Goal: Information Seeking & Learning: Learn about a topic

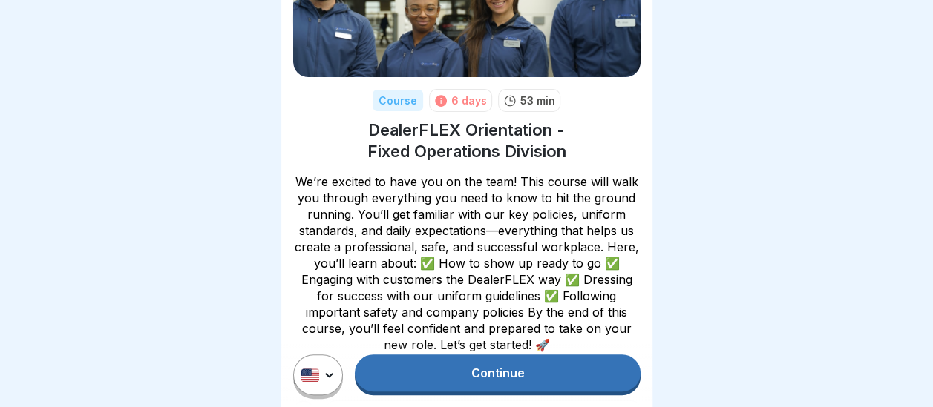
scroll to position [148, 0]
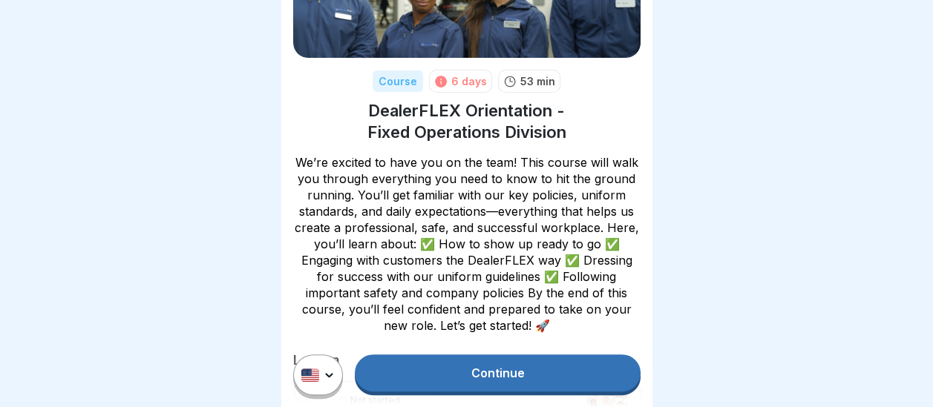
click at [505, 369] on link "Continue" at bounding box center [497, 373] width 285 height 37
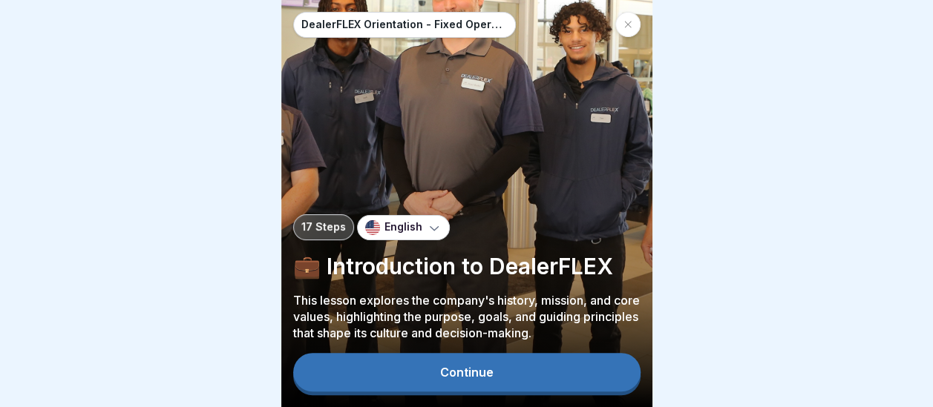
scroll to position [11, 0]
click at [470, 371] on div "Continue" at bounding box center [466, 372] width 53 height 13
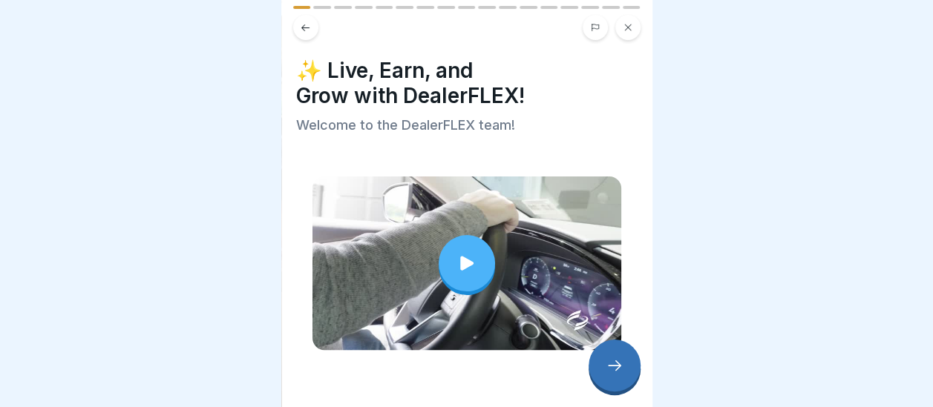
click at [604, 360] on div at bounding box center [614, 366] width 52 height 52
click at [618, 360] on icon at bounding box center [614, 366] width 18 height 18
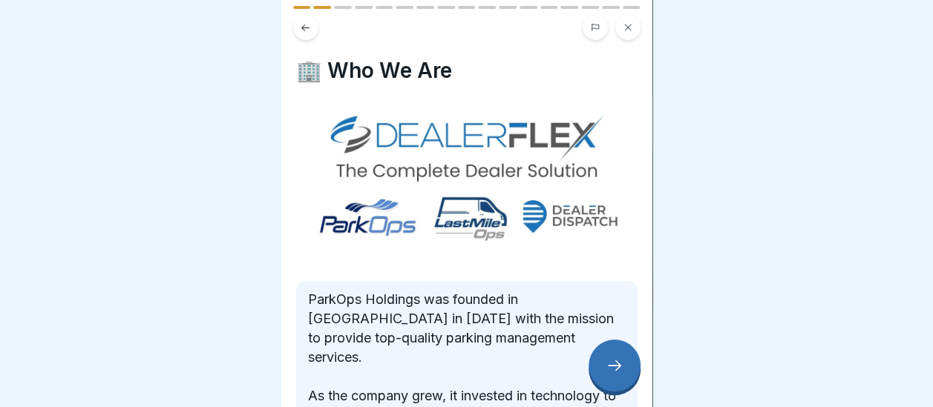
scroll to position [264, 0]
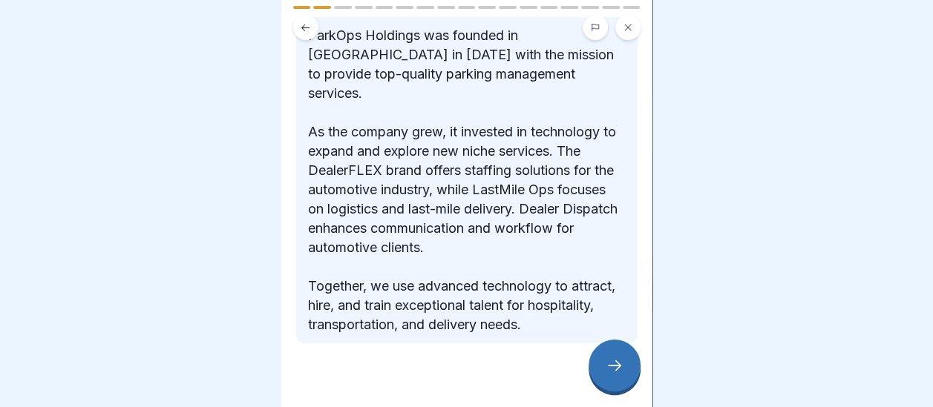
click at [608, 368] on icon at bounding box center [614, 366] width 18 height 18
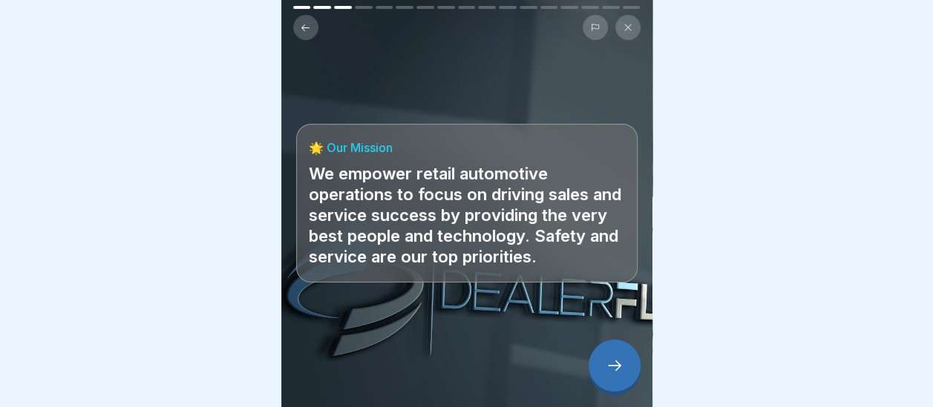
click at [608, 361] on icon at bounding box center [614, 366] width 18 height 18
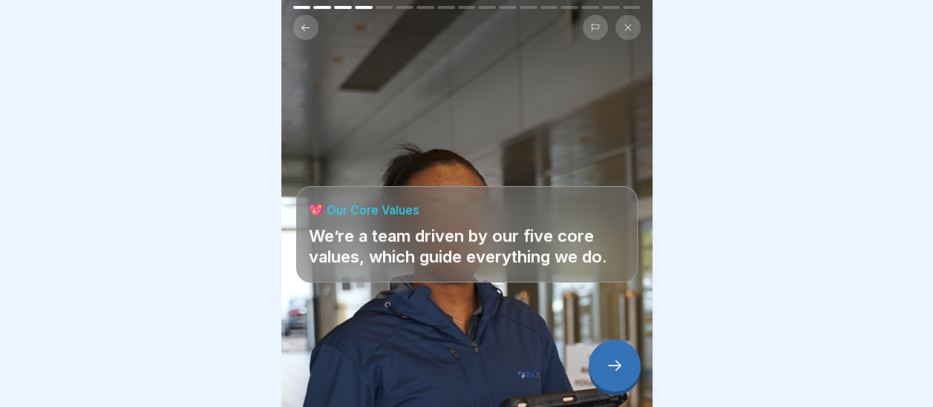
click at [605, 371] on icon at bounding box center [614, 366] width 18 height 18
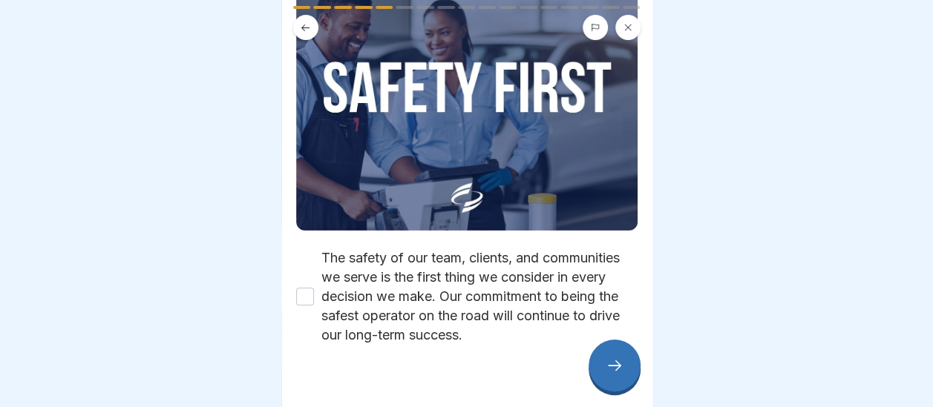
scroll to position [223, 0]
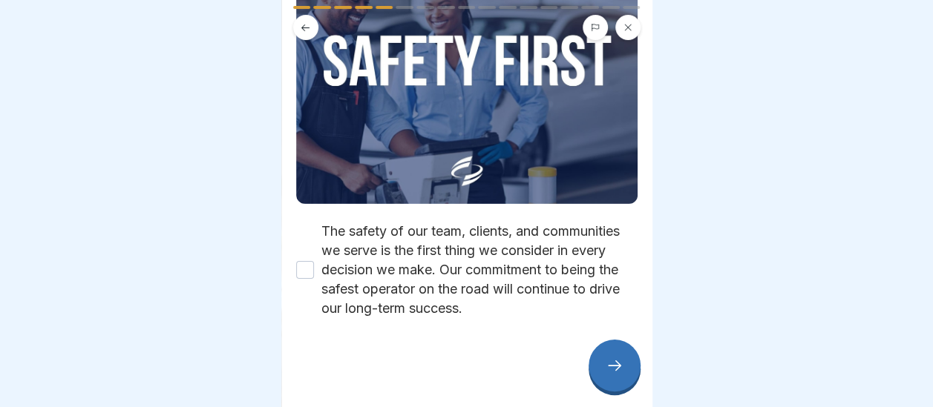
click at [299, 261] on button "The safety of our team, clients, and communities we serve is the first thing we…" at bounding box center [305, 270] width 18 height 18
click at [605, 371] on icon at bounding box center [614, 366] width 18 height 18
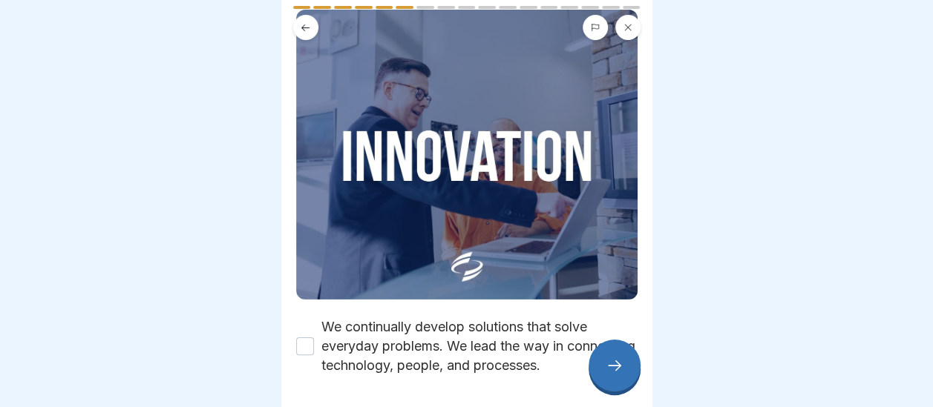
scroll to position [168, 0]
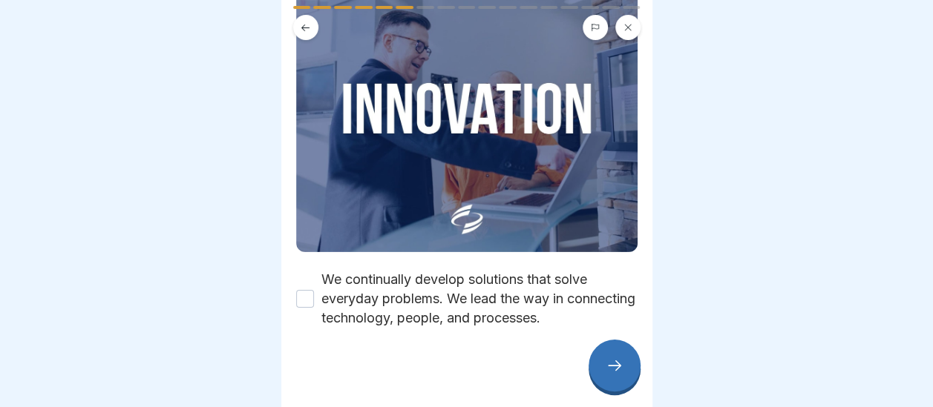
click at [306, 290] on button "We continually develop solutions that solve everyday problems. We lead the way …" at bounding box center [305, 299] width 18 height 18
click at [615, 375] on div at bounding box center [614, 366] width 52 height 52
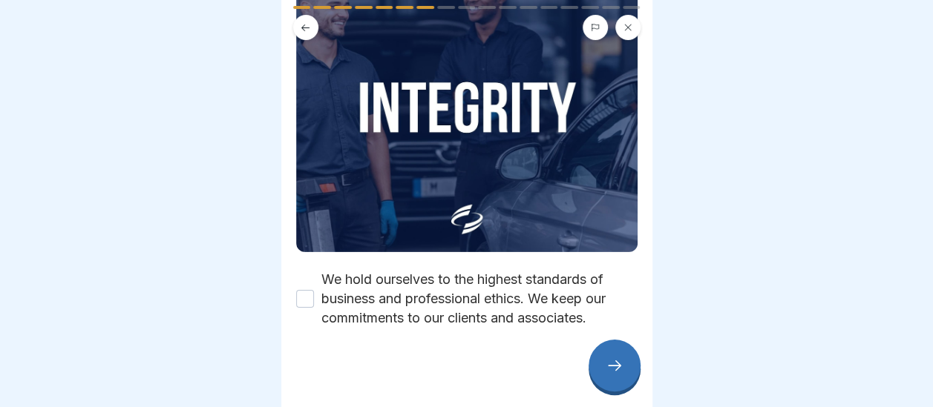
click at [305, 290] on button "We hold ourselves to the highest standards of business and professional ethics.…" at bounding box center [305, 299] width 18 height 18
click at [618, 367] on icon at bounding box center [614, 366] width 13 height 10
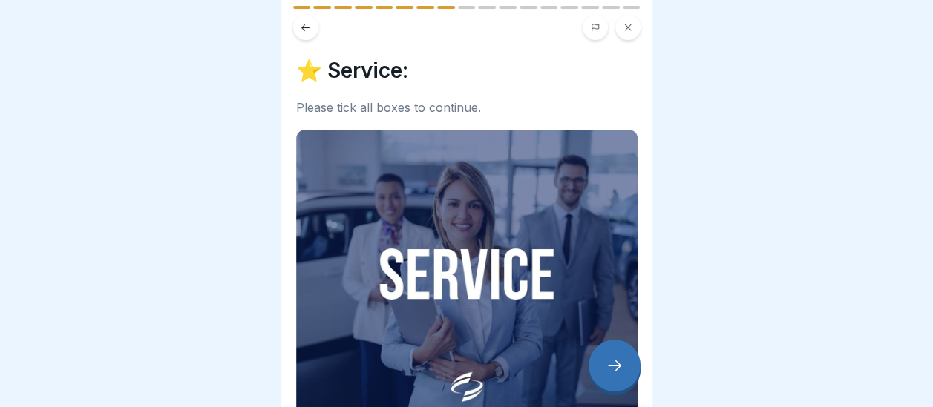
scroll to position [206, 0]
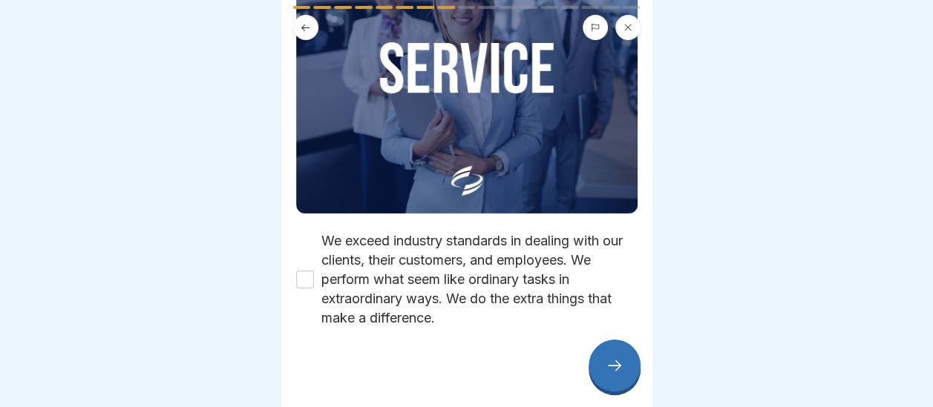
click at [299, 271] on button "We exceed industry standards in dealing with our clients, their customers, and …" at bounding box center [305, 280] width 18 height 18
click at [626, 366] on div at bounding box center [614, 366] width 52 height 52
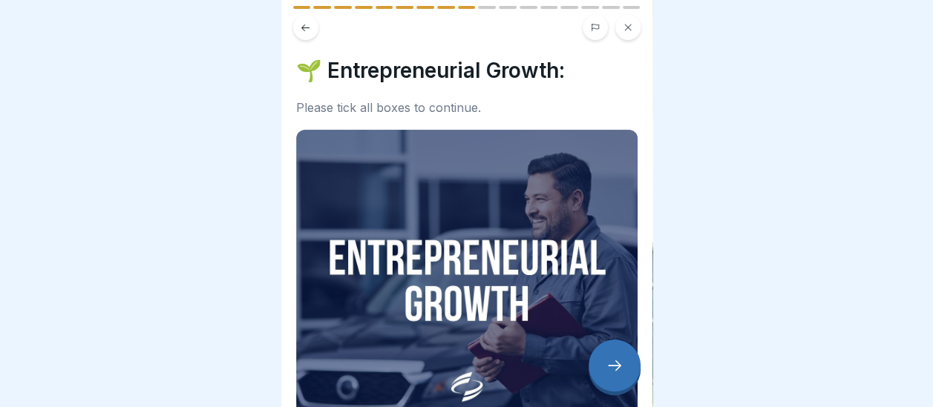
scroll to position [187, 0]
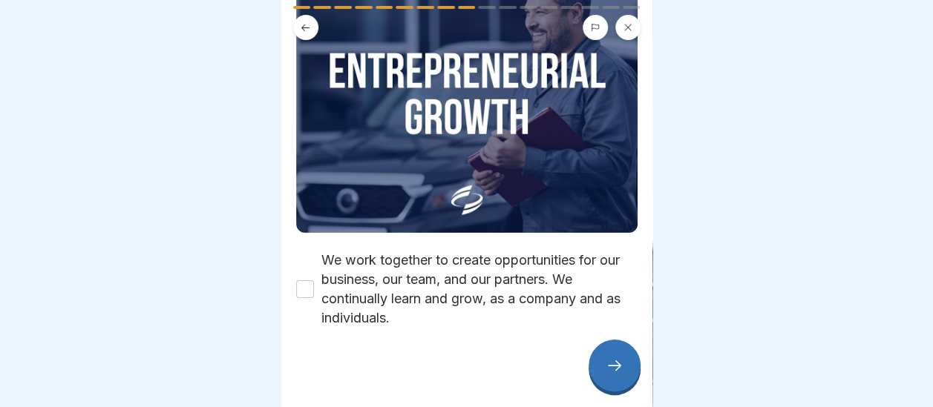
click at [296, 280] on button "We work together to create opportunities for our business, our team, and our pa…" at bounding box center [305, 289] width 18 height 18
click at [605, 374] on icon at bounding box center [614, 366] width 18 height 18
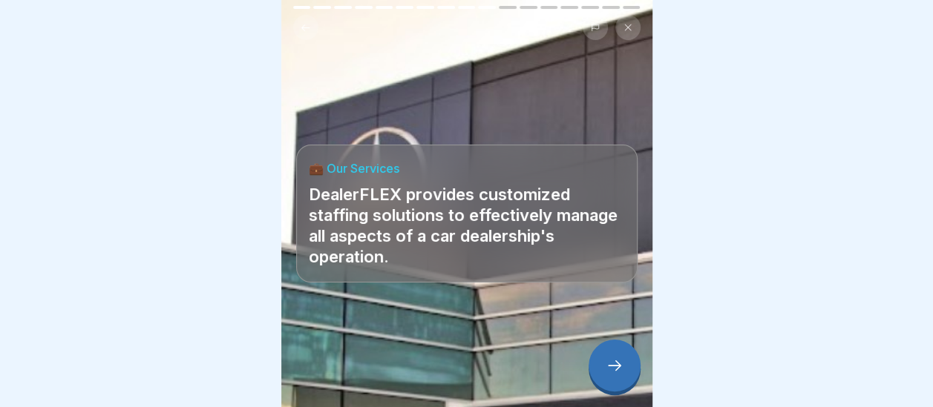
click at [604, 361] on div at bounding box center [614, 366] width 52 height 52
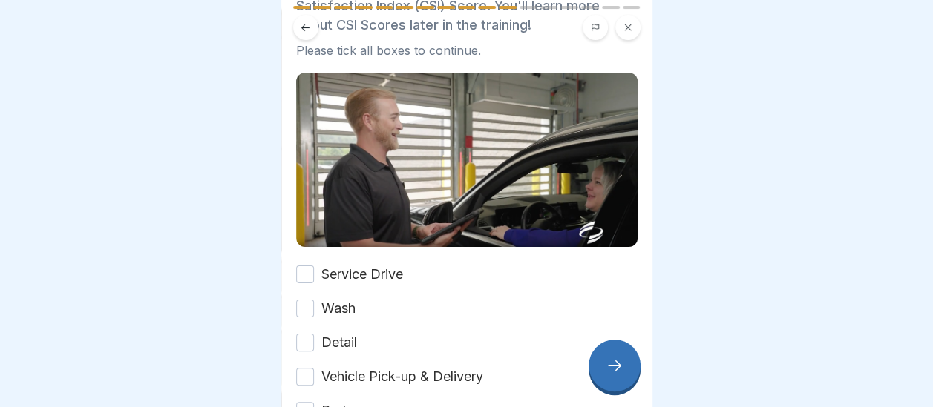
scroll to position [223, 0]
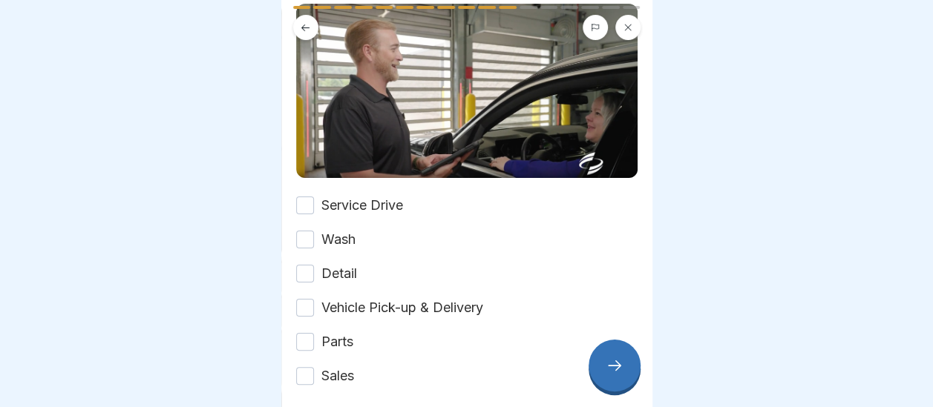
click at [306, 197] on button "Service Drive" at bounding box center [305, 206] width 18 height 18
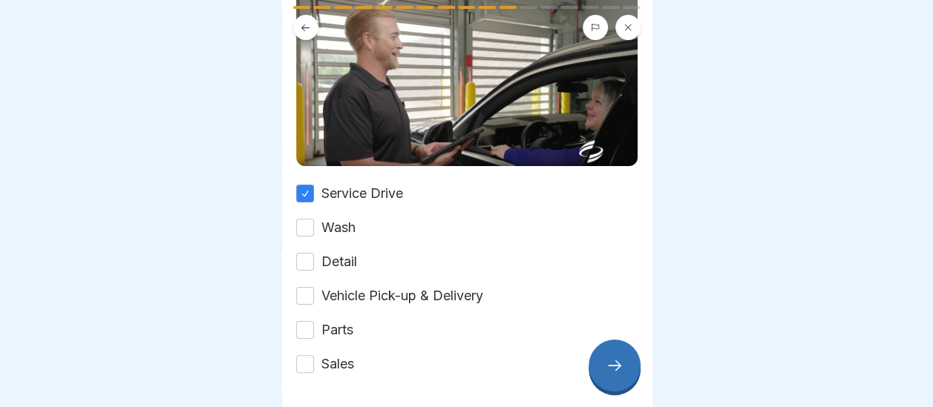
scroll to position [285, 0]
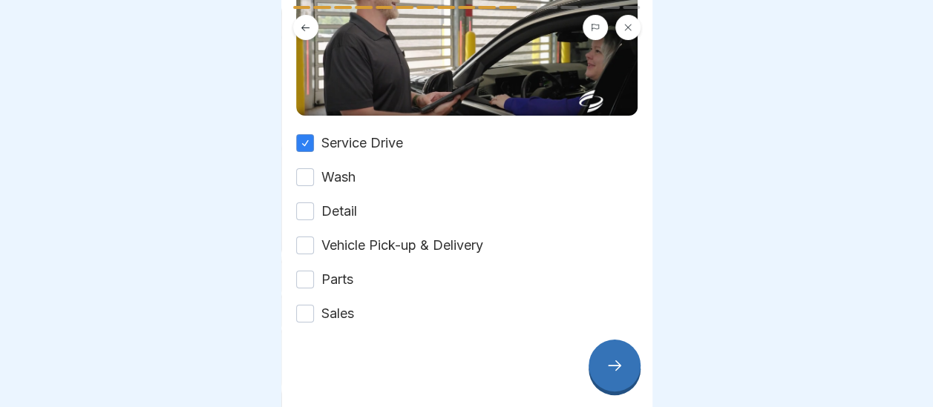
click at [311, 168] on button "Wash" at bounding box center [305, 177] width 18 height 18
click at [309, 203] on button "Detail" at bounding box center [305, 212] width 18 height 18
click at [307, 237] on button "Vehicle Pick-up & Delivery" at bounding box center [305, 246] width 18 height 18
click at [304, 270] on div "Parts" at bounding box center [324, 279] width 57 height 19
click at [302, 271] on button "Parts" at bounding box center [305, 280] width 18 height 18
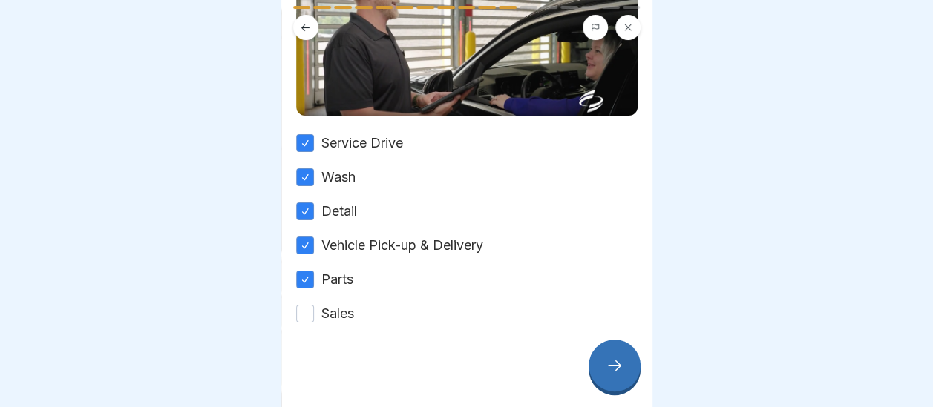
click at [306, 305] on button "Sales" at bounding box center [305, 314] width 18 height 18
click at [608, 381] on div at bounding box center [614, 366] width 52 height 52
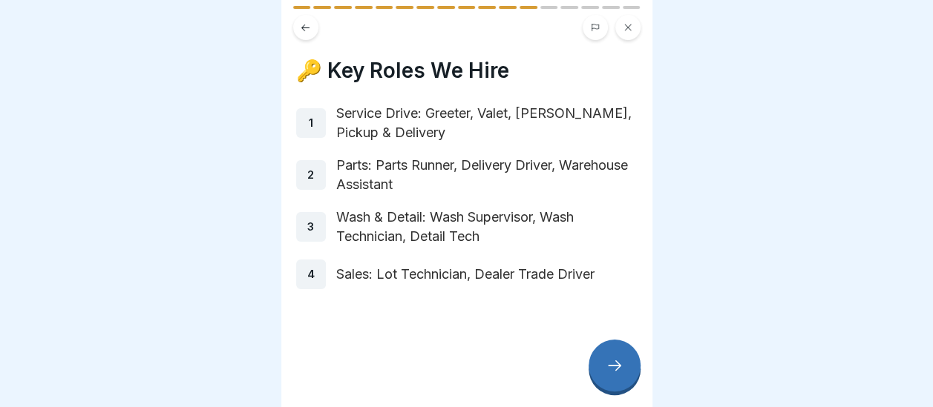
click at [614, 375] on icon at bounding box center [614, 366] width 18 height 18
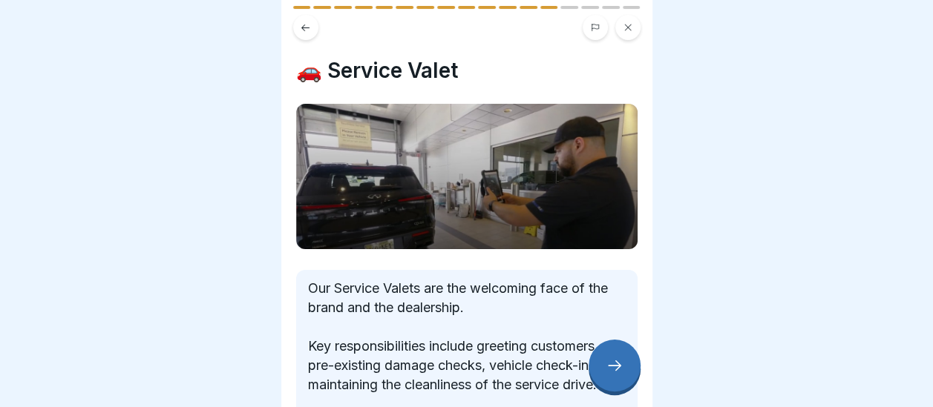
scroll to position [157, 0]
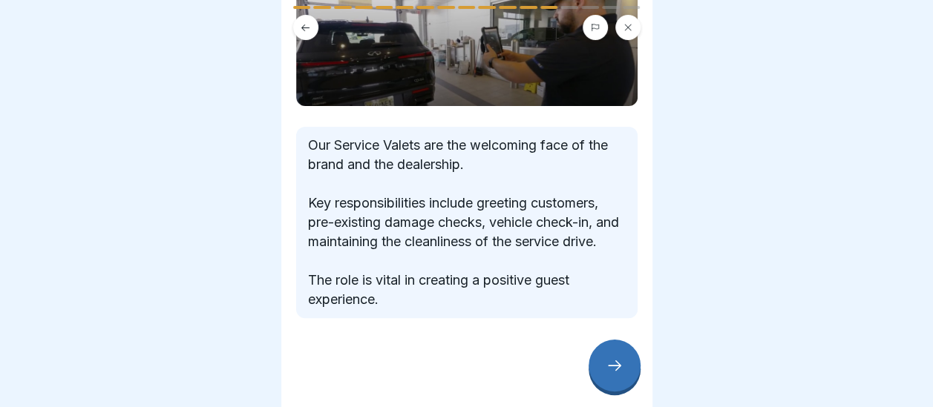
click at [613, 373] on icon at bounding box center [614, 366] width 18 height 18
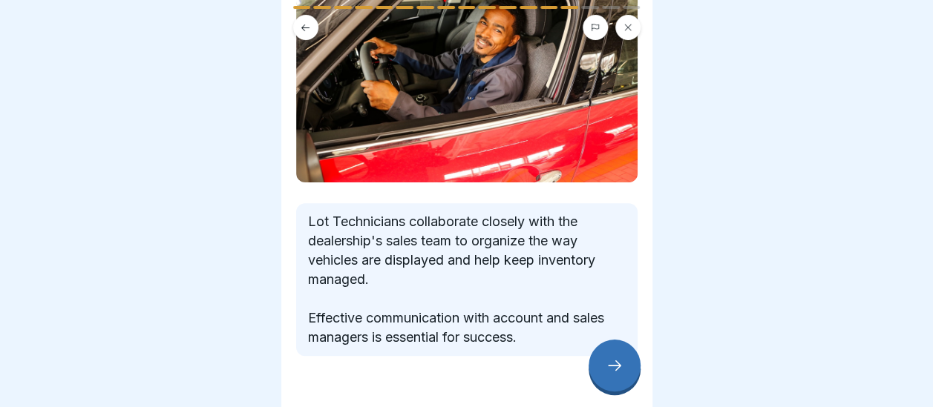
scroll to position [179, 0]
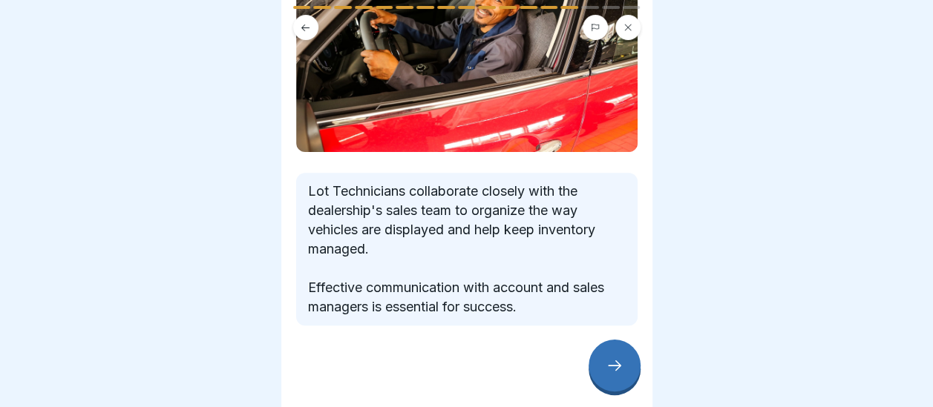
click at [607, 358] on div at bounding box center [614, 366] width 52 height 52
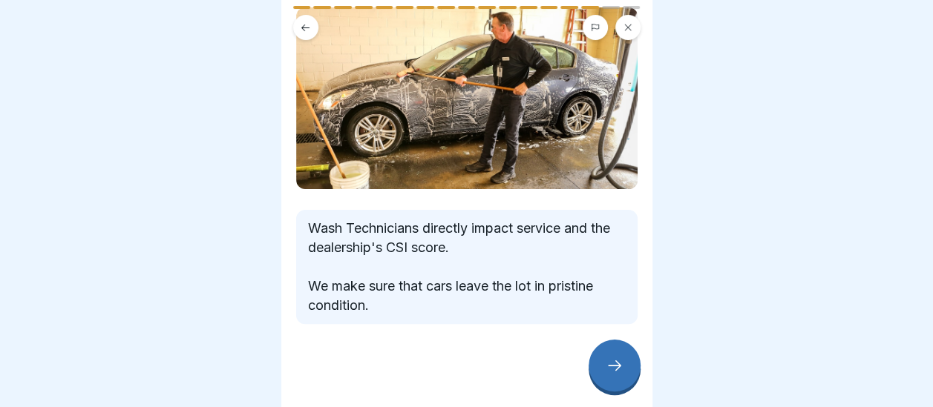
scroll to position [96, 0]
click at [611, 362] on icon at bounding box center [614, 366] width 18 height 18
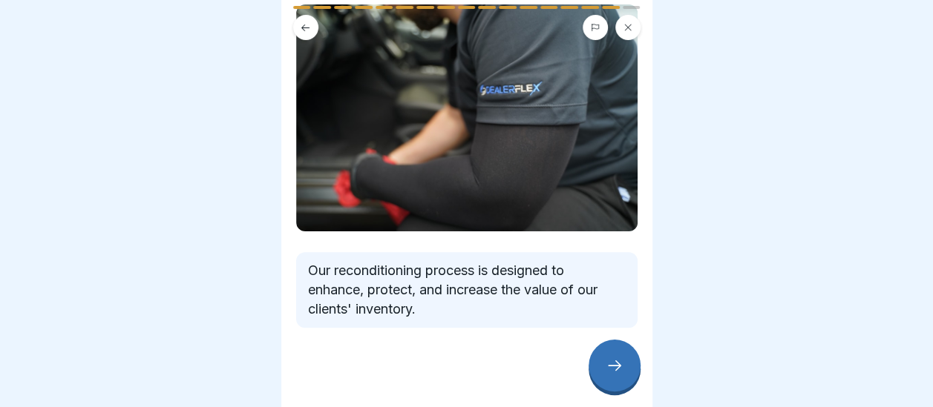
scroll to position [102, 0]
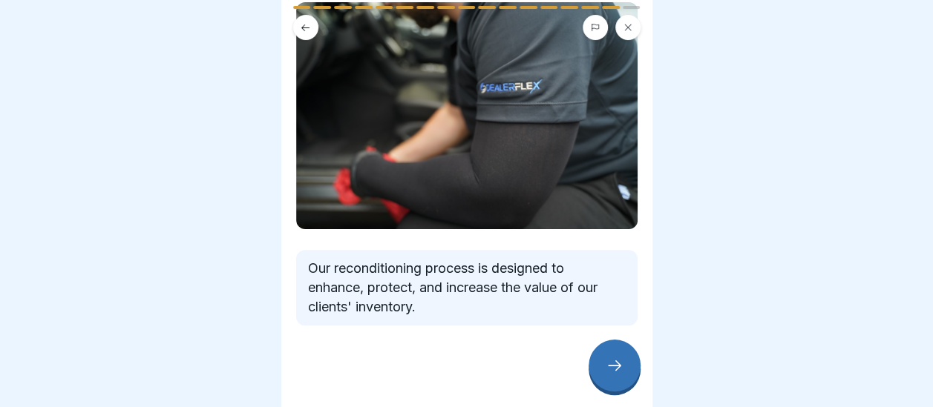
click at [603, 361] on div at bounding box center [614, 366] width 52 height 52
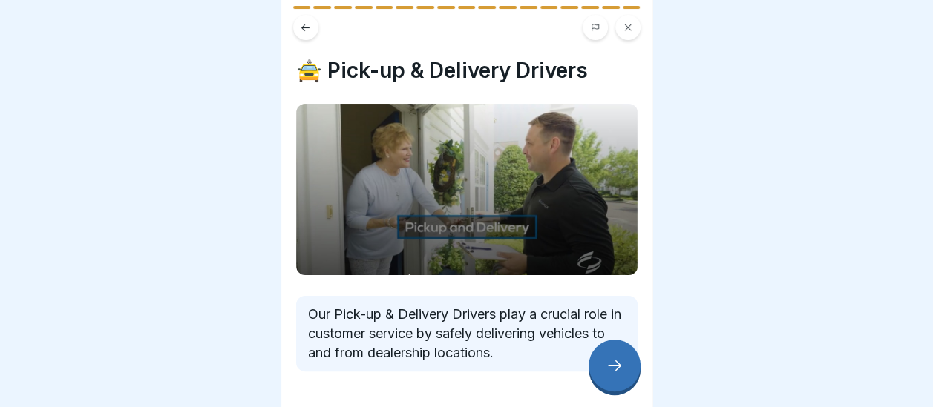
scroll to position [48, 0]
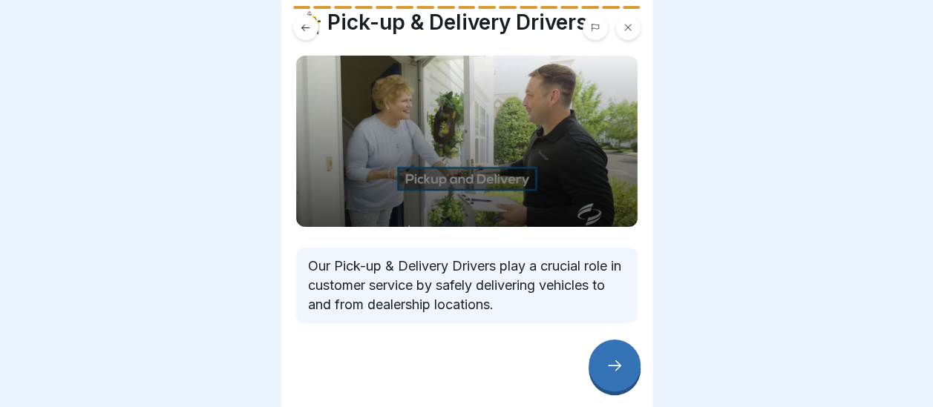
click at [614, 365] on icon at bounding box center [614, 366] width 18 height 18
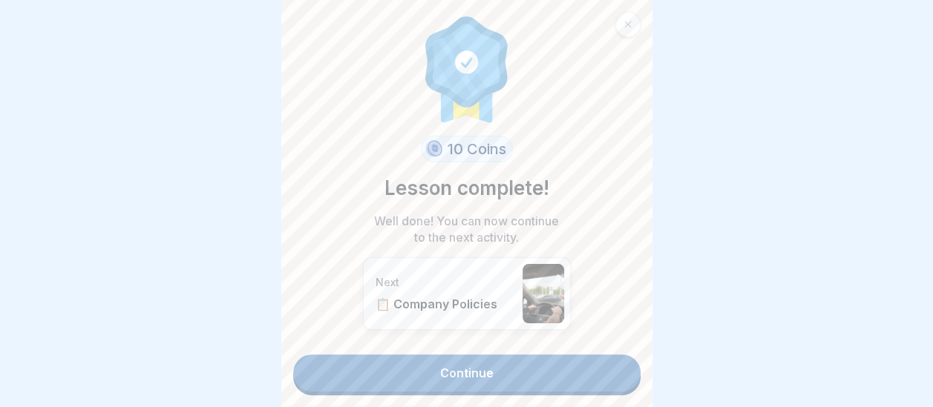
click at [537, 362] on link "Continue" at bounding box center [466, 373] width 347 height 37
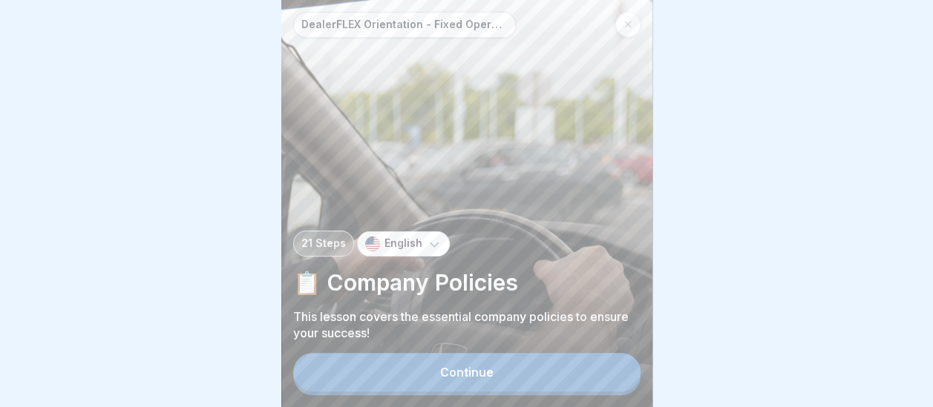
scroll to position [11, 0]
click at [521, 376] on button "Continue" at bounding box center [466, 372] width 347 height 39
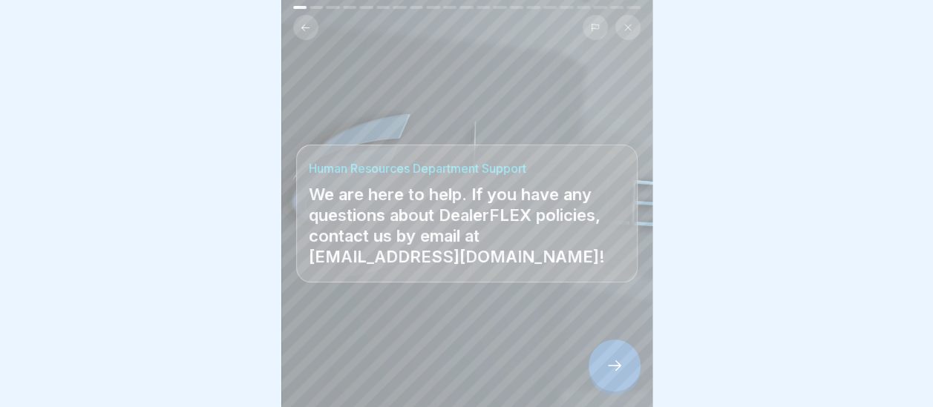
click at [614, 385] on div at bounding box center [614, 366] width 52 height 52
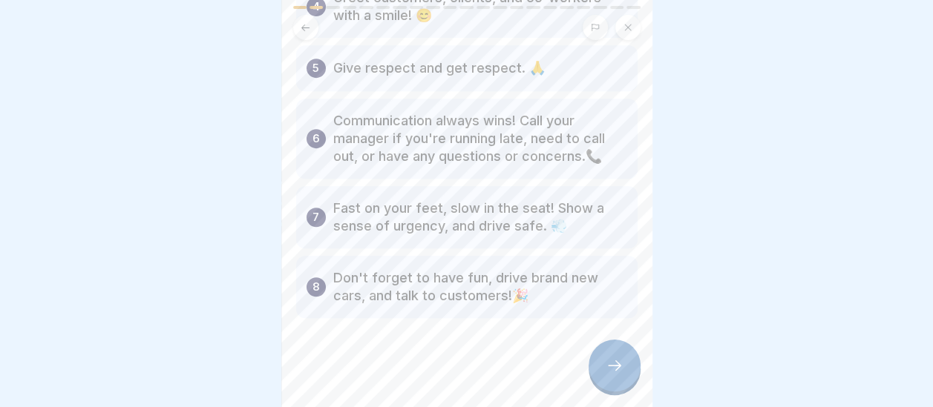
scroll to position [347, 0]
click at [606, 362] on icon at bounding box center [614, 366] width 18 height 18
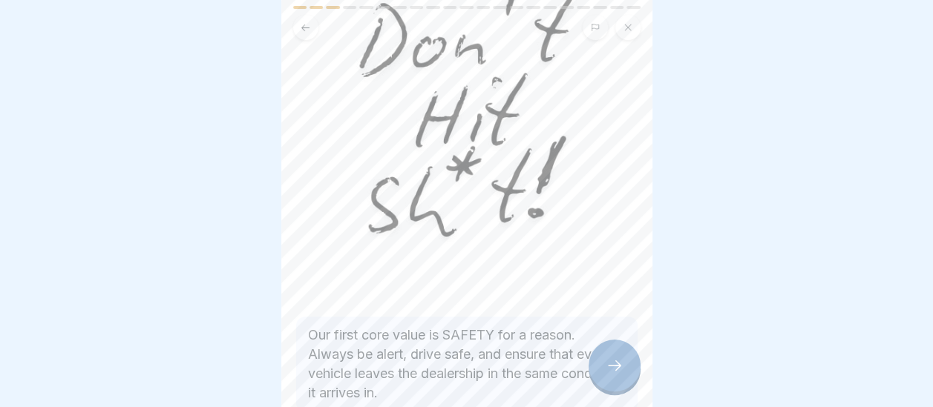
scroll to position [232, 0]
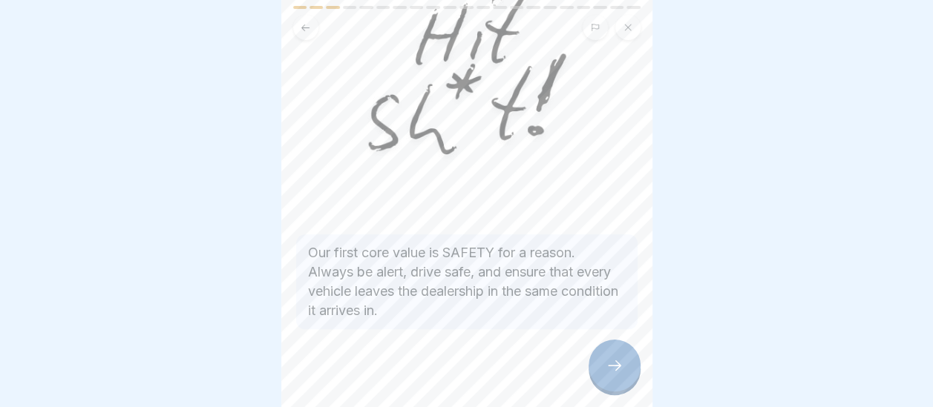
click at [631, 366] on div at bounding box center [614, 366] width 52 height 52
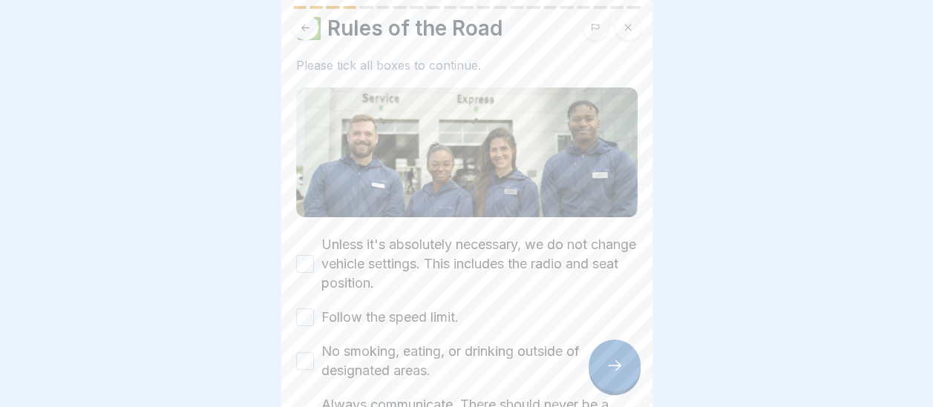
scroll to position [74, 0]
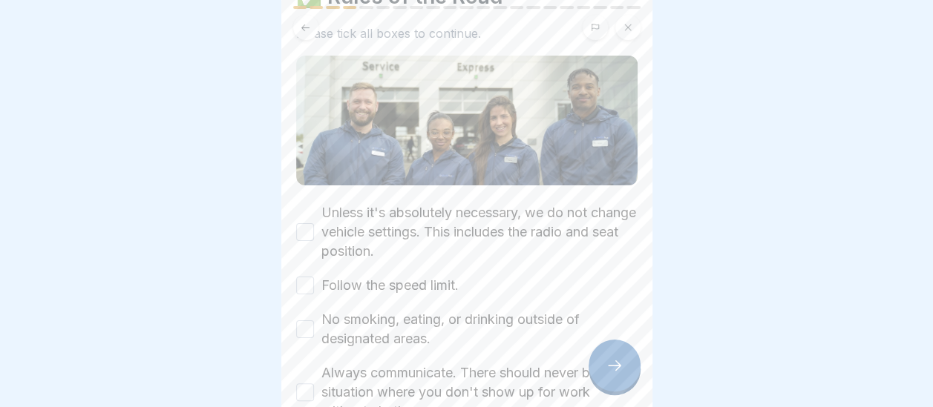
click at [303, 207] on div "Unless it's absolutely necessary, we do not change vehicle settings. This inclu…" at bounding box center [466, 232] width 341 height 58
click at [299, 223] on button "Unless it's absolutely necessary, we do not change vehicle settings. This inclu…" at bounding box center [305, 232] width 18 height 18
click at [304, 277] on button "Follow the speed limit." at bounding box center [305, 286] width 18 height 18
click at [300, 321] on button "No smoking, eating, or drinking outside of designated areas." at bounding box center [305, 330] width 18 height 18
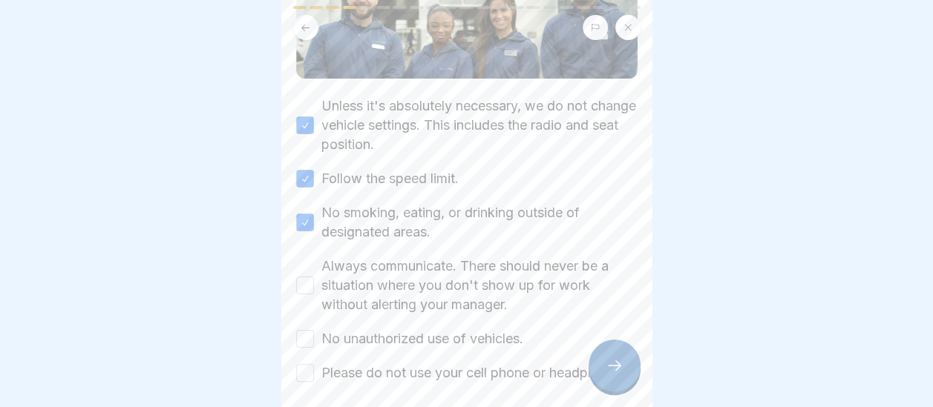
scroll to position [261, 0]
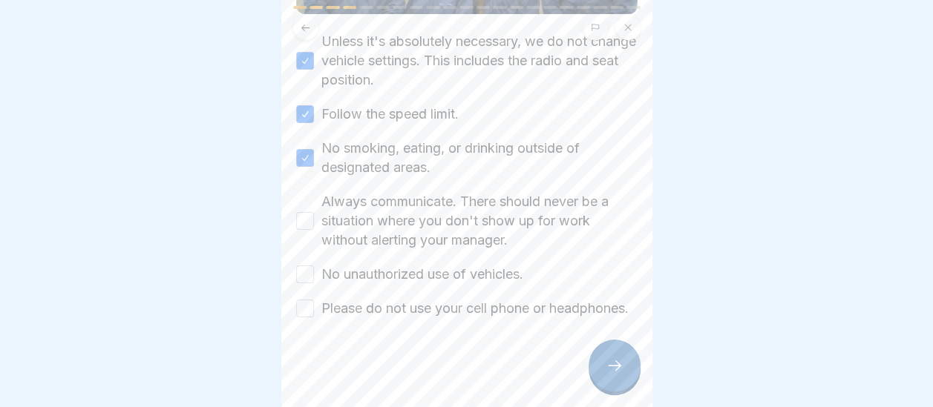
click at [307, 192] on div "Always communicate. There should never be a situation where you don't show up f…" at bounding box center [466, 221] width 341 height 58
click at [300, 212] on button "Always communicate. There should never be a situation where you don't show up f…" at bounding box center [305, 221] width 18 height 18
click at [312, 266] on button "No unauthorized use of vehicles." at bounding box center [305, 275] width 18 height 18
click at [303, 299] on div "Please do not use your cell phone or headphones." at bounding box center [462, 308] width 332 height 19
click at [302, 300] on button "Please do not use your cell phone or headphones." at bounding box center [305, 309] width 18 height 18
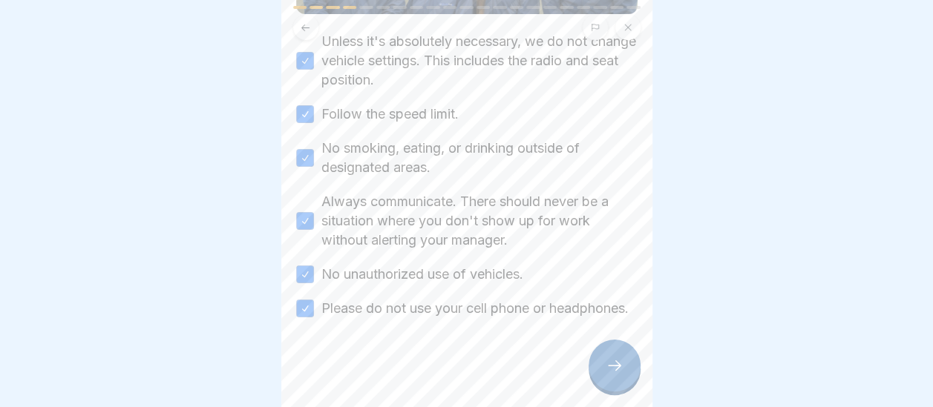
click at [610, 380] on div at bounding box center [614, 366] width 52 height 52
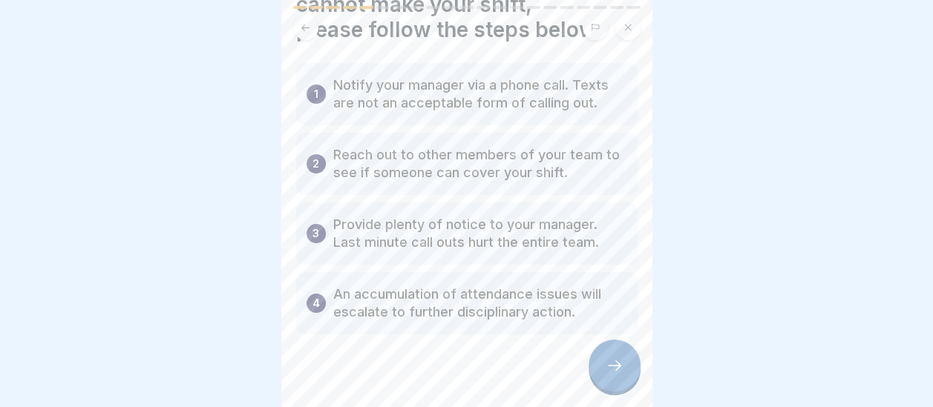
scroll to position [108, 0]
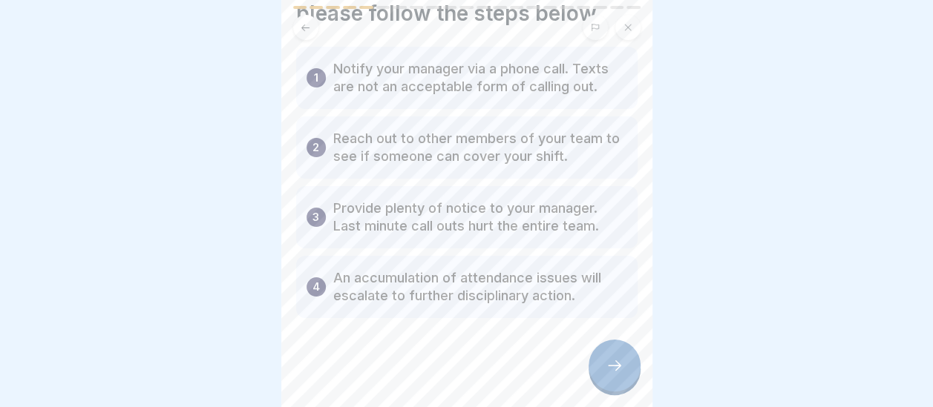
click at [608, 366] on icon at bounding box center [614, 366] width 18 height 18
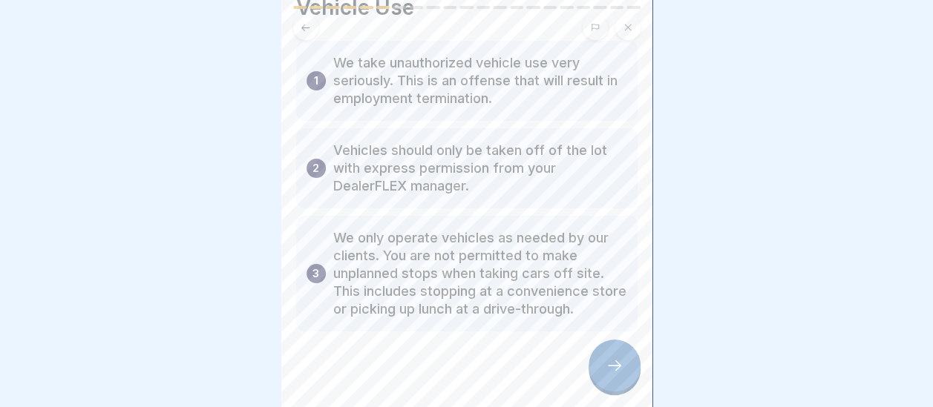
scroll to position [102, 0]
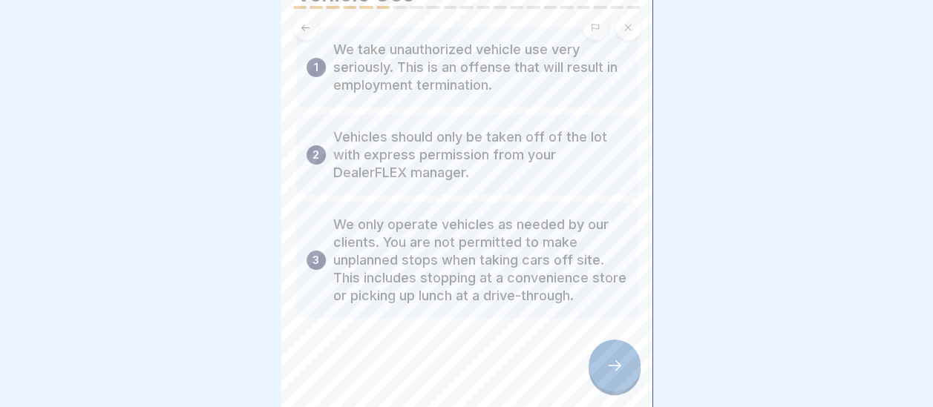
click at [620, 377] on div at bounding box center [614, 366] width 52 height 52
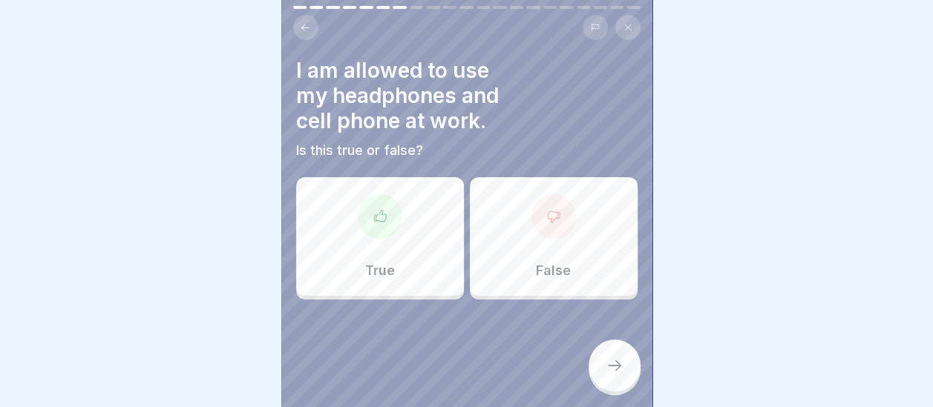
click at [554, 220] on div at bounding box center [553, 216] width 45 height 45
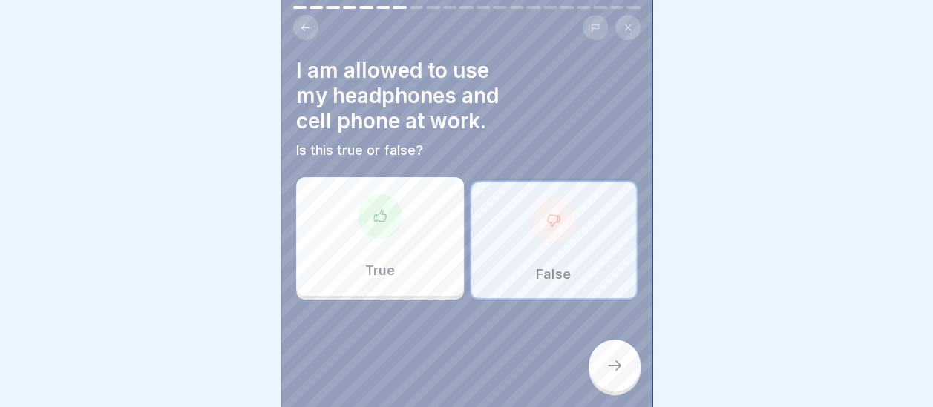
click at [536, 229] on div at bounding box center [553, 220] width 45 height 45
click at [542, 199] on div at bounding box center [553, 220] width 45 height 45
click at [605, 361] on icon at bounding box center [614, 366] width 18 height 18
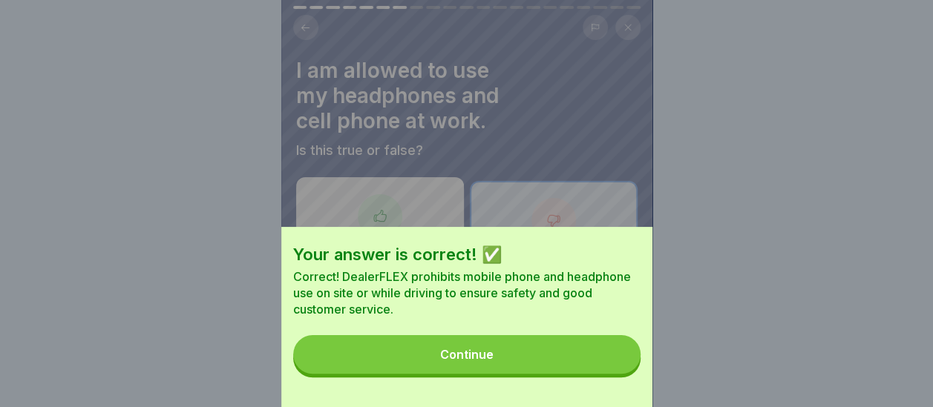
click at [523, 361] on button "Continue" at bounding box center [466, 354] width 347 height 39
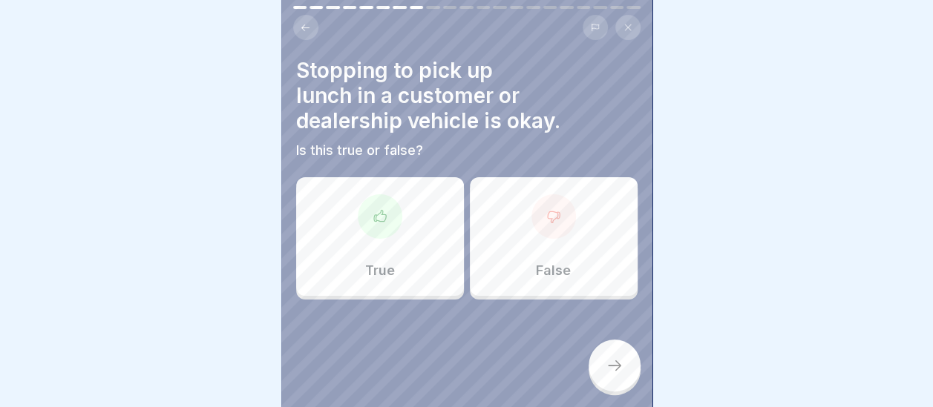
click at [553, 239] on div "False" at bounding box center [554, 236] width 168 height 119
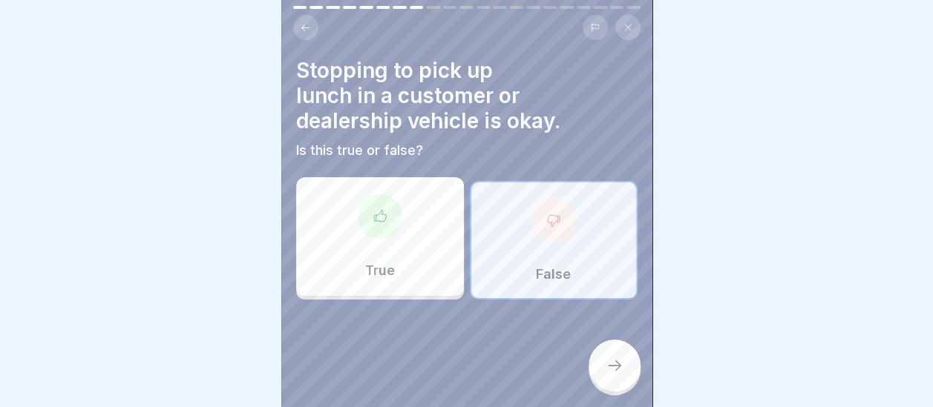
click at [607, 362] on icon at bounding box center [614, 366] width 18 height 18
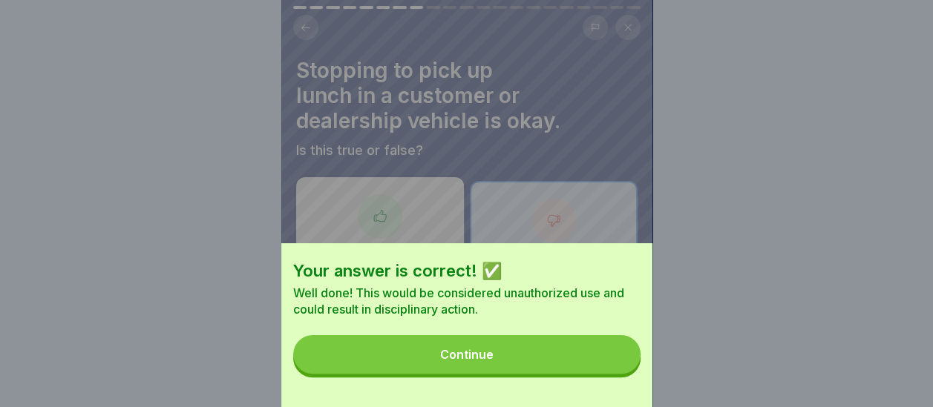
click at [540, 373] on button "Continue" at bounding box center [466, 354] width 347 height 39
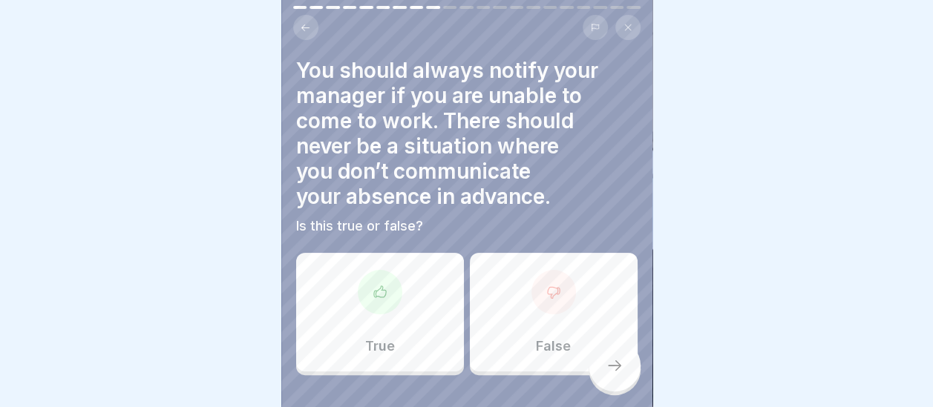
click at [410, 285] on div "True" at bounding box center [380, 312] width 168 height 119
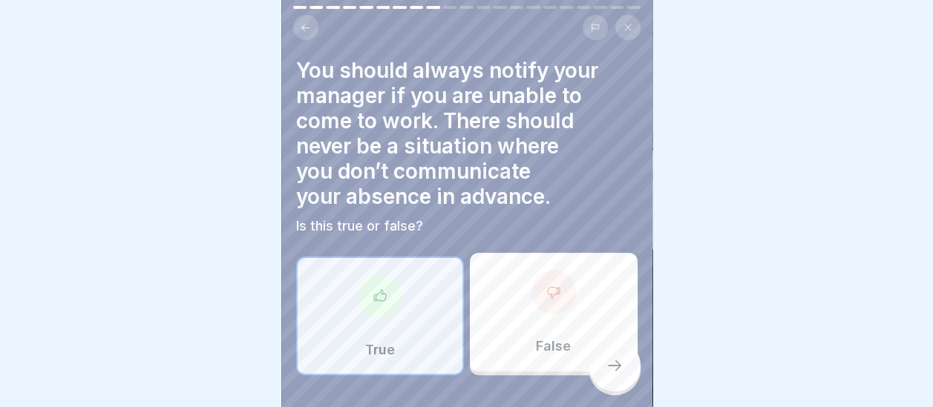
click at [604, 373] on div at bounding box center [614, 366] width 52 height 52
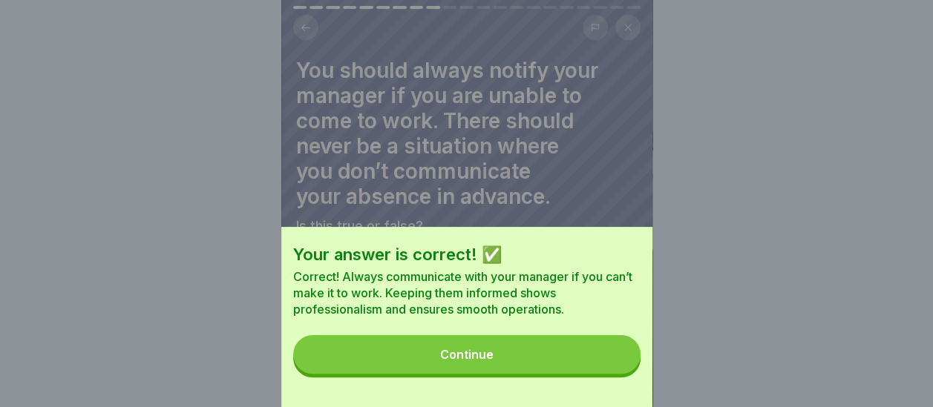
click at [553, 366] on button "Continue" at bounding box center [466, 354] width 347 height 39
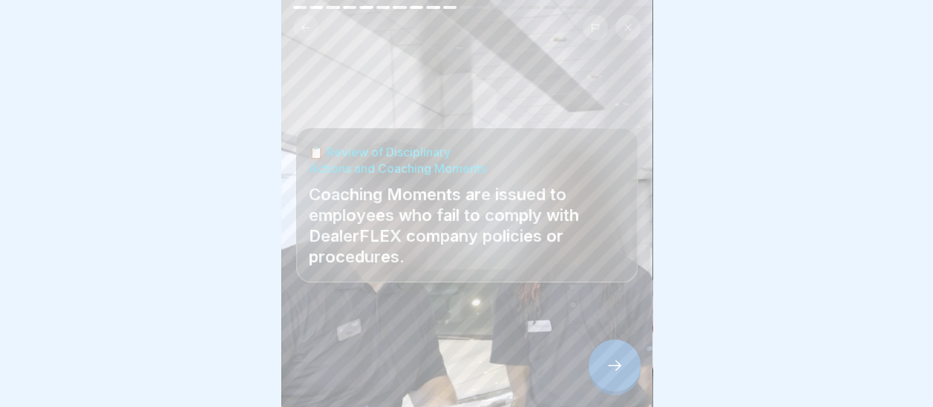
click at [622, 371] on icon at bounding box center [614, 366] width 18 height 18
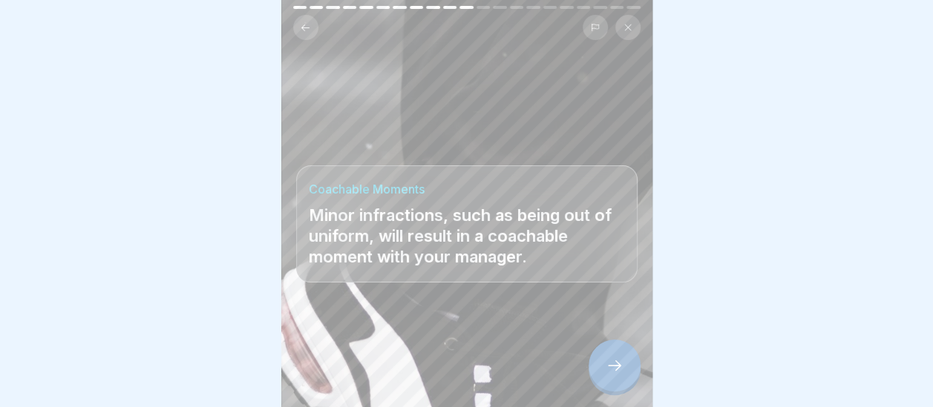
click at [620, 372] on icon at bounding box center [614, 366] width 18 height 18
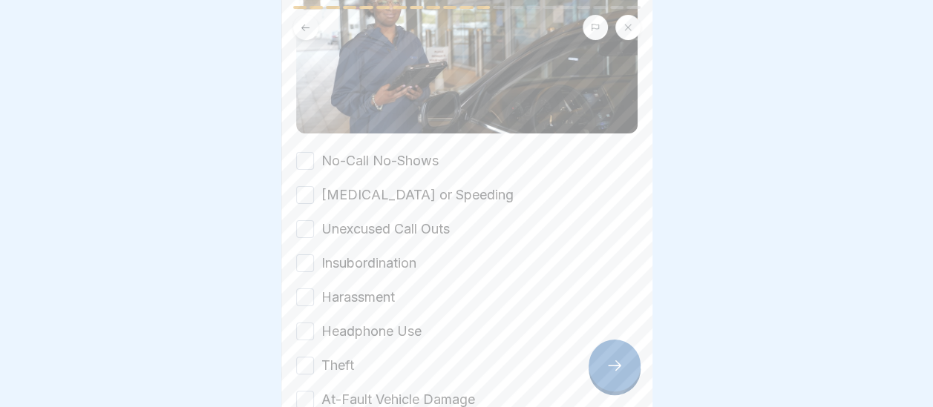
scroll to position [223, 0]
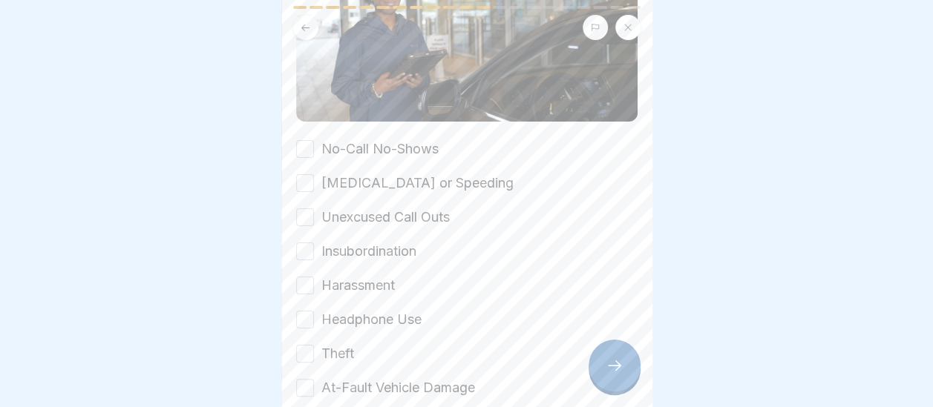
click at [312, 140] on button "No-Call No-Shows" at bounding box center [305, 149] width 18 height 18
click at [310, 174] on button "[MEDICAL_DATA] or Speeding" at bounding box center [305, 183] width 18 height 18
click at [309, 209] on button "Unexcused Call Outs" at bounding box center [305, 218] width 18 height 18
click at [303, 243] on button "Insubordination" at bounding box center [305, 252] width 18 height 18
click at [298, 277] on button "Harassment" at bounding box center [305, 286] width 18 height 18
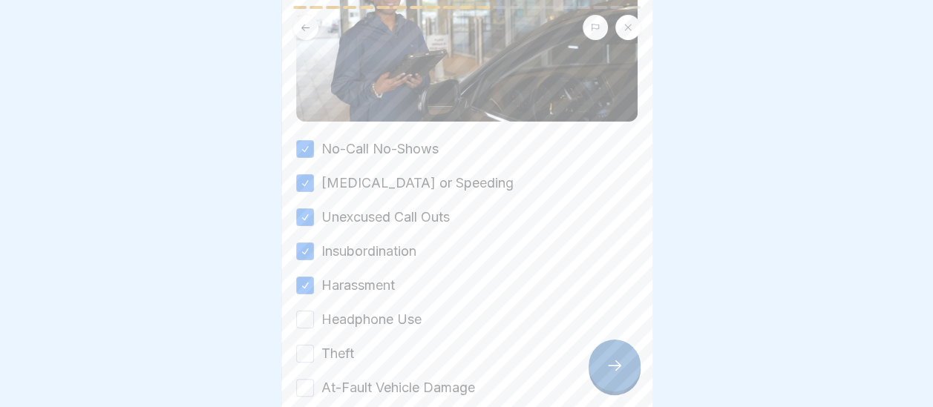
click at [301, 286] on div "No-Call No-Shows [MEDICAL_DATA] or Speeding Unexcused Call Outs Insubordination…" at bounding box center [466, 286] width 341 height 292
click at [301, 311] on button "Headphone Use" at bounding box center [305, 320] width 18 height 18
click at [309, 345] on button "Theft" at bounding box center [305, 354] width 18 height 18
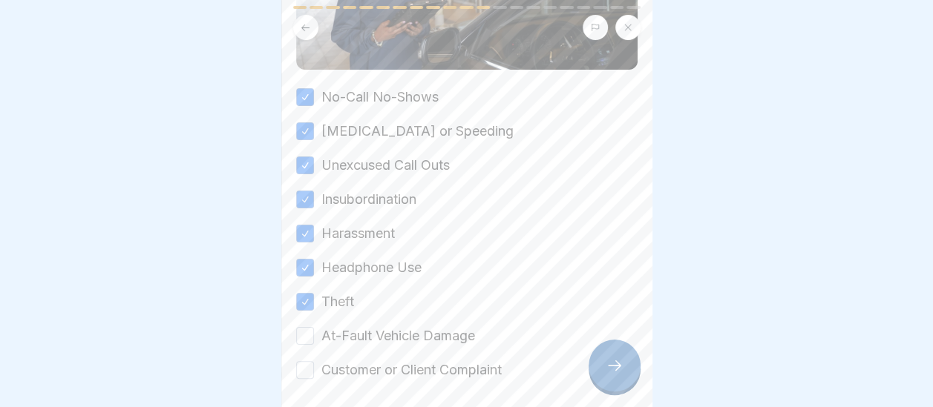
scroll to position [331, 0]
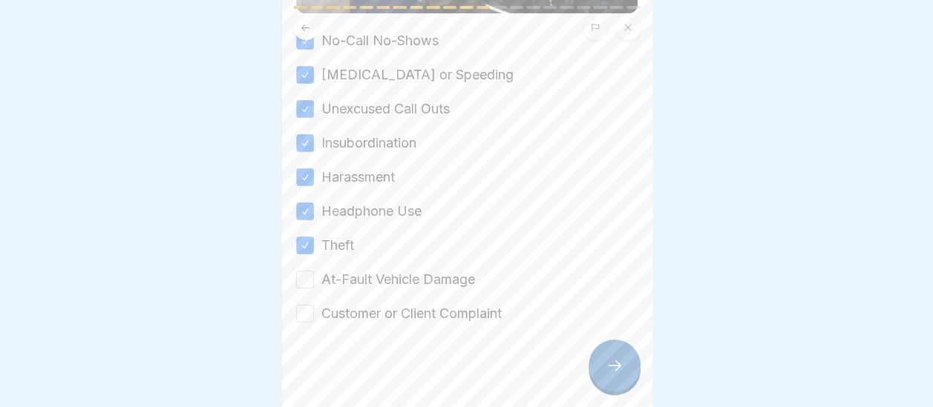
click at [304, 252] on div "No-Call No-Shows [MEDICAL_DATA] or Speeding Unexcused Call Outs Insubordination…" at bounding box center [466, 177] width 341 height 292
click at [304, 271] on button "At-Fault Vehicle Damage" at bounding box center [305, 280] width 18 height 18
click at [307, 305] on button "Customer or Client Complaint" at bounding box center [305, 314] width 18 height 18
click at [607, 375] on div at bounding box center [614, 366] width 52 height 52
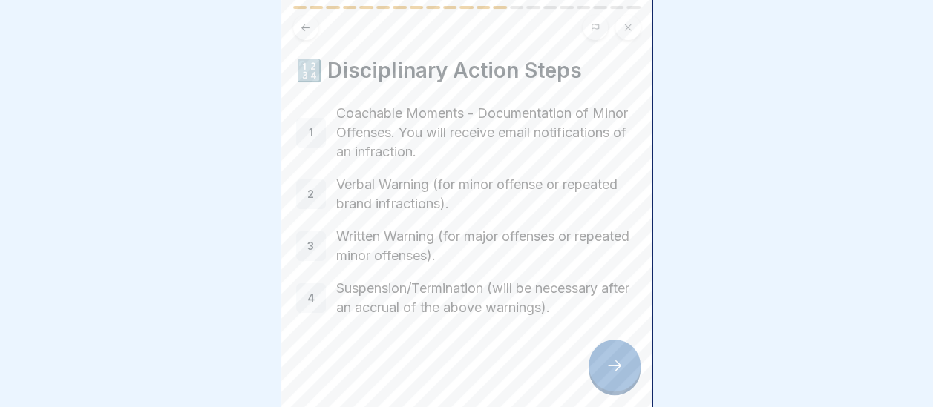
click at [619, 359] on icon at bounding box center [614, 366] width 18 height 18
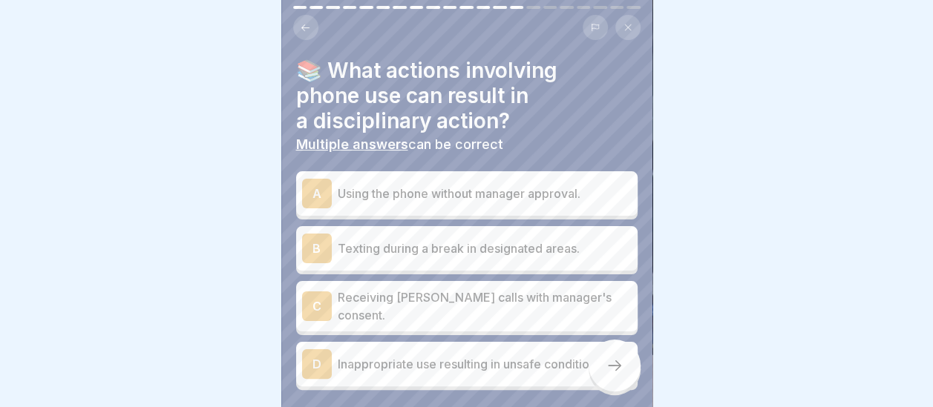
click at [317, 179] on div "A" at bounding box center [317, 194] width 30 height 30
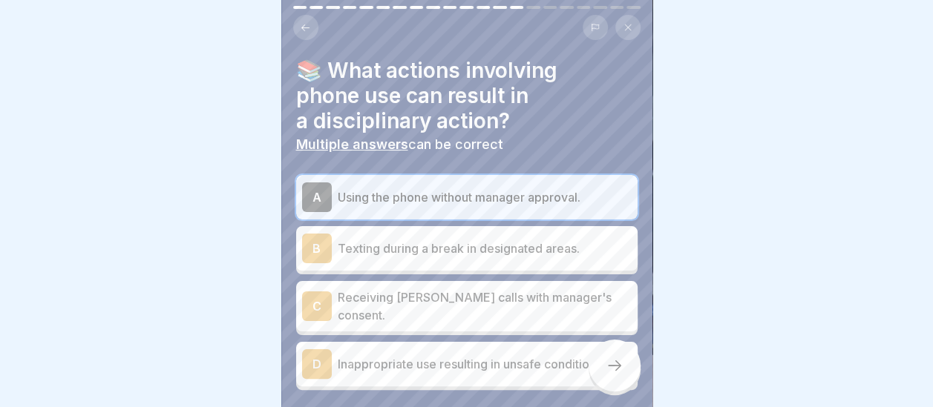
click at [315, 349] on div "D" at bounding box center [317, 364] width 30 height 30
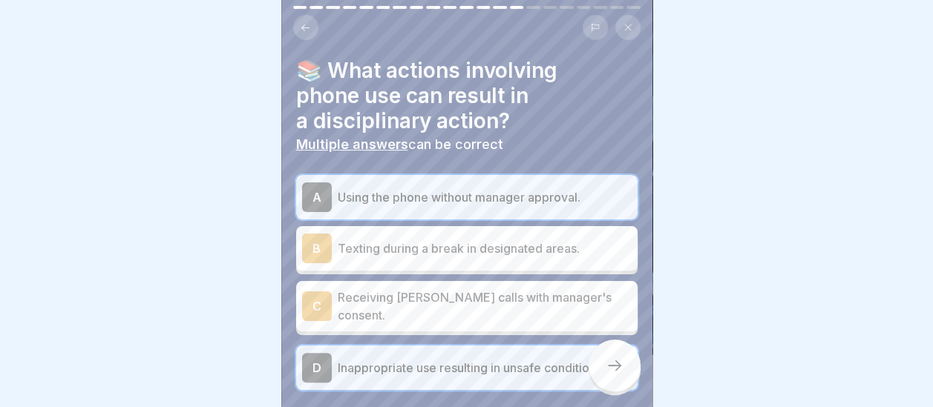
click at [610, 370] on icon at bounding box center [614, 366] width 18 height 18
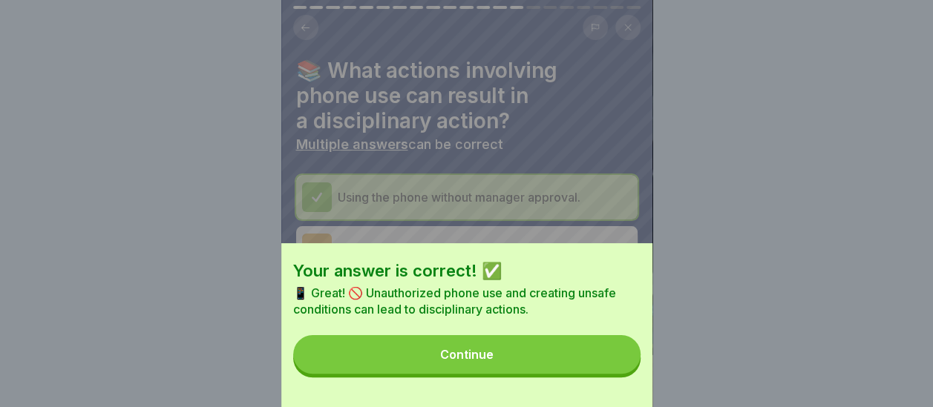
click at [537, 374] on button "Continue" at bounding box center [466, 354] width 347 height 39
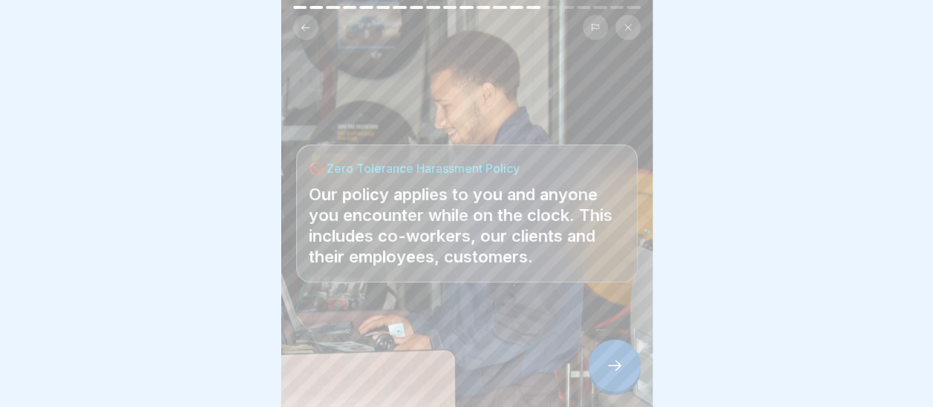
click at [617, 370] on icon at bounding box center [614, 366] width 18 height 18
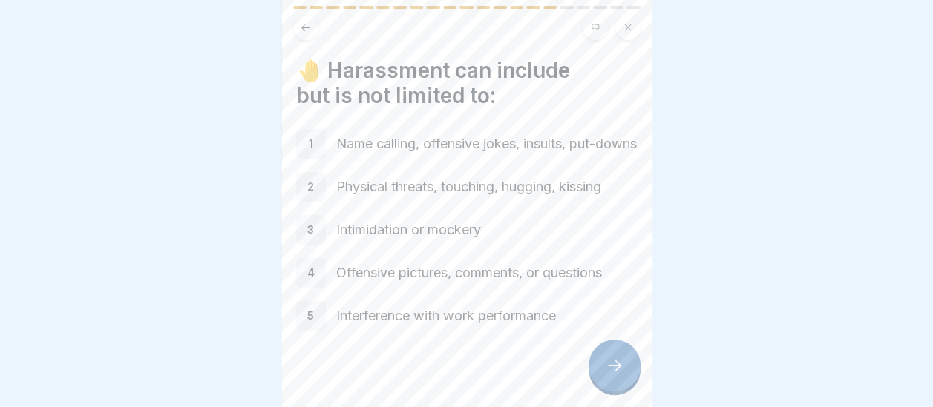
click at [606, 370] on icon at bounding box center [614, 366] width 18 height 18
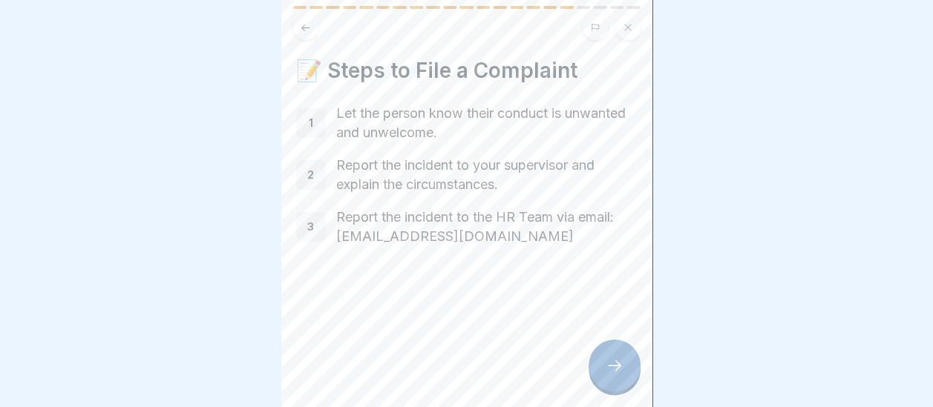
click at [606, 370] on icon at bounding box center [614, 366] width 18 height 18
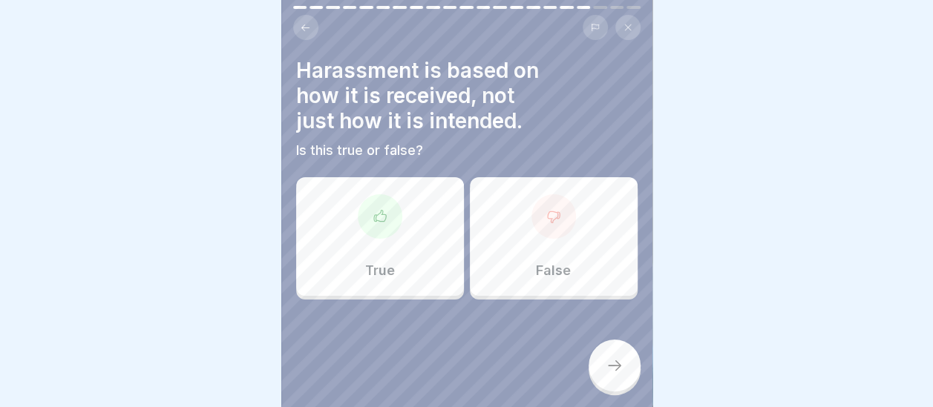
click at [374, 263] on p "True" at bounding box center [380, 271] width 30 height 16
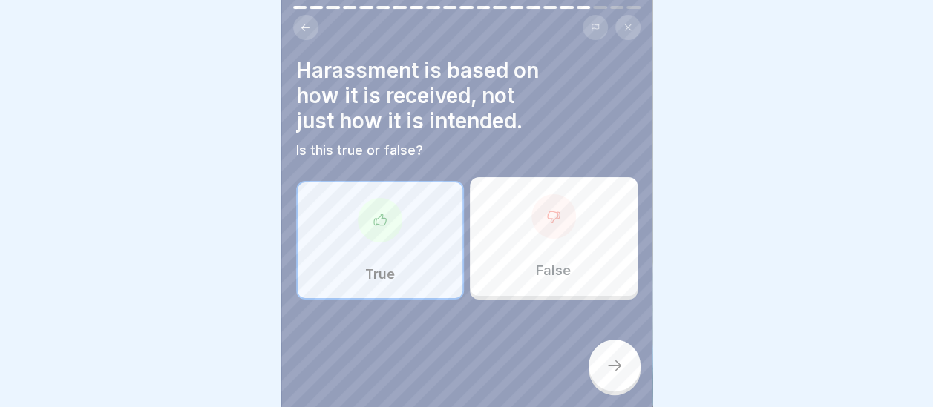
click at [622, 387] on div at bounding box center [614, 366] width 52 height 52
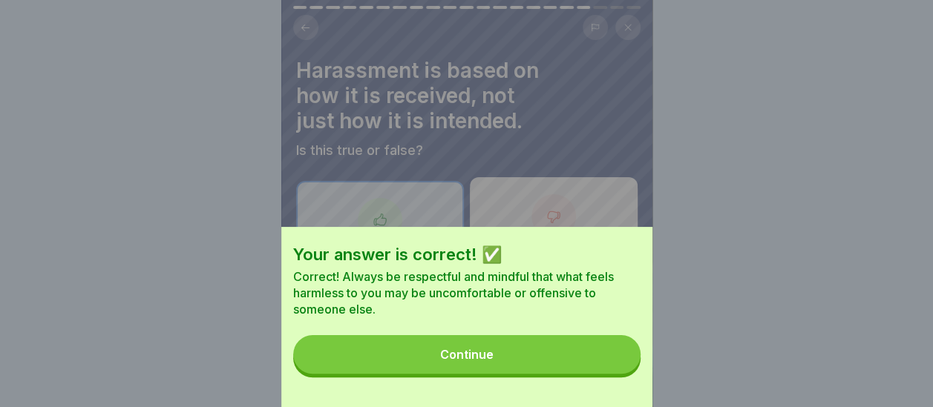
click at [534, 374] on button "Continue" at bounding box center [466, 354] width 347 height 39
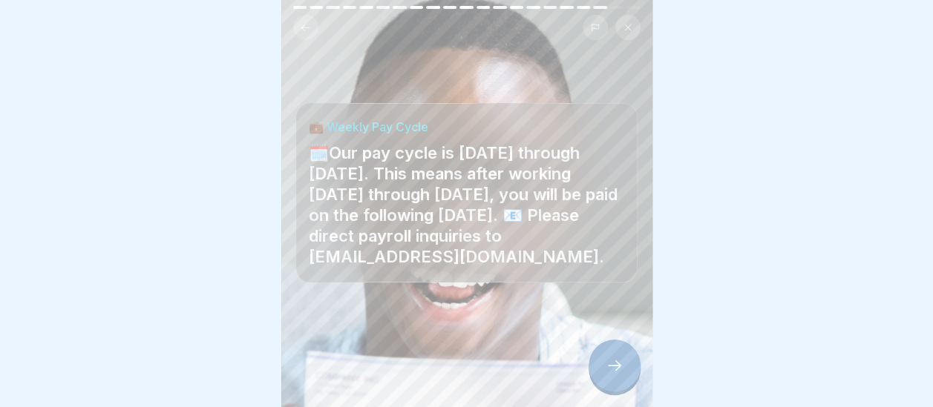
click at [617, 370] on icon at bounding box center [614, 366] width 18 height 18
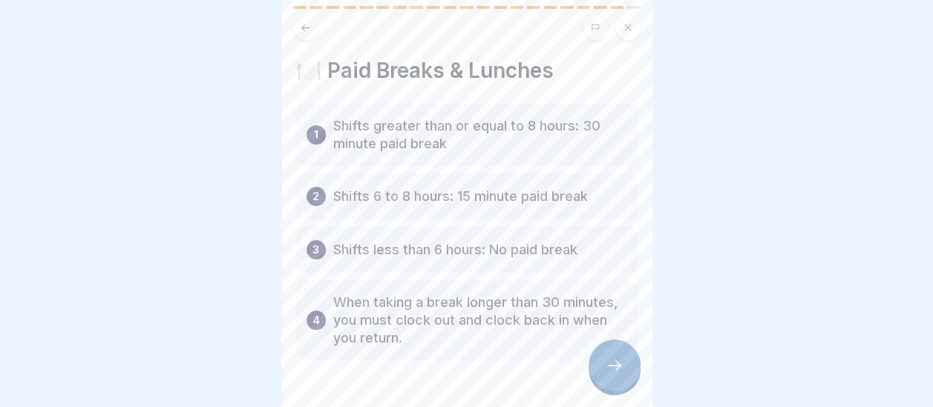
click at [607, 372] on icon at bounding box center [614, 366] width 18 height 18
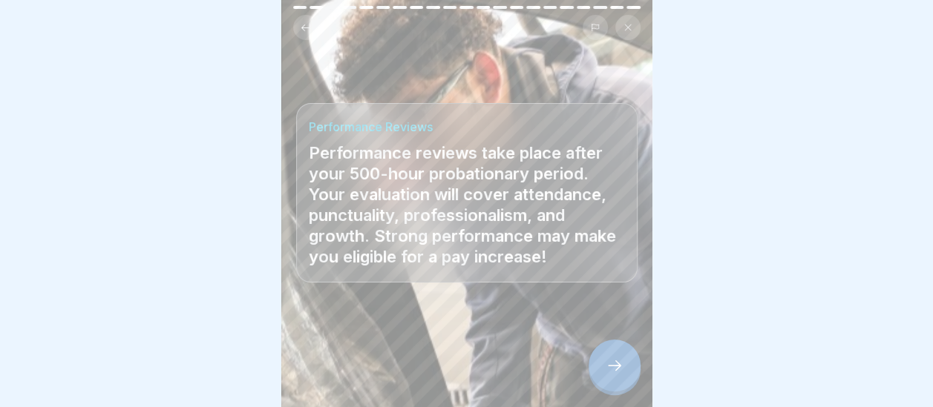
click at [620, 359] on icon at bounding box center [614, 366] width 18 height 18
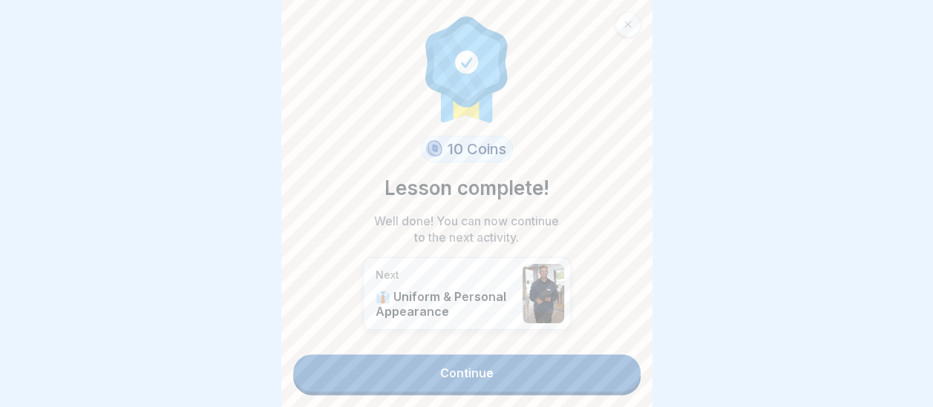
click at [529, 355] on link "Continue" at bounding box center [466, 373] width 347 height 37
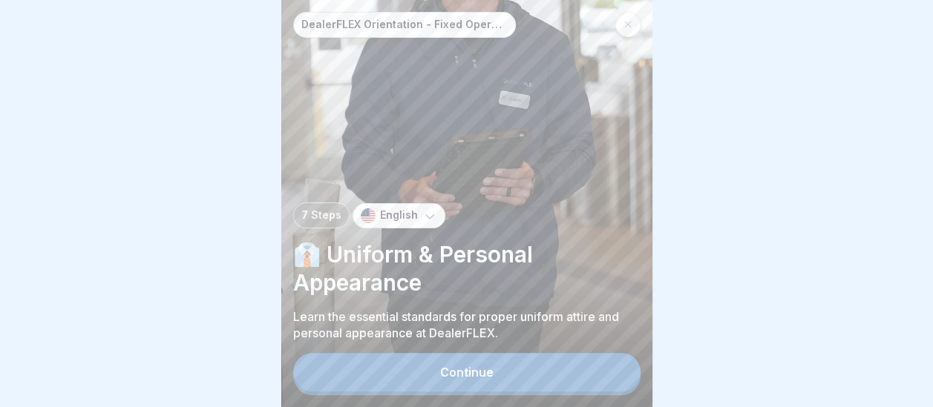
scroll to position [11, 0]
click at [532, 367] on button "Continue" at bounding box center [466, 372] width 347 height 39
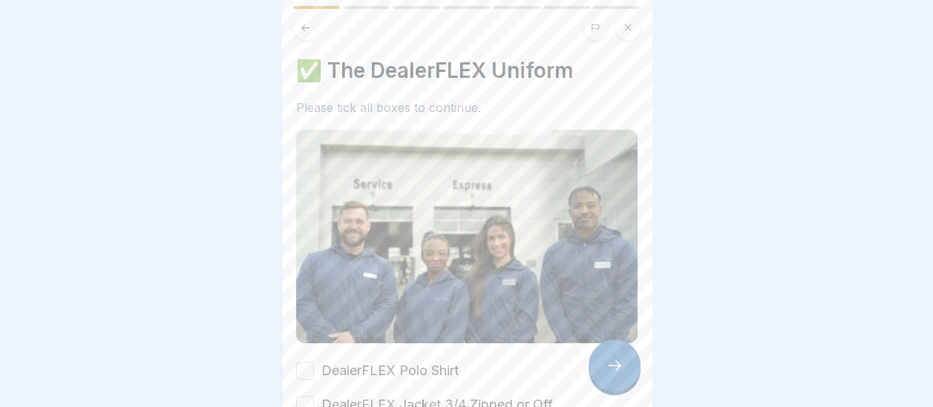
click at [313, 361] on div "DealerFLEX Polo Shirt" at bounding box center [377, 370] width 163 height 19
click at [307, 362] on button "DealerFLEX Polo Shirt" at bounding box center [305, 371] width 18 height 18
click at [304, 396] on button "DealerFLEX Jacket 3/4 Zipped or Off" at bounding box center [305, 405] width 18 height 18
click at [614, 375] on div at bounding box center [614, 366] width 52 height 52
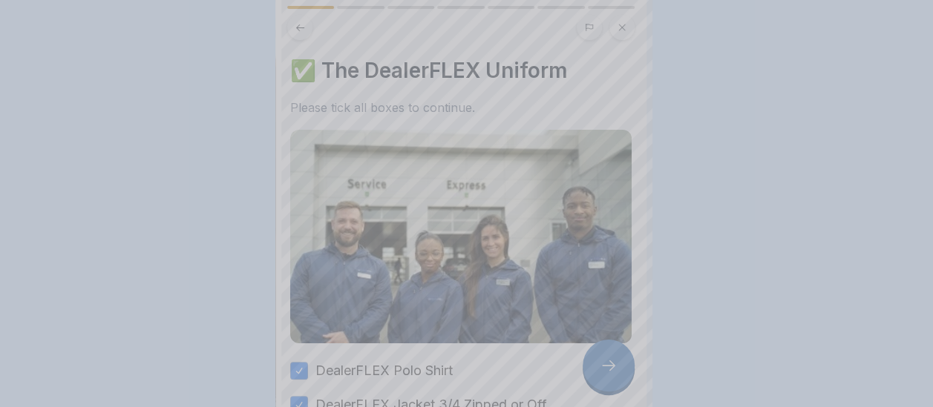
scroll to position [0, 0]
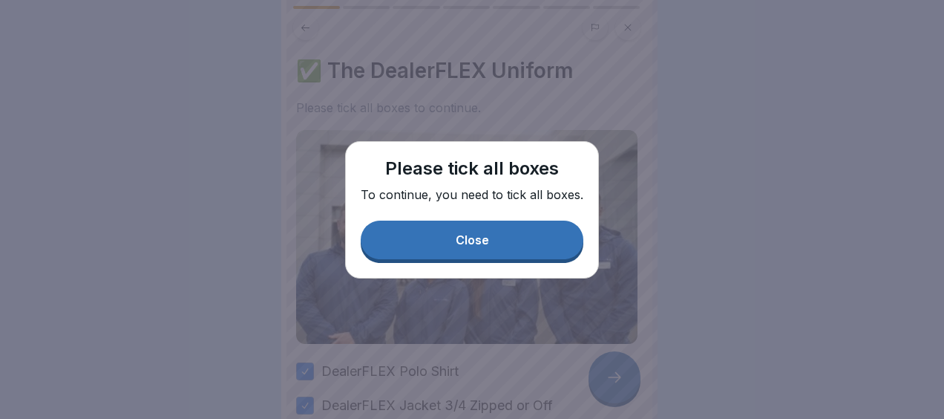
click at [519, 243] on button "Close" at bounding box center [472, 239] width 223 height 39
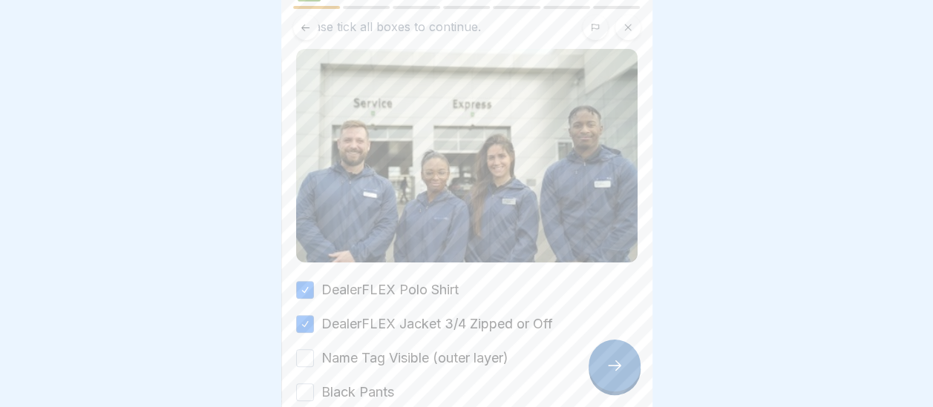
scroll to position [223, 0]
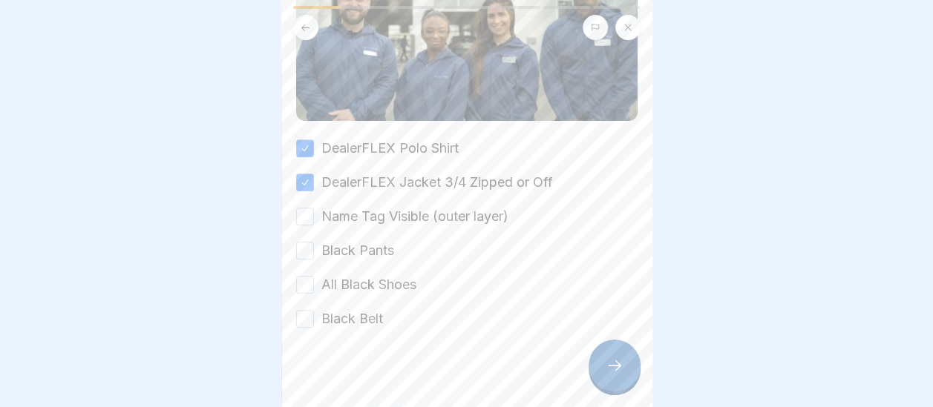
click at [302, 208] on button "Name Tag Visible (outer layer)" at bounding box center [305, 217] width 18 height 18
click at [301, 242] on button "Black Pants" at bounding box center [305, 251] width 18 height 18
drag, startPoint x: 303, startPoint y: 275, endPoint x: 298, endPoint y: 283, distance: 10.0
click at [301, 276] on button "All Black Shoes" at bounding box center [305, 285] width 18 height 18
click at [303, 313] on button "Black Belt" at bounding box center [305, 319] width 18 height 18
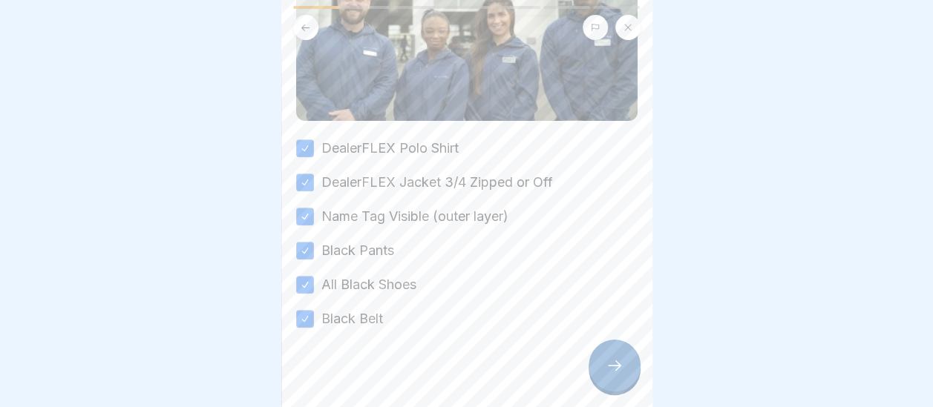
click at [613, 375] on icon at bounding box center [614, 366] width 18 height 18
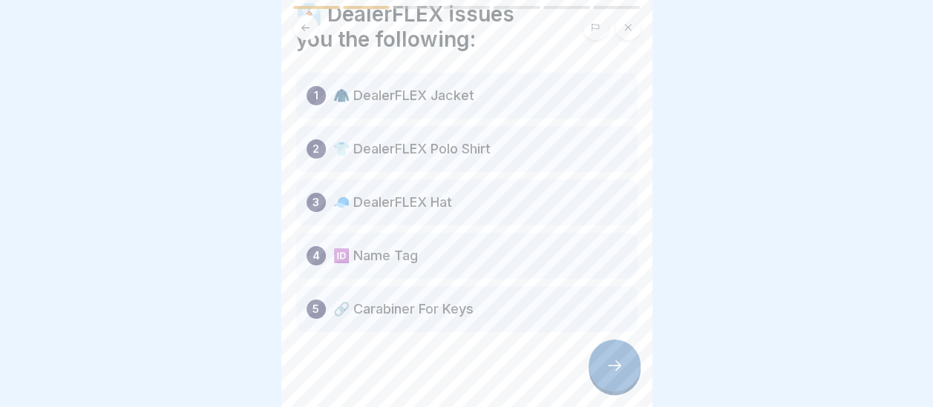
scroll to position [70, 0]
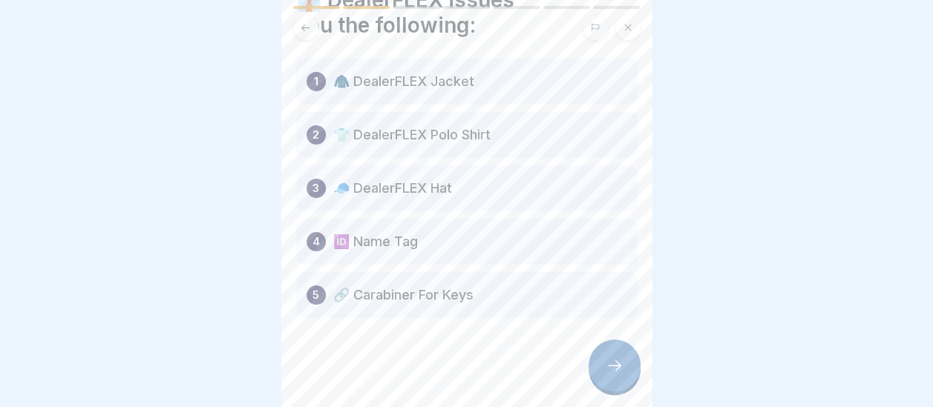
click at [607, 375] on div at bounding box center [614, 366] width 52 height 52
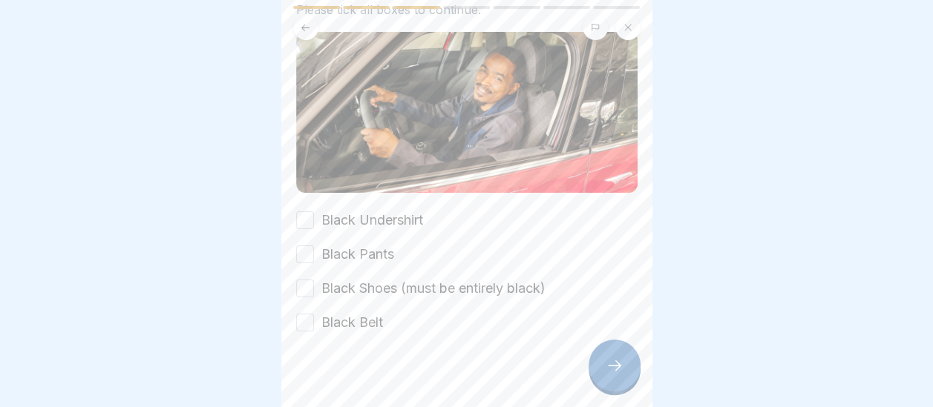
scroll to position [145, 0]
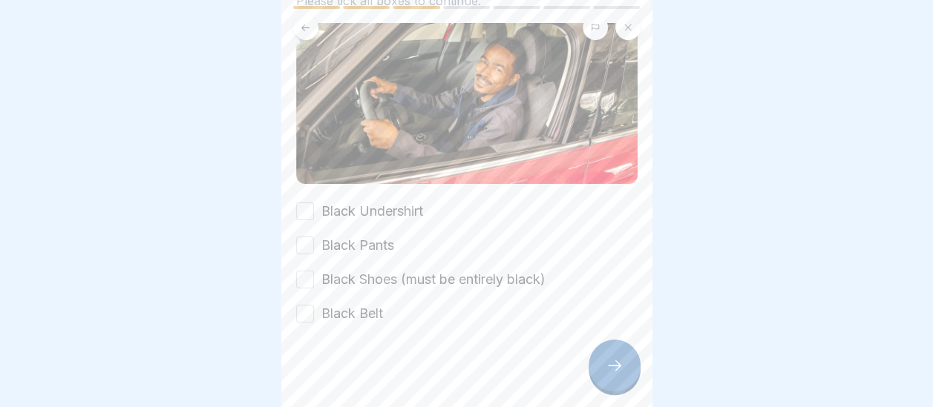
click at [316, 202] on div "Black Undershirt" at bounding box center [359, 211] width 127 height 19
click at [306, 203] on button "Black Undershirt" at bounding box center [305, 212] width 18 height 18
click at [302, 237] on button "Black Pants" at bounding box center [305, 246] width 18 height 18
click at [309, 271] on button "Black Shoes (must be entirely black)" at bounding box center [305, 280] width 18 height 18
click at [297, 305] on button "Black Belt" at bounding box center [305, 314] width 18 height 18
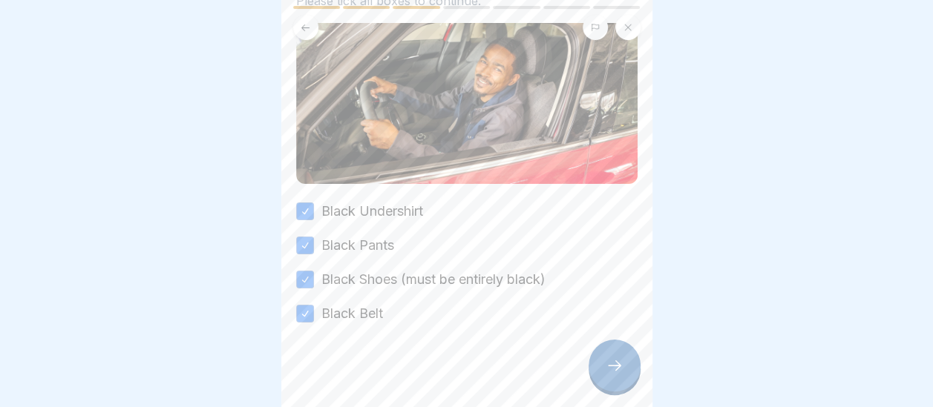
click at [608, 370] on icon at bounding box center [614, 366] width 18 height 18
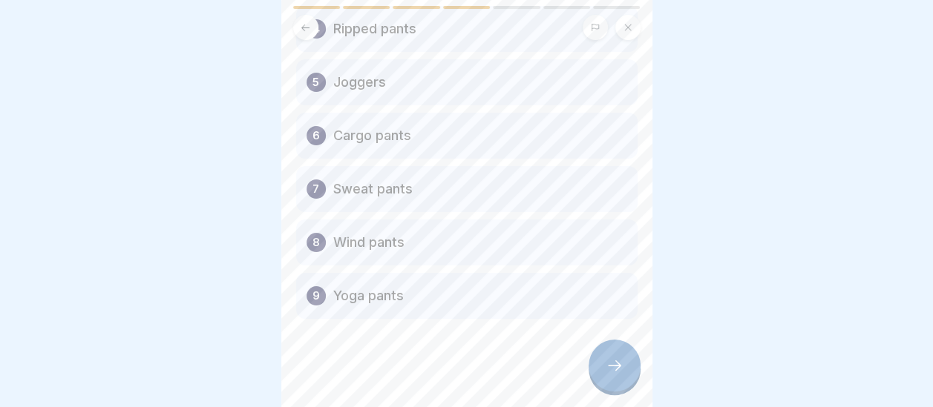
scroll to position [301, 0]
click at [619, 359] on icon at bounding box center [614, 366] width 18 height 18
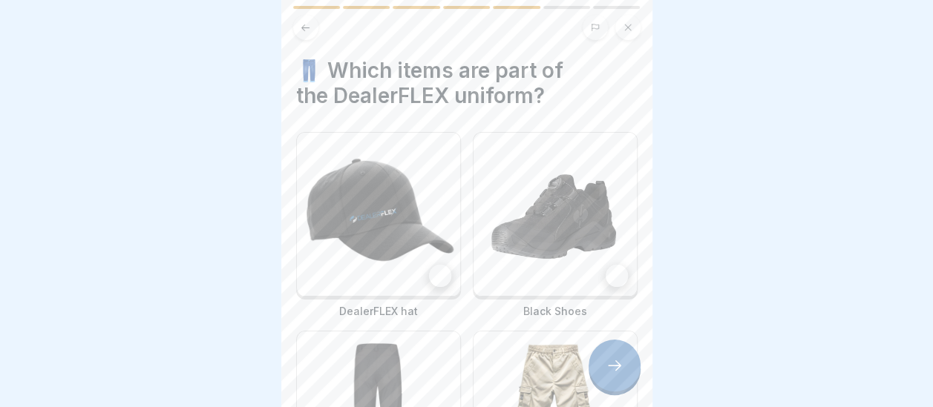
click at [361, 211] on img at bounding box center [378, 214] width 163 height 163
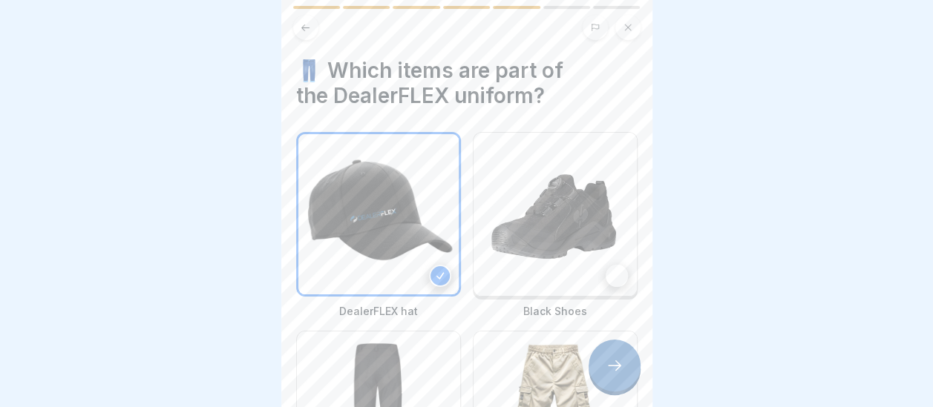
click at [539, 222] on img at bounding box center [554, 214] width 163 height 163
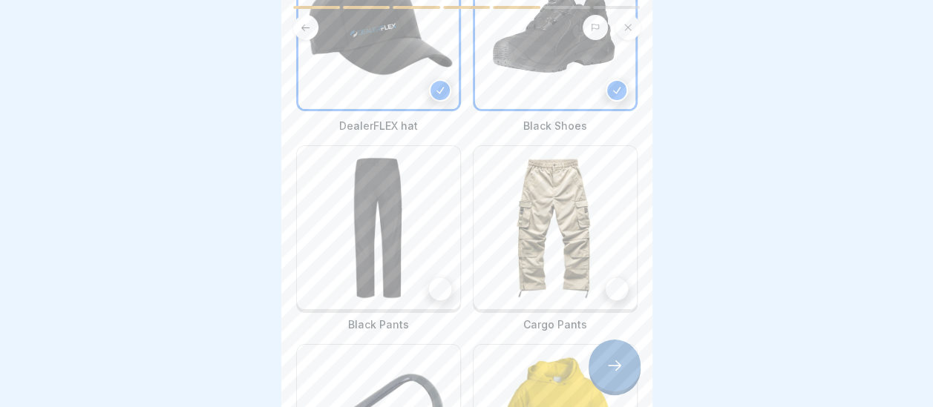
scroll to position [201, 0]
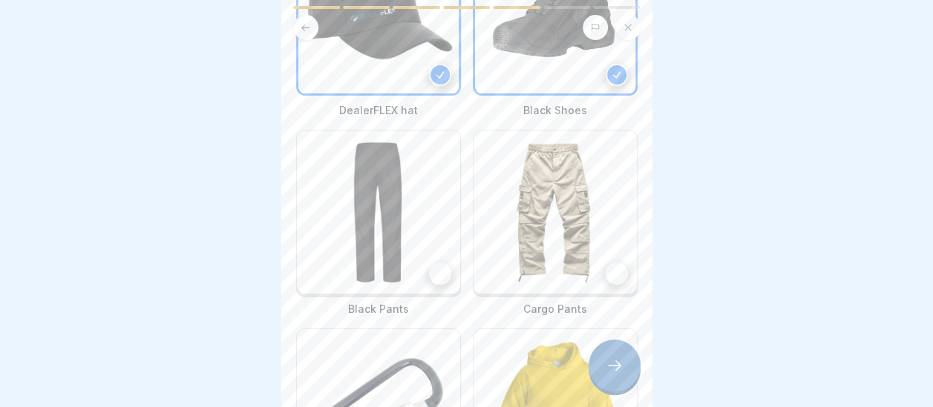
click at [444, 263] on div at bounding box center [440, 274] width 22 height 22
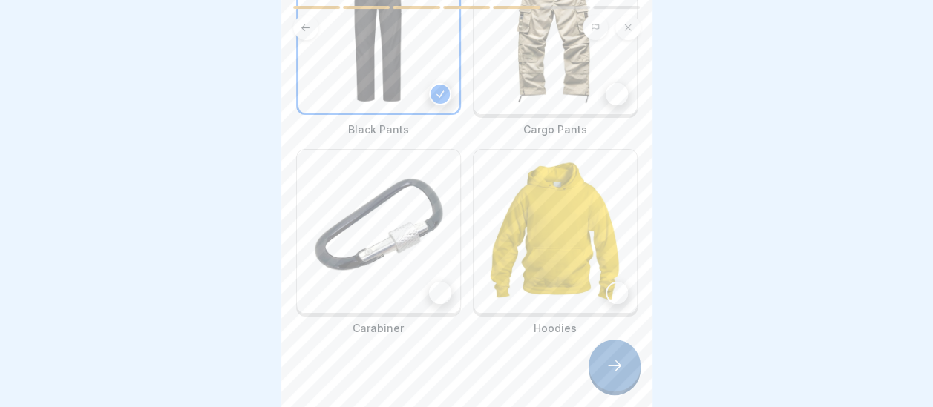
scroll to position [381, 0]
click at [429, 281] on div at bounding box center [440, 292] width 22 height 22
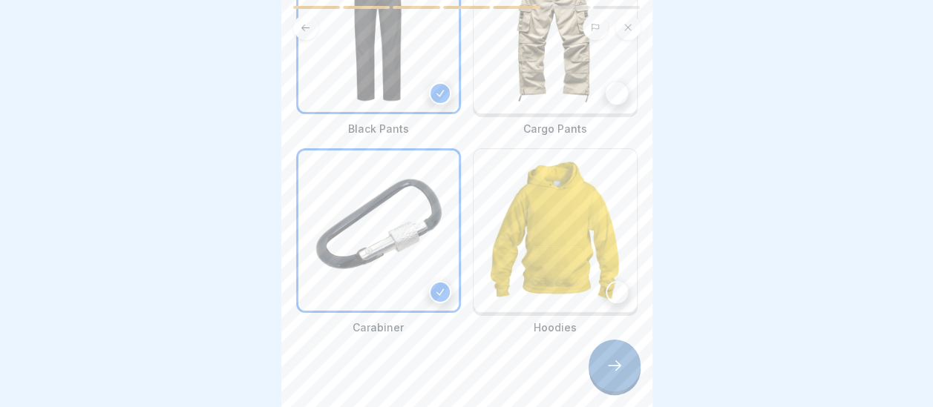
click at [607, 370] on icon at bounding box center [614, 366] width 18 height 18
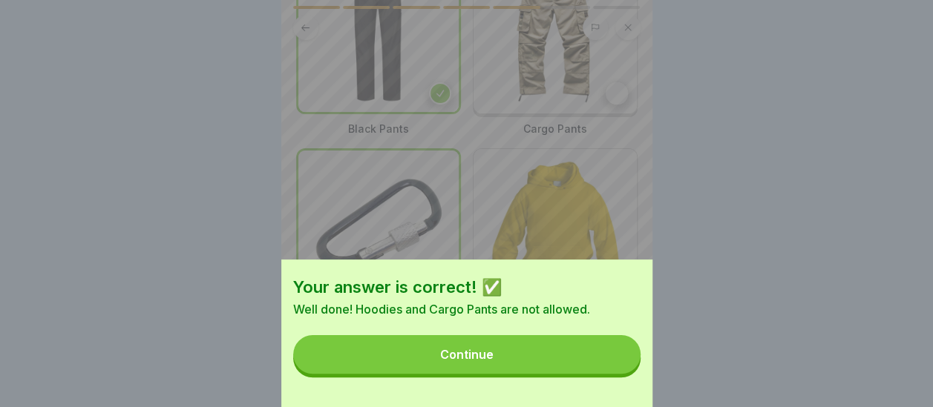
click at [499, 365] on button "Continue" at bounding box center [466, 354] width 347 height 39
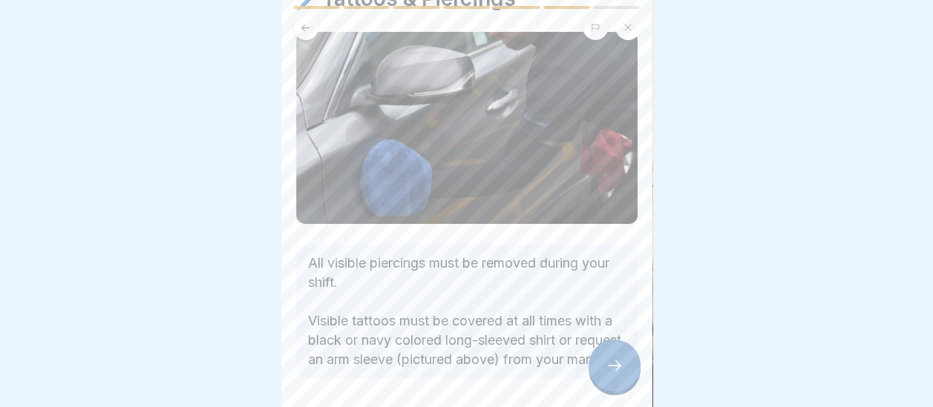
scroll to position [145, 0]
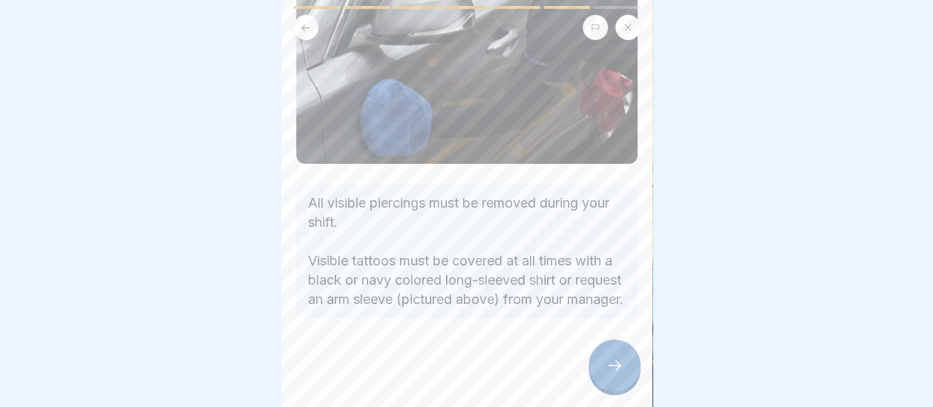
click at [607, 364] on icon at bounding box center [614, 366] width 18 height 18
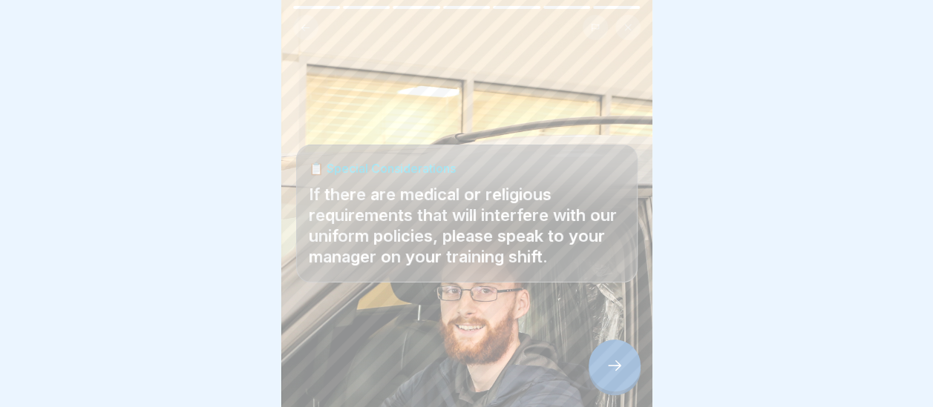
click at [611, 364] on icon at bounding box center [614, 366] width 18 height 18
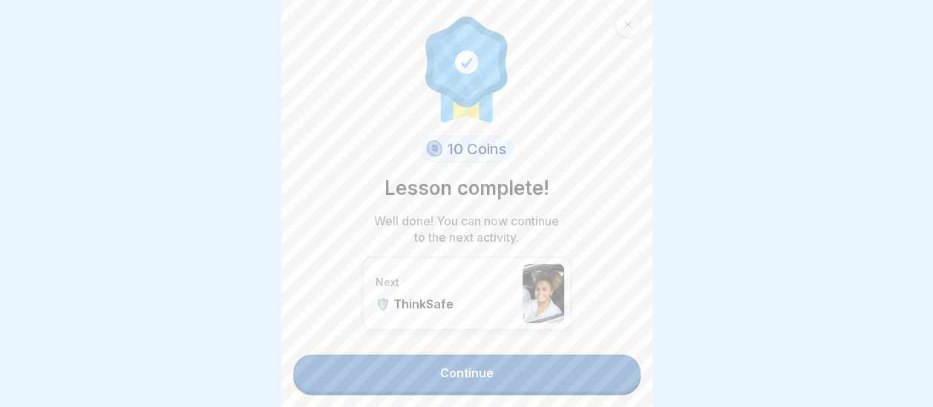
click at [520, 359] on link "Continue" at bounding box center [466, 373] width 347 height 37
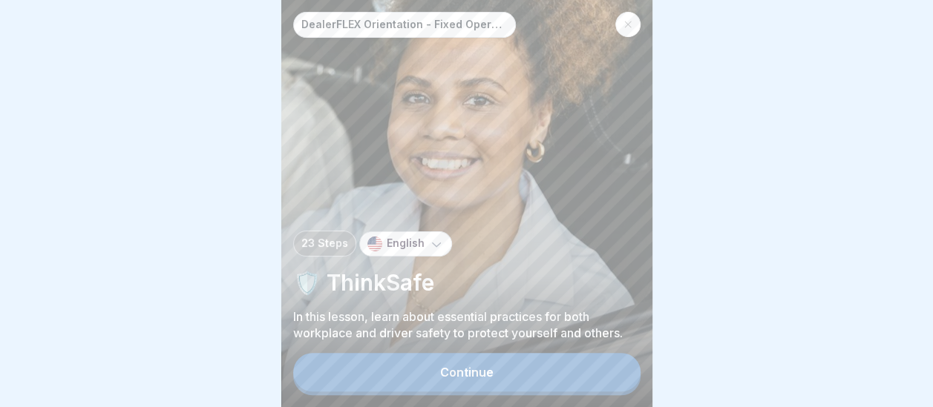
scroll to position [11, 0]
click at [508, 387] on button "Continue" at bounding box center [466, 372] width 347 height 39
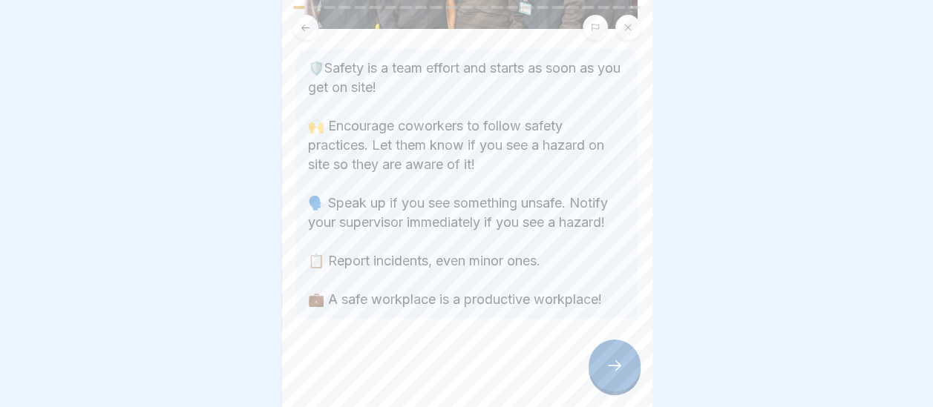
scroll to position [238, 0]
click at [612, 371] on icon at bounding box center [614, 366] width 18 height 18
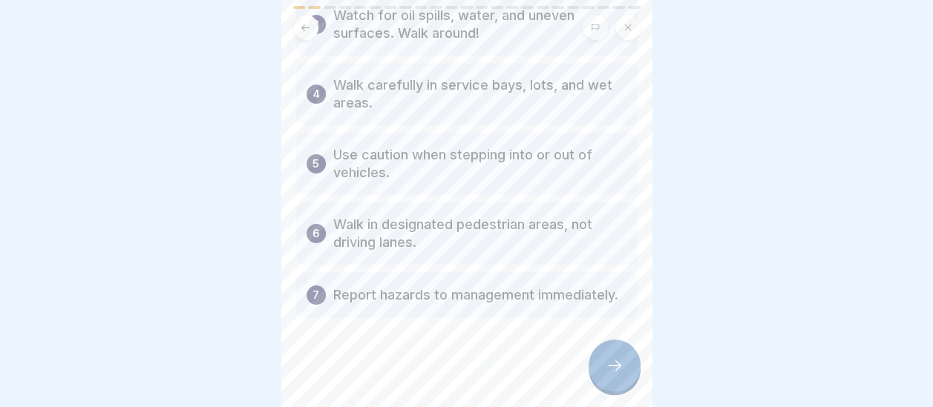
scroll to position [302, 0]
click at [600, 374] on div at bounding box center [614, 366] width 52 height 52
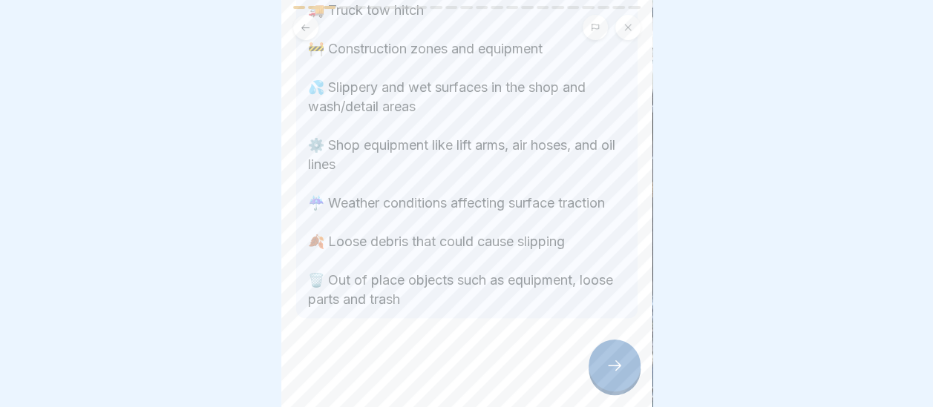
scroll to position [301, 0]
click at [606, 367] on icon at bounding box center [614, 366] width 18 height 18
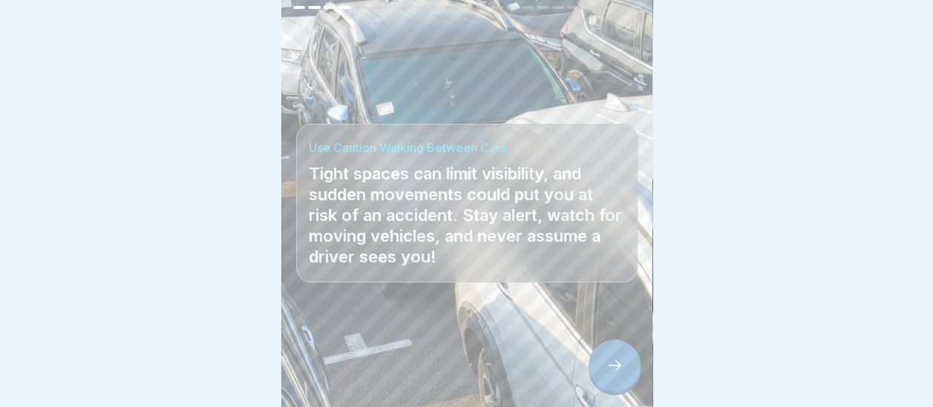
click at [614, 362] on icon at bounding box center [614, 366] width 18 height 18
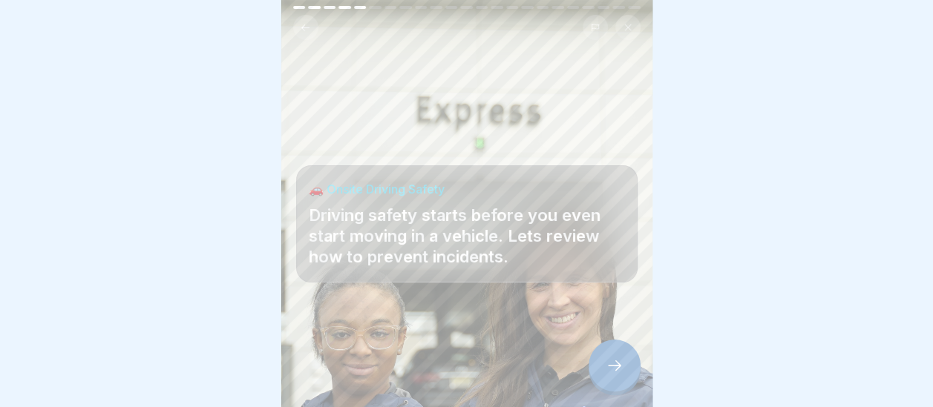
click at [610, 367] on icon at bounding box center [614, 366] width 18 height 18
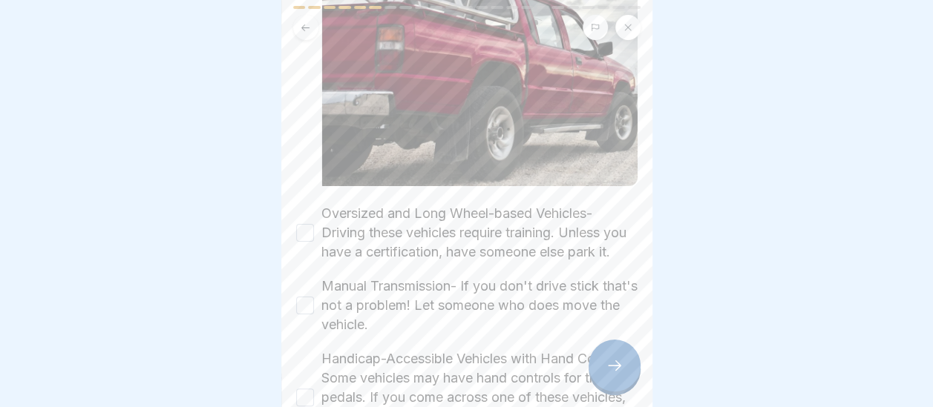
scroll to position [297, 0]
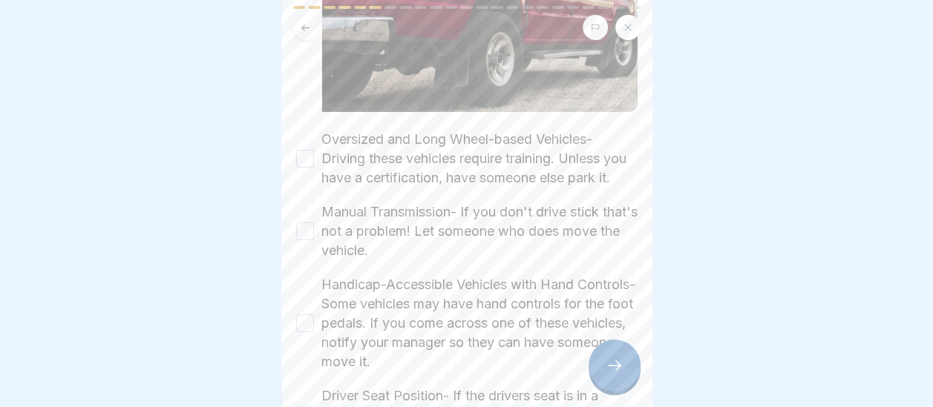
click at [297, 150] on button "Oversized and Long Wheel-based Vehicles- Driving these vehicles require trainin…" at bounding box center [305, 159] width 18 height 18
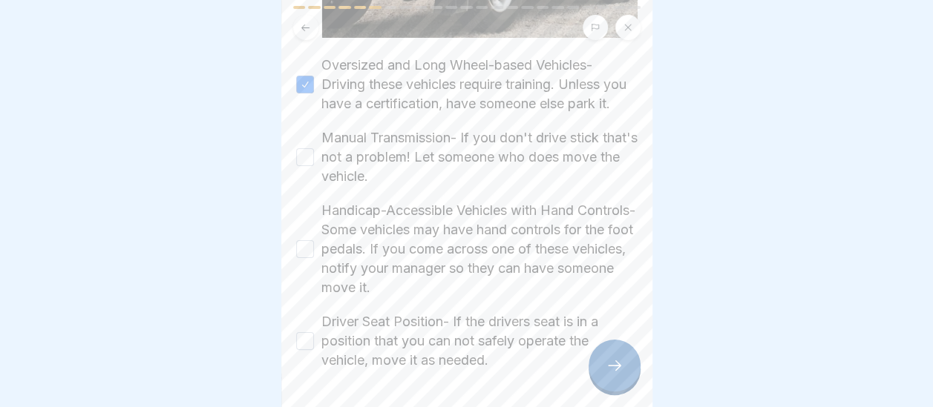
click at [303, 154] on button "Manual Transmission- If you don't drive stick that's not a problem! Let someone…" at bounding box center [305, 157] width 18 height 18
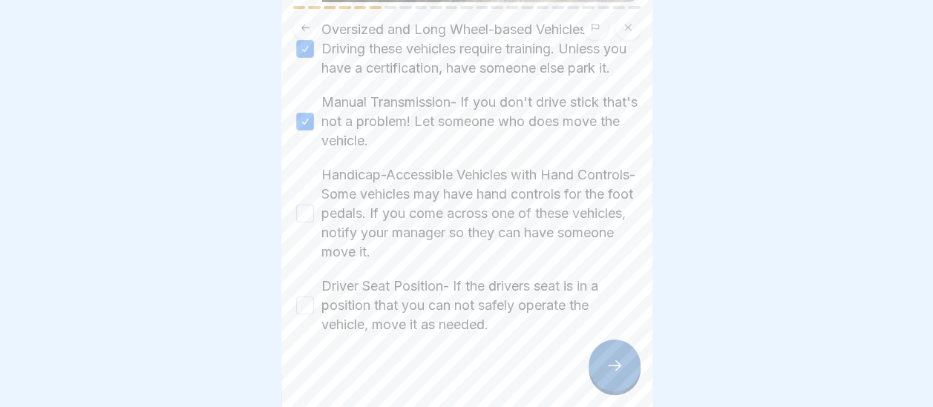
scroll to position [436, 0]
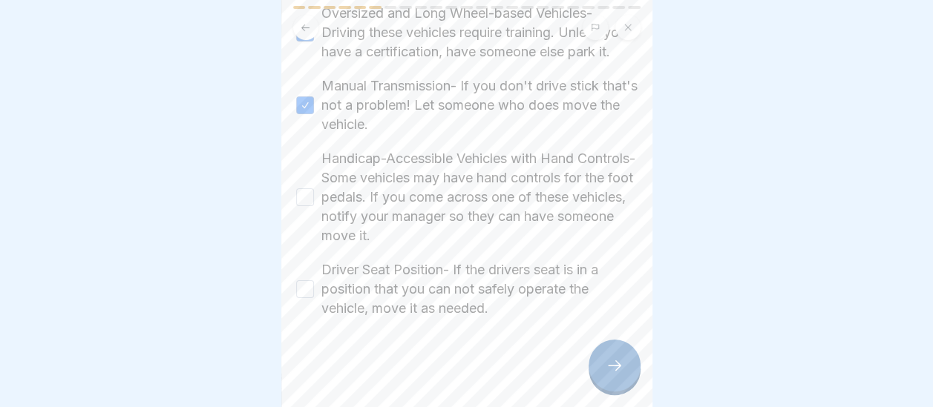
click at [298, 191] on button "Handicap-Accessible Vehicles with Hand Controls- Some vehicles may have hand co…" at bounding box center [305, 197] width 18 height 18
click at [309, 280] on button "Driver Seat Position- If the drivers seat is in a position that you can not saf…" at bounding box center [305, 289] width 18 height 18
click at [626, 375] on div at bounding box center [614, 366] width 52 height 52
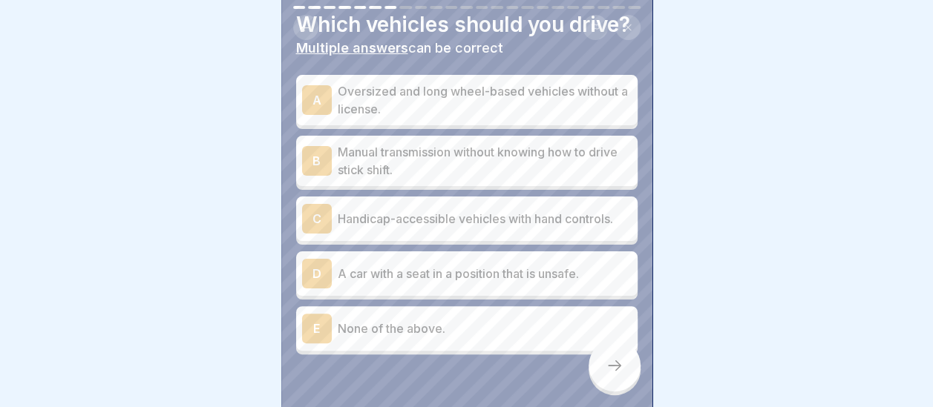
scroll to position [74, 0]
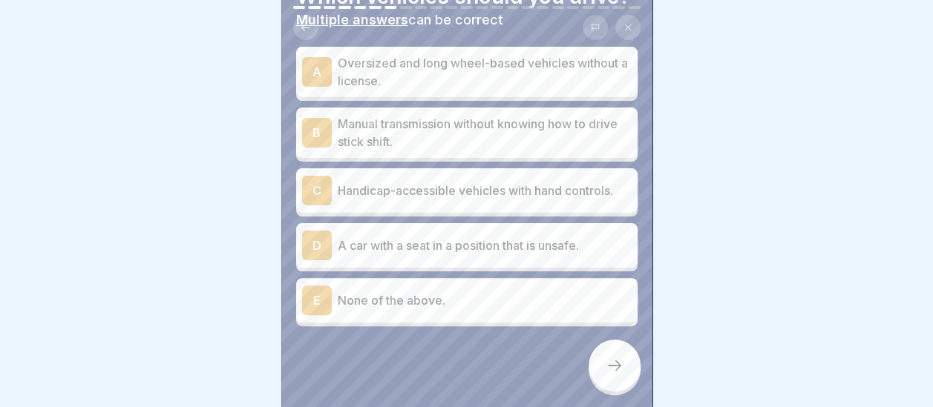
click at [312, 306] on div "E" at bounding box center [317, 301] width 30 height 30
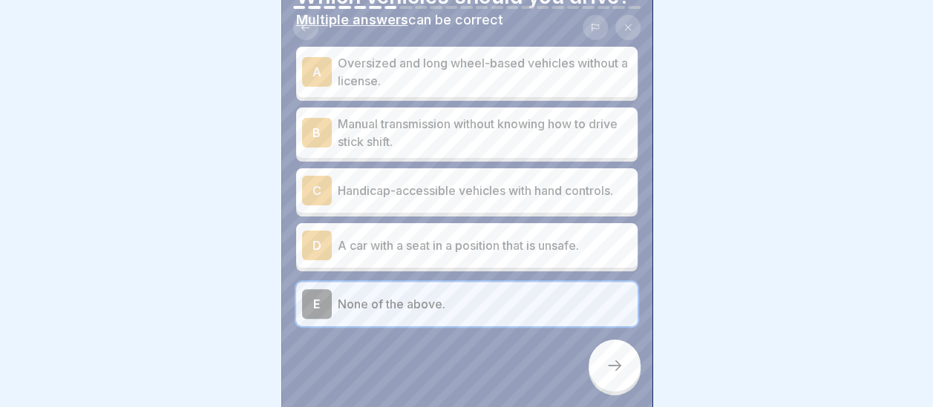
click at [610, 374] on div at bounding box center [614, 366] width 52 height 52
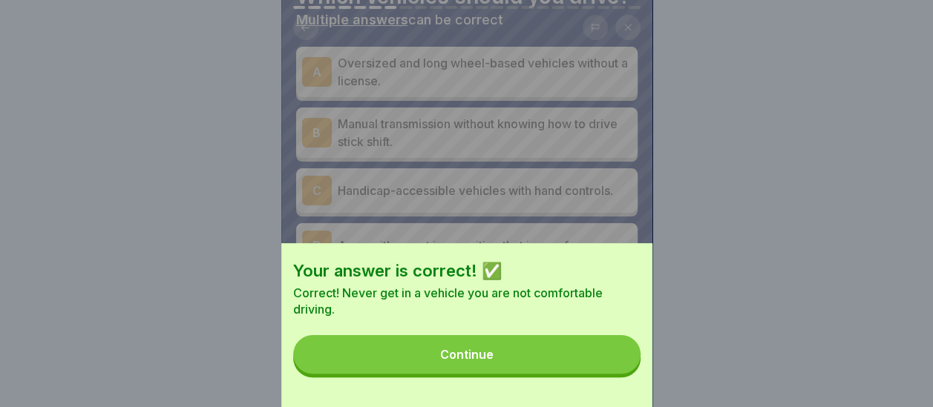
click at [539, 368] on button "Continue" at bounding box center [466, 354] width 347 height 39
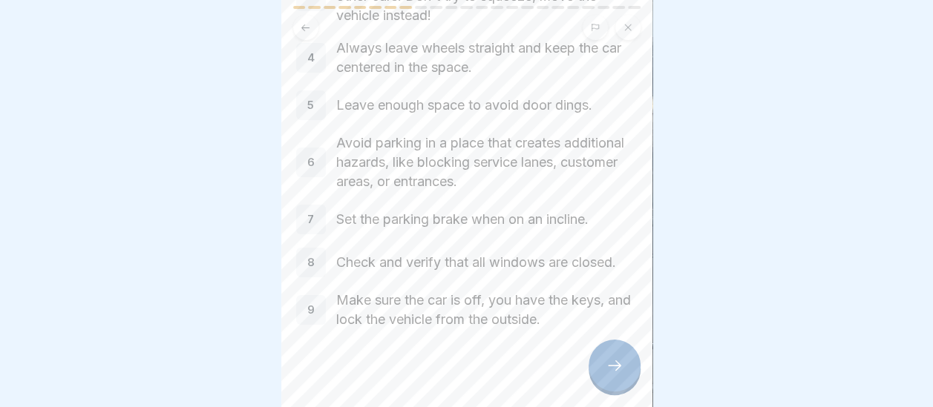
scroll to position [234, 0]
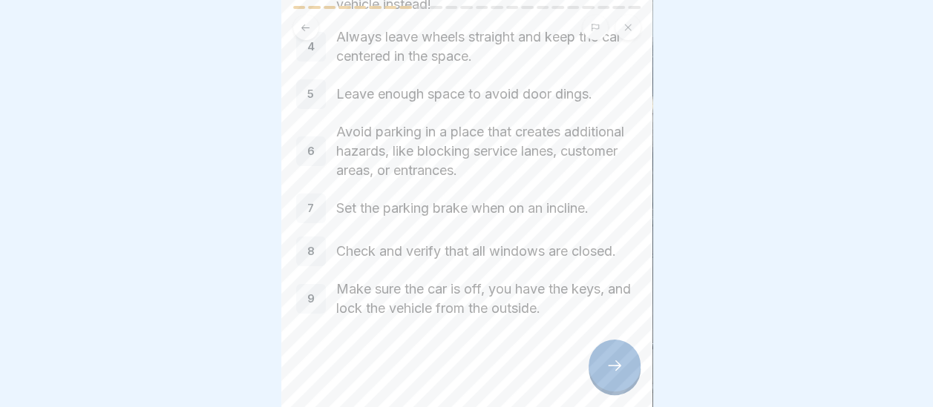
click at [603, 369] on div at bounding box center [614, 366] width 52 height 52
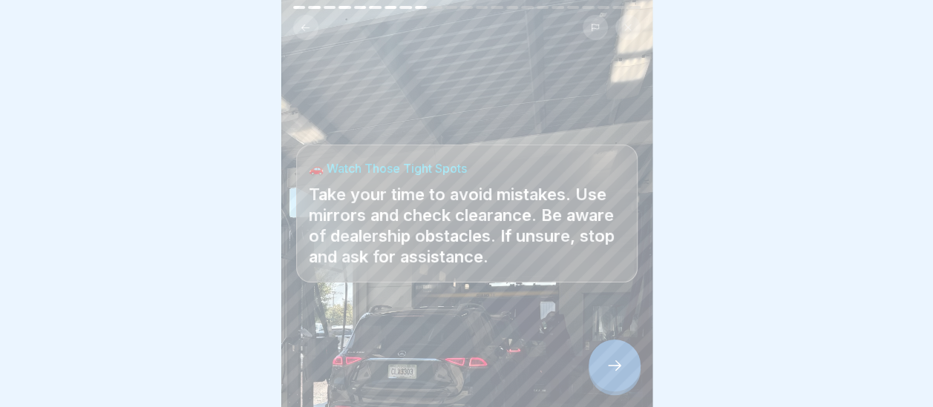
click at [628, 367] on div at bounding box center [614, 366] width 52 height 52
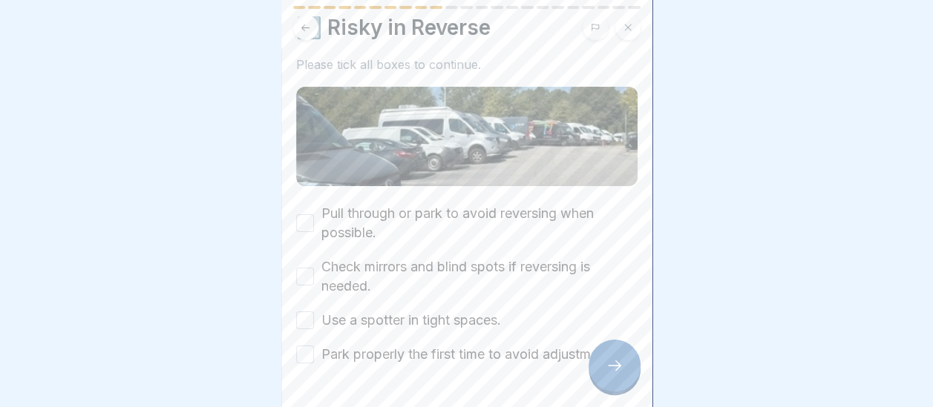
scroll to position [74, 0]
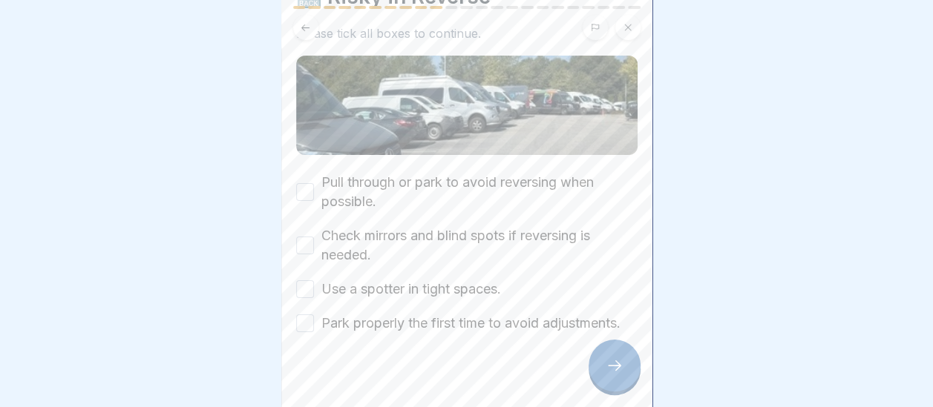
click at [301, 183] on button "Pull through or park to avoid reversing when possible." at bounding box center [305, 192] width 18 height 18
click at [301, 237] on button "Check mirrors and blind spots if reversing is needed." at bounding box center [305, 246] width 18 height 18
click at [306, 280] on button "Use a spotter in tight spaces." at bounding box center [305, 289] width 18 height 18
click at [306, 321] on button "Park properly the first time to avoid adjustments." at bounding box center [305, 324] width 18 height 18
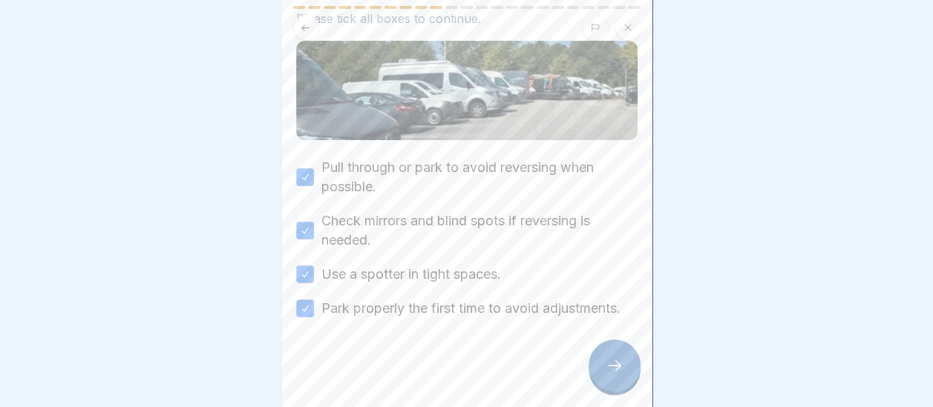
click at [608, 375] on div at bounding box center [614, 366] width 52 height 52
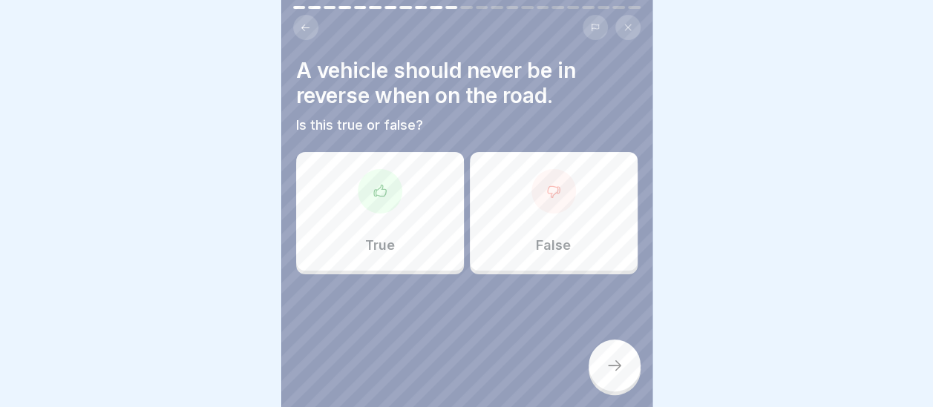
click at [543, 202] on div at bounding box center [553, 191] width 45 height 45
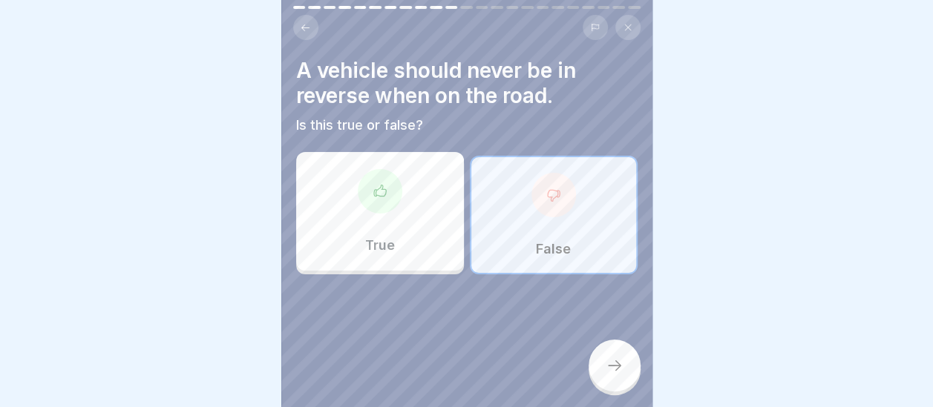
click at [596, 361] on div at bounding box center [614, 366] width 52 height 52
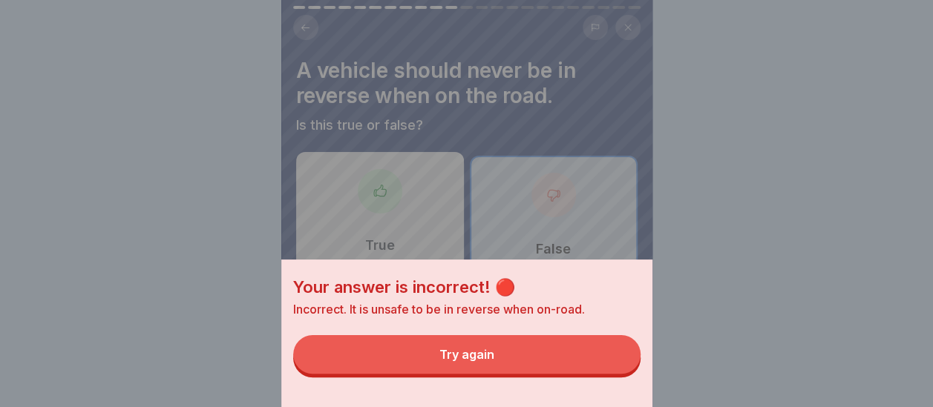
click at [532, 358] on button "Try again" at bounding box center [466, 354] width 347 height 39
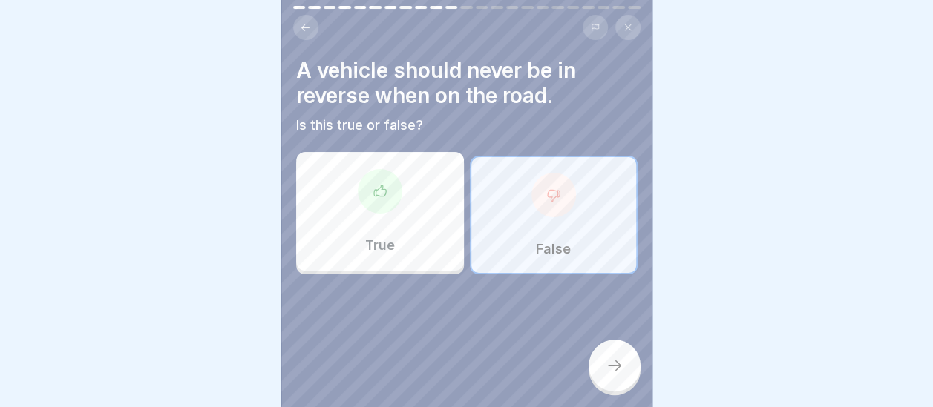
click at [395, 210] on div "True" at bounding box center [380, 211] width 168 height 119
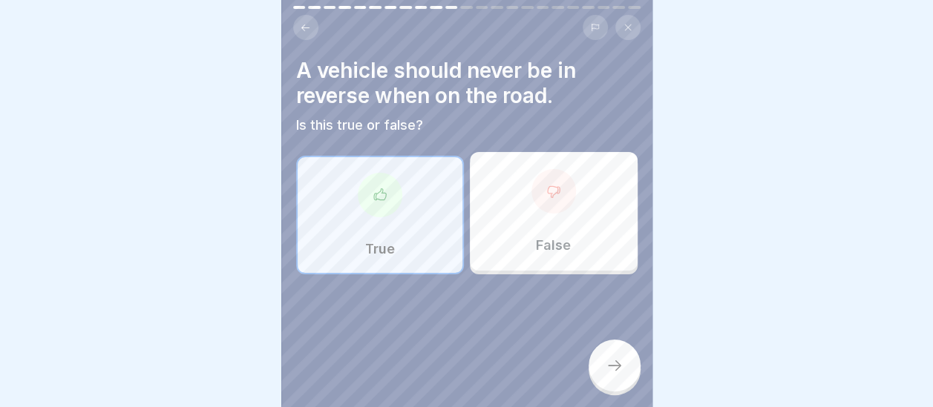
click at [604, 372] on div at bounding box center [614, 366] width 52 height 52
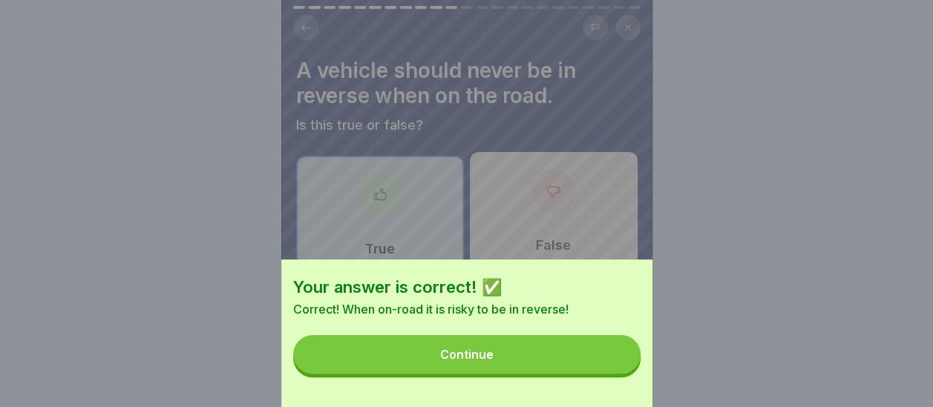
click at [519, 367] on button "Continue" at bounding box center [466, 354] width 347 height 39
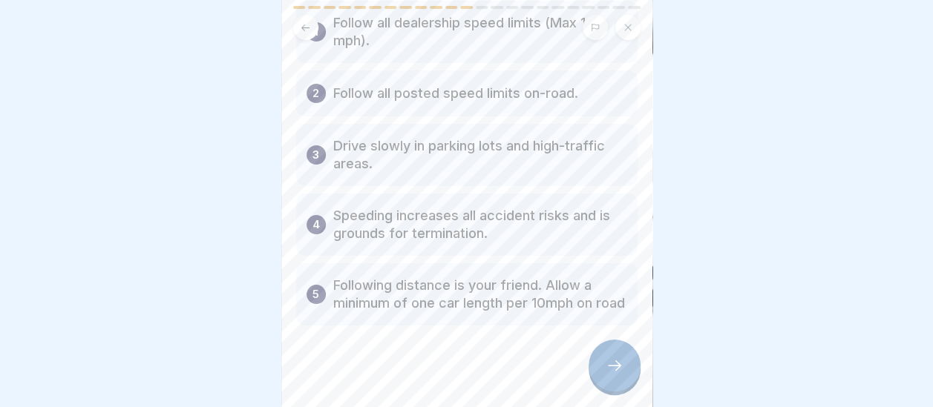
scroll to position [128, 0]
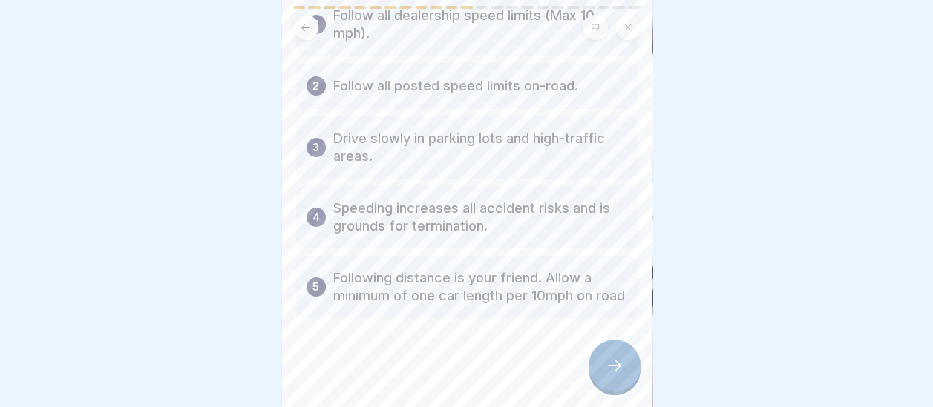
click at [611, 366] on icon at bounding box center [614, 366] width 18 height 18
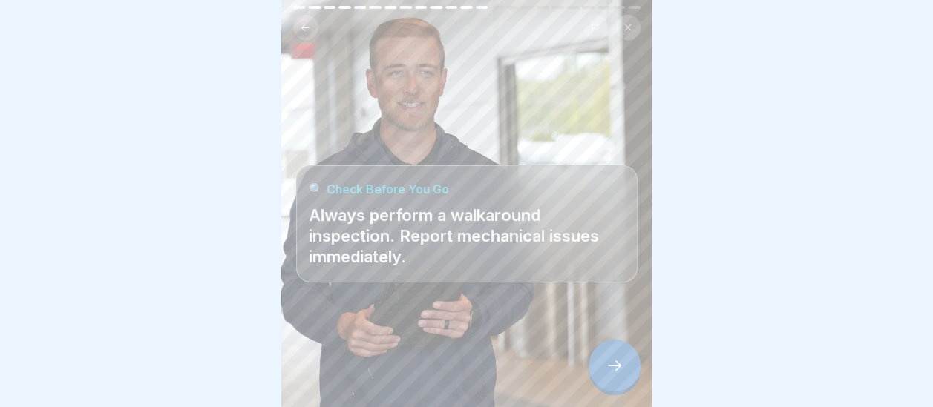
drag, startPoint x: 617, startPoint y: 364, endPoint x: 607, endPoint y: 360, distance: 10.3
click at [614, 362] on icon at bounding box center [614, 366] width 18 height 18
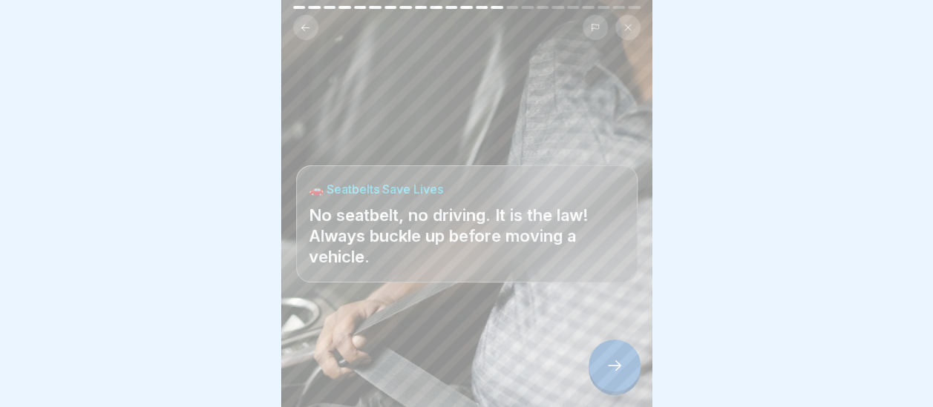
click at [618, 359] on icon at bounding box center [614, 366] width 18 height 18
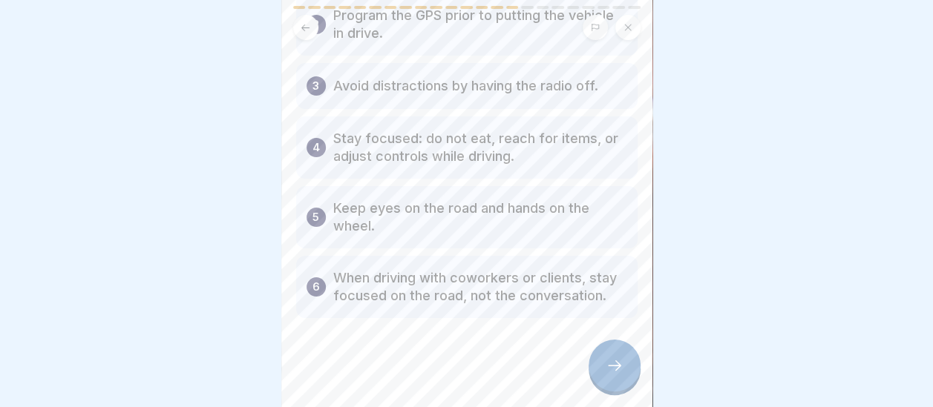
scroll to position [182, 0]
click at [613, 372] on icon at bounding box center [614, 366] width 18 height 18
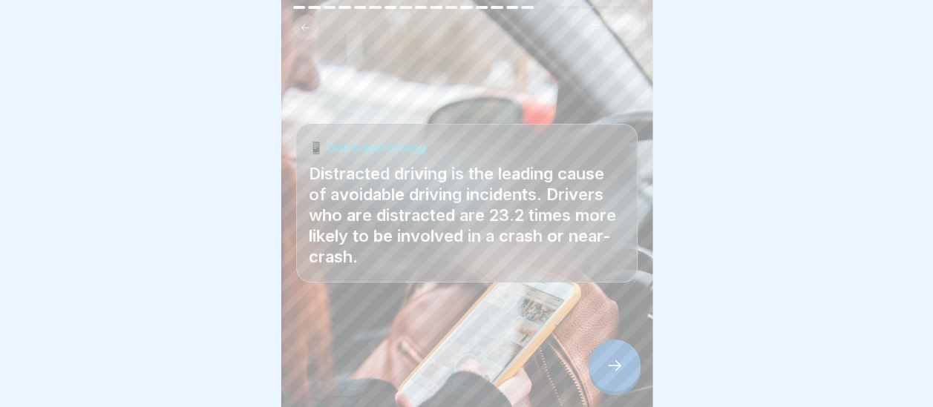
click at [617, 366] on icon at bounding box center [614, 366] width 13 height 10
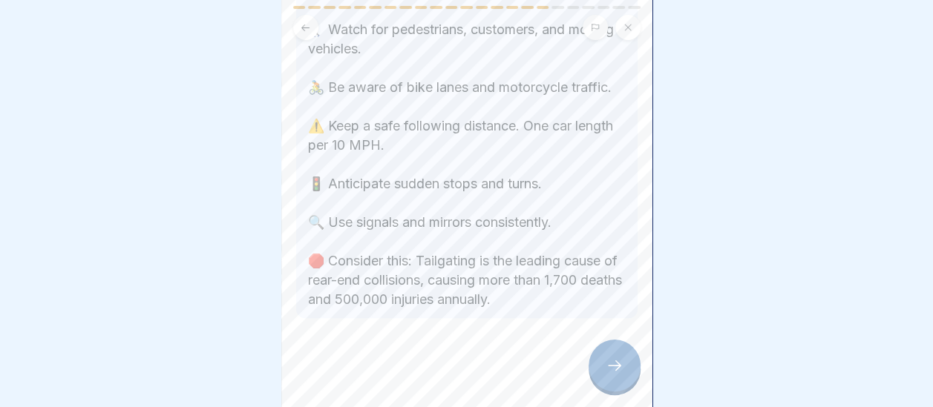
scroll to position [294, 0]
click at [611, 364] on icon at bounding box center [614, 366] width 18 height 18
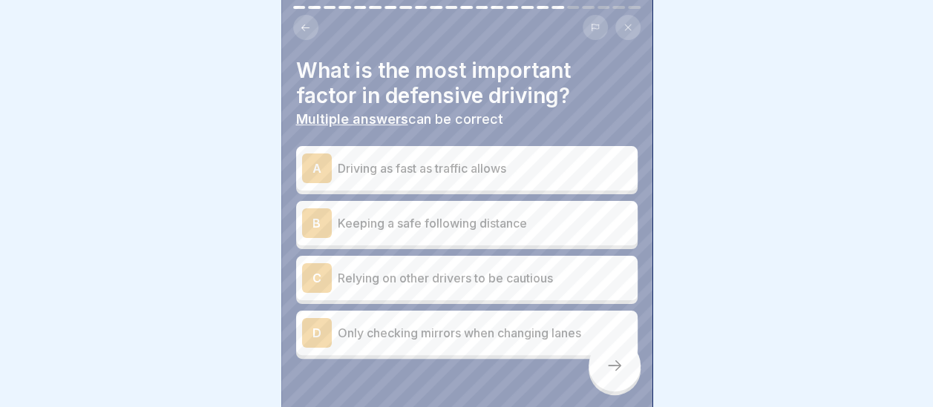
click at [317, 215] on div "B" at bounding box center [317, 224] width 30 height 30
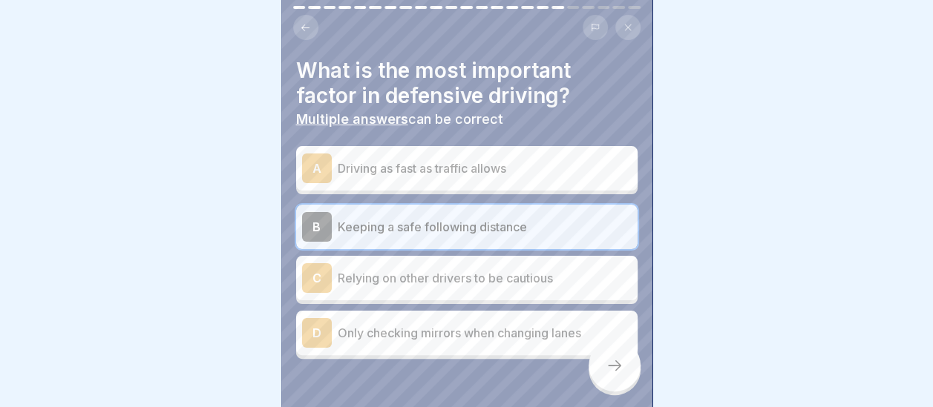
click at [619, 378] on div at bounding box center [614, 366] width 52 height 52
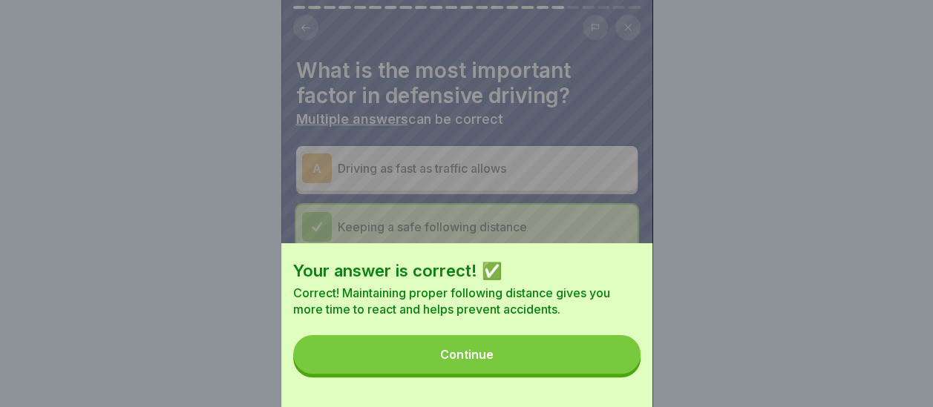
click at [516, 368] on button "Continue" at bounding box center [466, 354] width 347 height 39
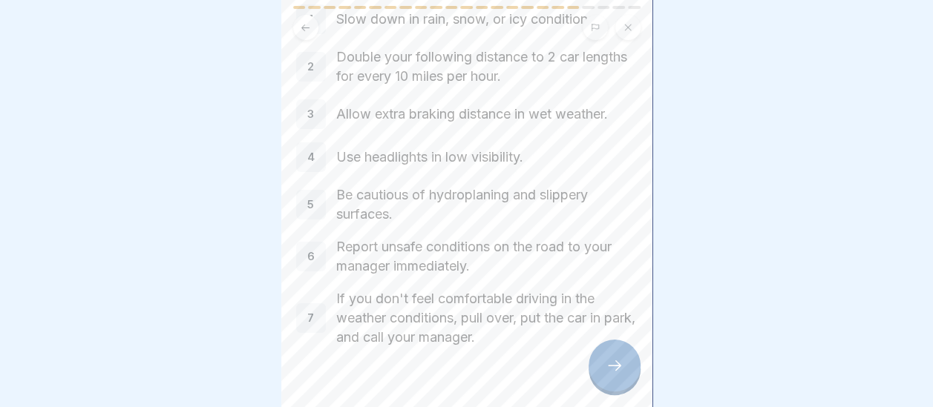
scroll to position [128, 0]
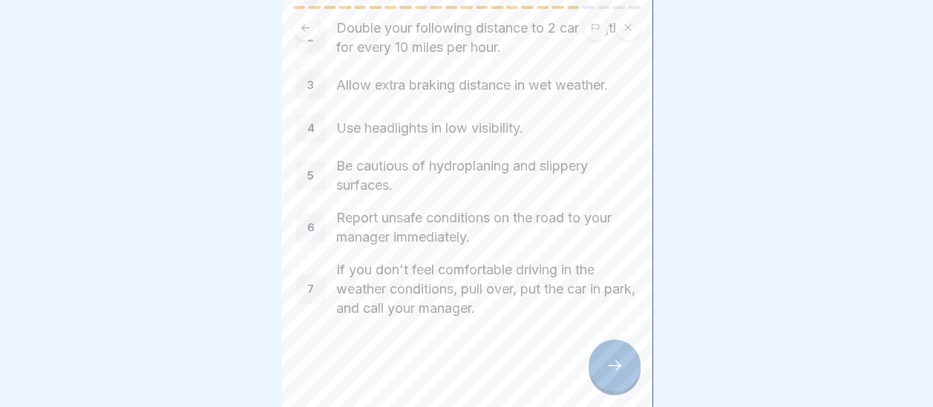
click at [631, 370] on div at bounding box center [614, 366] width 52 height 52
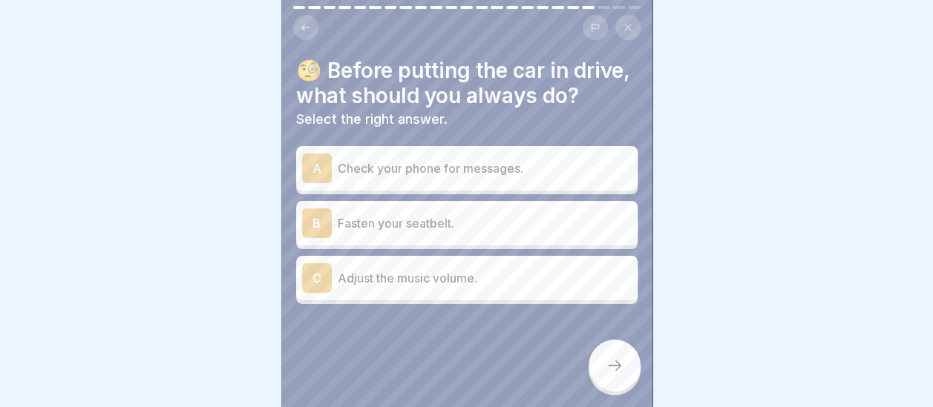
click at [447, 232] on p "Fasten your seatbelt." at bounding box center [485, 223] width 294 height 18
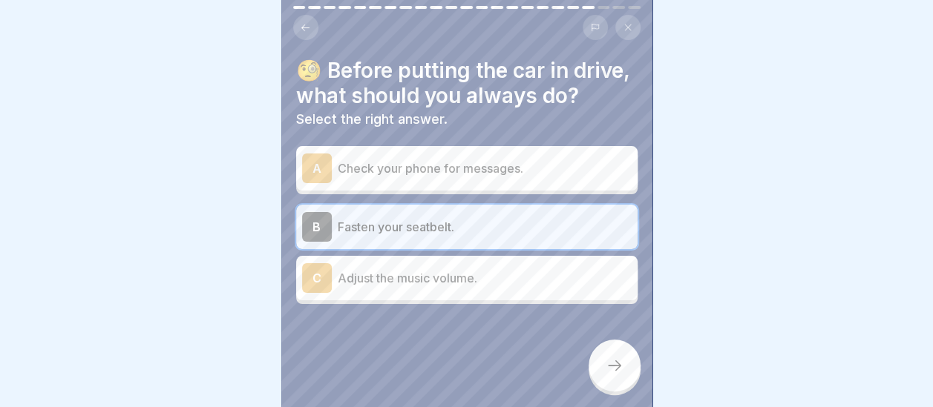
scroll to position [10, 0]
click at [613, 375] on div at bounding box center [614, 366] width 52 height 52
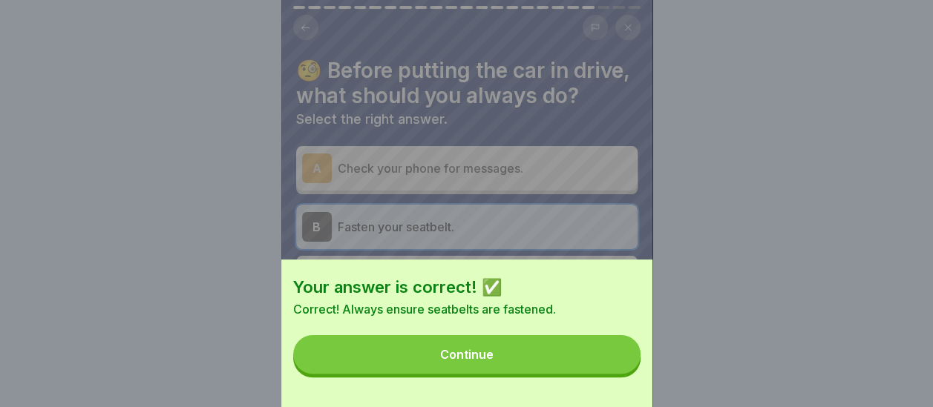
click at [509, 366] on button "Continue" at bounding box center [466, 354] width 347 height 39
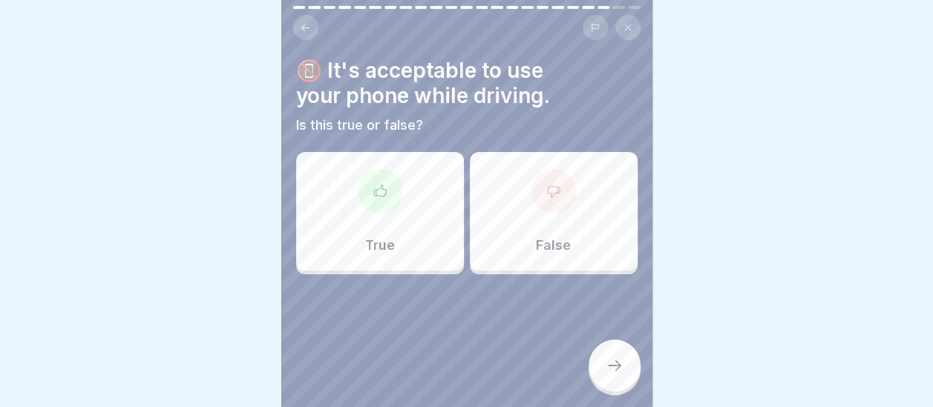
click at [551, 205] on div "False" at bounding box center [554, 211] width 168 height 119
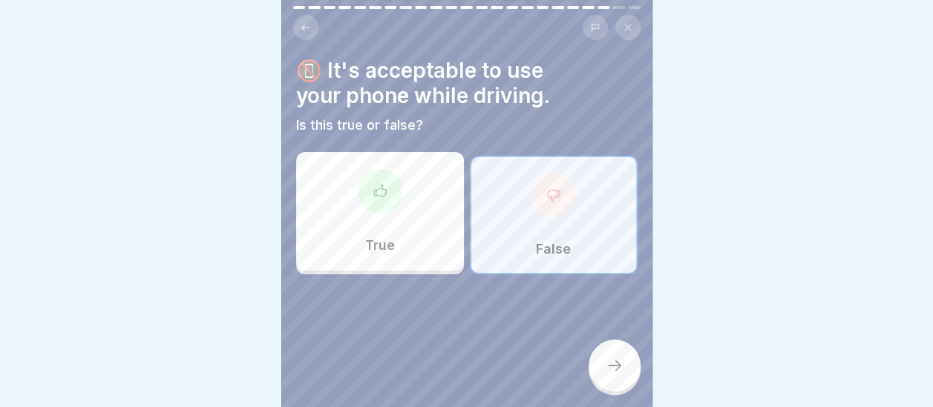
click at [622, 357] on div at bounding box center [614, 366] width 52 height 52
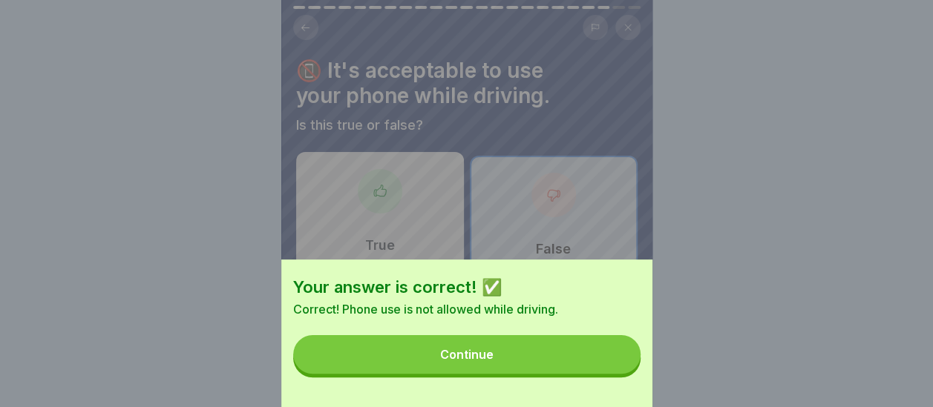
click at [553, 374] on button "Continue" at bounding box center [466, 354] width 347 height 39
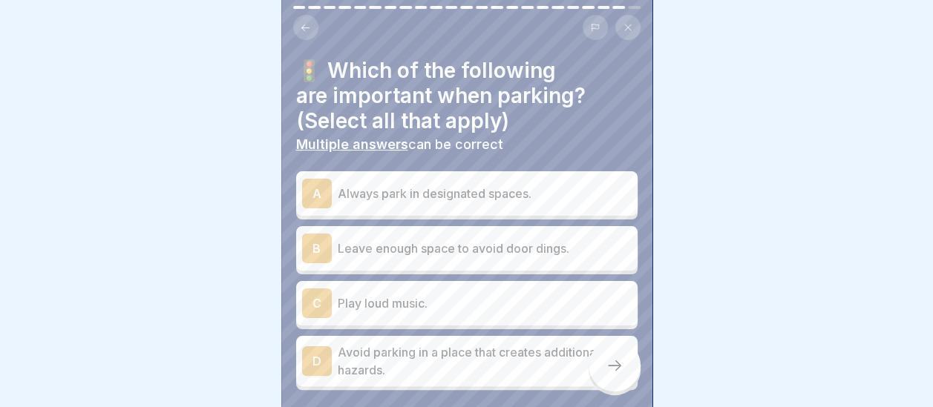
click at [473, 185] on p "Always park in designated spaces." at bounding box center [485, 194] width 294 height 18
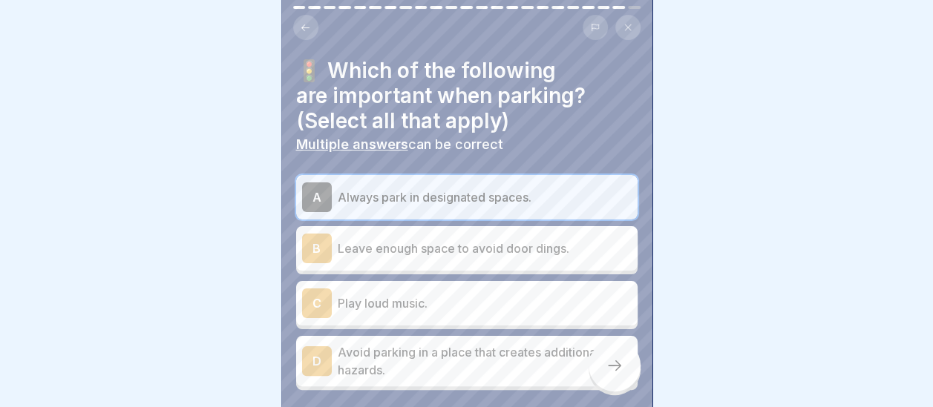
click at [369, 240] on p "Leave enough space to avoid door dings." at bounding box center [485, 249] width 294 height 18
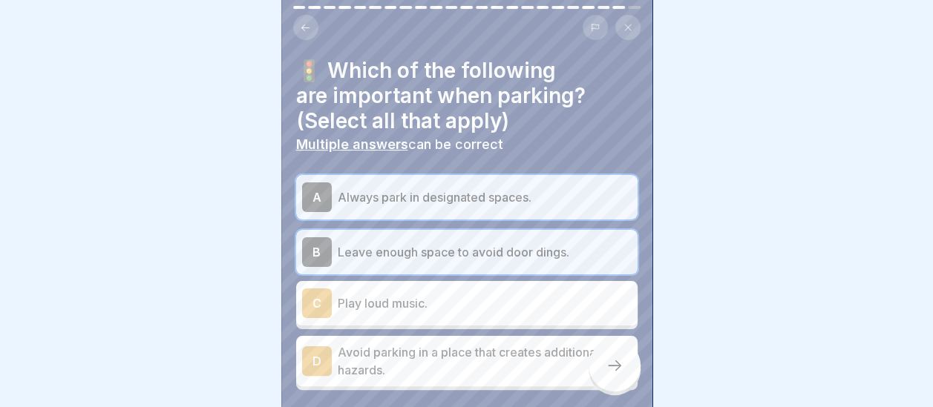
click at [323, 353] on div "D" at bounding box center [317, 362] width 30 height 30
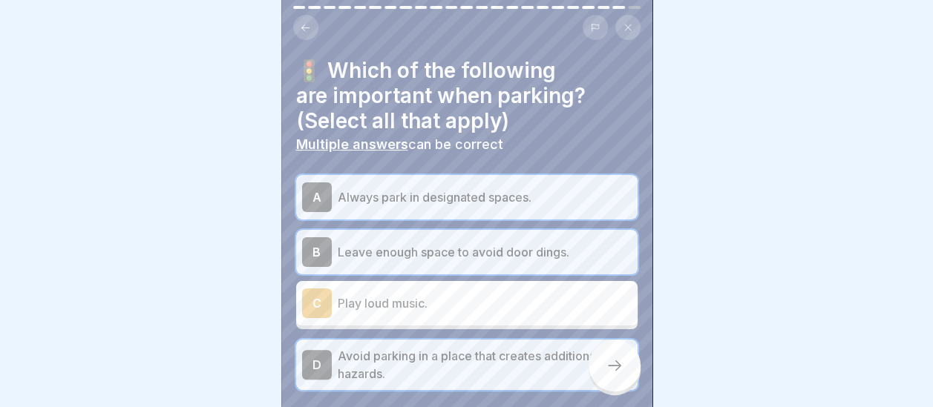
click at [617, 374] on icon at bounding box center [614, 366] width 18 height 18
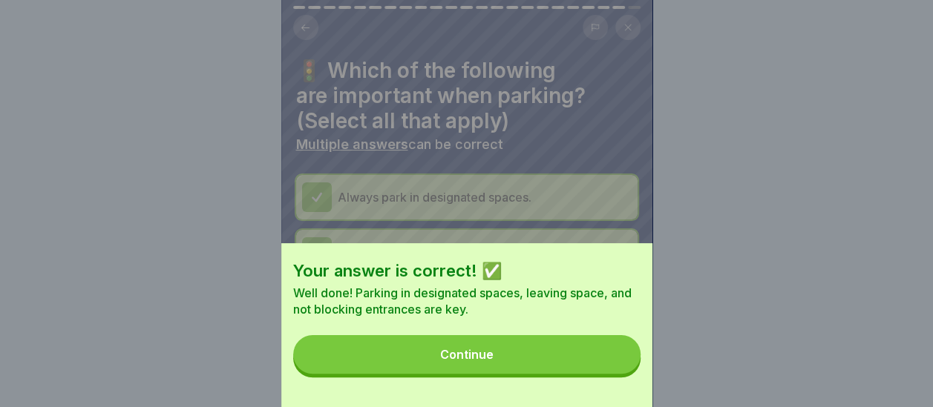
click at [544, 366] on button "Continue" at bounding box center [466, 354] width 347 height 39
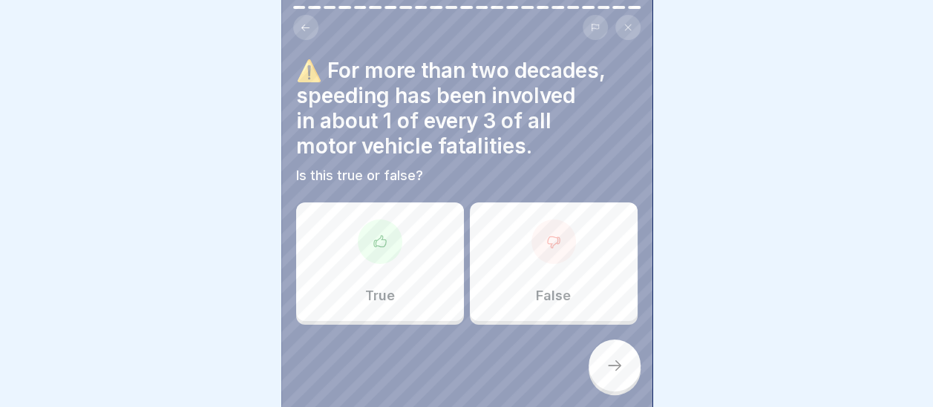
click at [373, 220] on div at bounding box center [380, 242] width 45 height 45
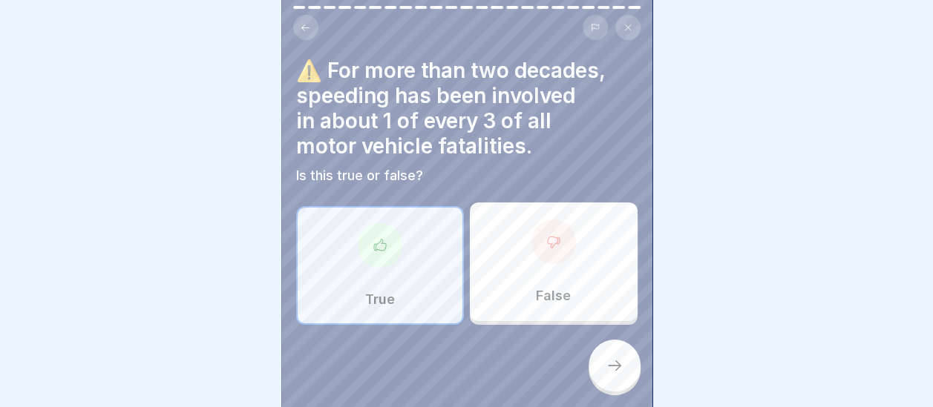
click at [610, 375] on div at bounding box center [614, 366] width 52 height 52
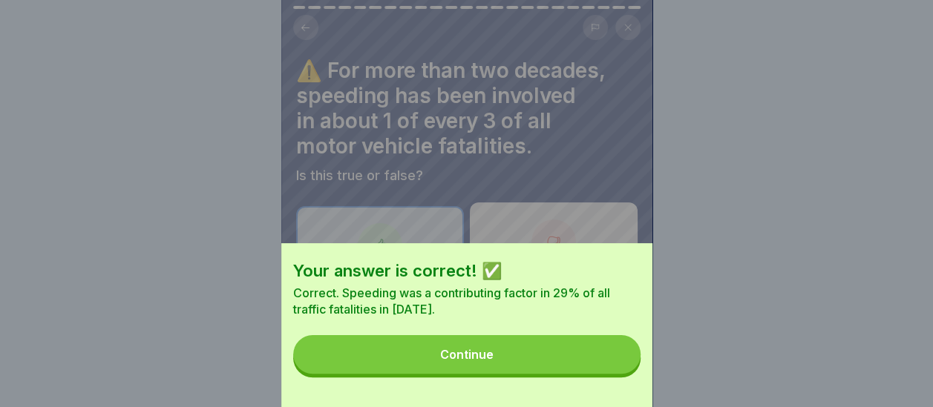
click at [521, 371] on button "Continue" at bounding box center [466, 354] width 347 height 39
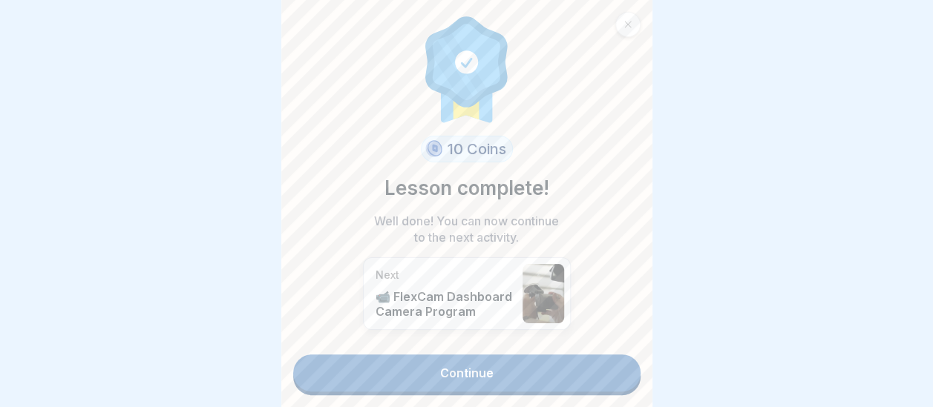
click at [507, 360] on link "Continue" at bounding box center [466, 373] width 347 height 37
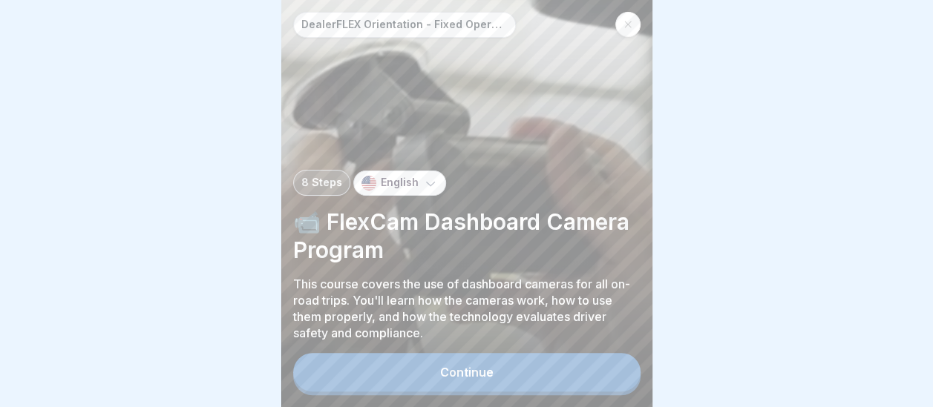
scroll to position [11, 0]
click at [519, 371] on button "Continue" at bounding box center [466, 372] width 347 height 39
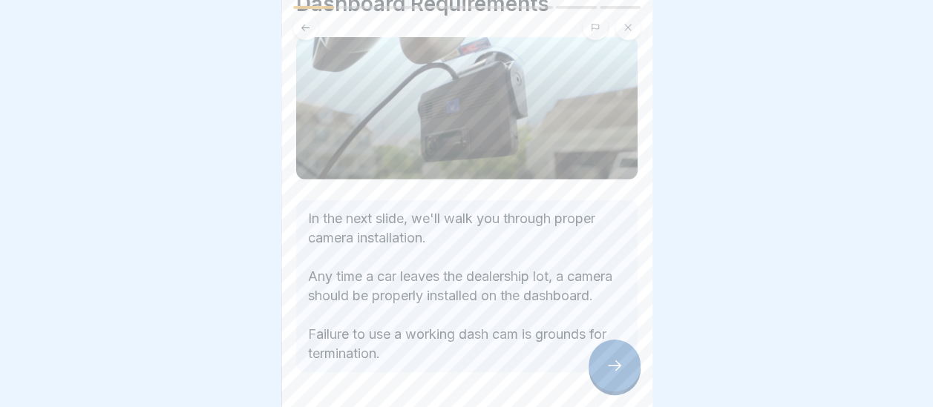
scroll to position [161, 0]
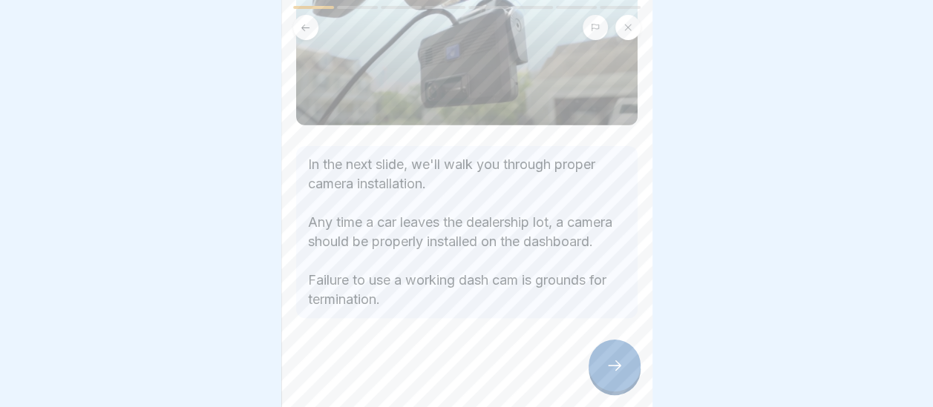
click at [609, 368] on icon at bounding box center [614, 366] width 18 height 18
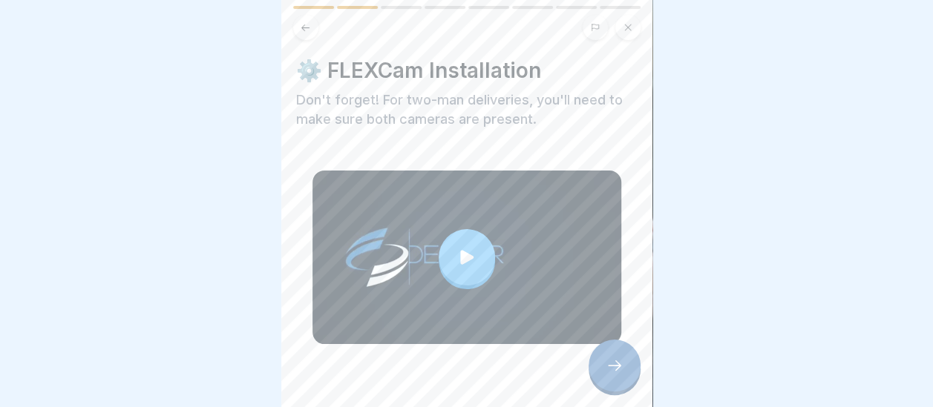
click at [611, 364] on icon at bounding box center [614, 366] width 18 height 18
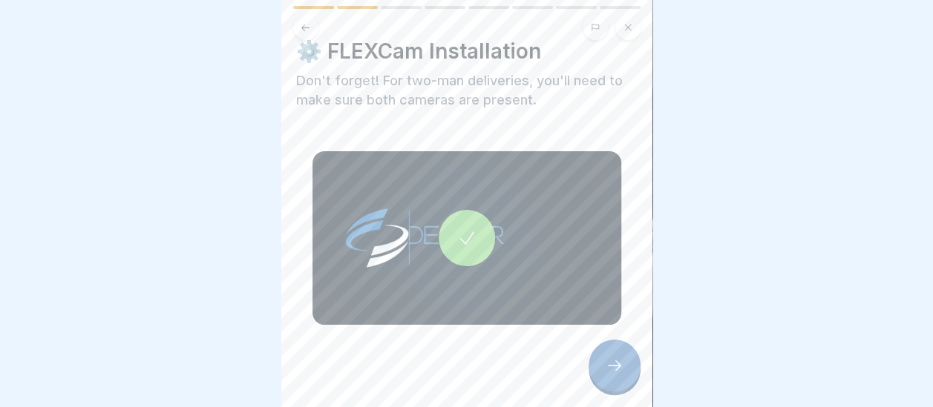
click at [613, 387] on div at bounding box center [614, 366] width 52 height 52
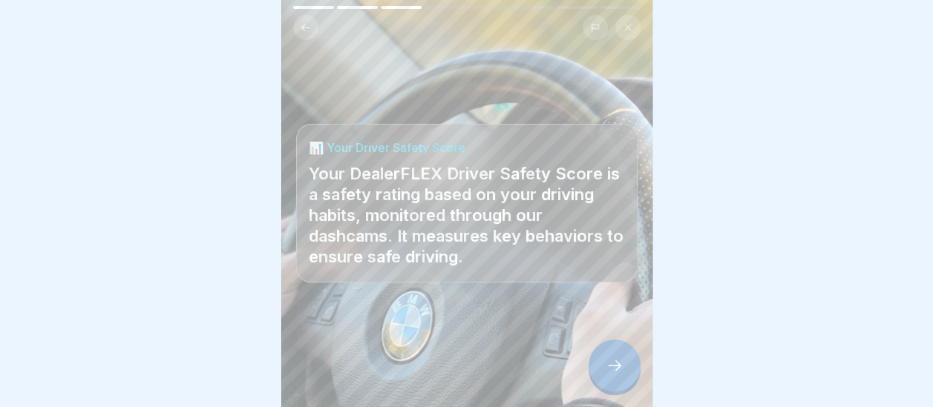
click at [614, 375] on div at bounding box center [614, 366] width 52 height 52
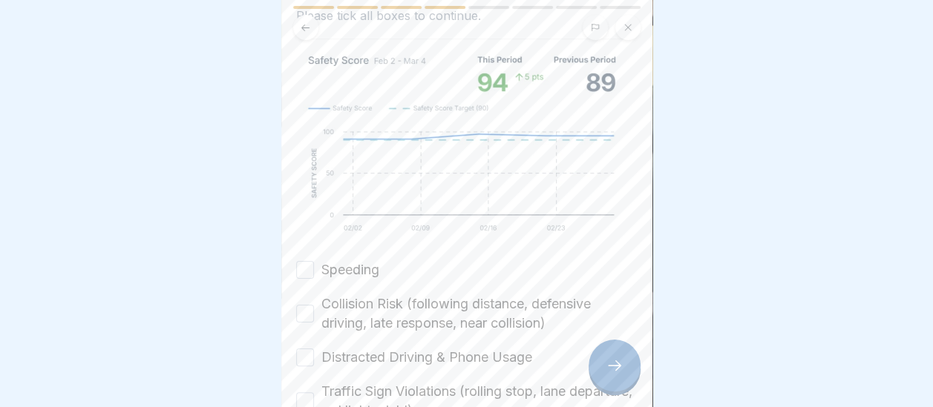
scroll to position [223, 0]
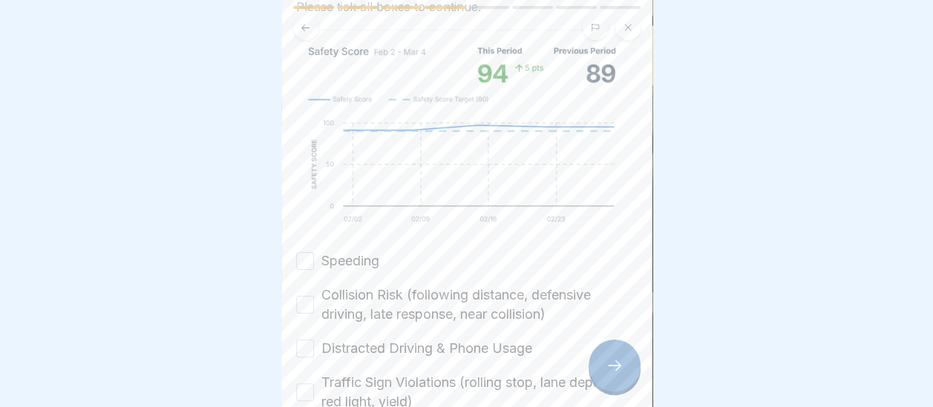
click at [304, 260] on button "Speeding" at bounding box center [305, 261] width 18 height 18
click at [303, 309] on button "Collision Risk (following distance, defensive driving, late response, near coll…" at bounding box center [305, 305] width 18 height 18
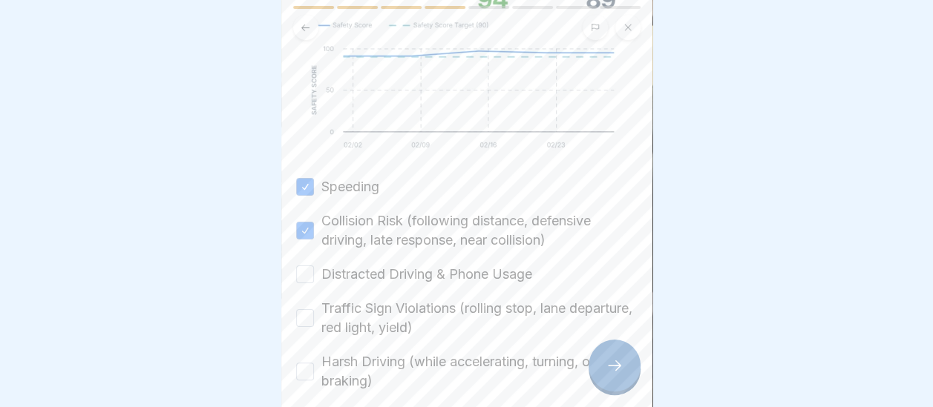
click at [307, 269] on button "Distracted Driving & Phone Usage" at bounding box center [305, 275] width 18 height 18
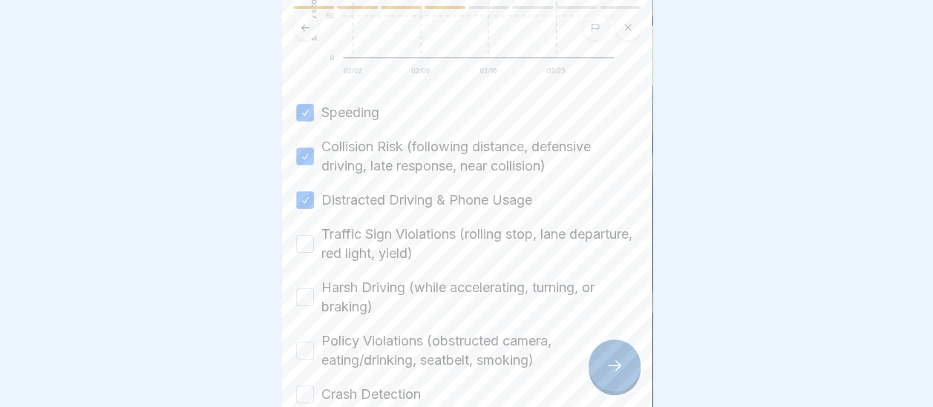
click at [310, 234] on div "Traffic Sign Violations (rolling stop, lane departure, red light, yield)" at bounding box center [466, 244] width 341 height 39
click at [301, 253] on button "Traffic Sign Violations (rolling stop, lane departure, red light, yield)" at bounding box center [305, 244] width 18 height 18
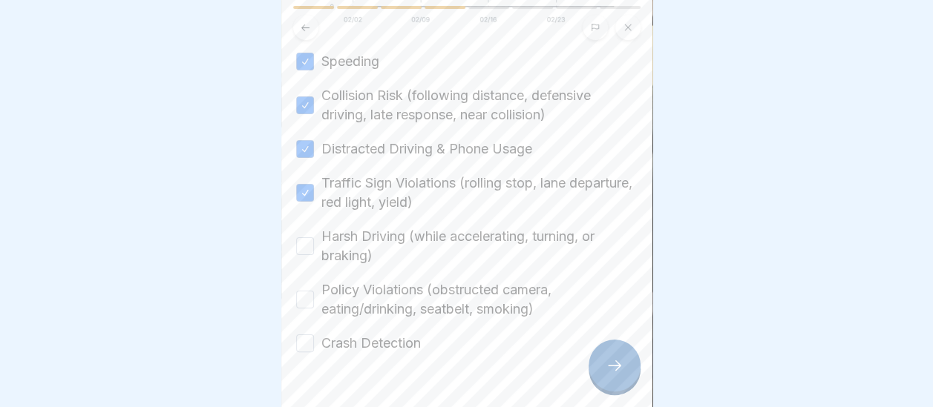
scroll to position [445, 0]
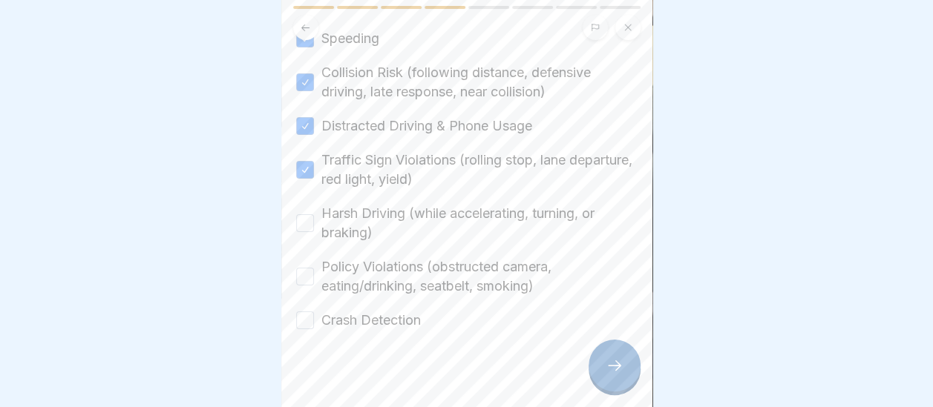
click at [306, 221] on button "Harsh Driving (while accelerating, turning, or braking)" at bounding box center [305, 223] width 18 height 18
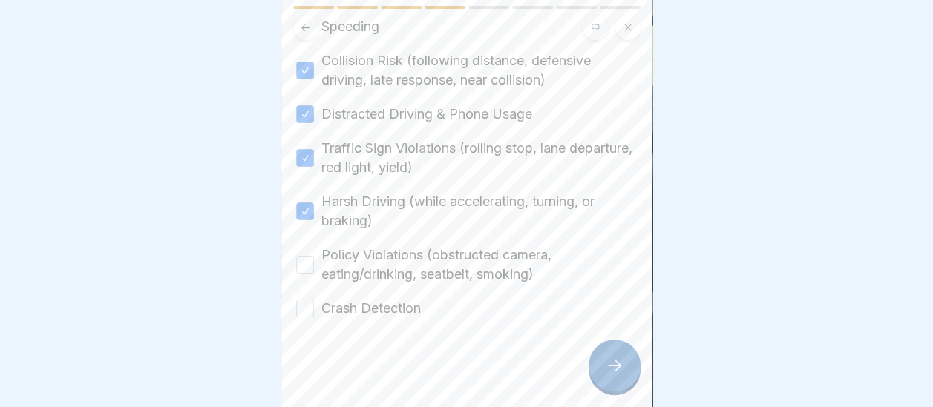
scroll to position [470, 0]
click at [309, 256] on button "Policy Violations (obstructed camera, eating/drinking, seatbelt, smoking)" at bounding box center [305, 265] width 18 height 18
click at [306, 300] on button "Crash Detection" at bounding box center [305, 309] width 18 height 18
click at [613, 381] on div at bounding box center [614, 366] width 52 height 52
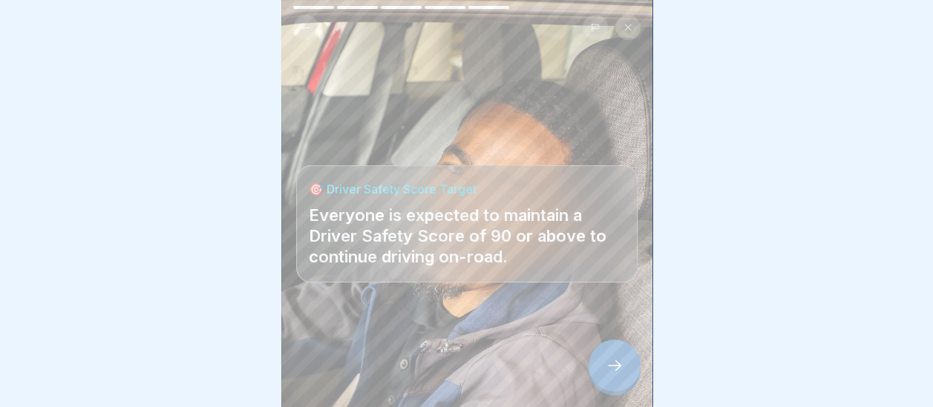
click at [624, 363] on div at bounding box center [614, 366] width 52 height 52
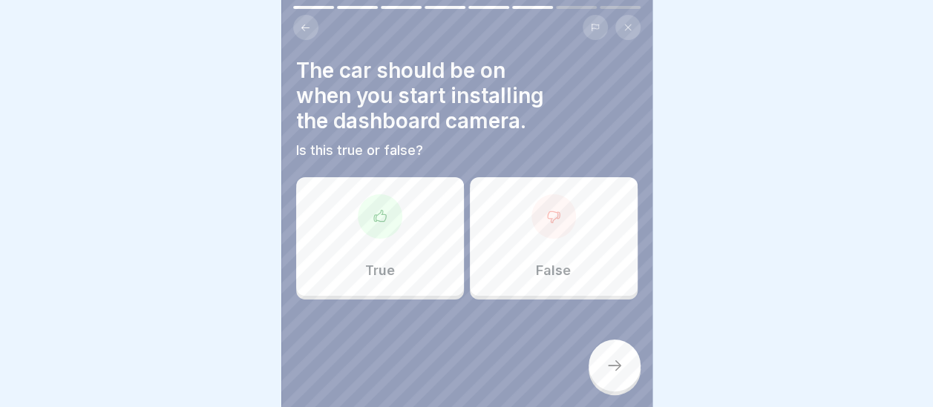
click at [533, 222] on div at bounding box center [553, 216] width 45 height 45
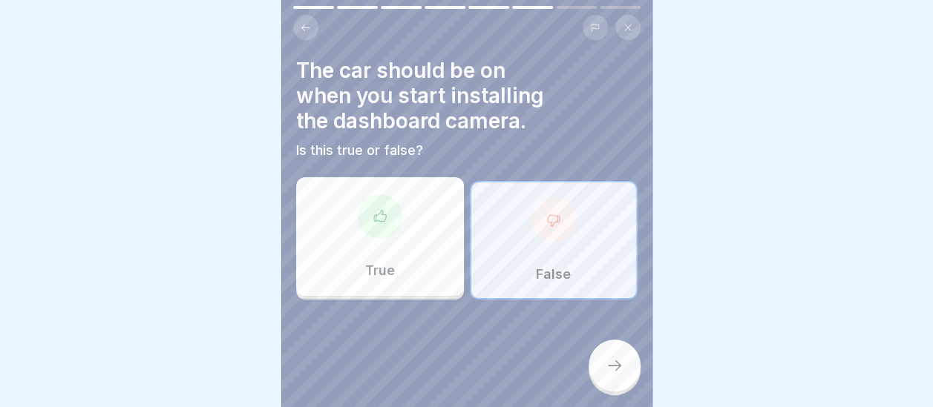
click at [623, 364] on div at bounding box center [614, 366] width 52 height 52
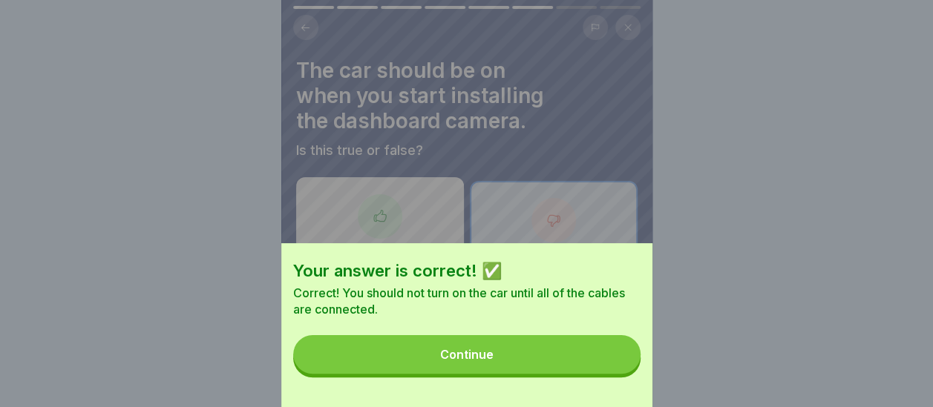
click at [513, 366] on button "Continue" at bounding box center [466, 354] width 347 height 39
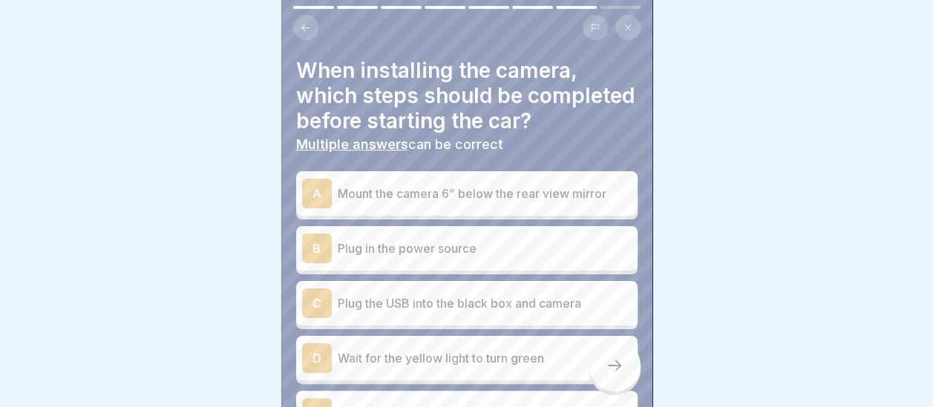
click at [322, 201] on div "A" at bounding box center [317, 194] width 30 height 30
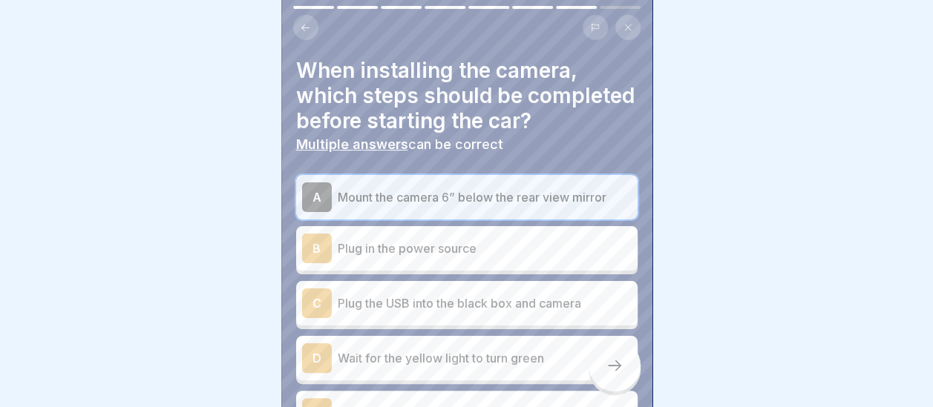
click at [319, 249] on div "B" at bounding box center [317, 249] width 30 height 30
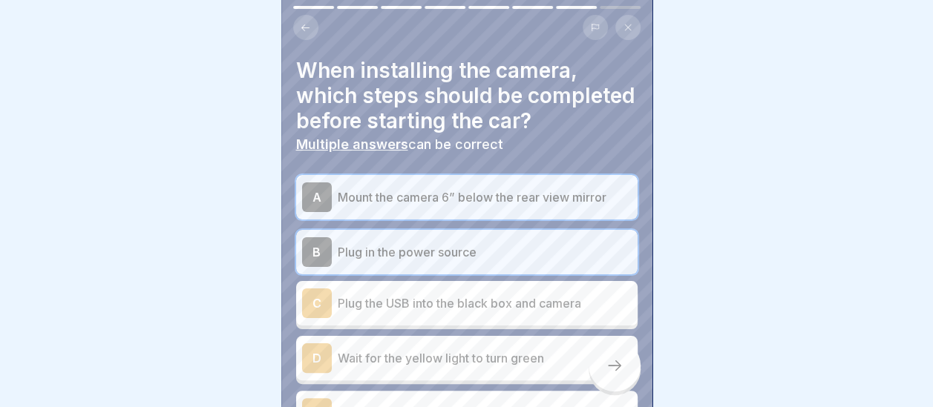
click at [326, 315] on div "C" at bounding box center [317, 304] width 30 height 30
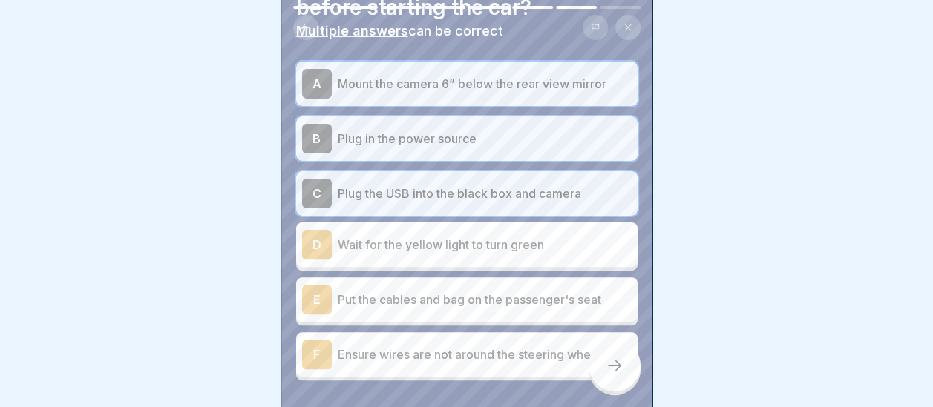
scroll to position [119, 0]
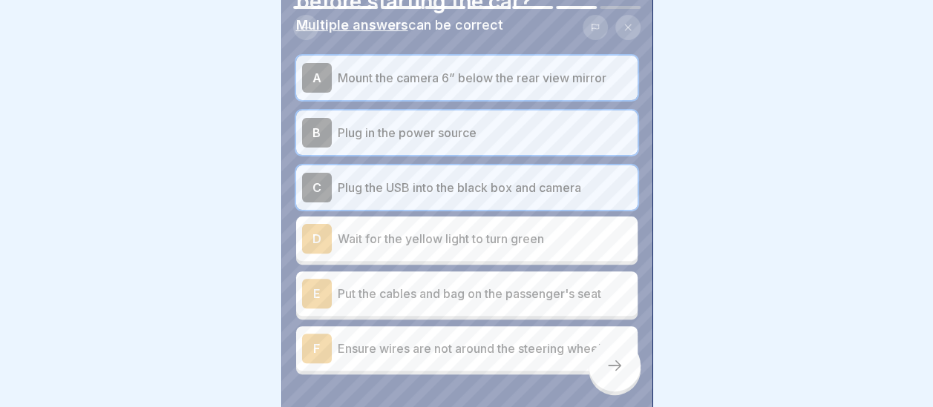
click at [313, 301] on div "E" at bounding box center [317, 294] width 30 height 30
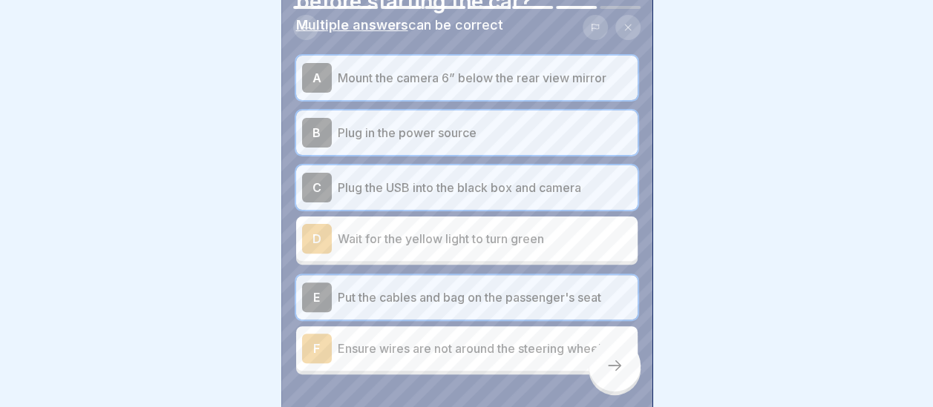
click at [313, 350] on div "F" at bounding box center [317, 349] width 30 height 30
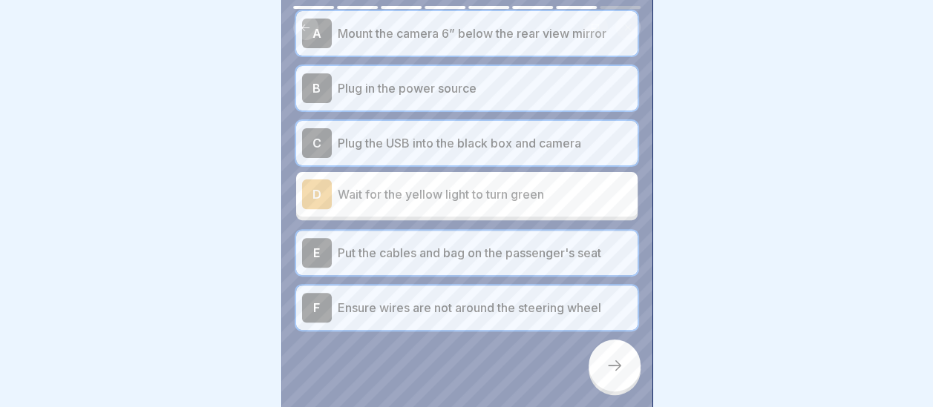
scroll to position [200, 0]
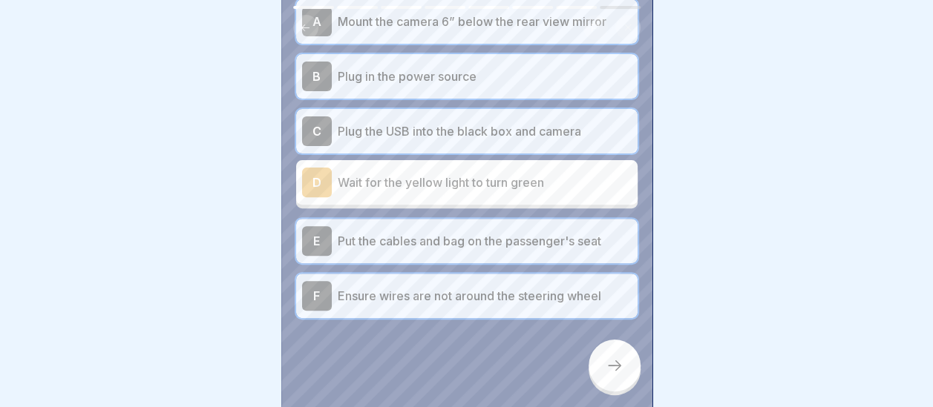
click at [617, 372] on icon at bounding box center [614, 366] width 18 height 18
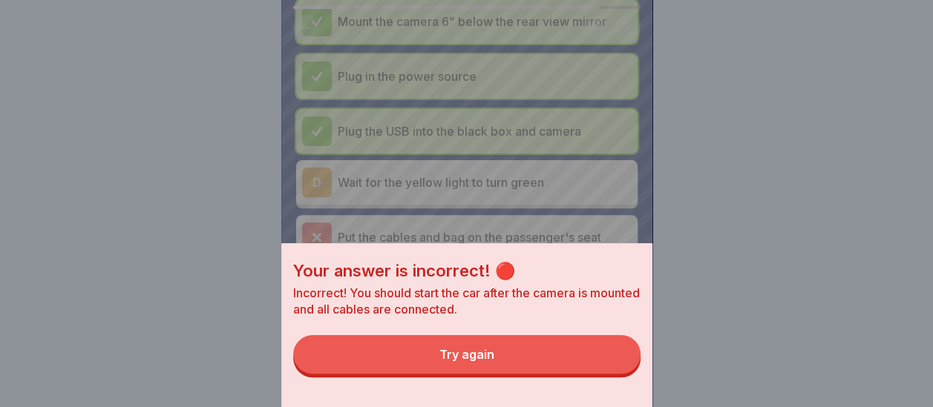
drag, startPoint x: 508, startPoint y: 367, endPoint x: 557, endPoint y: 352, distance: 51.2
click at [508, 366] on button "Try again" at bounding box center [466, 354] width 347 height 39
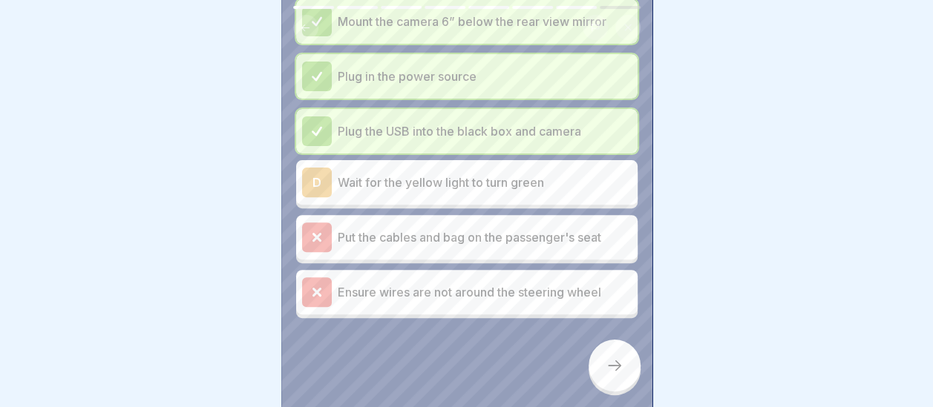
click at [607, 367] on icon at bounding box center [614, 366] width 18 height 18
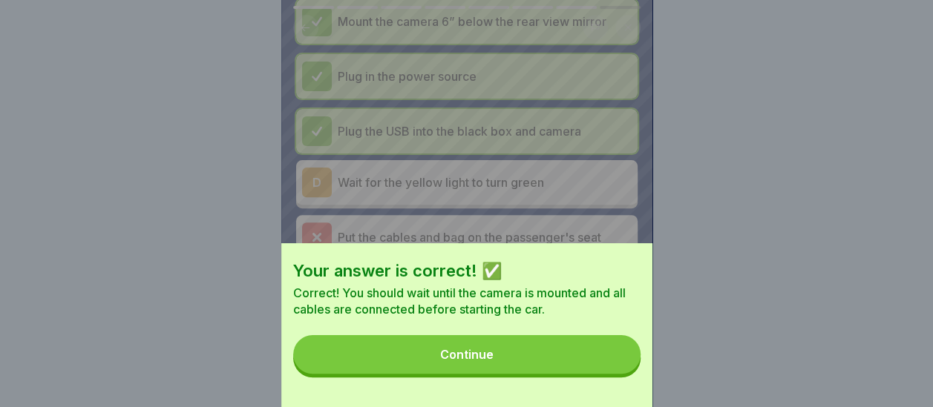
scroll to position [0, 0]
click at [512, 369] on button "Continue" at bounding box center [466, 354] width 347 height 39
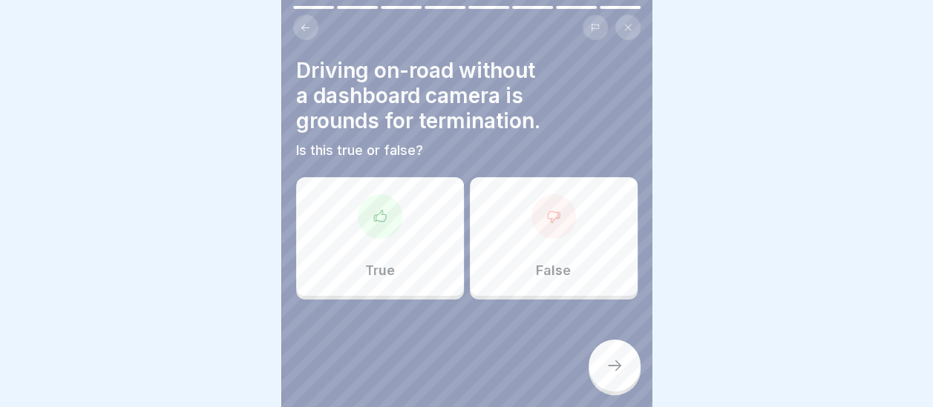
click at [393, 217] on div at bounding box center [380, 216] width 45 height 45
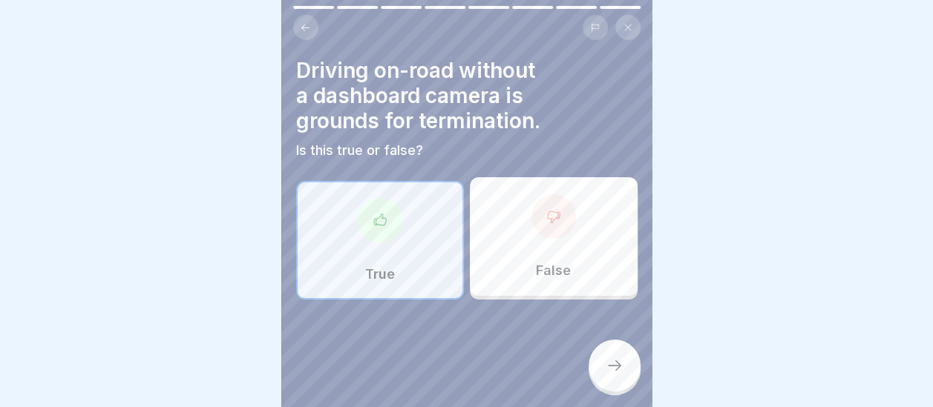
click at [626, 383] on div at bounding box center [614, 366] width 52 height 52
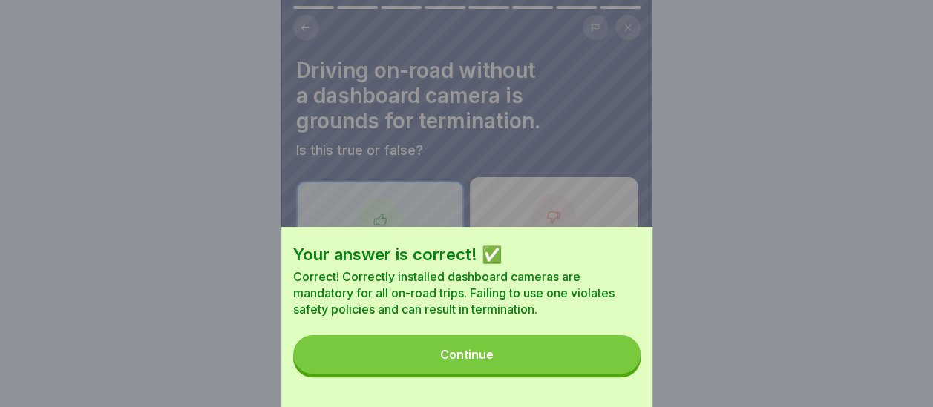
click at [493, 361] on div "Continue" at bounding box center [466, 354] width 53 height 13
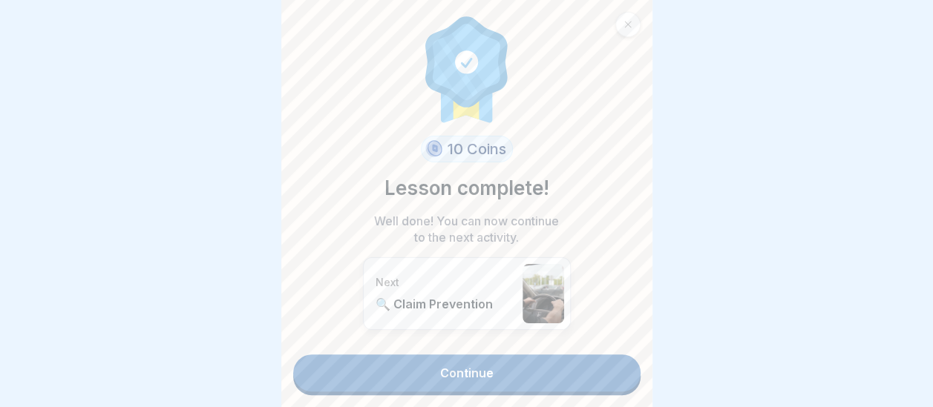
click at [456, 380] on link "Continue" at bounding box center [466, 373] width 347 height 37
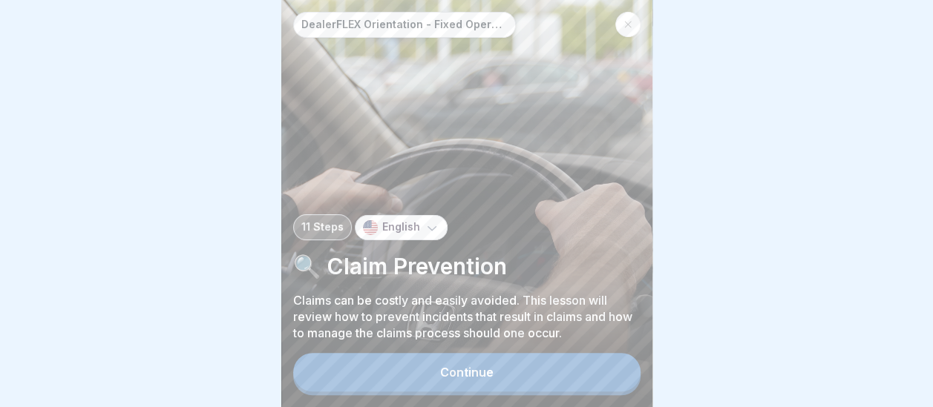
scroll to position [11, 0]
click at [490, 363] on button "Continue" at bounding box center [466, 372] width 347 height 39
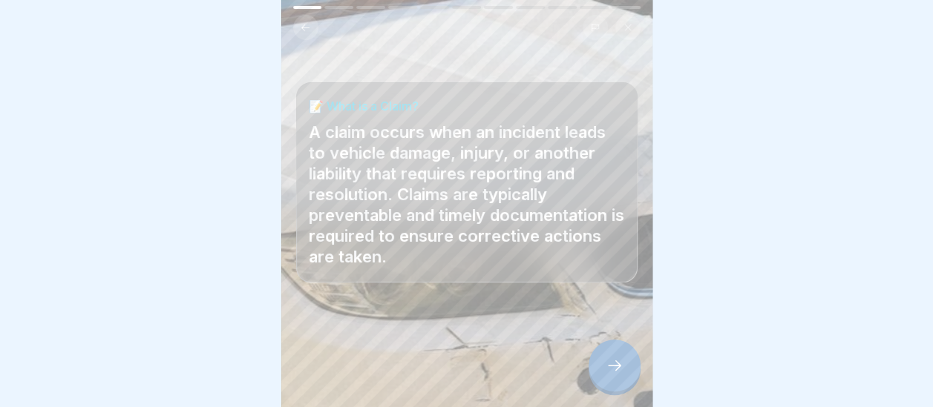
click at [613, 367] on icon at bounding box center [614, 366] width 18 height 18
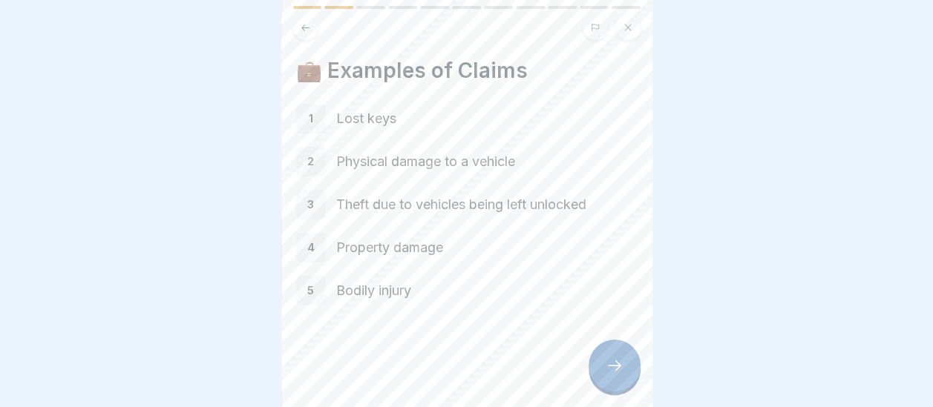
click at [621, 375] on div at bounding box center [614, 366] width 52 height 52
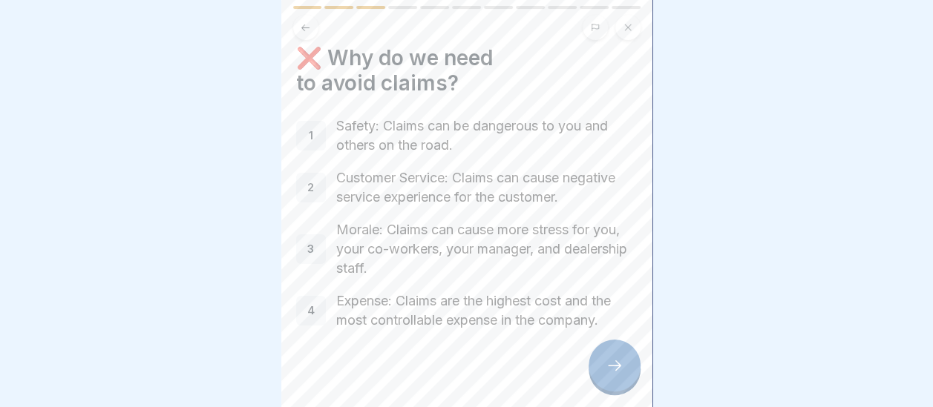
scroll to position [24, 0]
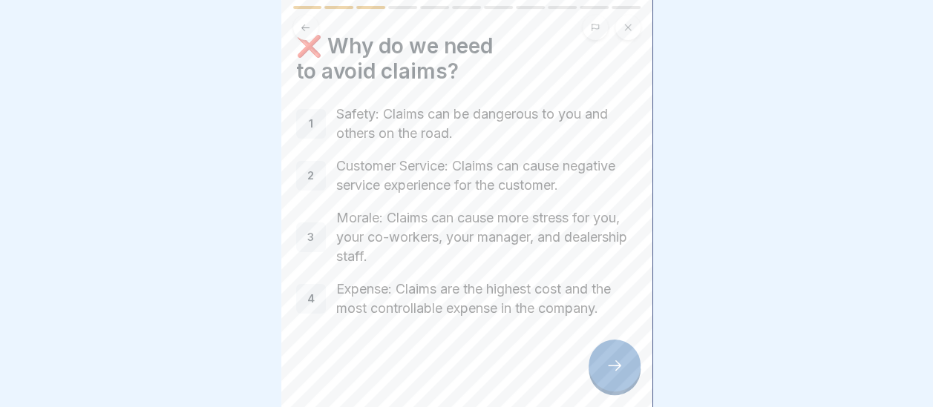
click at [601, 372] on div at bounding box center [614, 366] width 52 height 52
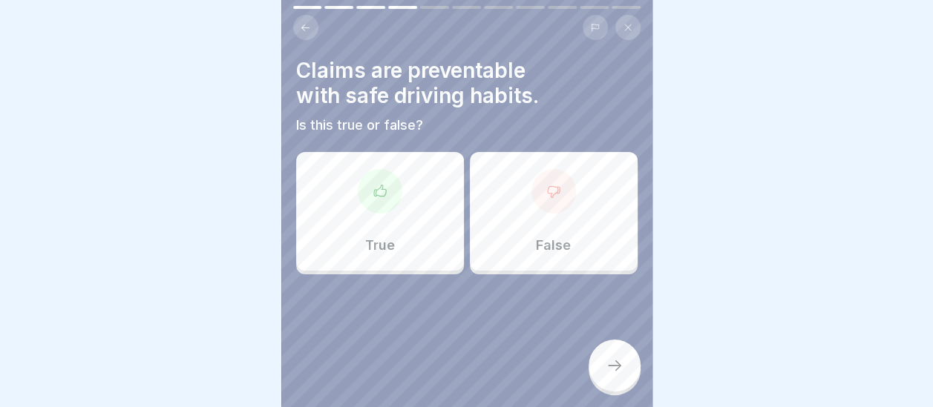
click at [387, 211] on div "True" at bounding box center [380, 211] width 168 height 119
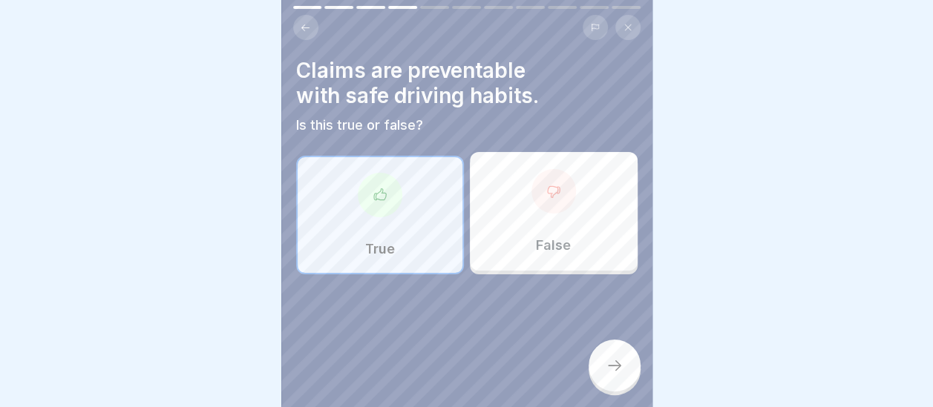
click at [614, 380] on div at bounding box center [614, 366] width 52 height 52
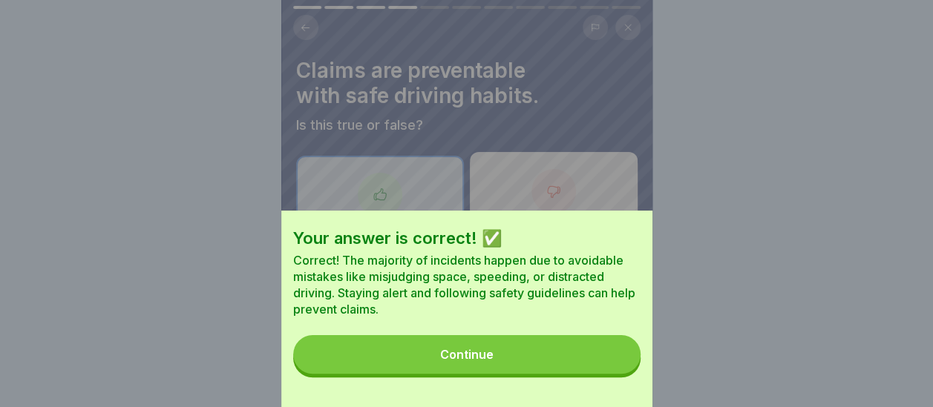
click at [530, 372] on button "Continue" at bounding box center [466, 354] width 347 height 39
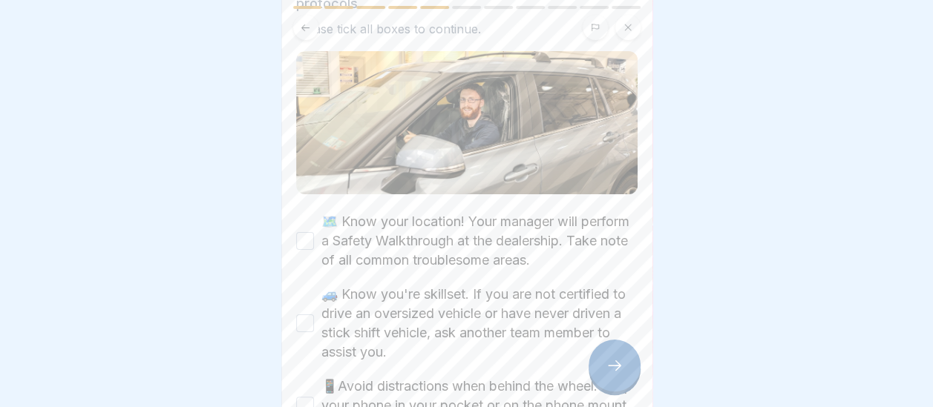
scroll to position [148, 0]
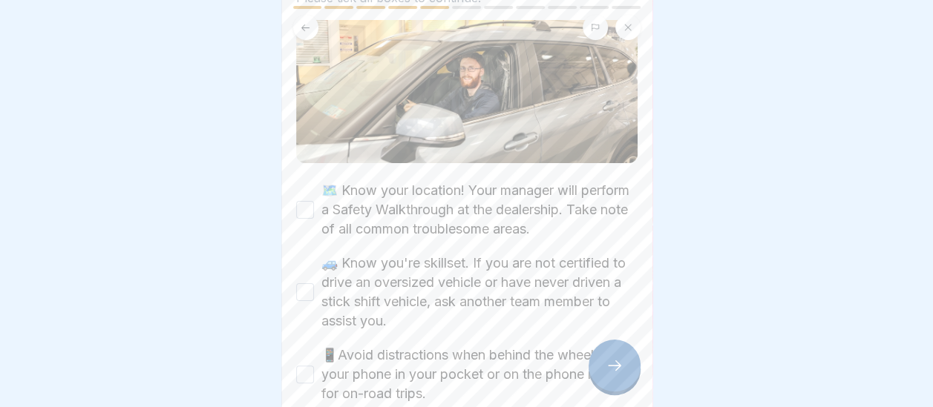
click at [304, 201] on button "🗺️ Know your location! Your manager will perform a Safety Walkthrough at the de…" at bounding box center [305, 210] width 18 height 18
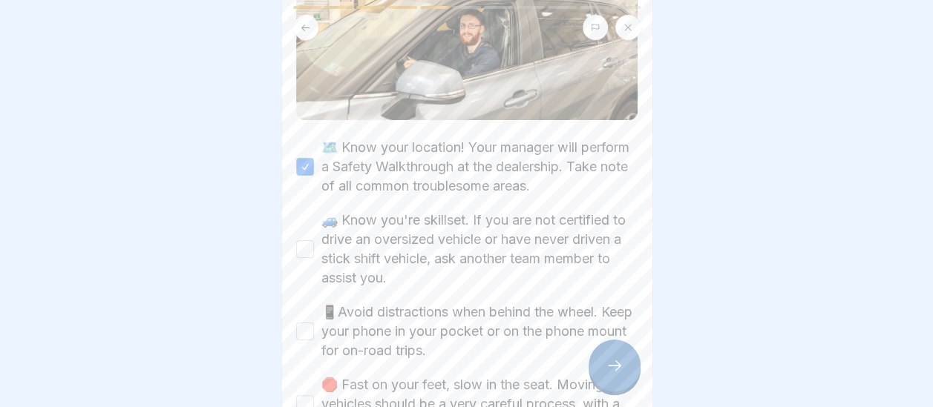
scroll to position [223, 0]
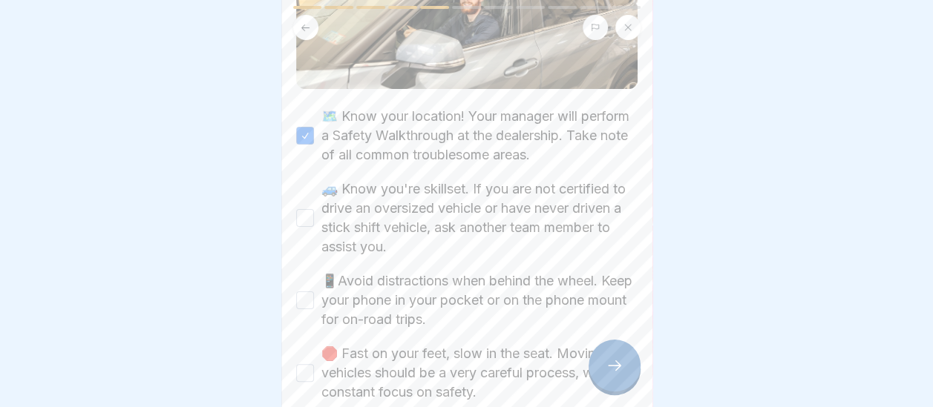
click at [305, 209] on button "🚙 Know you're skillset. If you are not certified to drive an oversized vehicle …" at bounding box center [305, 218] width 18 height 18
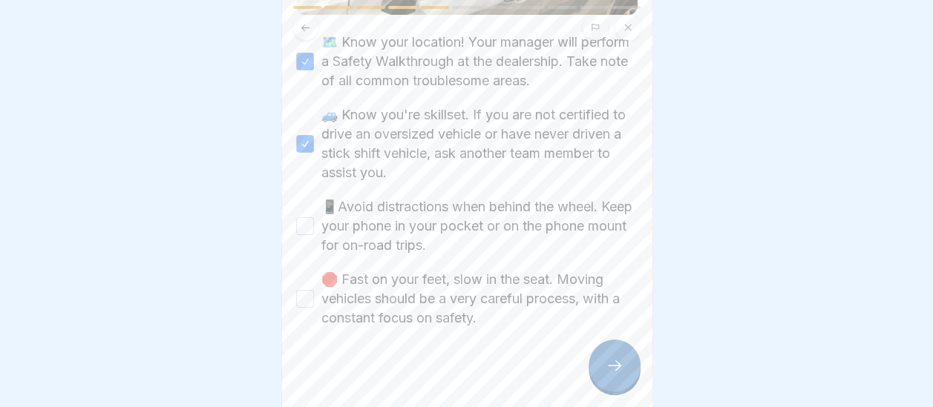
click at [312, 217] on button "📱Avoid distractions when behind the wheel. Keep your phone in your pocket or on…" at bounding box center [305, 226] width 18 height 18
click at [301, 290] on button "🛑 Fast on your feet, slow in the seat. Moving vehicles should be a very careful…" at bounding box center [305, 299] width 18 height 18
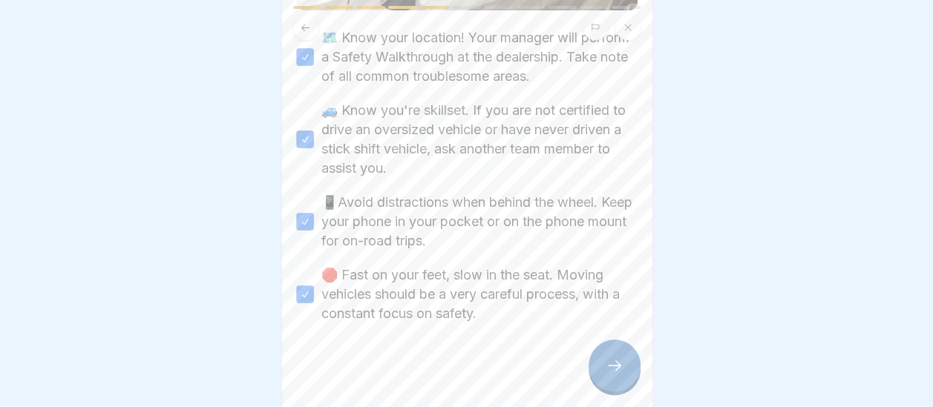
scroll to position [301, 0]
click at [609, 374] on div at bounding box center [614, 366] width 52 height 52
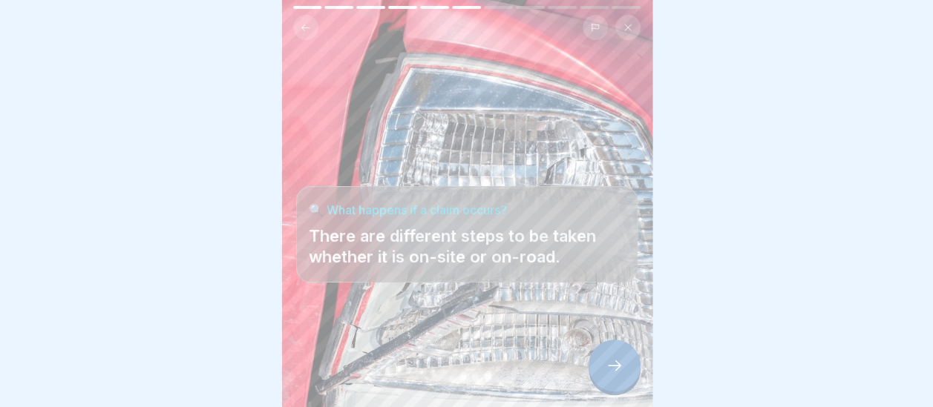
click at [620, 374] on icon at bounding box center [614, 366] width 18 height 18
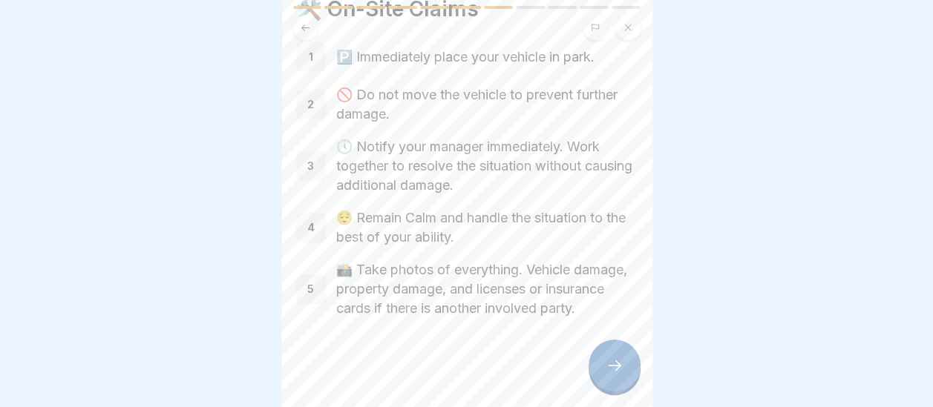
scroll to position [81, 0]
click at [620, 372] on icon at bounding box center [614, 366] width 18 height 18
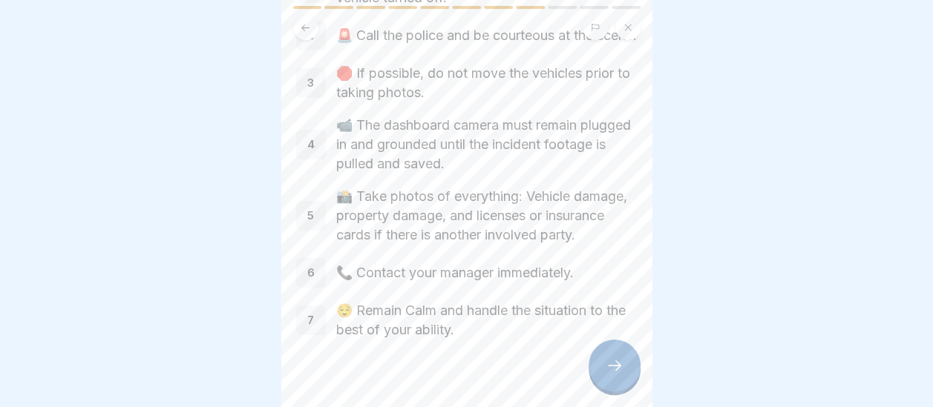
scroll to position [185, 0]
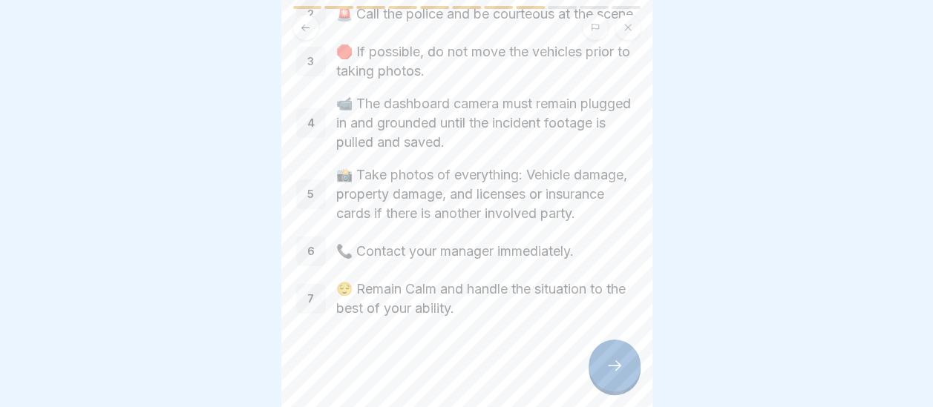
click at [614, 384] on div at bounding box center [614, 366] width 52 height 52
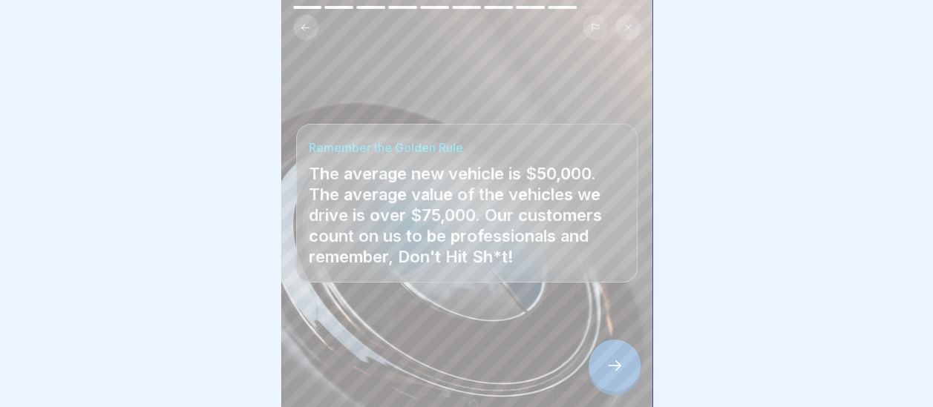
click at [612, 355] on div at bounding box center [614, 366] width 52 height 52
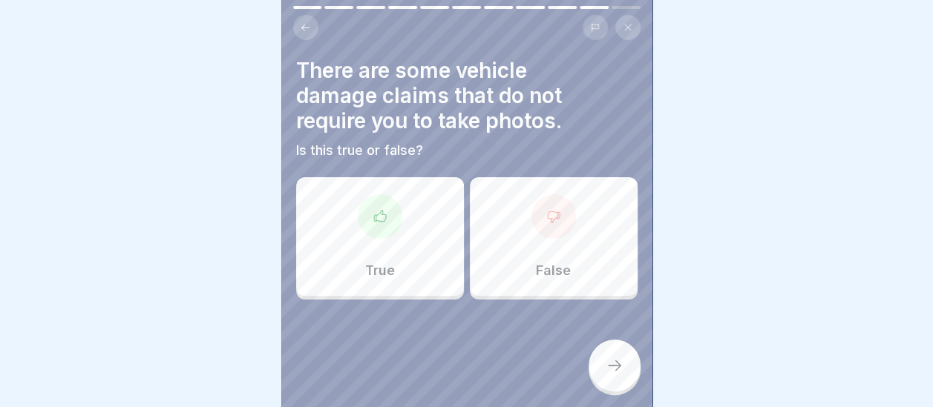
click at [552, 209] on div at bounding box center [553, 216] width 45 height 45
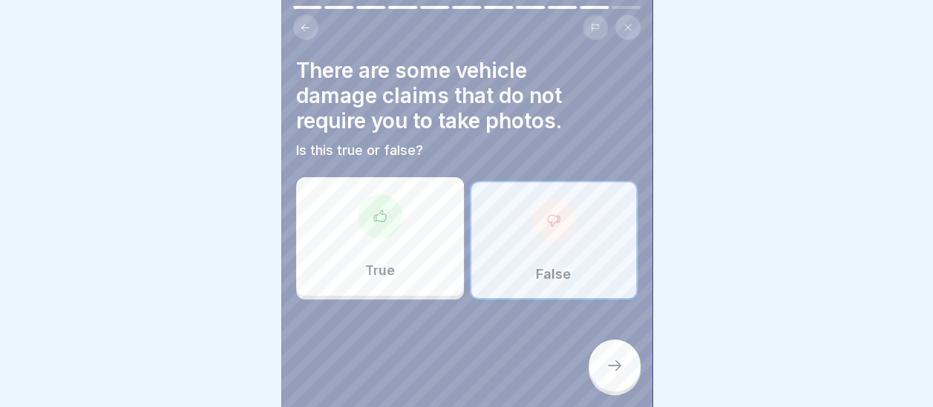
click at [622, 356] on div at bounding box center [614, 366] width 52 height 52
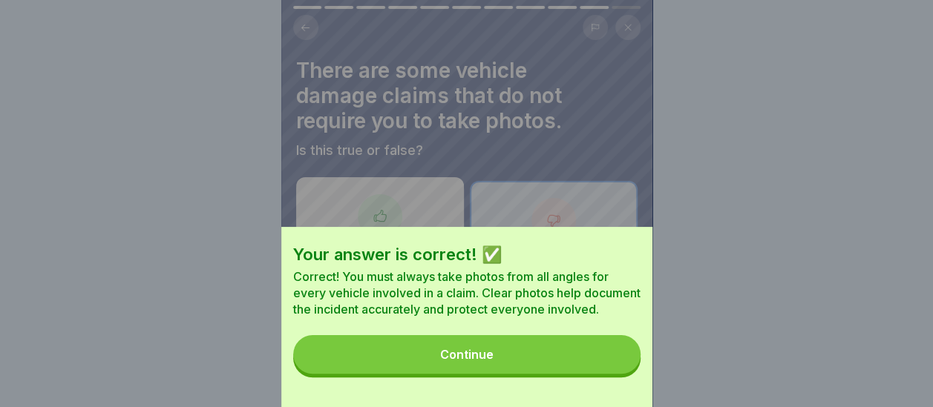
click at [542, 373] on button "Continue" at bounding box center [466, 354] width 347 height 39
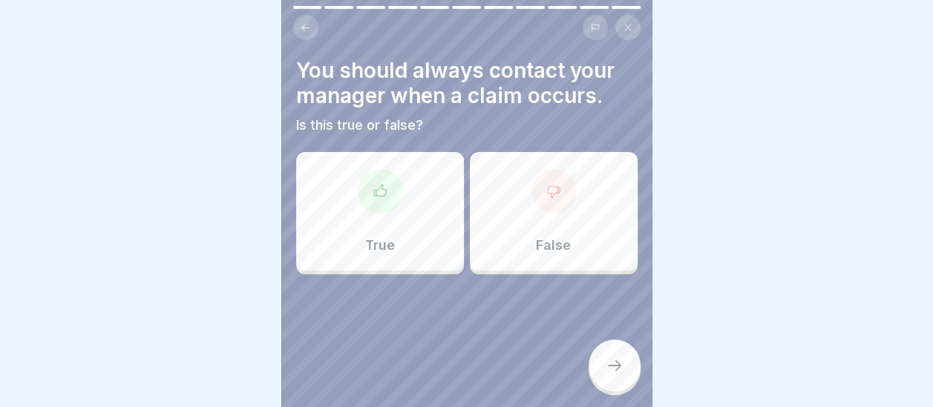
click at [396, 206] on div "True" at bounding box center [380, 211] width 168 height 119
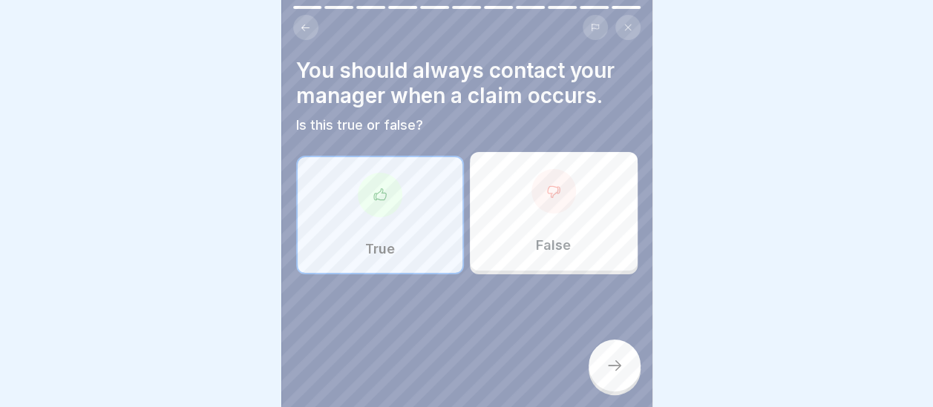
click at [628, 365] on div at bounding box center [614, 366] width 52 height 52
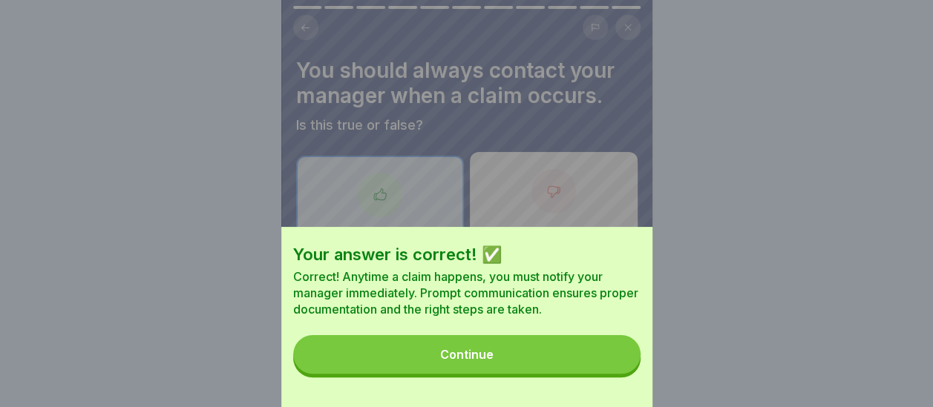
click at [527, 374] on button "Continue" at bounding box center [466, 354] width 347 height 39
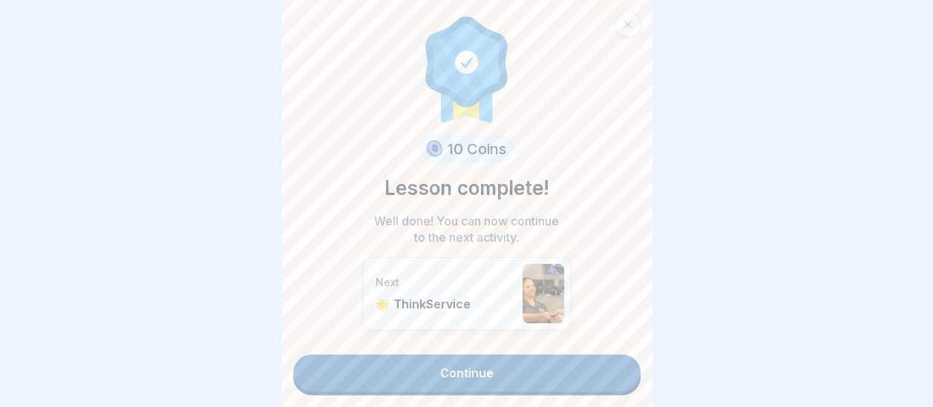
click at [506, 364] on link "Continue" at bounding box center [466, 373] width 347 height 37
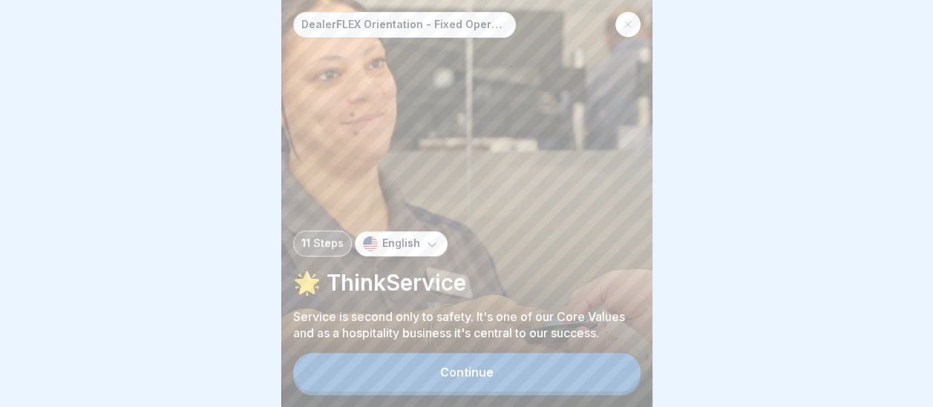
scroll to position [11, 0]
click at [512, 364] on button "Continue" at bounding box center [466, 372] width 347 height 39
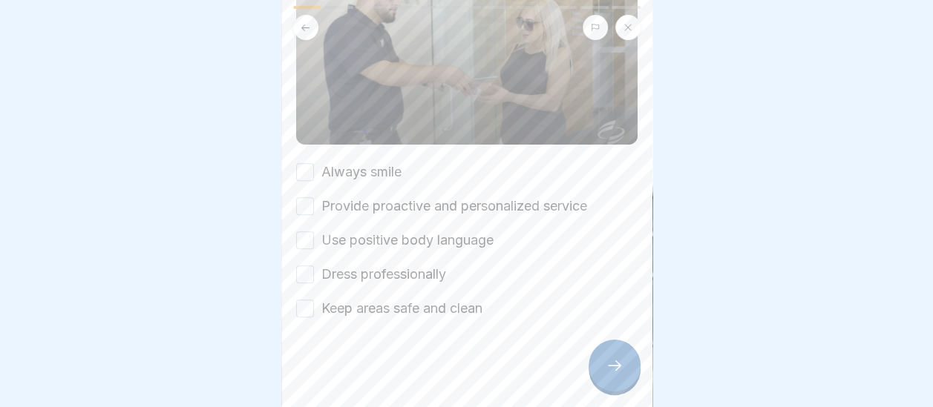
scroll to position [243, 0]
click at [309, 163] on button "Always smile" at bounding box center [305, 172] width 18 height 18
click at [310, 197] on button "Provide proactive and personalized service" at bounding box center [305, 206] width 18 height 18
click at [309, 232] on button "Use positive body language" at bounding box center [305, 241] width 18 height 18
click at [309, 266] on button "Dress professionally" at bounding box center [305, 275] width 18 height 18
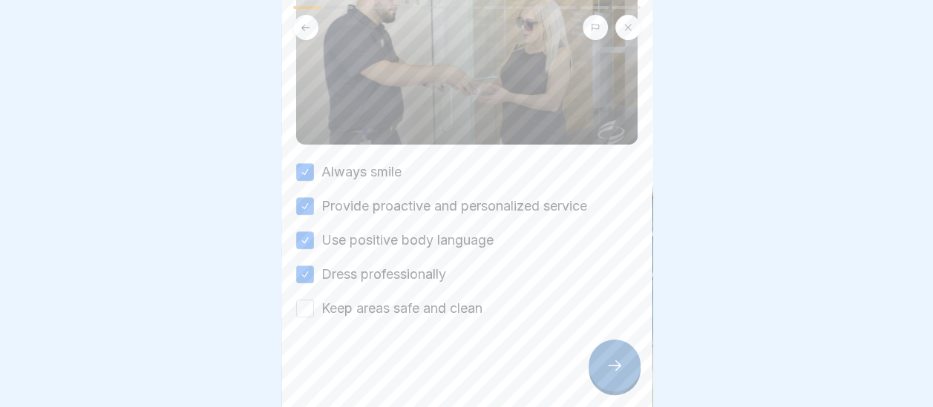
click at [300, 300] on button "Keep areas safe and clean" at bounding box center [305, 309] width 18 height 18
click at [606, 372] on icon at bounding box center [614, 366] width 18 height 18
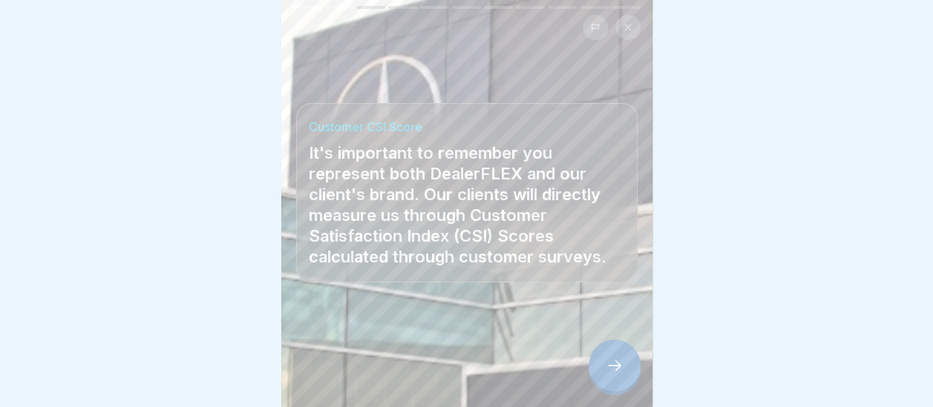
click at [614, 375] on div at bounding box center [614, 366] width 52 height 52
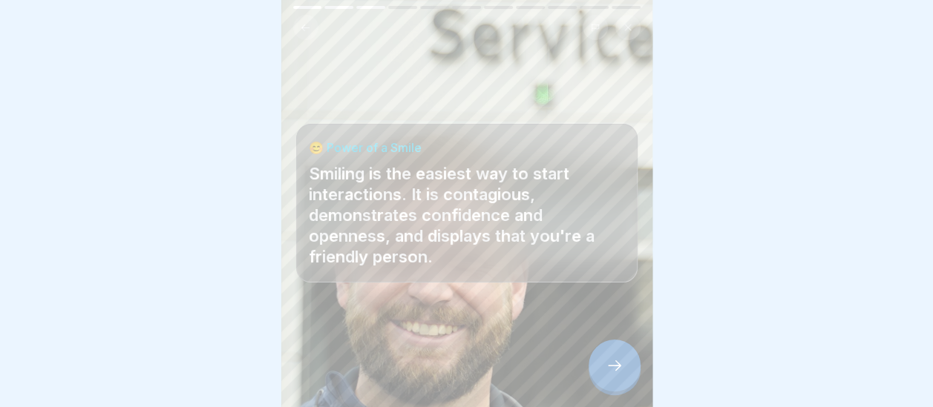
click at [619, 379] on div at bounding box center [614, 366] width 52 height 52
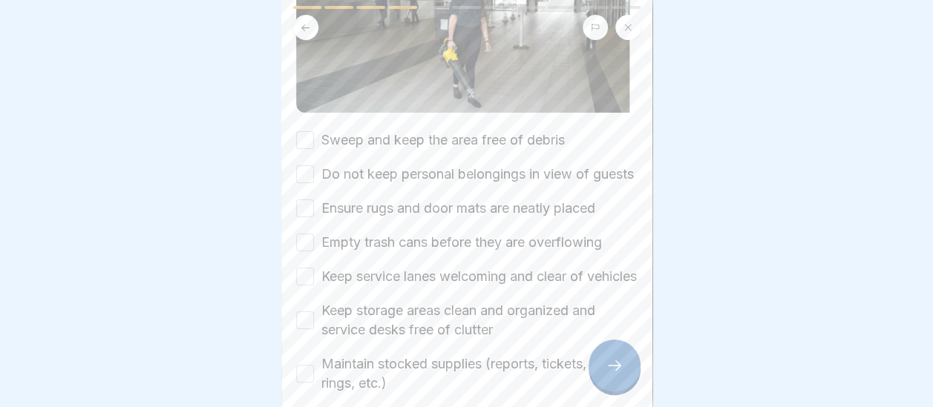
scroll to position [223, 0]
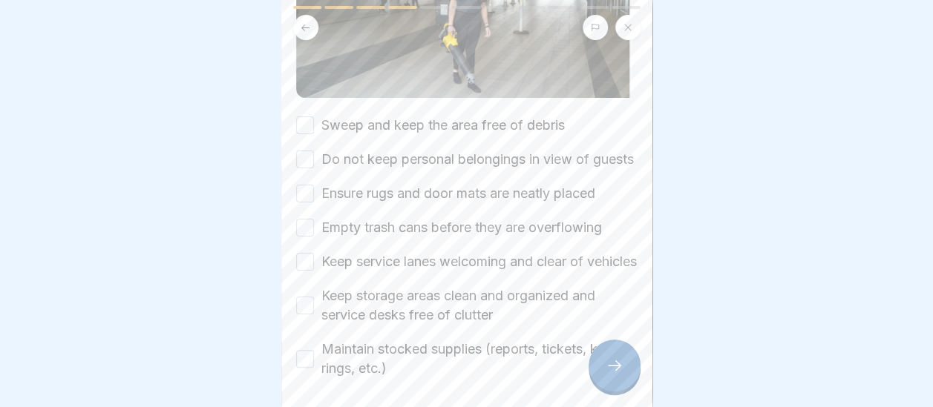
click at [313, 116] on button "Sweep and keep the area free of debris" at bounding box center [305, 125] width 18 height 18
click at [306, 151] on button "Do not keep personal belongings in view of guests" at bounding box center [305, 160] width 18 height 18
click at [301, 199] on button "Ensure rugs and door mats are neatly placed" at bounding box center [305, 194] width 18 height 18
click at [306, 226] on button "Empty trash cans before they are overflowing" at bounding box center [305, 228] width 18 height 18
click at [303, 271] on button "Keep service lanes welcoming and clear of vehicles" at bounding box center [305, 262] width 18 height 18
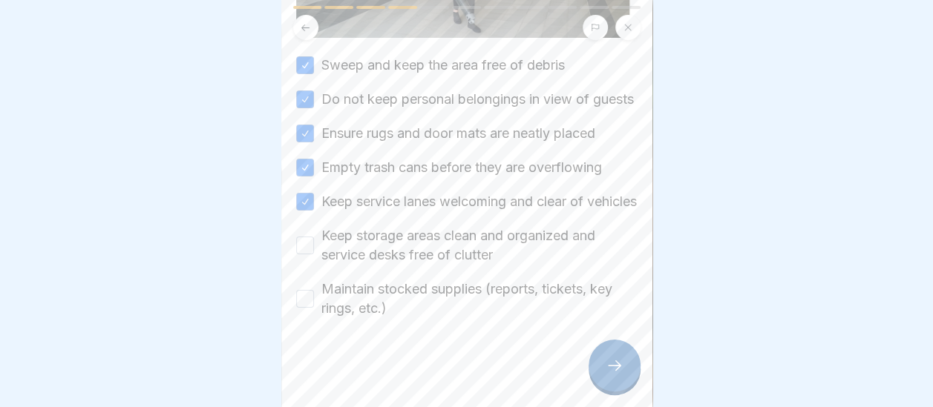
scroll to position [316, 0]
click at [306, 237] on button "Keep storage areas clean and organized and service desks free of clutter" at bounding box center [305, 246] width 18 height 18
click at [312, 290] on button "Maintain stocked supplies (reports, tickets, key rings, etc.)" at bounding box center [305, 299] width 18 height 18
click at [611, 377] on div at bounding box center [614, 366] width 52 height 52
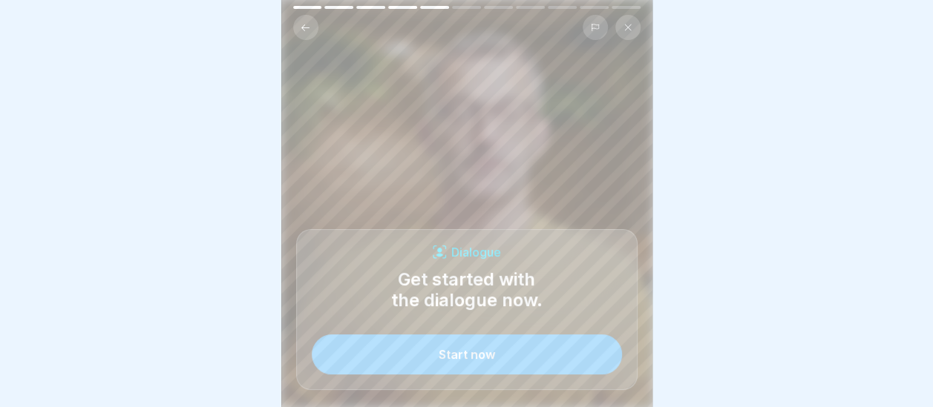
click at [510, 347] on button "Start now" at bounding box center [467, 355] width 310 height 40
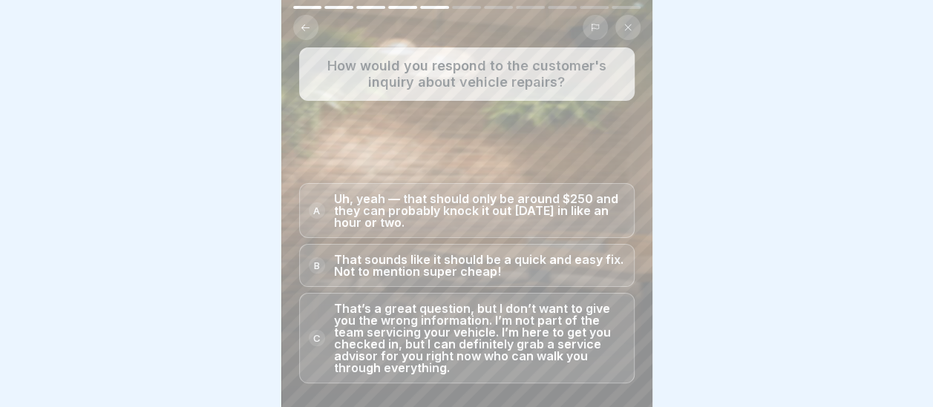
click at [421, 335] on p "That’s a great question, but I don’t want to give you the wrong information. I’…" at bounding box center [479, 338] width 291 height 71
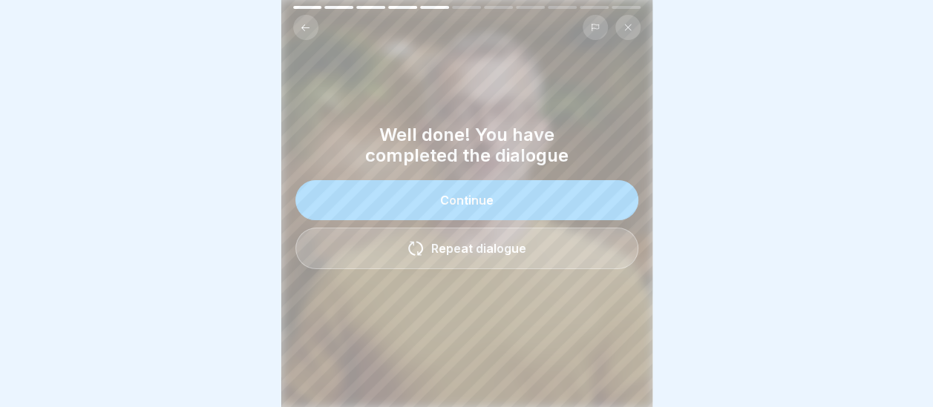
click at [487, 187] on button "Continue" at bounding box center [466, 200] width 343 height 40
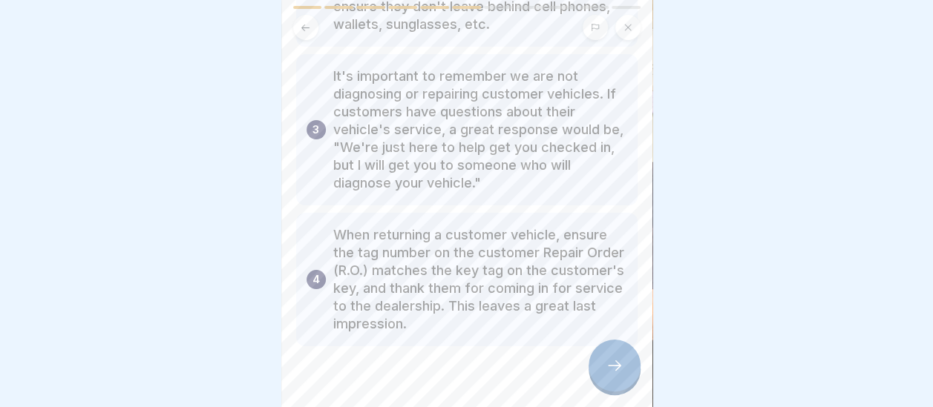
scroll to position [297, 0]
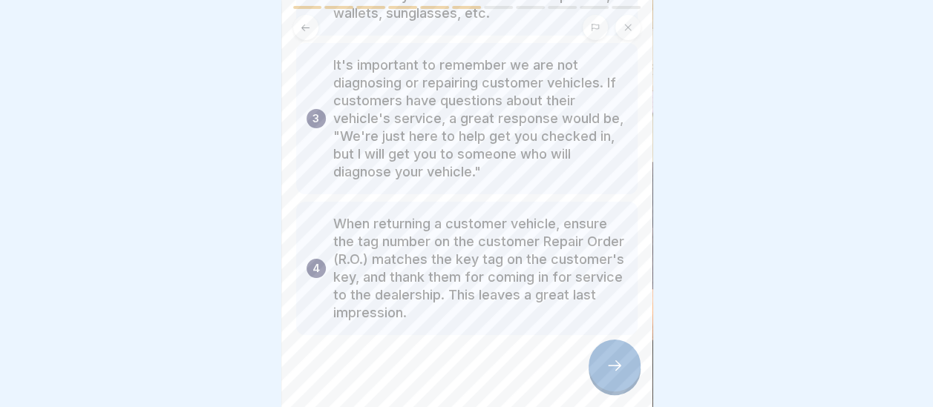
click at [607, 369] on icon at bounding box center [614, 366] width 18 height 18
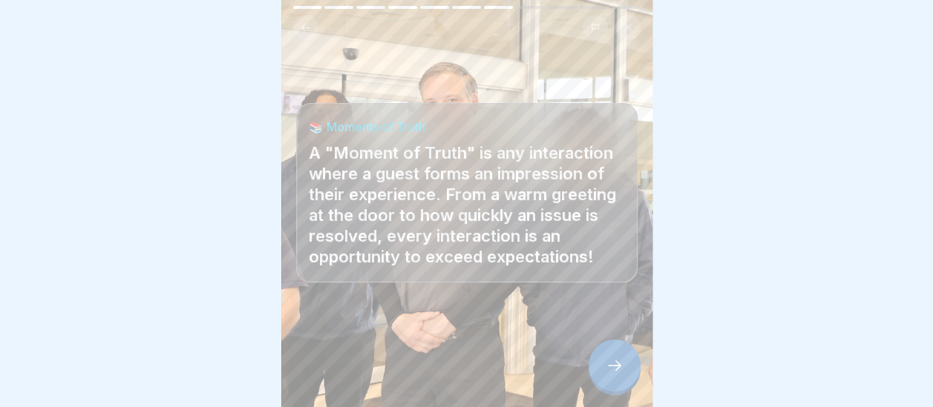
click at [610, 365] on icon at bounding box center [614, 366] width 18 height 18
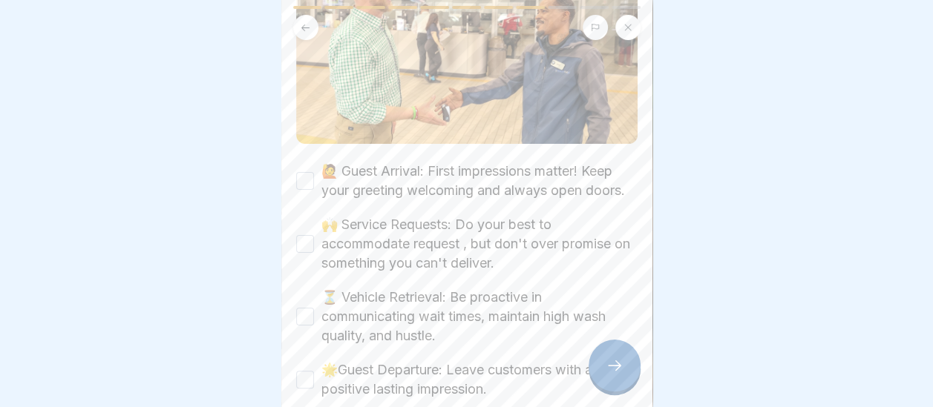
click at [293, 172] on div "🏆 Winning Your Moments of Truth These are the most common customer interactions…" at bounding box center [466, 203] width 371 height 407
click at [300, 172] on button "🙋 Guest Arrival: First impressions matter! Keep your greeting welcoming and alw…" at bounding box center [305, 181] width 18 height 18
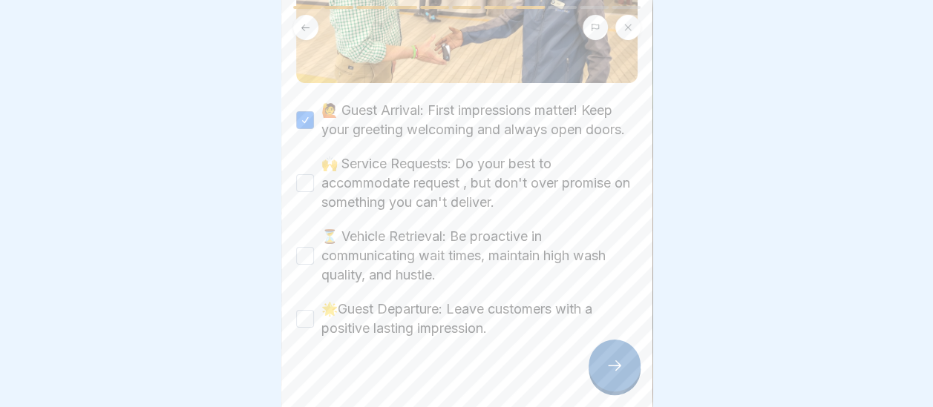
scroll to position [371, 0]
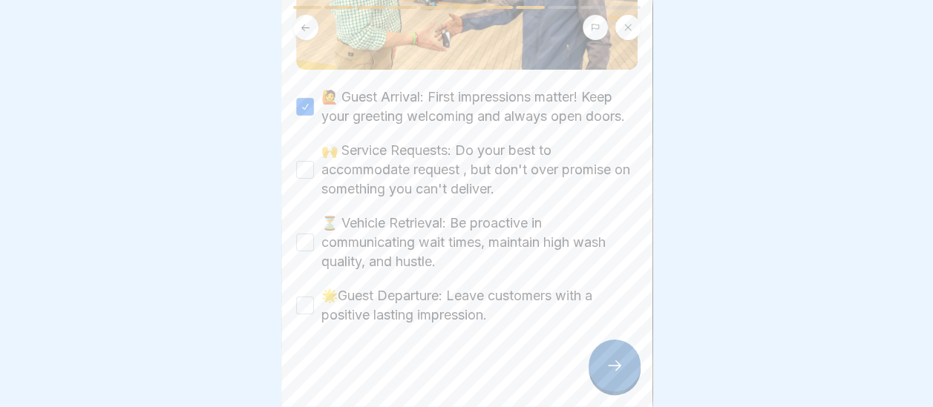
click at [303, 175] on button "🙌 Service Requests: Do your best to accommodate request , but don't over promis…" at bounding box center [305, 170] width 18 height 18
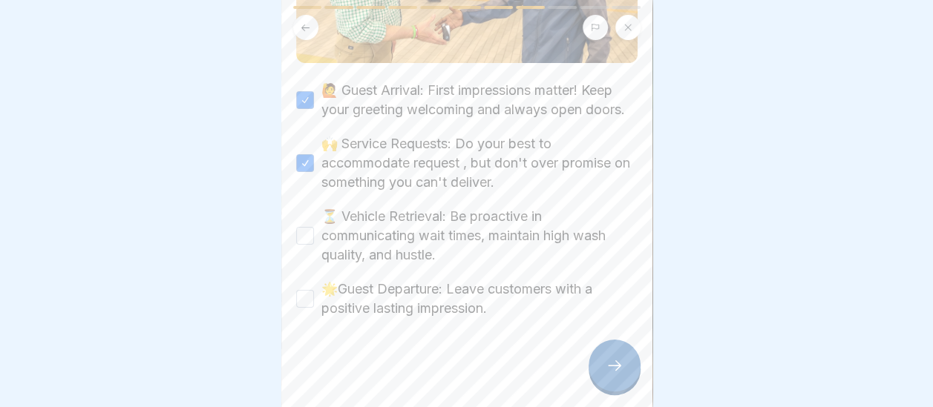
scroll to position [389, 0]
click at [294, 219] on div "🏆 Winning Your Moments of Truth These are the most common customer interactions…" at bounding box center [466, 203] width 371 height 407
click at [303, 227] on button "⏳ Vehicle Retrieval: Be proactive in communicating wait times, maintain high wa…" at bounding box center [305, 236] width 18 height 18
click at [311, 290] on button "🌟Guest Departure: Leave customers with a positive lasting impression." at bounding box center [305, 299] width 18 height 18
click at [614, 379] on div at bounding box center [614, 366] width 52 height 52
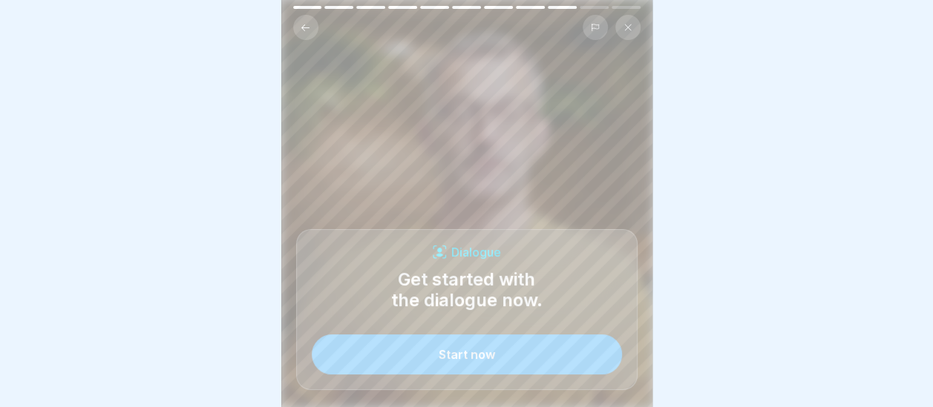
click at [517, 338] on button "Start now" at bounding box center [467, 355] width 310 height 40
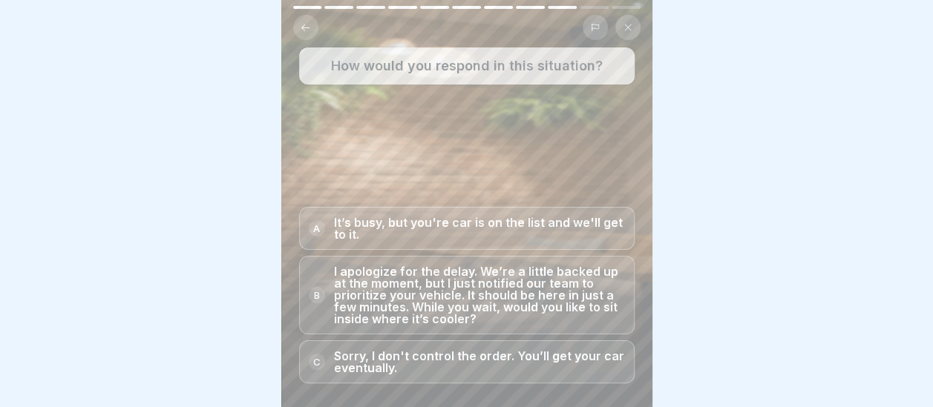
click at [520, 301] on p "I apologize for the delay. We’re a little backed up at the moment, but I just n…" at bounding box center [479, 295] width 291 height 59
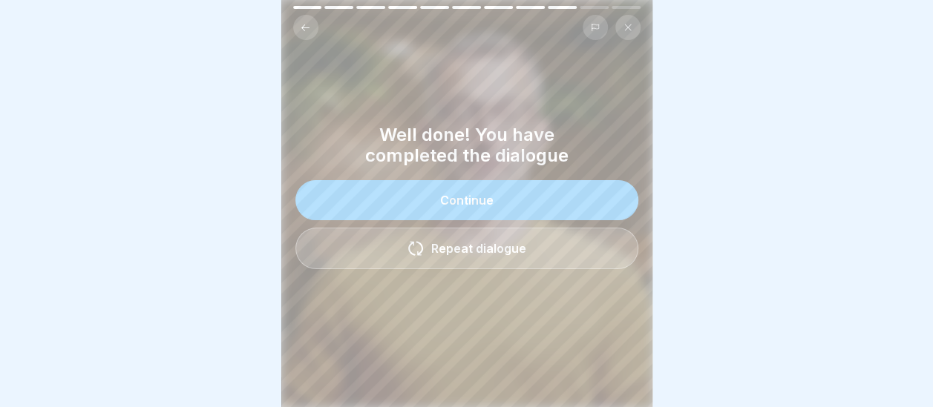
click at [504, 190] on button "Continue" at bounding box center [466, 200] width 343 height 40
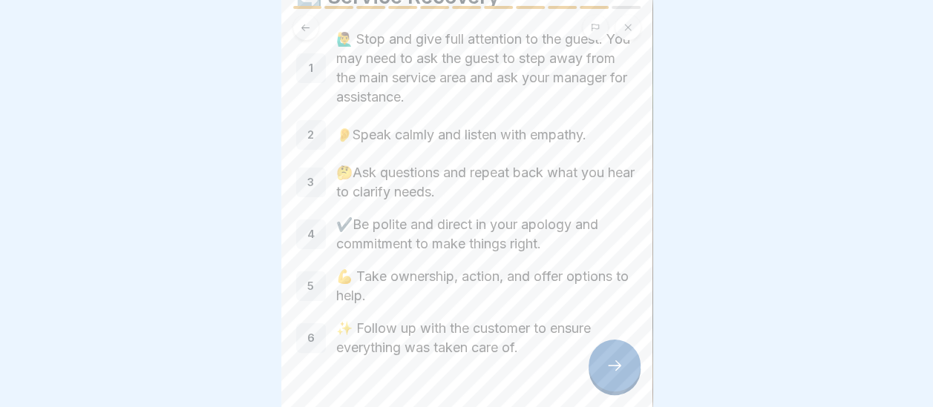
scroll to position [114, 0]
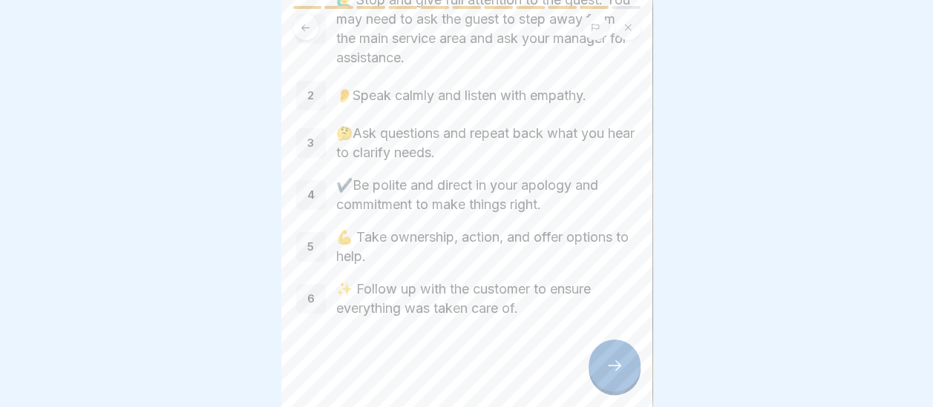
click at [614, 377] on div at bounding box center [614, 366] width 52 height 52
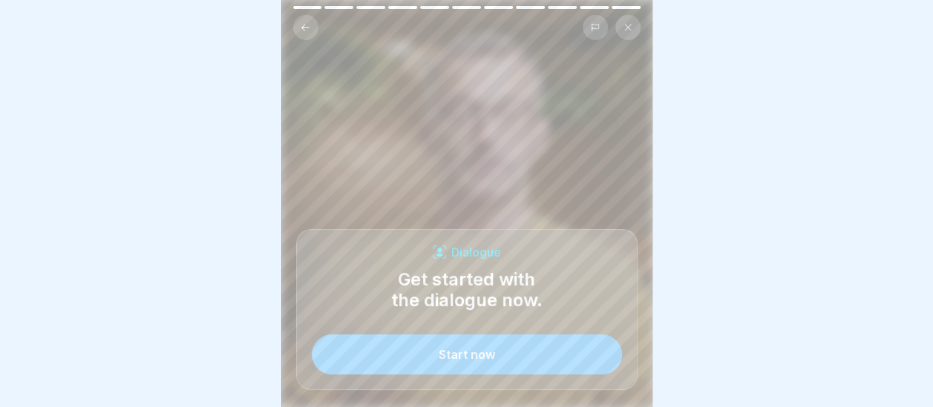
click at [508, 352] on button "Start now" at bounding box center [467, 355] width 310 height 40
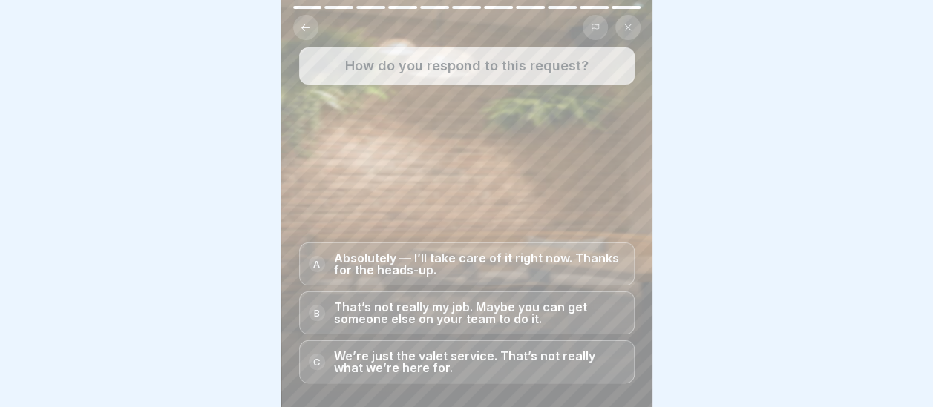
click at [450, 260] on p "Absolutely — I’ll take care of it right now. Thanks for the heads-up." at bounding box center [479, 264] width 291 height 24
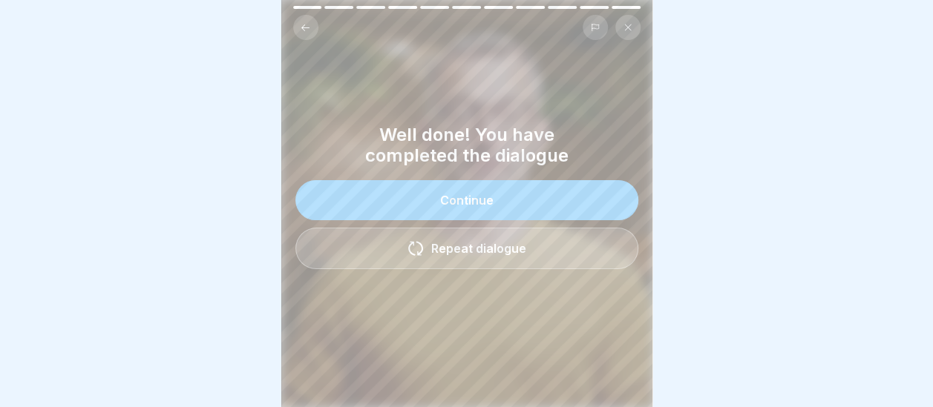
click at [482, 194] on div "Continue" at bounding box center [466, 200] width 53 height 13
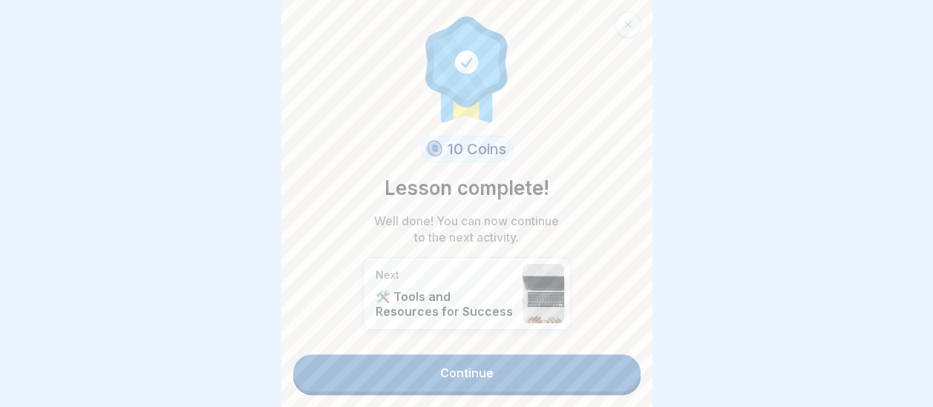
click at [491, 358] on link "Continue" at bounding box center [466, 373] width 347 height 37
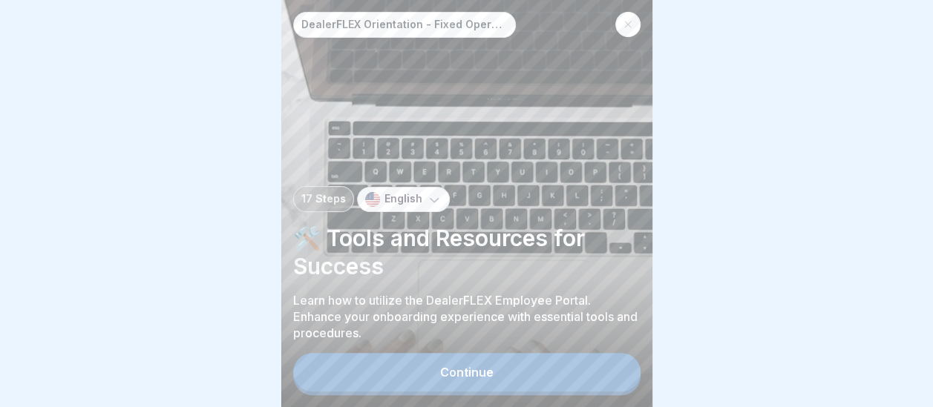
click at [499, 386] on button "Continue" at bounding box center [466, 372] width 347 height 39
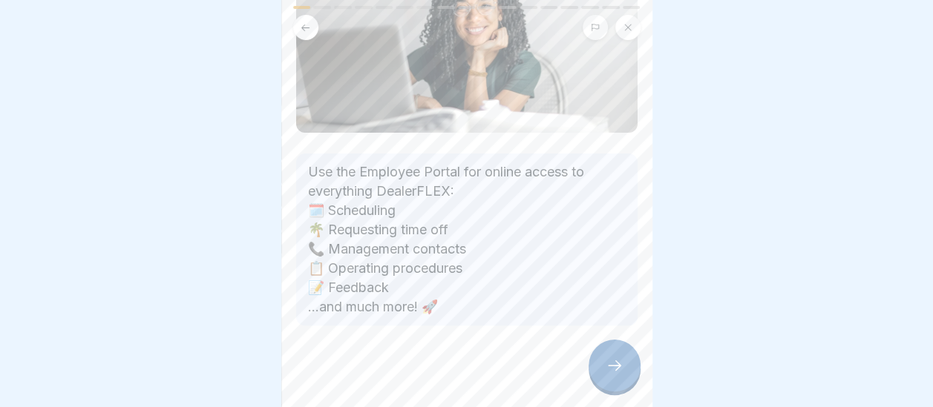
scroll to position [177, 0]
click at [606, 375] on icon at bounding box center [614, 366] width 18 height 18
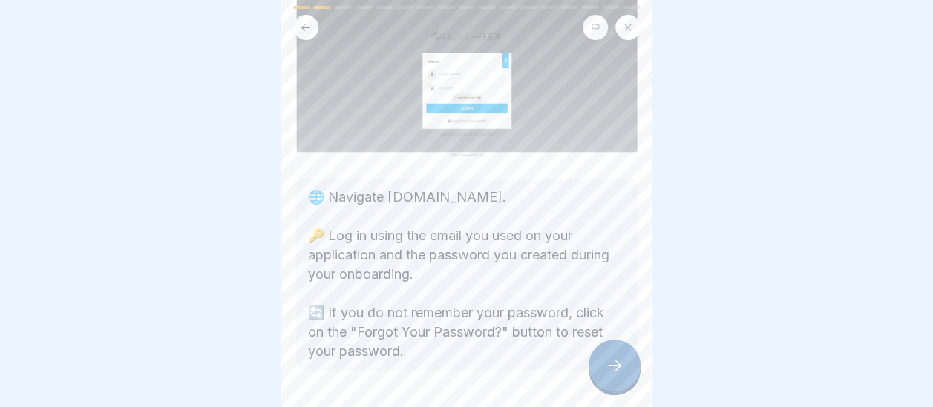
scroll to position [165, 0]
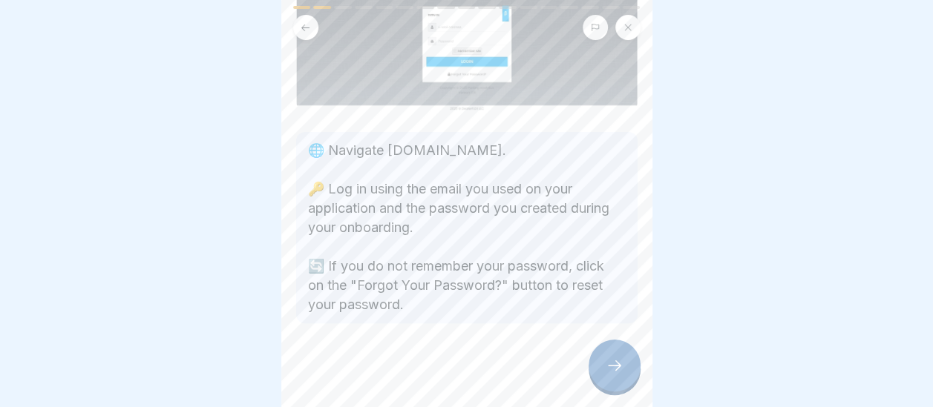
click at [616, 375] on icon at bounding box center [614, 366] width 18 height 18
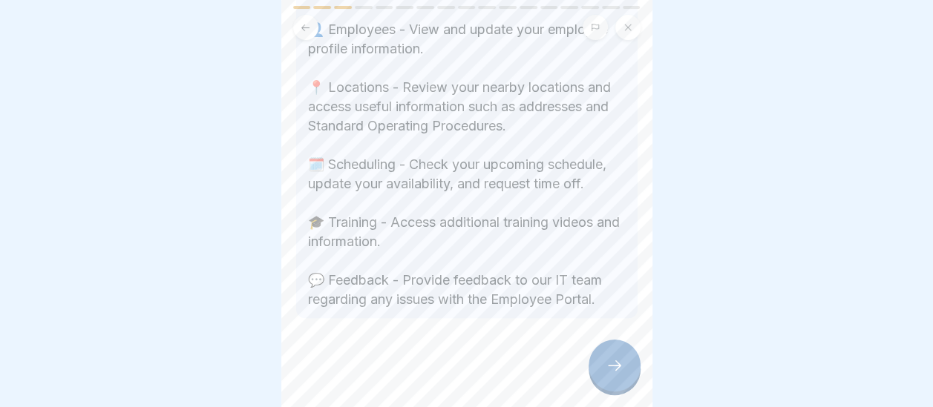
scroll to position [539, 0]
click at [603, 380] on div at bounding box center [614, 366] width 52 height 52
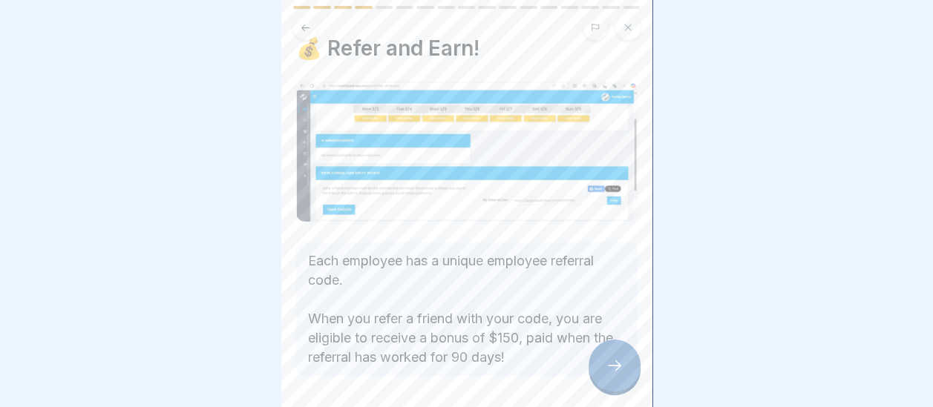
scroll to position [0, 0]
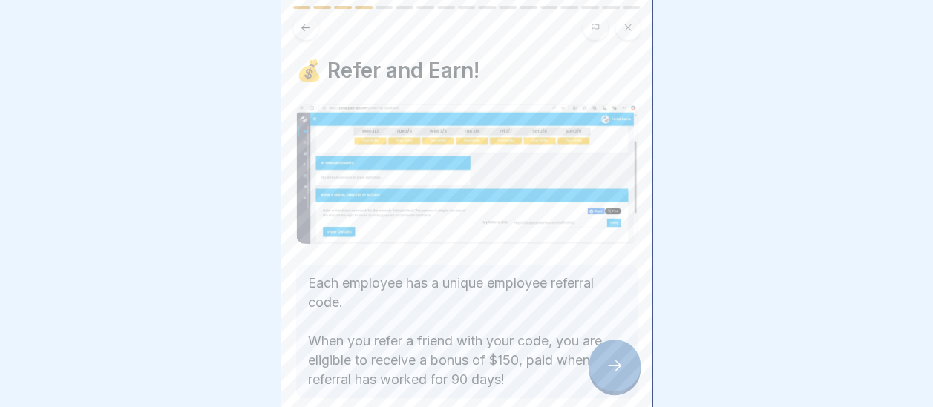
click at [303, 27] on icon at bounding box center [305, 27] width 8 height 7
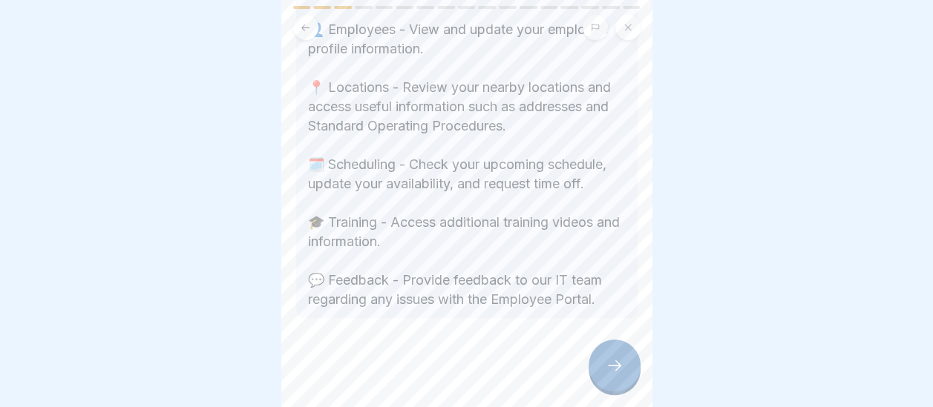
click at [620, 388] on div at bounding box center [614, 366] width 52 height 52
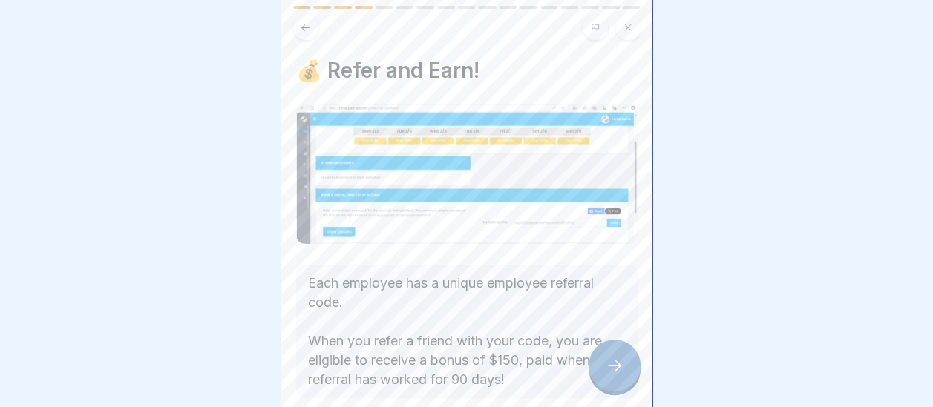
scroll to position [75, 0]
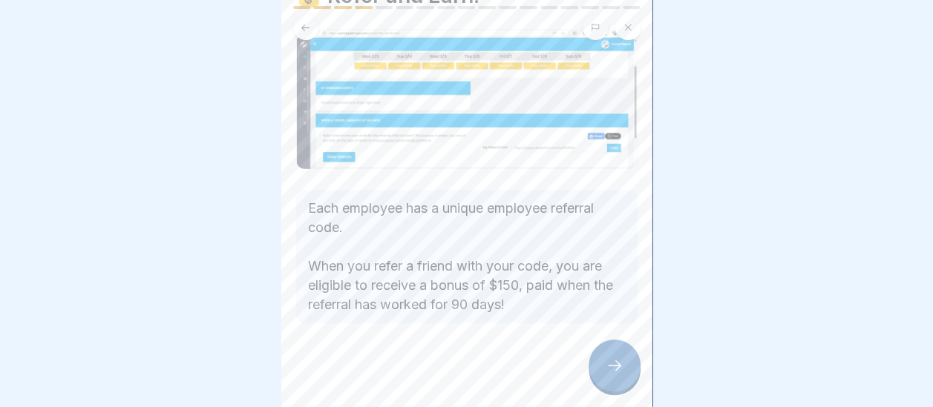
click at [603, 389] on div at bounding box center [614, 366] width 52 height 52
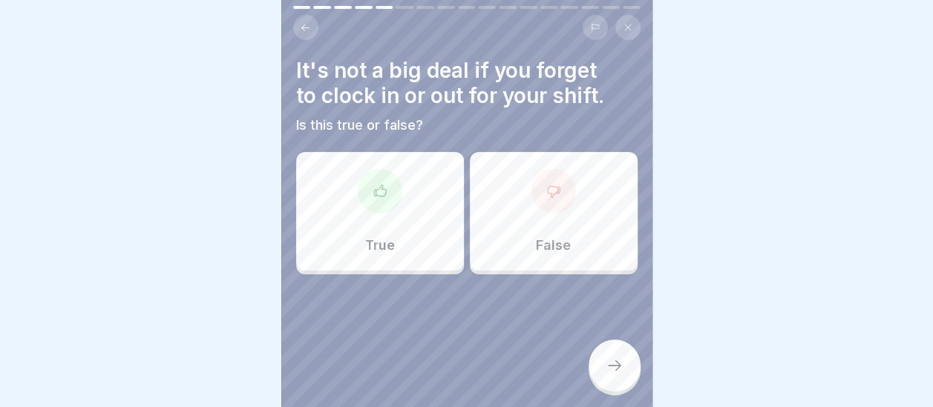
click at [536, 237] on p "False" at bounding box center [553, 245] width 35 height 16
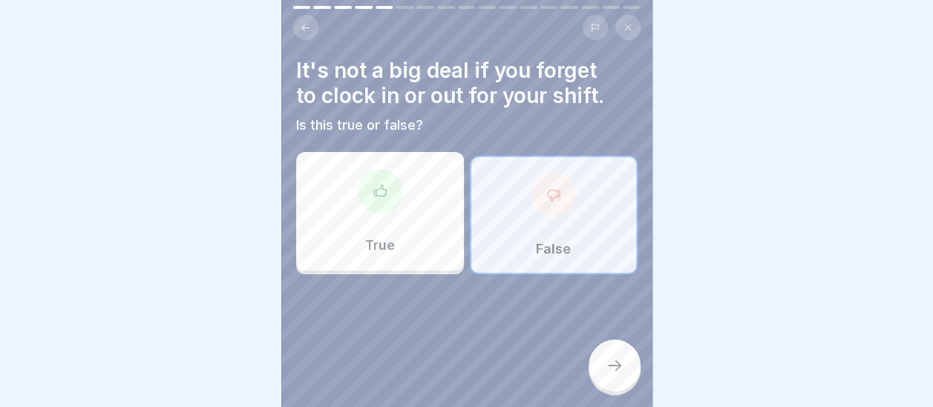
click at [608, 375] on icon at bounding box center [614, 366] width 18 height 18
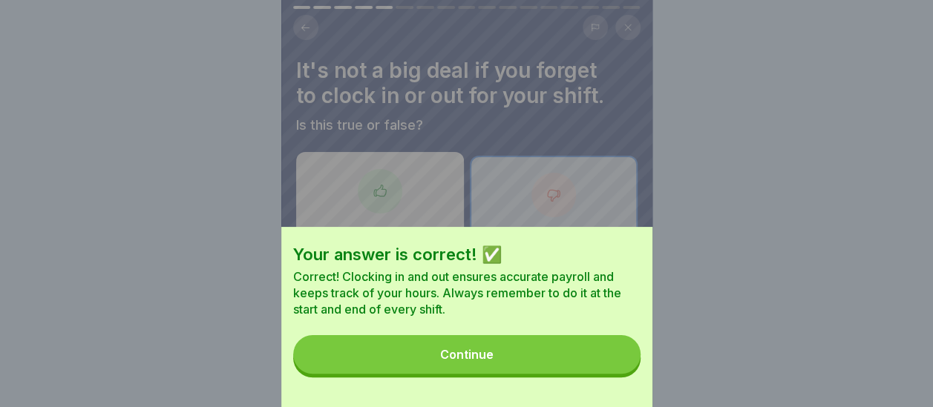
click at [537, 370] on button "Continue" at bounding box center [466, 354] width 347 height 39
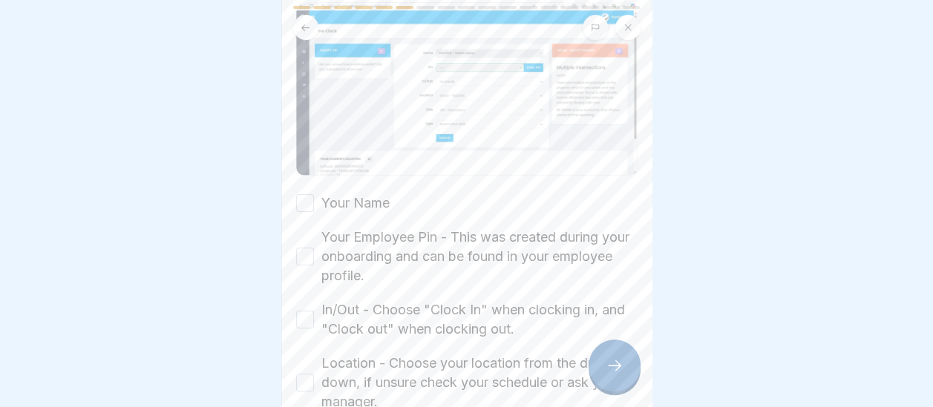
scroll to position [223, 0]
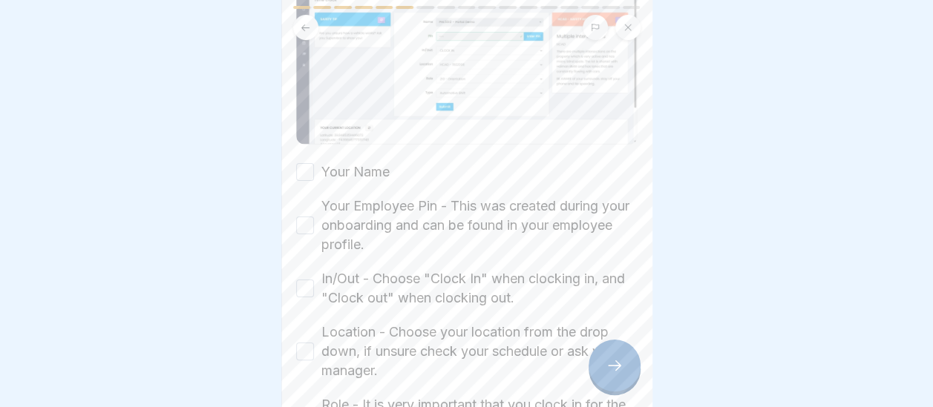
click at [304, 171] on button "Your Name" at bounding box center [305, 172] width 18 height 18
click at [302, 219] on button "Your Employee Pin - This was created during your onboarding and can be found in…" at bounding box center [305, 226] width 18 height 18
click at [297, 285] on button "In/Out - Choose "Clock In" when clocking in, and "Clock out" when clocking out." at bounding box center [305, 289] width 18 height 18
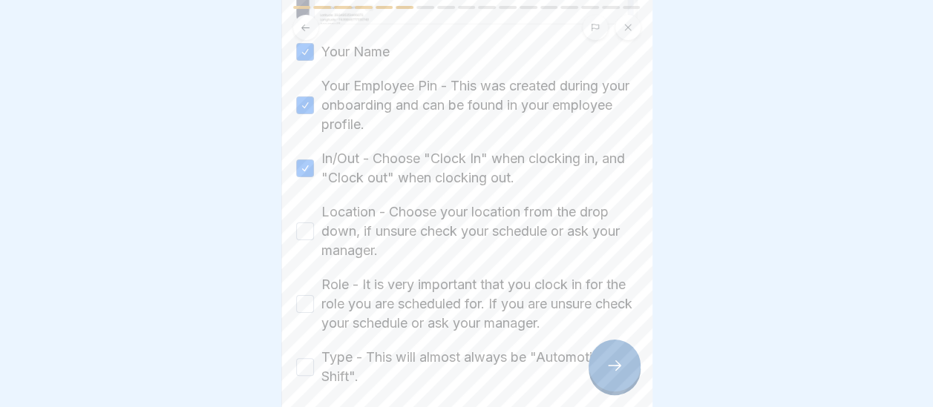
scroll to position [371, 0]
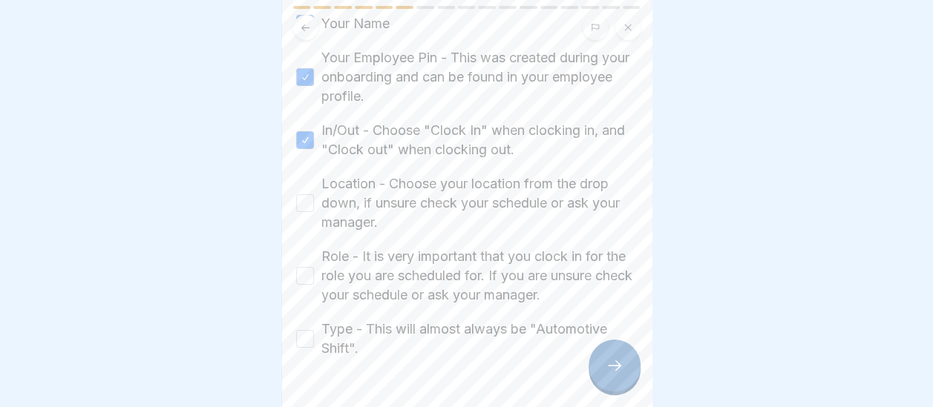
click at [300, 207] on div "Location - Choose your location from the drop down, if unsure check your schedu…" at bounding box center [466, 203] width 341 height 58
click at [303, 199] on button "Location - Choose your location from the drop down, if unsure check your schedu…" at bounding box center [305, 203] width 18 height 18
click at [301, 275] on button "Role - It is very important that you clock in for the role you are scheduled fo…" at bounding box center [305, 276] width 18 height 18
click at [303, 333] on button "Type - This will almost always be "Automotive Shift"." at bounding box center [305, 339] width 18 height 18
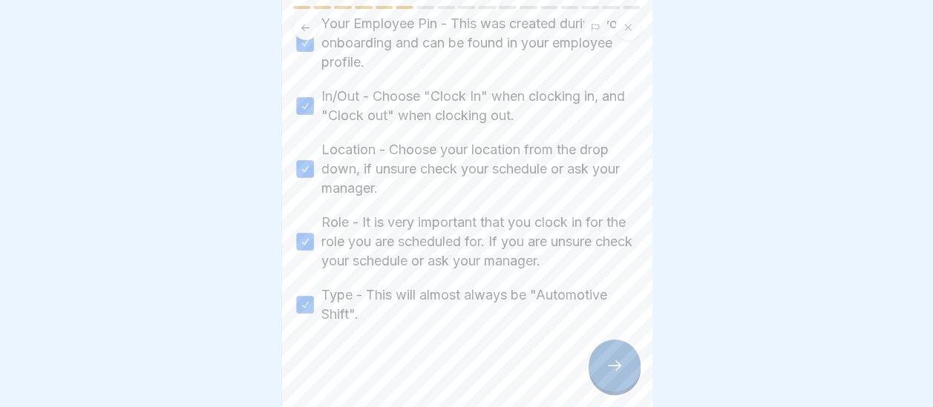
click at [617, 392] on div at bounding box center [614, 366] width 52 height 52
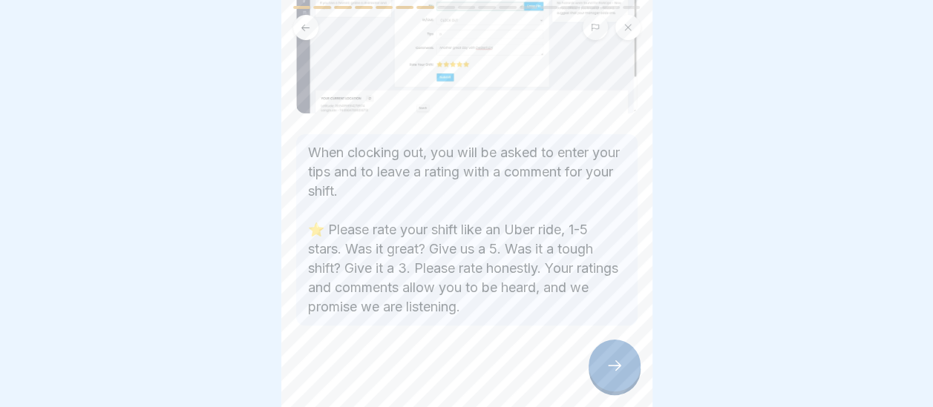
scroll to position [157, 0]
click at [627, 392] on div at bounding box center [614, 366] width 52 height 52
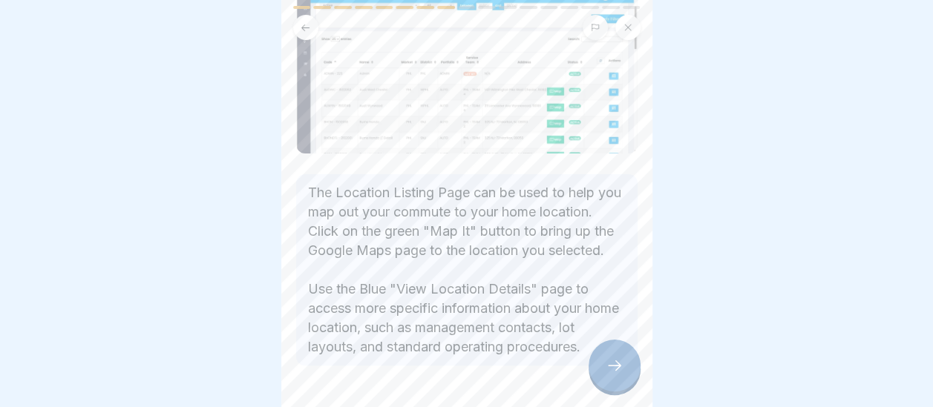
scroll to position [209, 0]
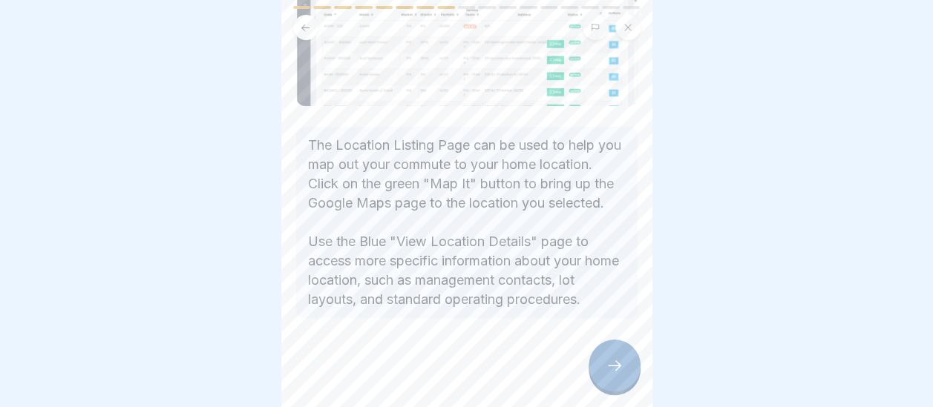
click at [613, 375] on icon at bounding box center [614, 366] width 18 height 18
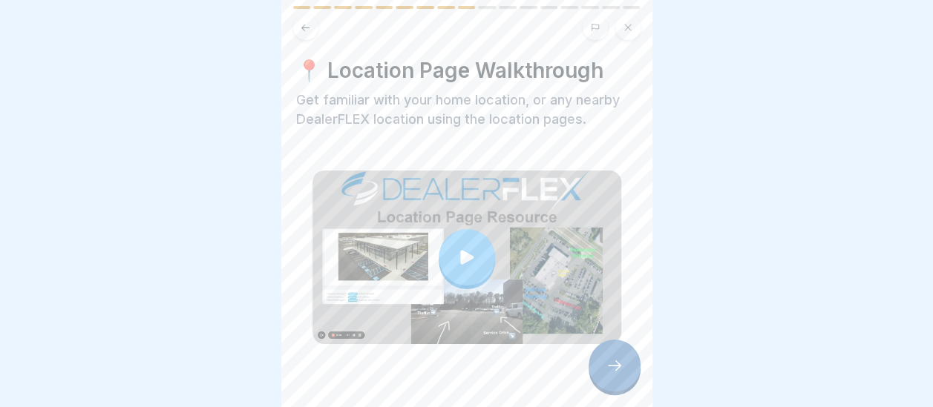
click at [470, 266] on div at bounding box center [467, 257] width 56 height 56
click at [620, 375] on icon at bounding box center [614, 366] width 18 height 18
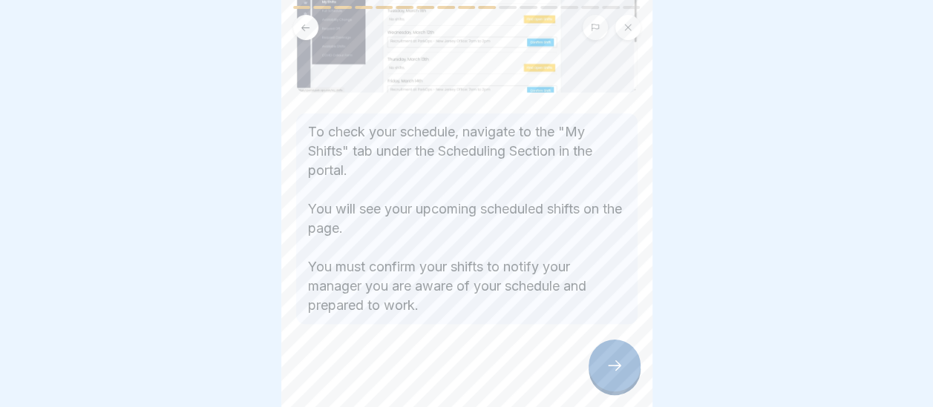
click at [621, 375] on icon at bounding box center [614, 366] width 18 height 18
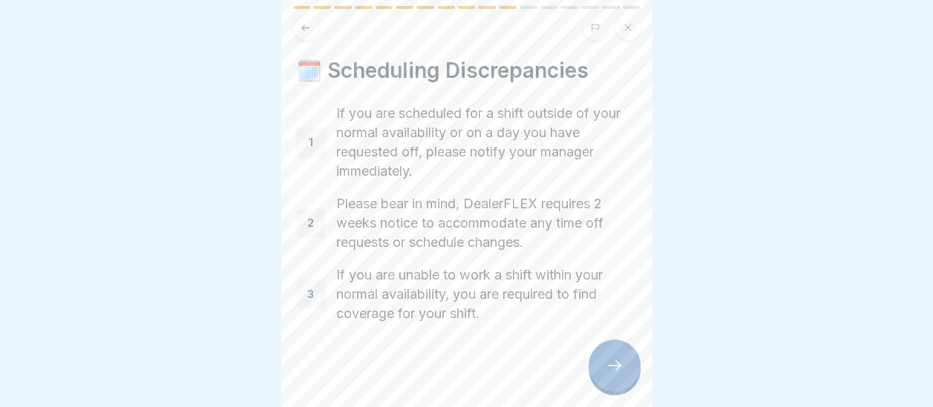
scroll to position [5, 0]
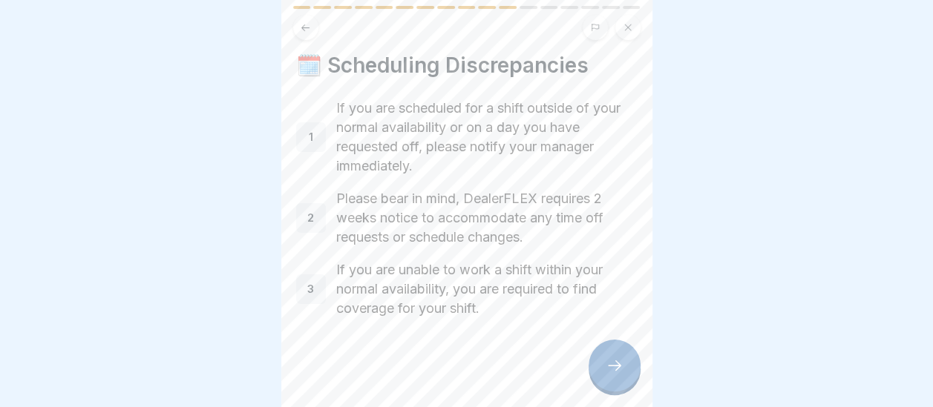
click at [622, 389] on div at bounding box center [614, 366] width 52 height 52
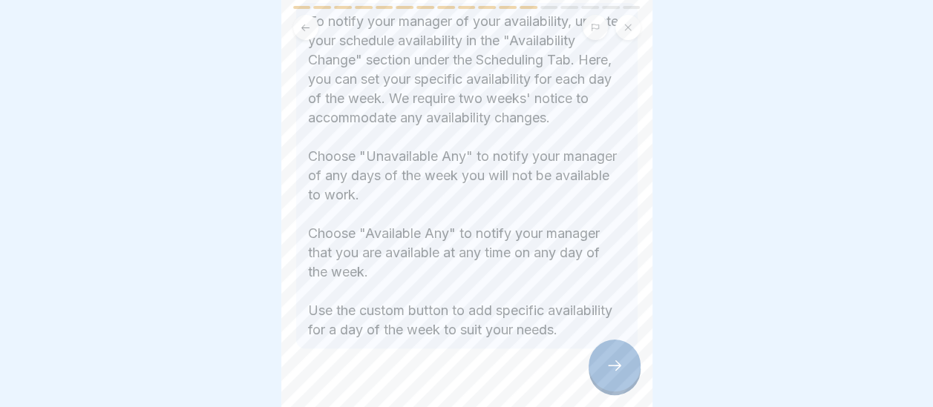
scroll to position [297, 0]
click at [611, 375] on icon at bounding box center [614, 366] width 18 height 18
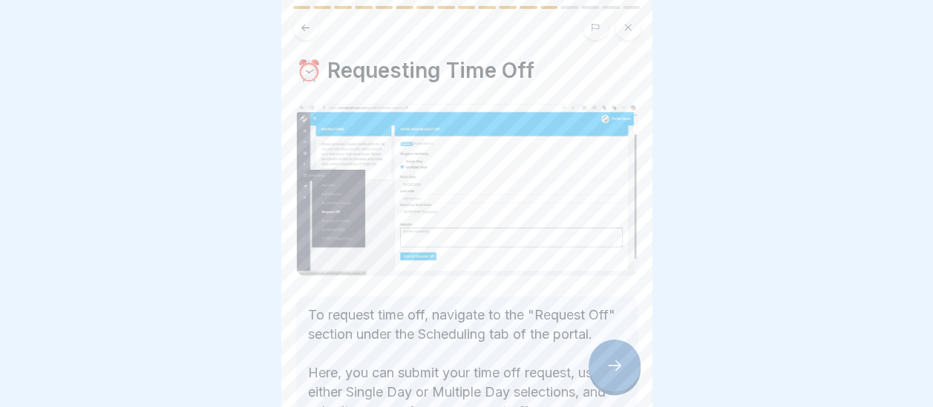
scroll to position [148, 0]
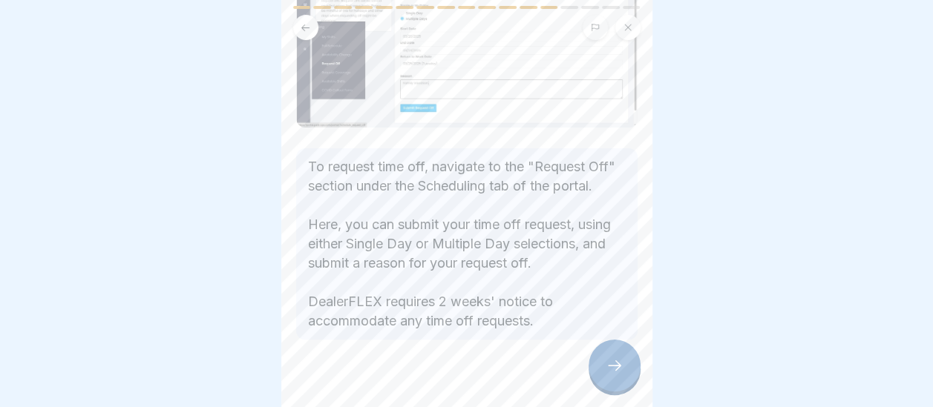
click at [612, 370] on div at bounding box center [614, 366] width 52 height 52
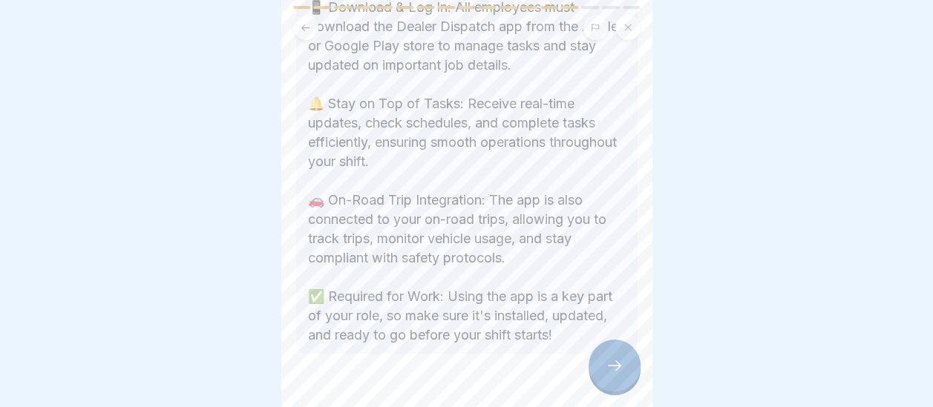
scroll to position [297, 0]
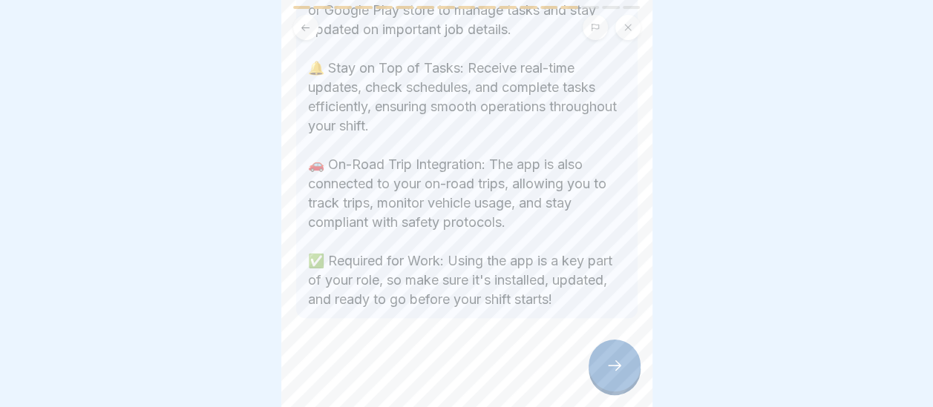
click at [611, 392] on div at bounding box center [614, 366] width 52 height 52
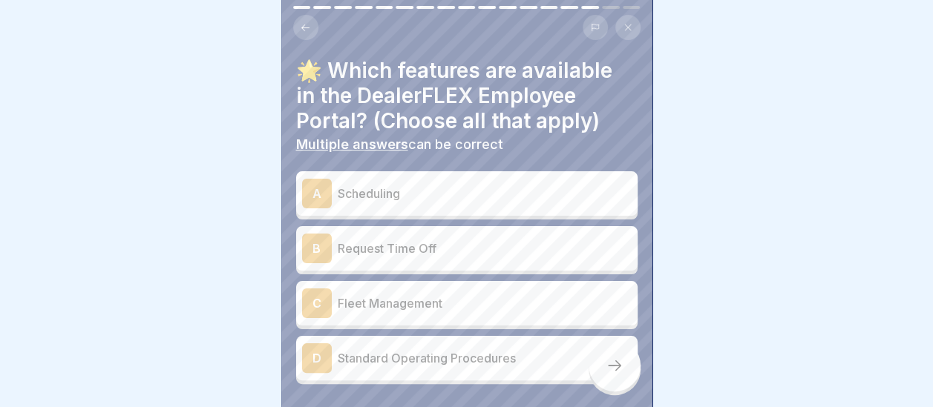
click at [365, 191] on p "Scheduling" at bounding box center [485, 194] width 294 height 18
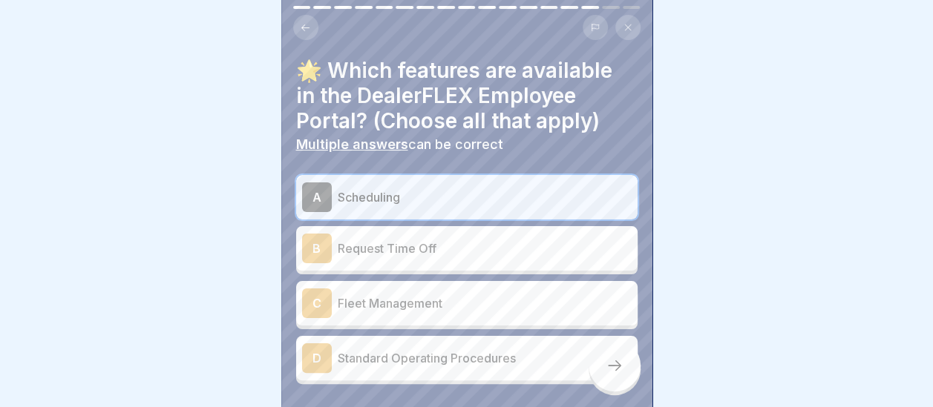
click at [332, 248] on div "B Request Time Off" at bounding box center [466, 249] width 329 height 30
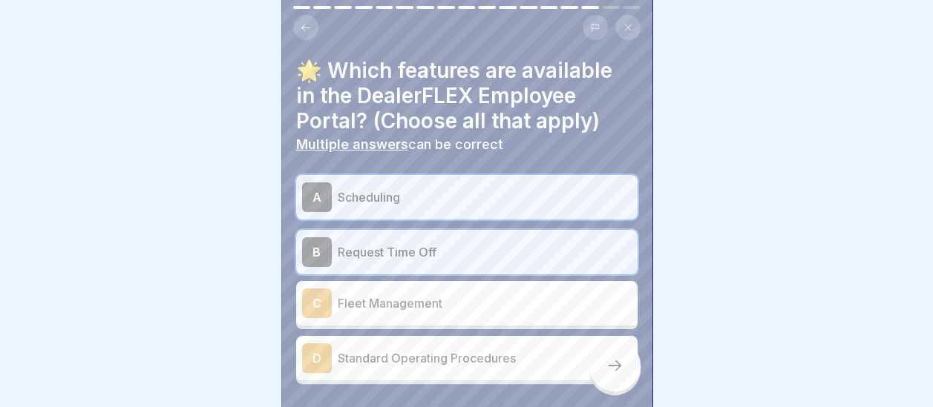
click at [611, 387] on div at bounding box center [614, 366] width 52 height 52
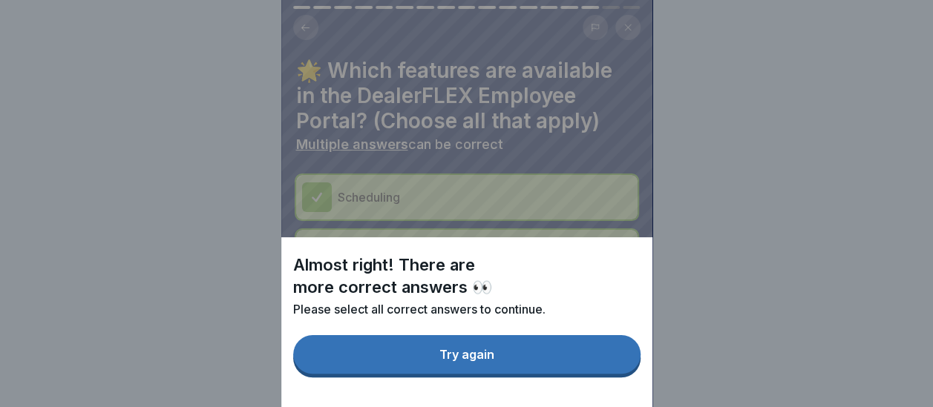
drag, startPoint x: 554, startPoint y: 378, endPoint x: 521, endPoint y: 363, distance: 36.8
click at [554, 374] on button "Try again" at bounding box center [466, 354] width 347 height 39
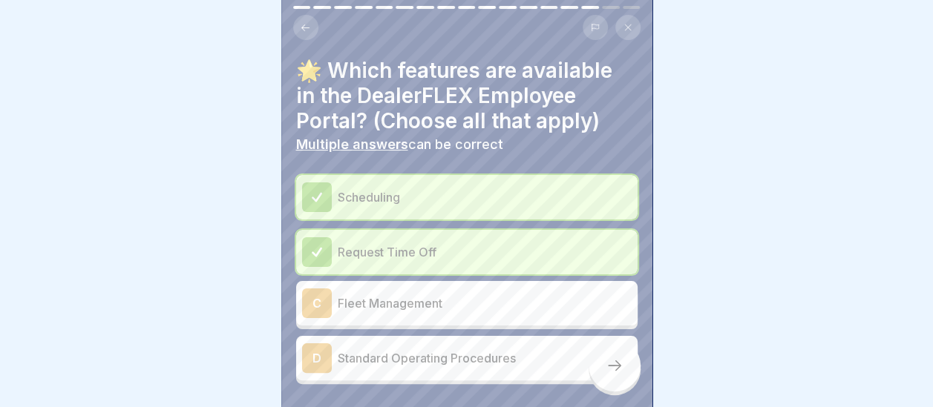
click at [324, 292] on div "C" at bounding box center [317, 304] width 30 height 30
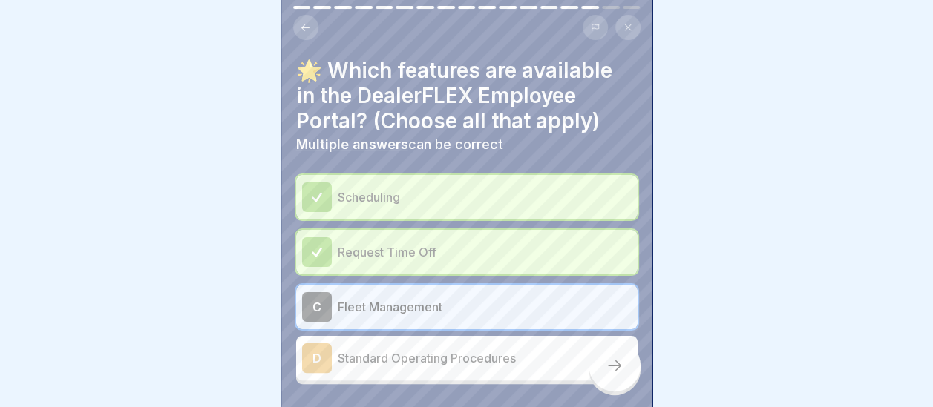
click at [610, 375] on icon at bounding box center [614, 366] width 18 height 18
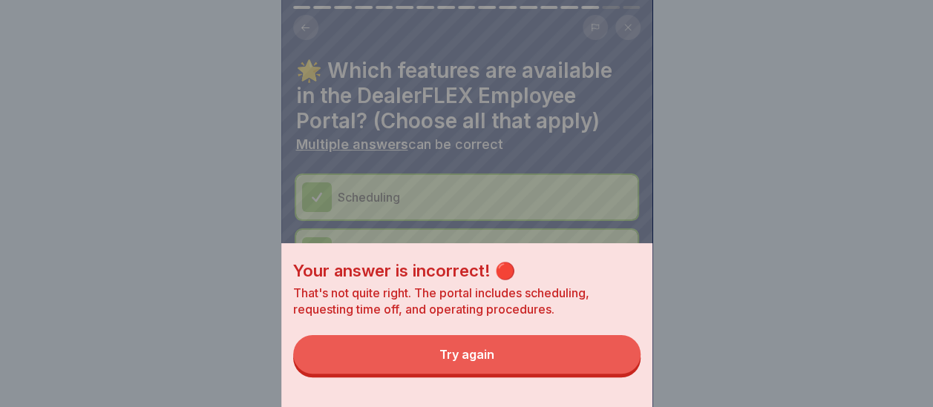
click at [527, 368] on button "Try again" at bounding box center [466, 354] width 347 height 39
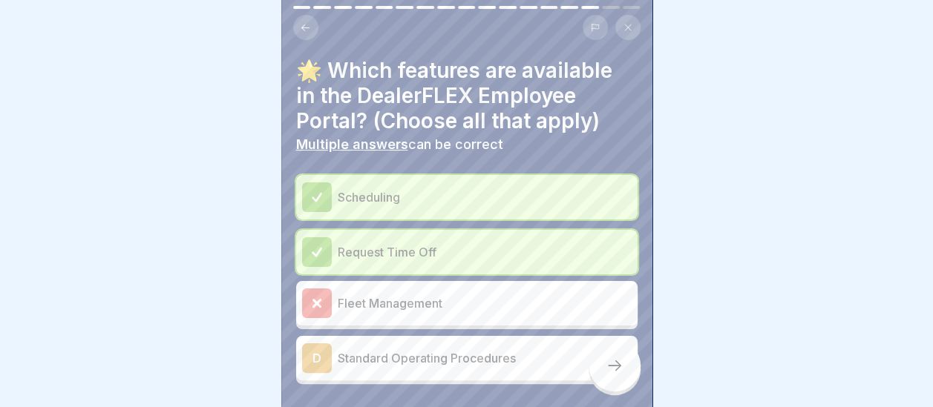
click at [306, 344] on div "D" at bounding box center [317, 359] width 30 height 30
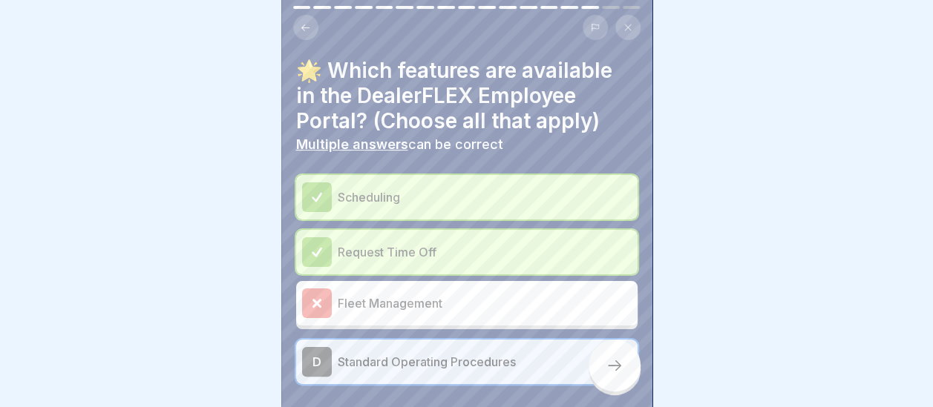
click at [603, 378] on div at bounding box center [614, 366] width 52 height 52
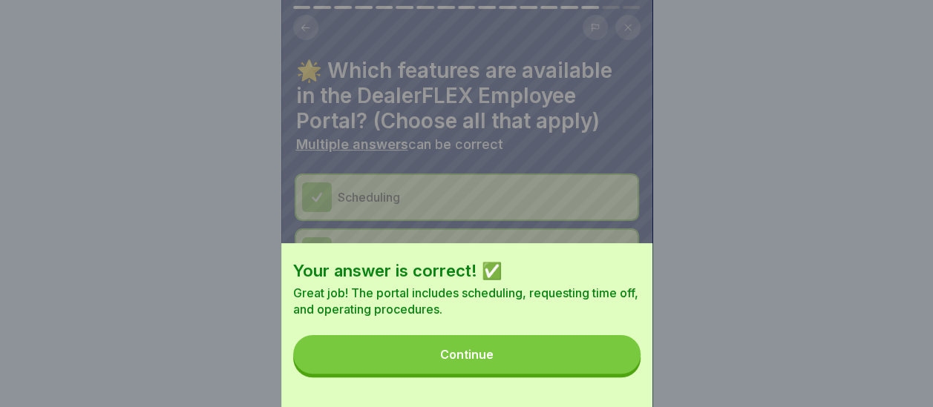
click at [515, 372] on button "Continue" at bounding box center [466, 354] width 347 height 39
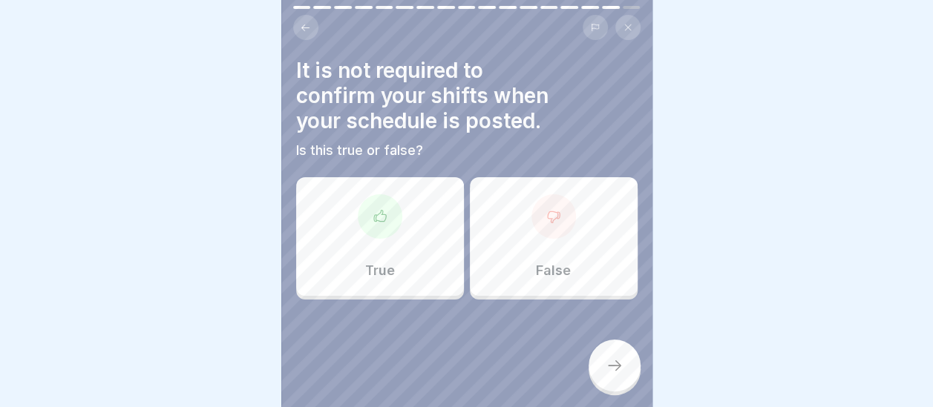
click at [545, 226] on div at bounding box center [553, 216] width 45 height 45
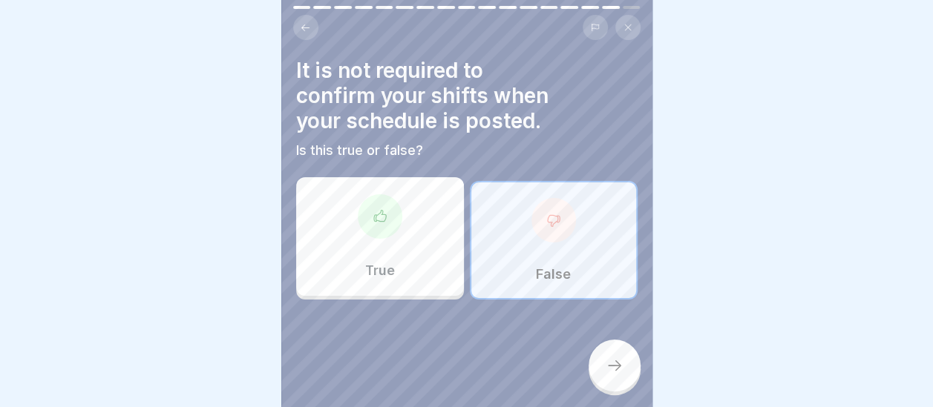
click at [607, 375] on icon at bounding box center [614, 366] width 18 height 18
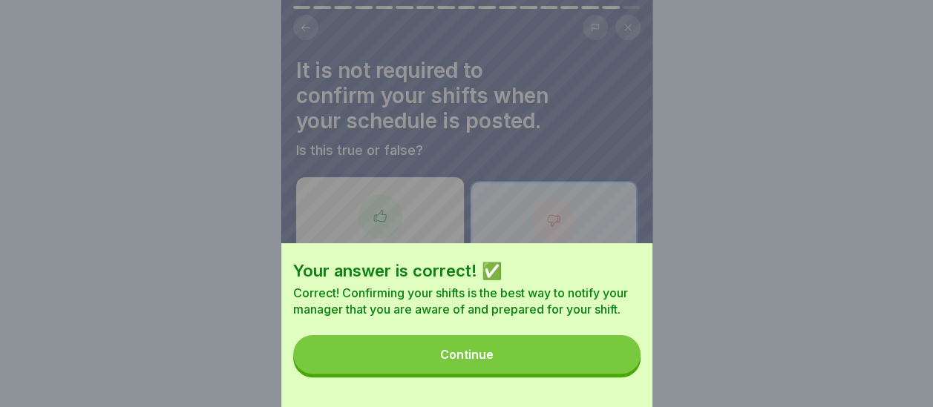
click at [534, 371] on button "Continue" at bounding box center [466, 354] width 347 height 39
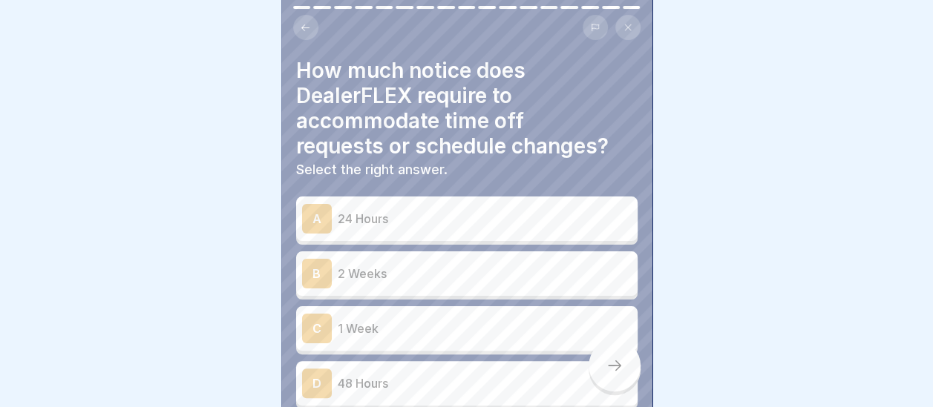
scroll to position [11, 0]
click at [450, 259] on div "B 2 Weeks" at bounding box center [466, 274] width 329 height 30
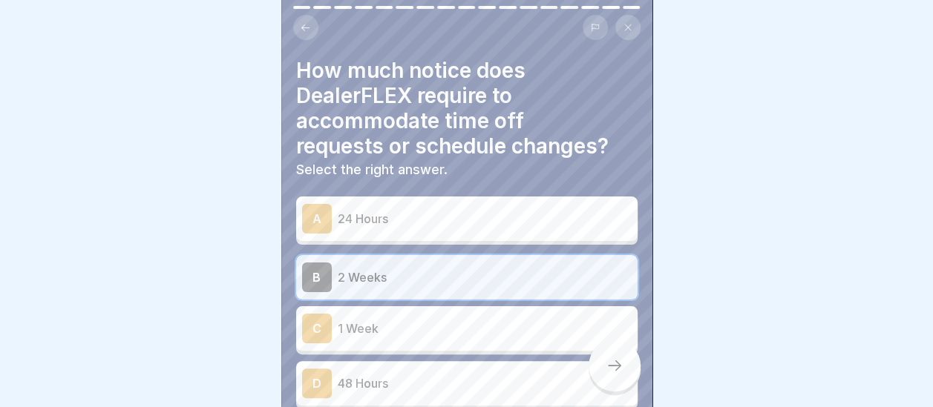
click at [619, 384] on div at bounding box center [614, 366] width 52 height 52
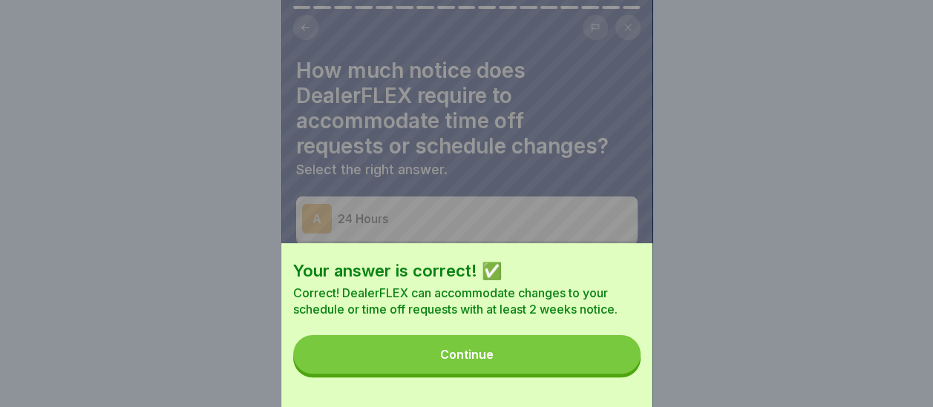
click at [564, 370] on button "Continue" at bounding box center [466, 354] width 347 height 39
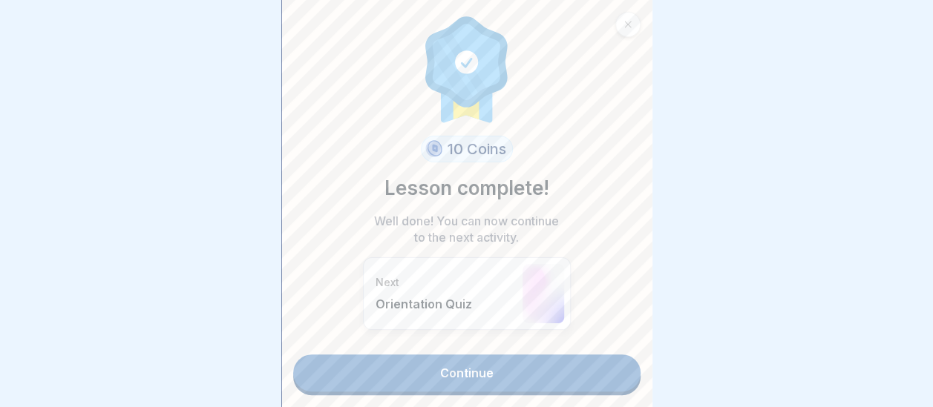
click at [531, 361] on link "Continue" at bounding box center [466, 373] width 347 height 37
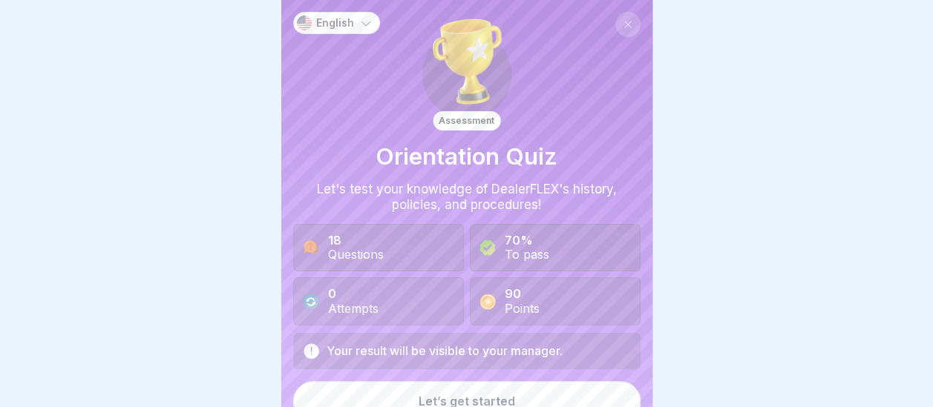
scroll to position [11, 0]
click at [516, 387] on button "Let’s get started" at bounding box center [466, 401] width 347 height 40
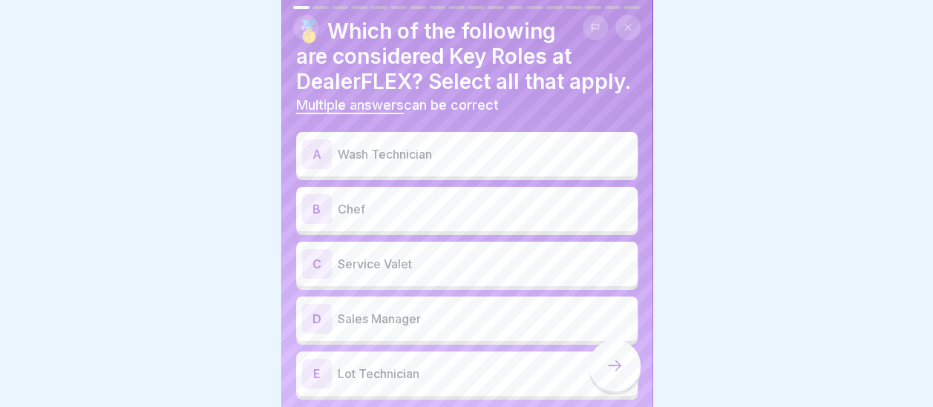
scroll to position [74, 0]
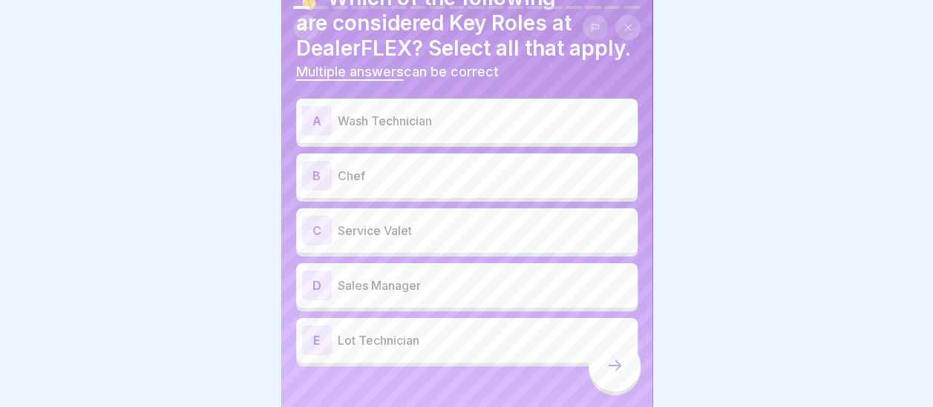
click at [318, 131] on div "A" at bounding box center [317, 121] width 30 height 30
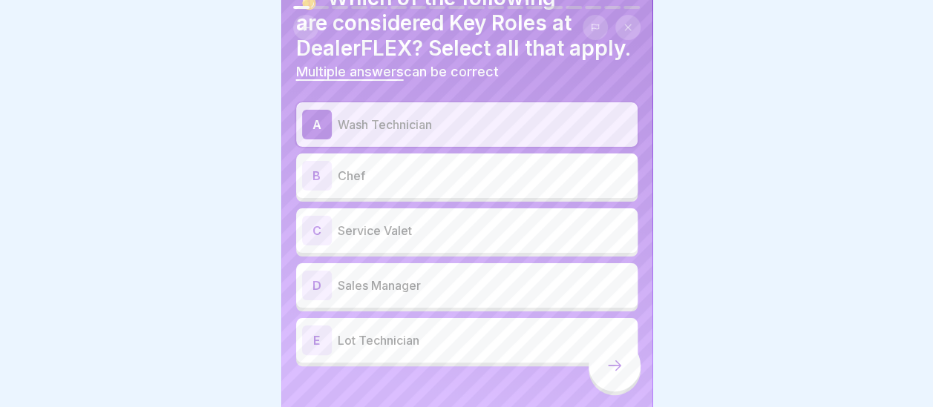
click at [311, 243] on div "C" at bounding box center [317, 231] width 30 height 30
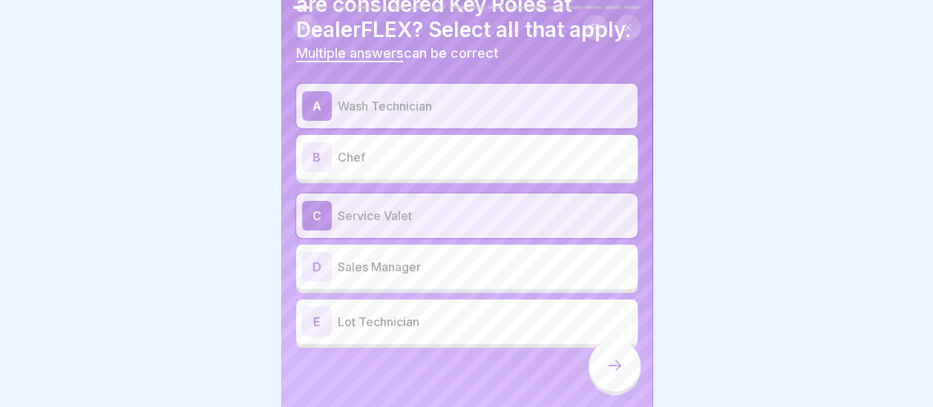
scroll to position [117, 0]
click at [622, 365] on icon at bounding box center [614, 366] width 18 height 18
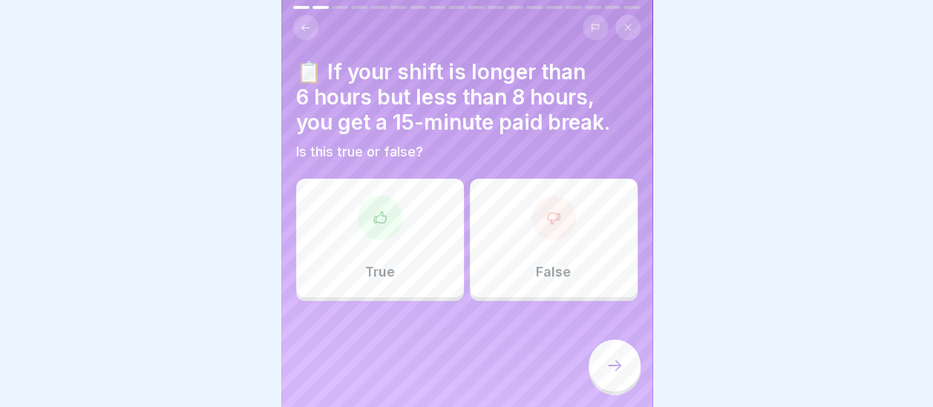
click at [387, 209] on div at bounding box center [380, 218] width 45 height 45
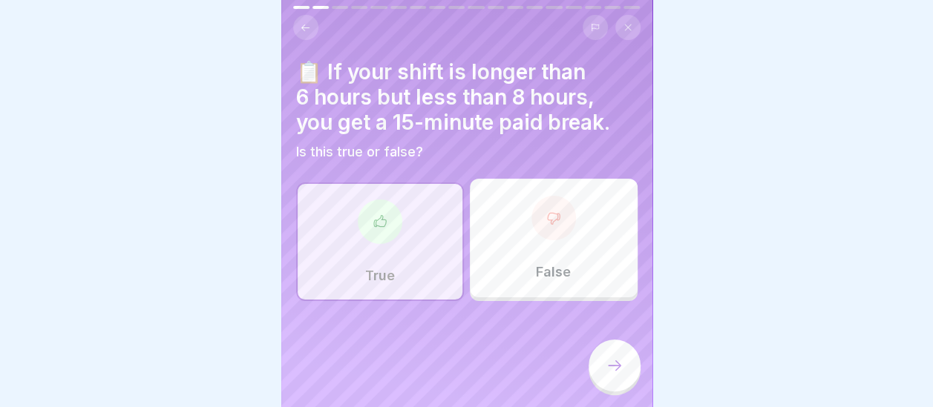
click at [614, 372] on icon at bounding box center [614, 366] width 18 height 18
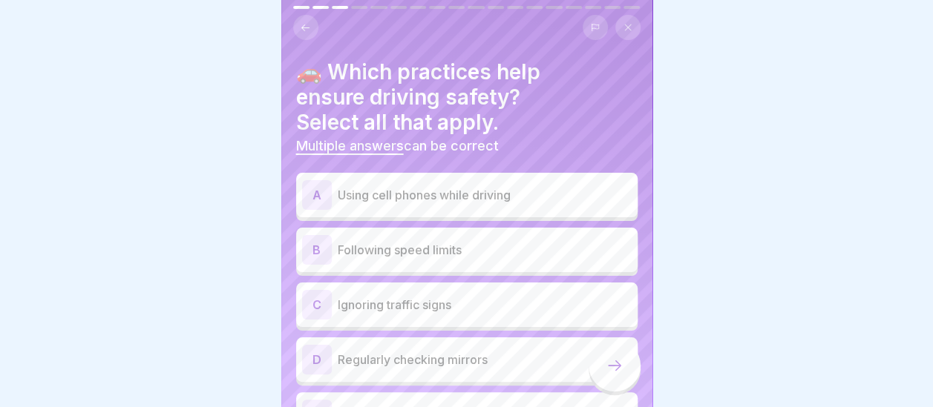
click at [314, 240] on div "B" at bounding box center [317, 250] width 30 height 30
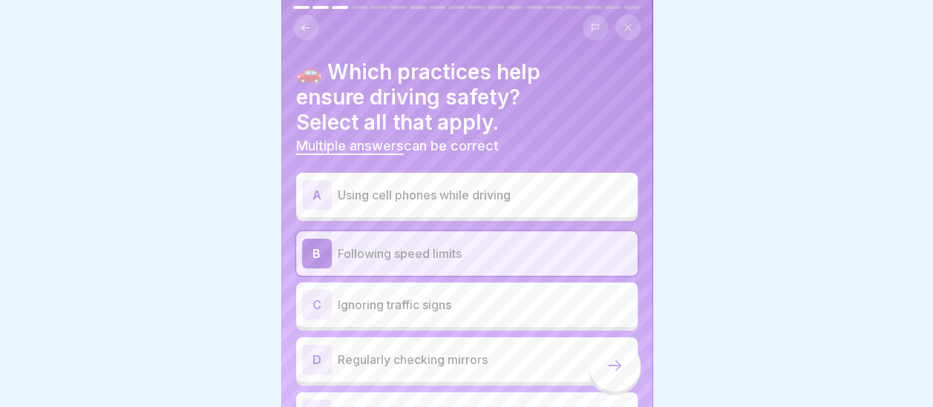
scroll to position [74, 0]
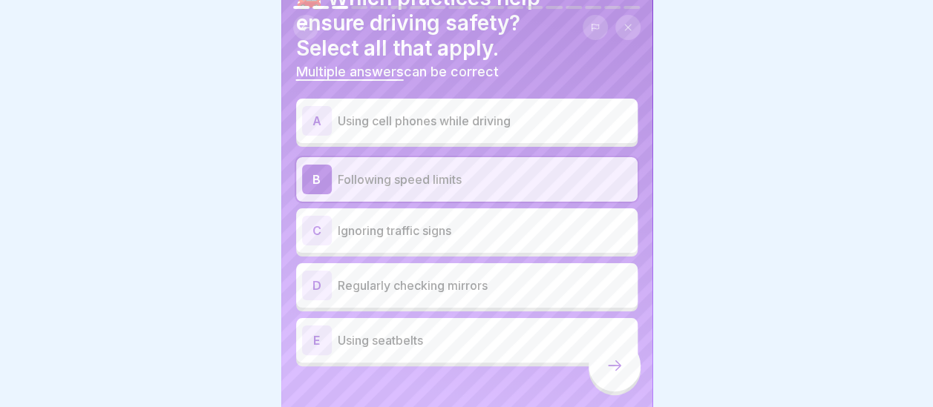
click at [329, 271] on div "D" at bounding box center [317, 286] width 30 height 30
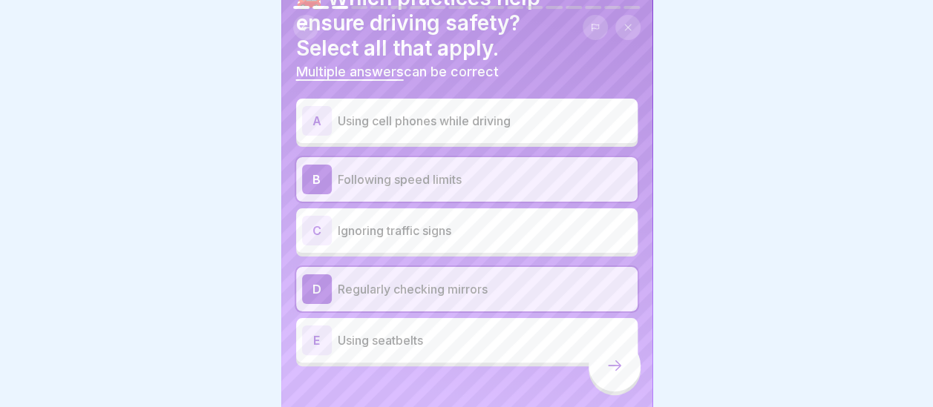
click at [316, 326] on div "E" at bounding box center [317, 341] width 30 height 30
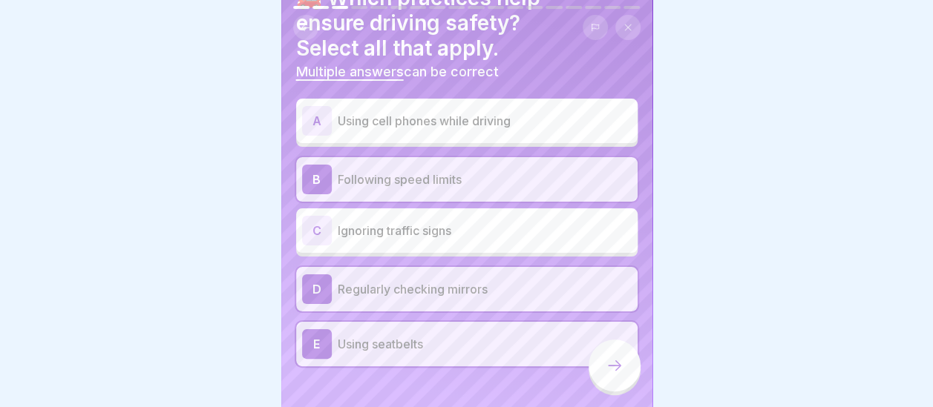
click at [617, 371] on icon at bounding box center [614, 366] width 18 height 18
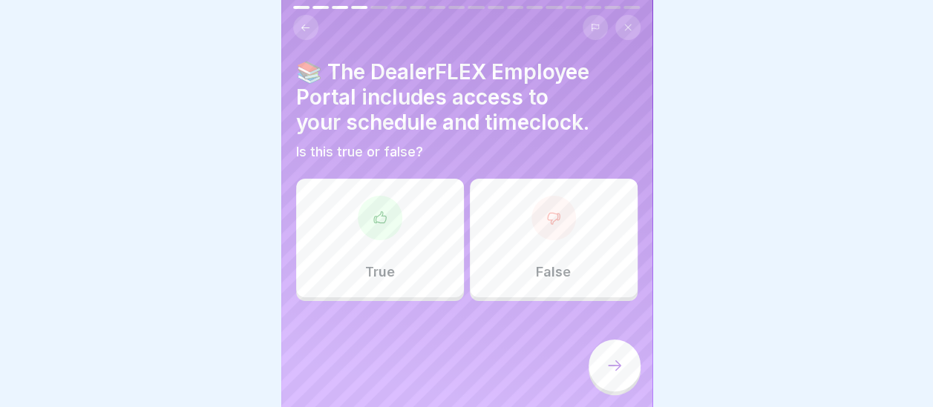
click at [387, 208] on div at bounding box center [380, 218] width 45 height 45
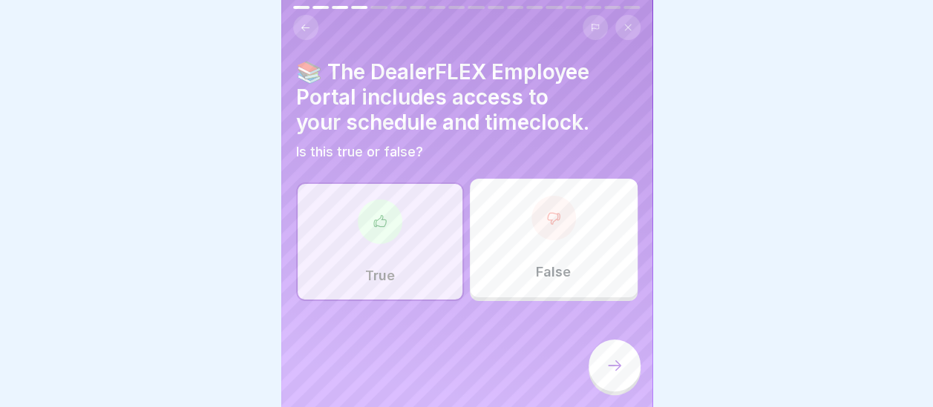
click at [618, 372] on icon at bounding box center [614, 366] width 18 height 18
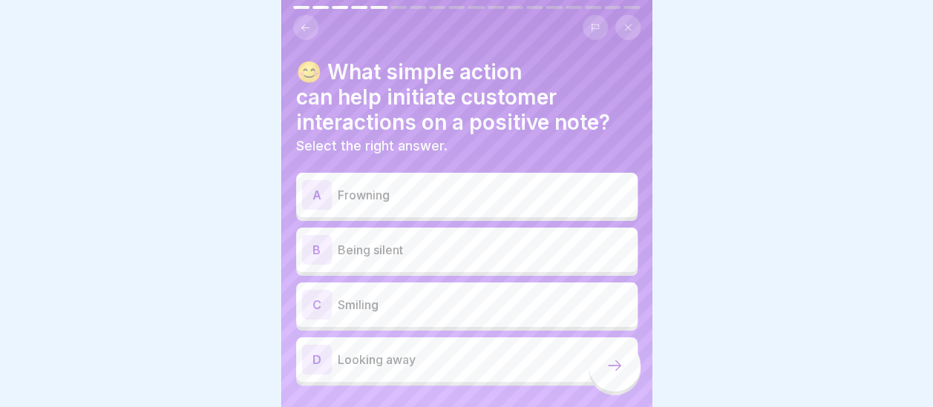
click at [328, 290] on div "C" at bounding box center [317, 305] width 30 height 30
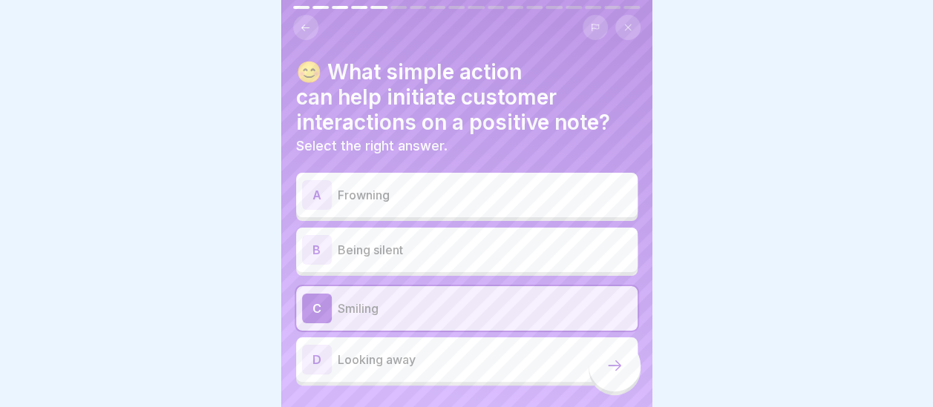
click at [620, 373] on icon at bounding box center [614, 366] width 18 height 18
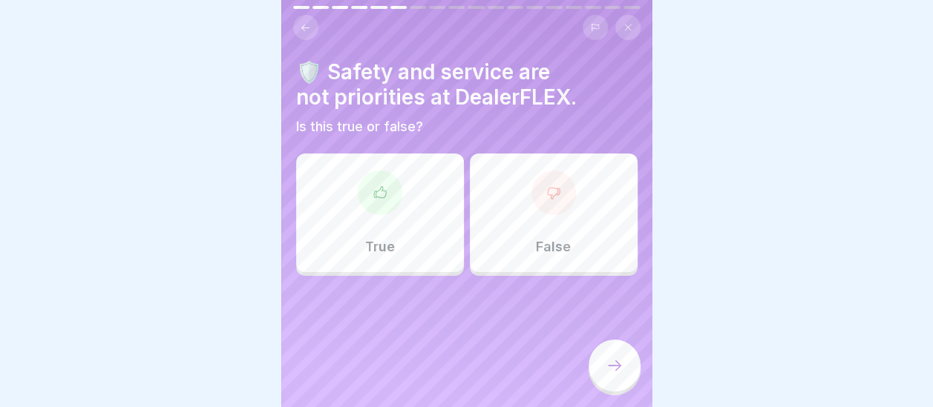
click at [574, 186] on div "False" at bounding box center [554, 213] width 168 height 119
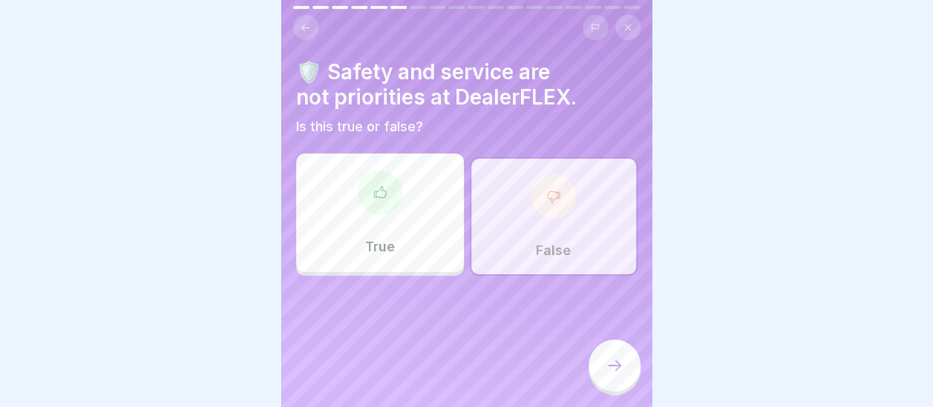
click at [621, 363] on icon at bounding box center [614, 366] width 18 height 18
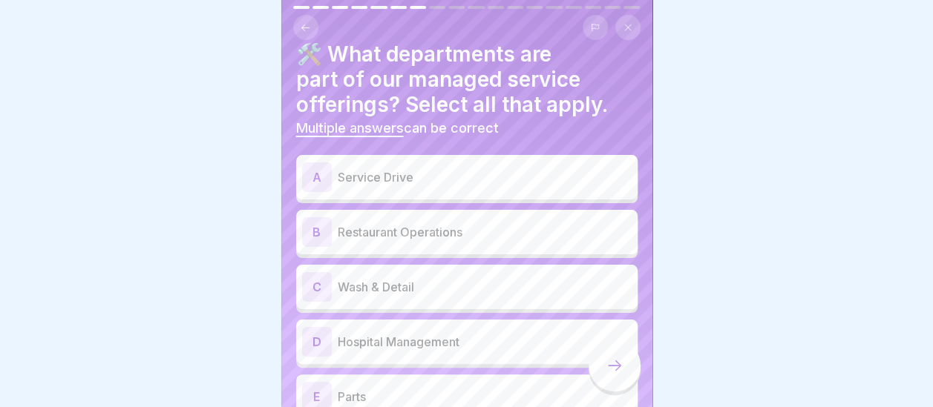
scroll to position [92, 0]
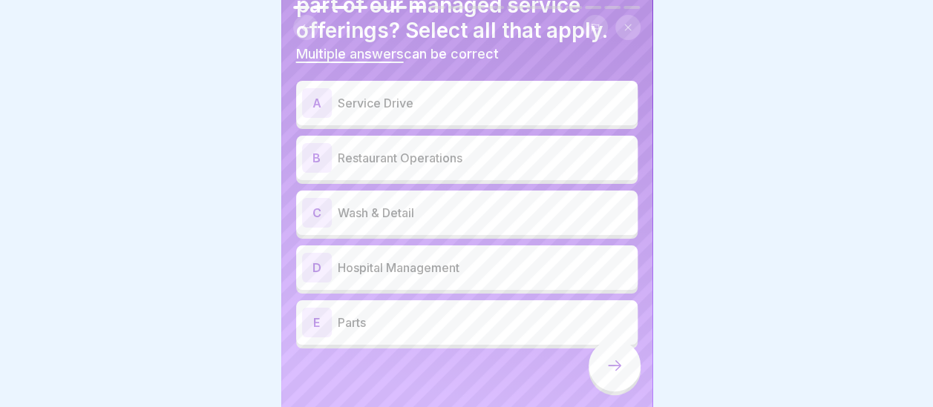
click at [314, 88] on div "A" at bounding box center [317, 103] width 30 height 30
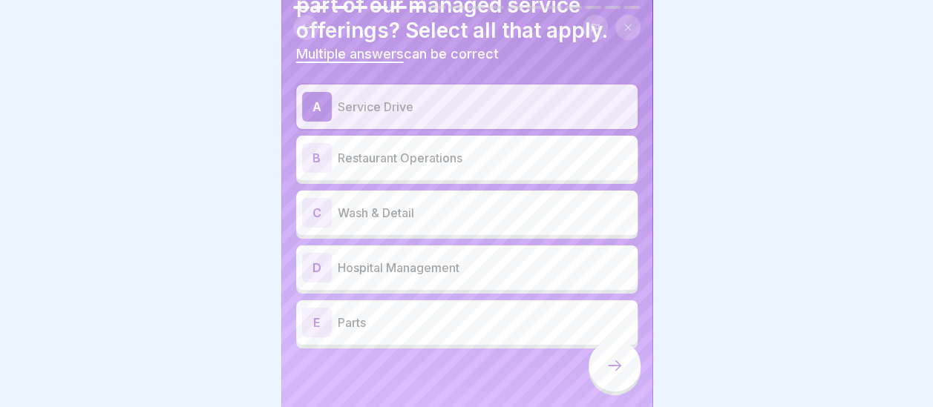
click at [312, 198] on div "C" at bounding box center [317, 213] width 30 height 30
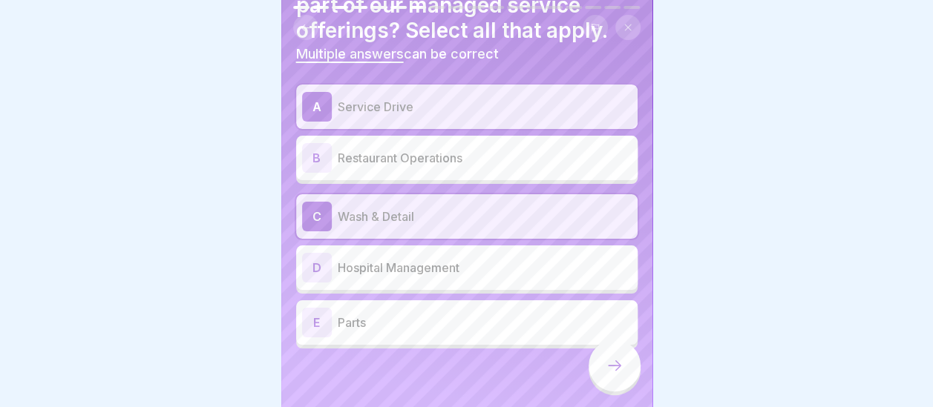
drag, startPoint x: 601, startPoint y: 367, endPoint x: 703, endPoint y: 311, distance: 116.5
click at [606, 359] on div at bounding box center [614, 366] width 52 height 52
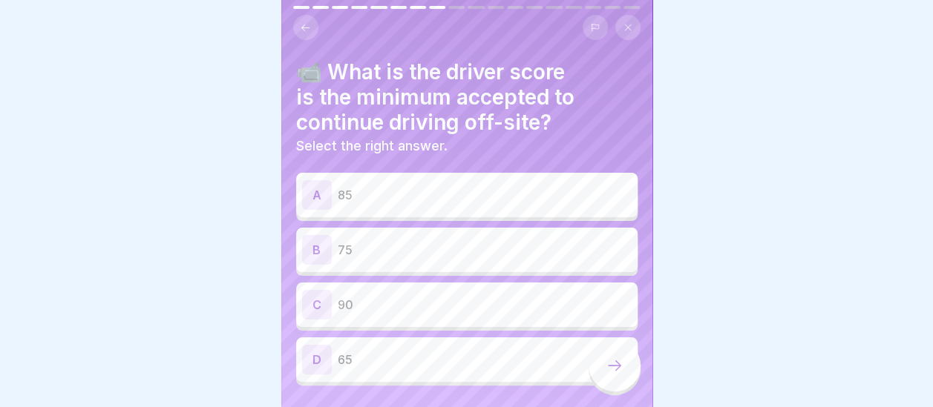
scroll to position [0, 0]
click at [393, 302] on p "90" at bounding box center [485, 305] width 294 height 18
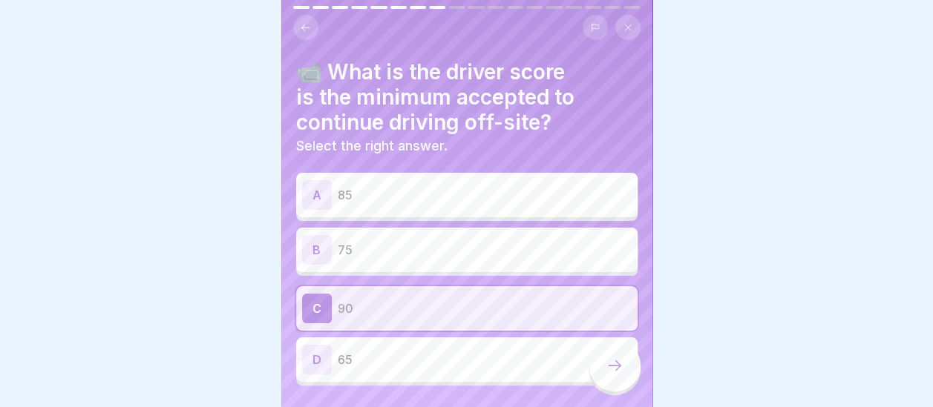
click at [620, 390] on div at bounding box center [614, 366] width 52 height 52
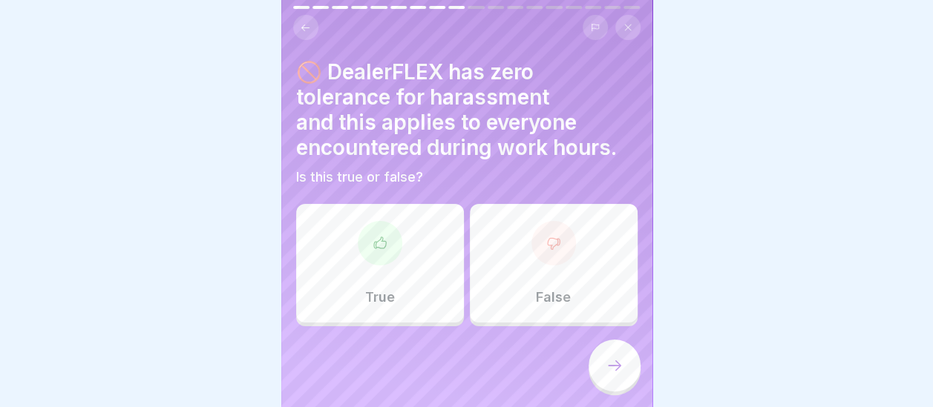
click at [393, 228] on div at bounding box center [380, 243] width 45 height 45
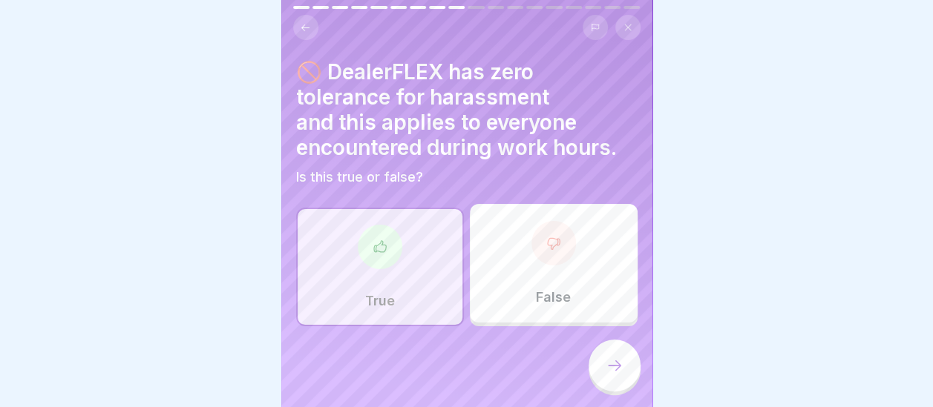
click at [617, 375] on icon at bounding box center [614, 366] width 18 height 18
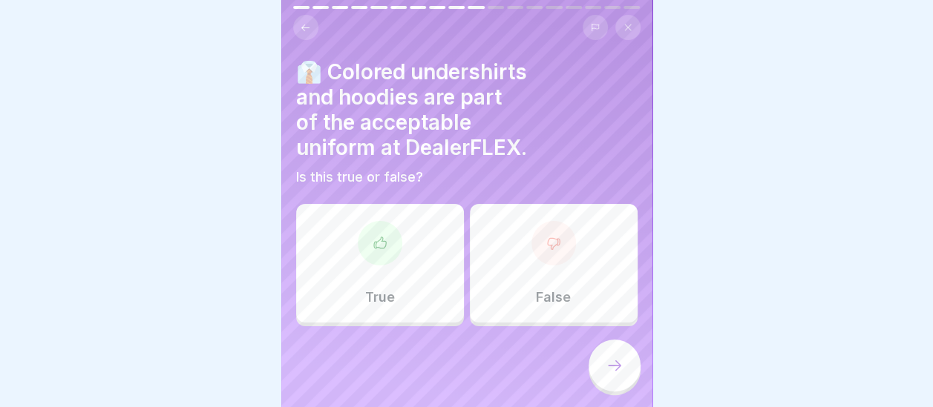
click at [548, 242] on icon at bounding box center [553, 243] width 12 height 11
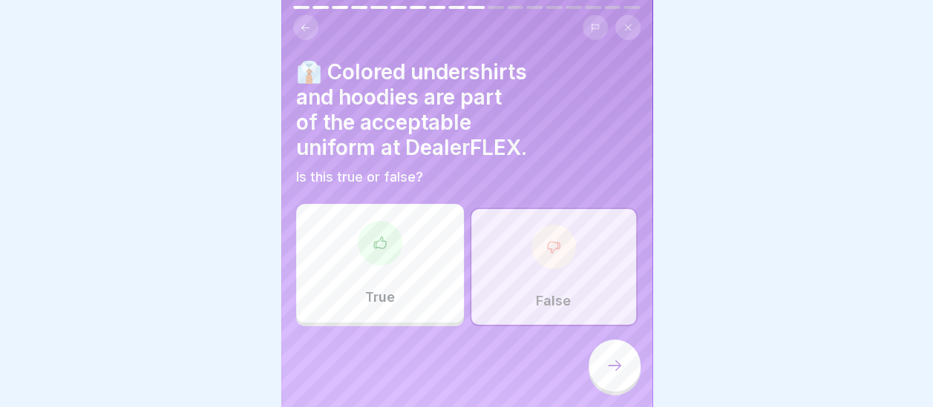
click at [630, 387] on div at bounding box center [614, 366] width 52 height 52
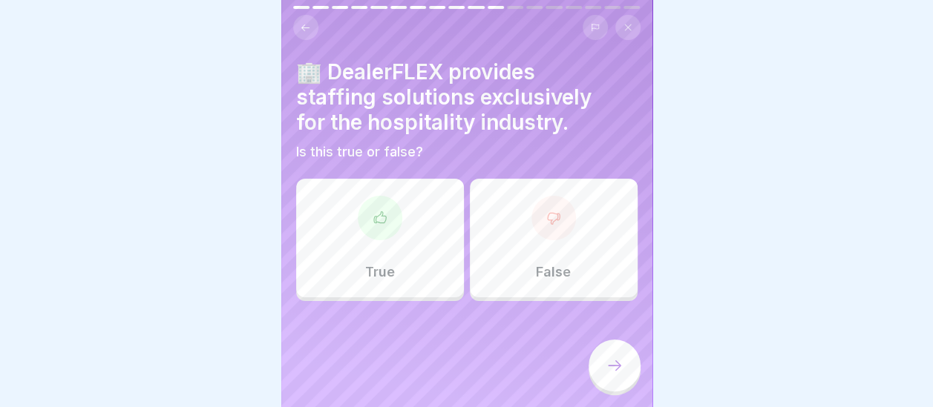
click at [579, 232] on div "False" at bounding box center [554, 238] width 168 height 119
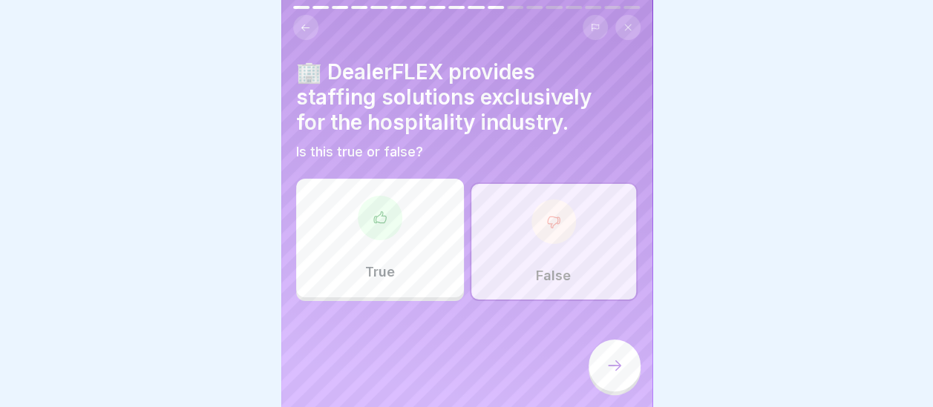
click at [621, 375] on icon at bounding box center [614, 366] width 18 height 18
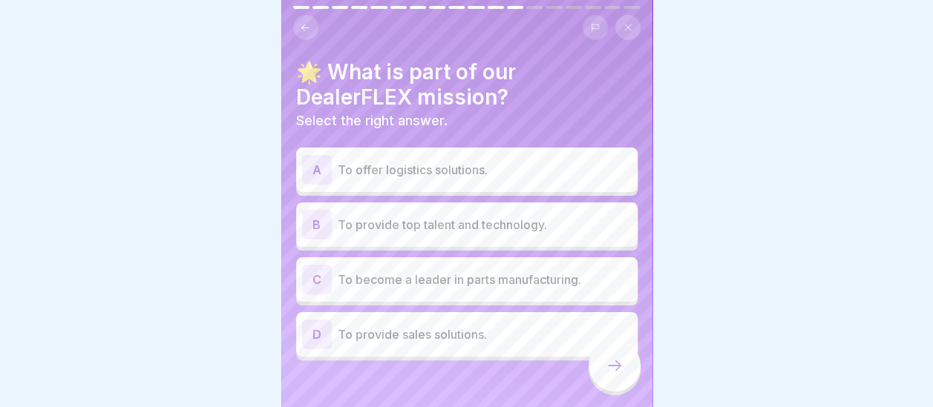
click at [485, 221] on p "To provide top talent and technology." at bounding box center [485, 225] width 294 height 18
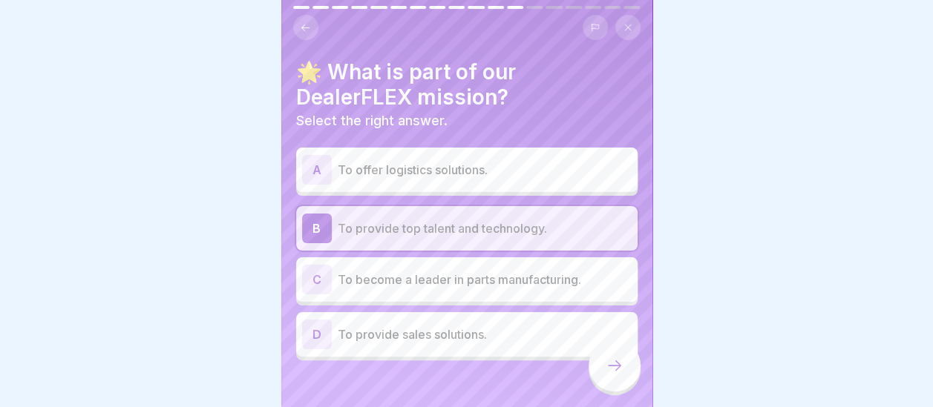
click at [622, 375] on icon at bounding box center [614, 366] width 18 height 18
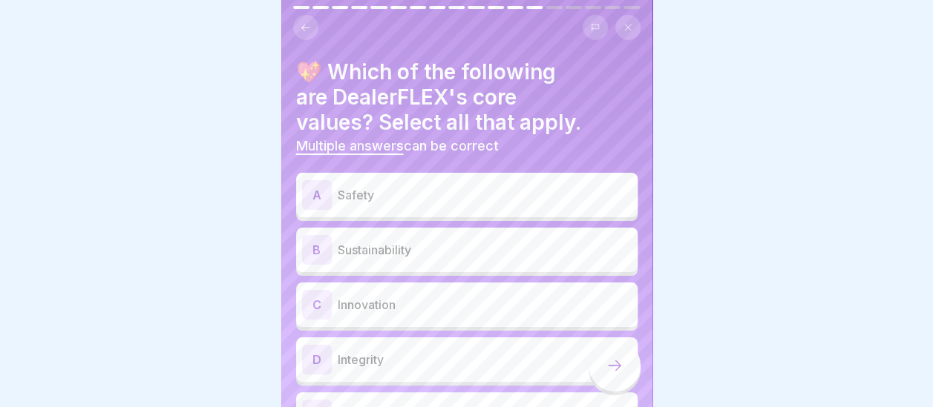
click at [455, 196] on p "Safety" at bounding box center [485, 195] width 294 height 18
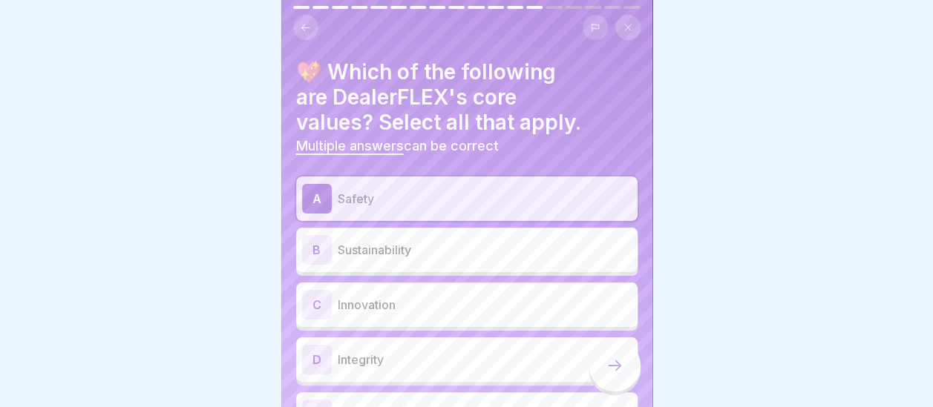
click at [419, 302] on p "Innovation" at bounding box center [485, 305] width 294 height 18
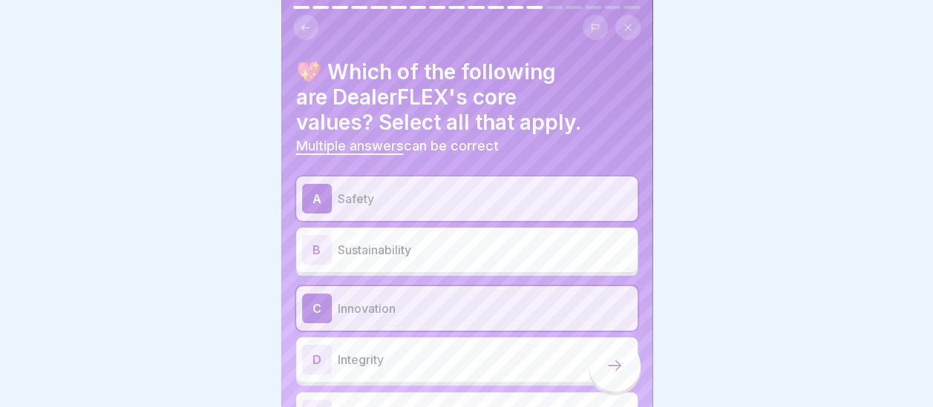
click at [393, 358] on p "Integrity" at bounding box center [485, 360] width 294 height 18
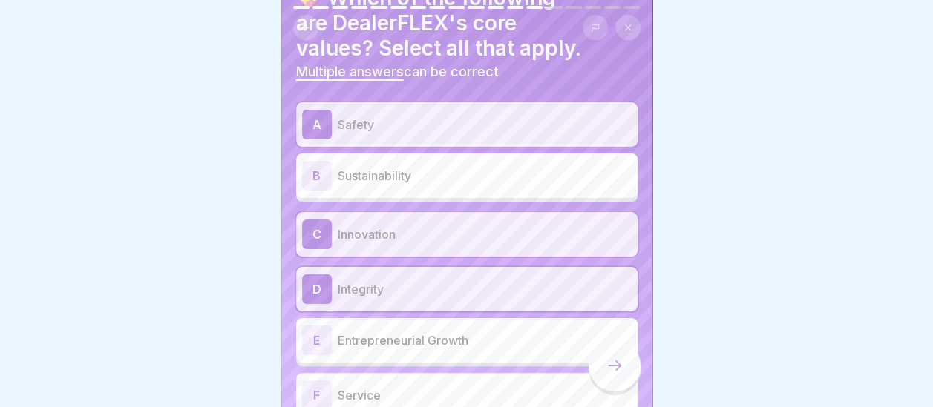
scroll to position [147, 0]
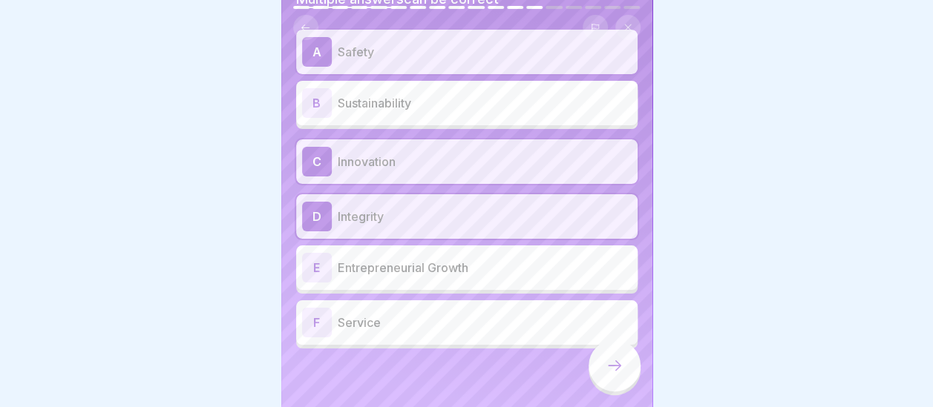
click at [399, 318] on p "Service" at bounding box center [485, 323] width 294 height 18
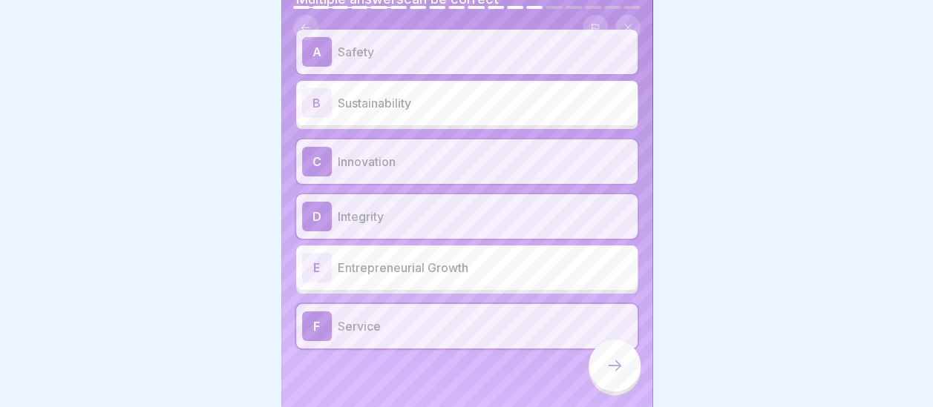
click at [417, 269] on p "Entrepreneurial Growth" at bounding box center [485, 268] width 294 height 18
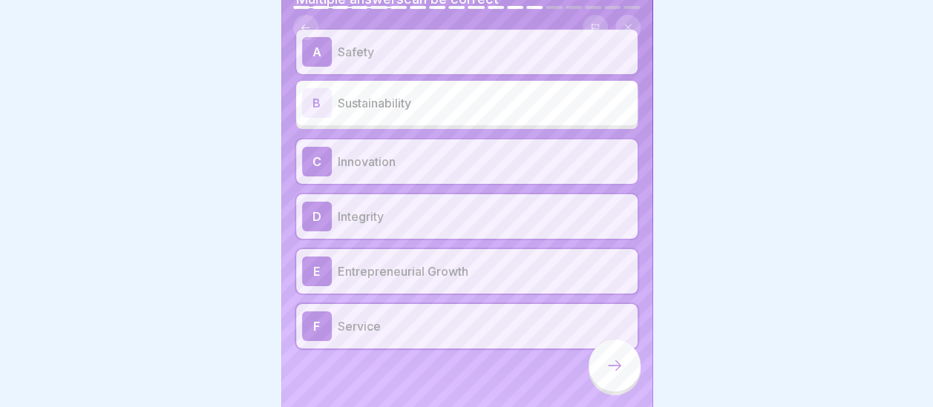
click at [607, 372] on icon at bounding box center [614, 366] width 18 height 18
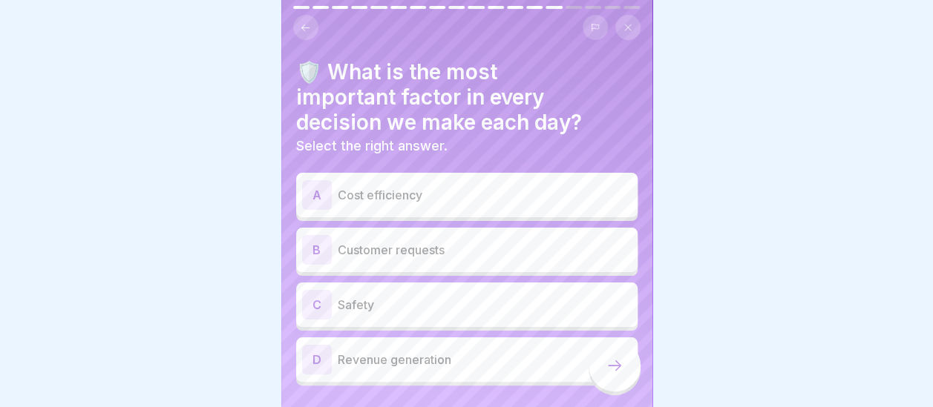
click at [401, 296] on p "Safety" at bounding box center [485, 305] width 294 height 18
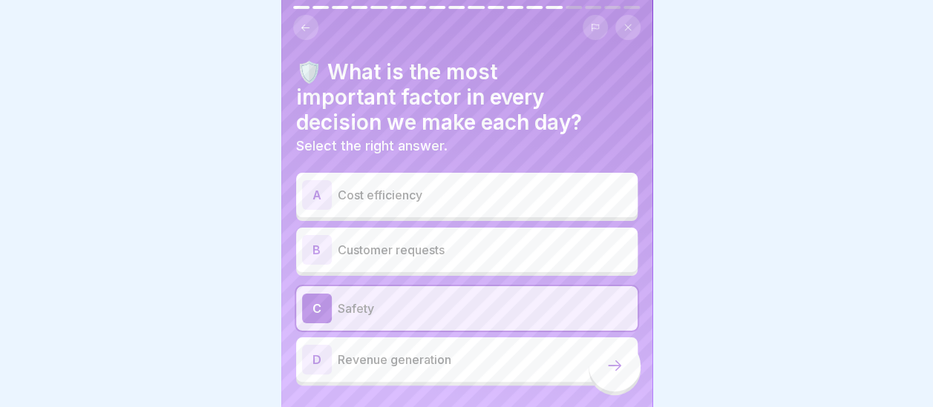
click at [605, 373] on icon at bounding box center [614, 366] width 18 height 18
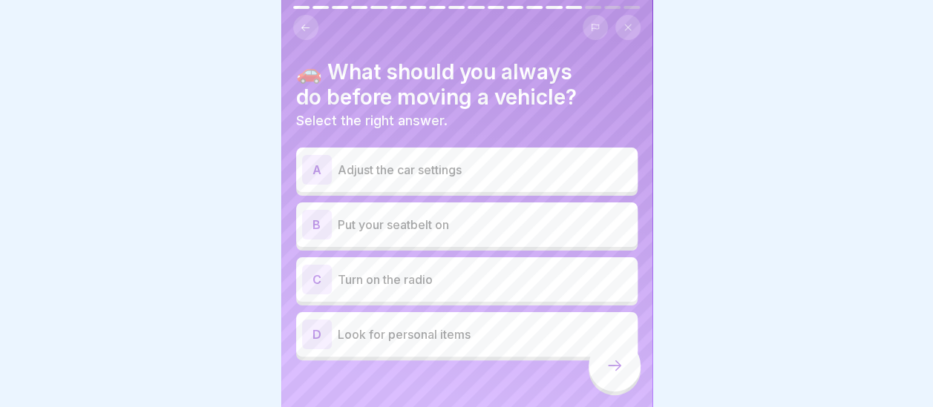
click at [423, 229] on p "Put your seatbelt on" at bounding box center [485, 225] width 294 height 18
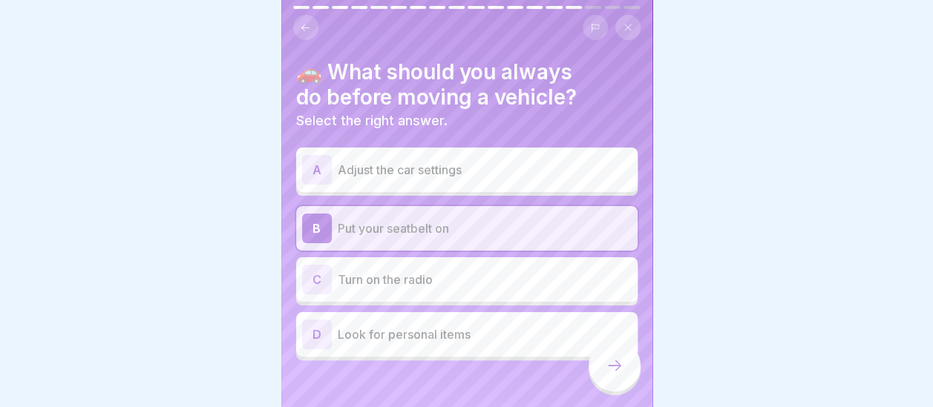
click at [611, 375] on icon at bounding box center [614, 366] width 18 height 18
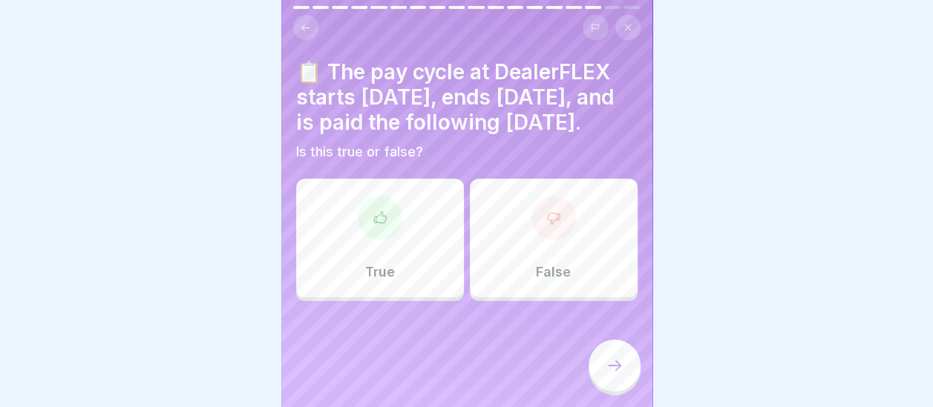
click at [358, 240] on div at bounding box center [380, 218] width 45 height 45
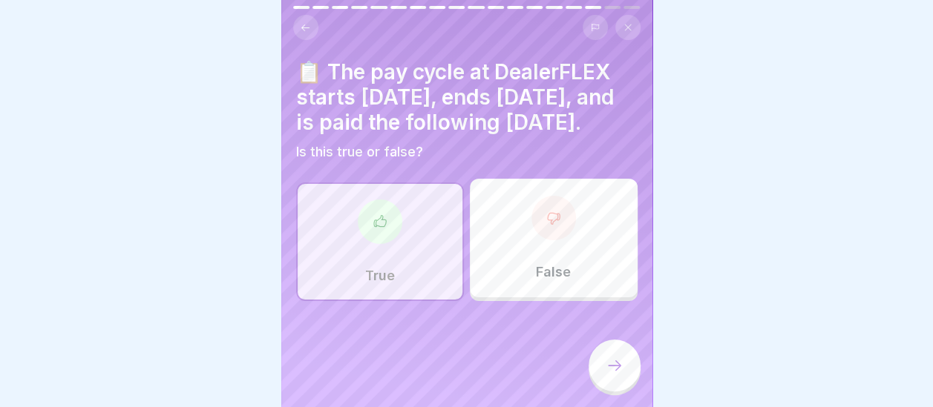
click at [614, 375] on icon at bounding box center [614, 366] width 18 height 18
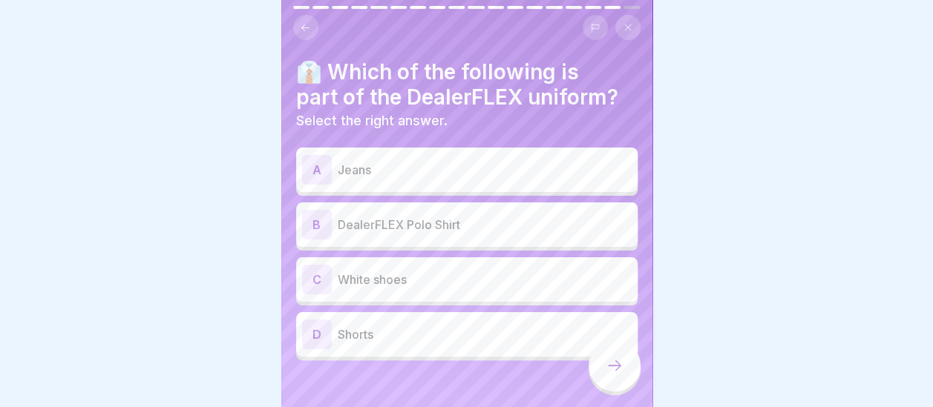
click at [439, 224] on p "DealerFLEX Polo Shirt" at bounding box center [485, 225] width 294 height 18
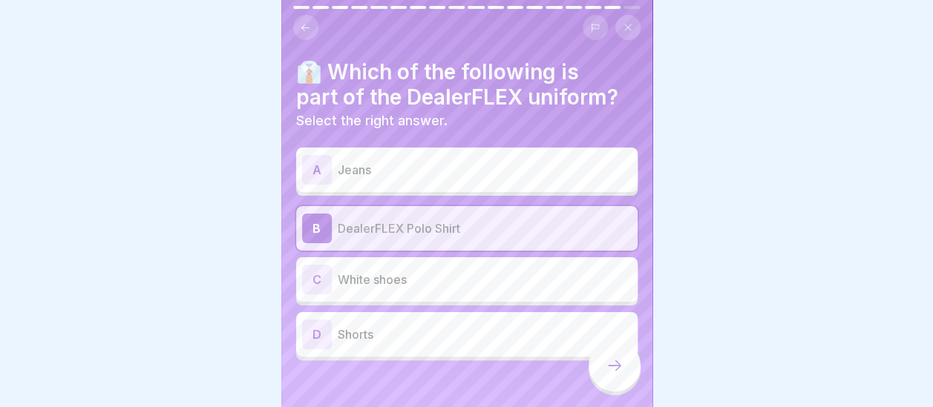
click at [605, 375] on icon at bounding box center [614, 366] width 18 height 18
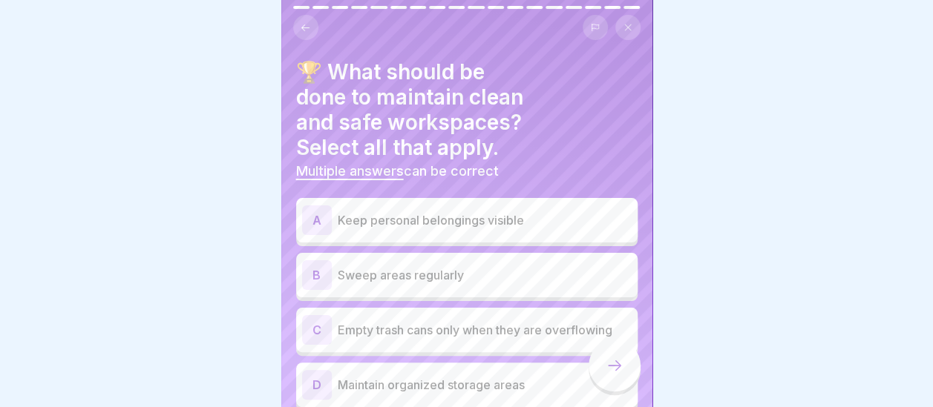
scroll to position [74, 0]
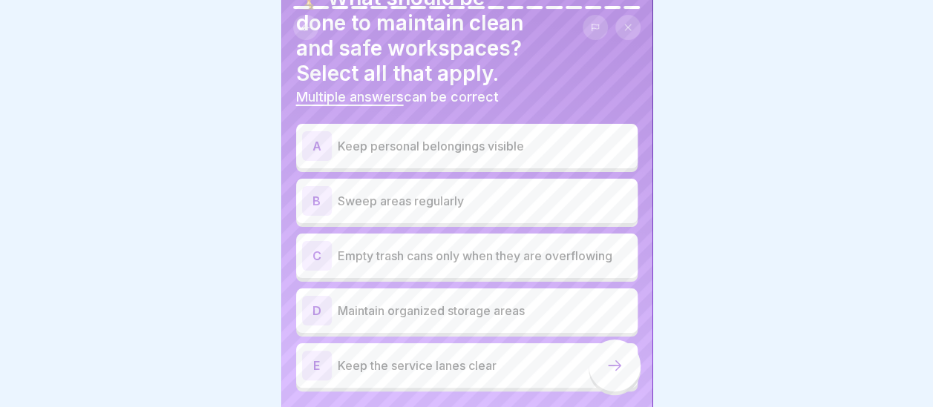
click at [318, 194] on div "B" at bounding box center [317, 201] width 30 height 30
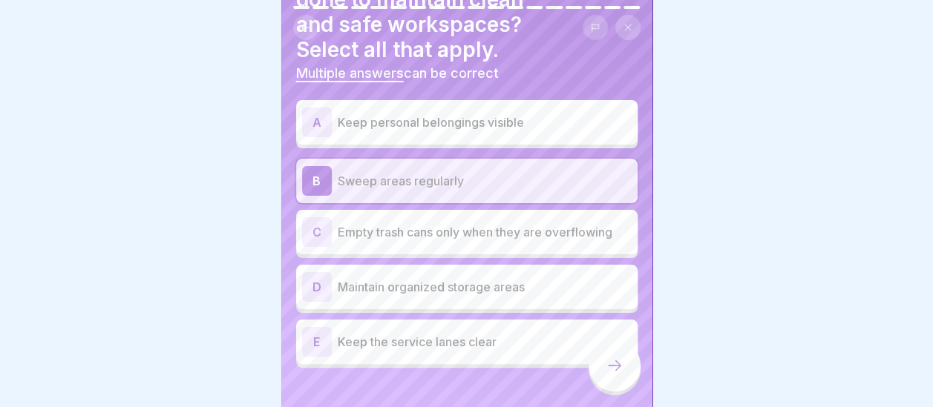
scroll to position [117, 0]
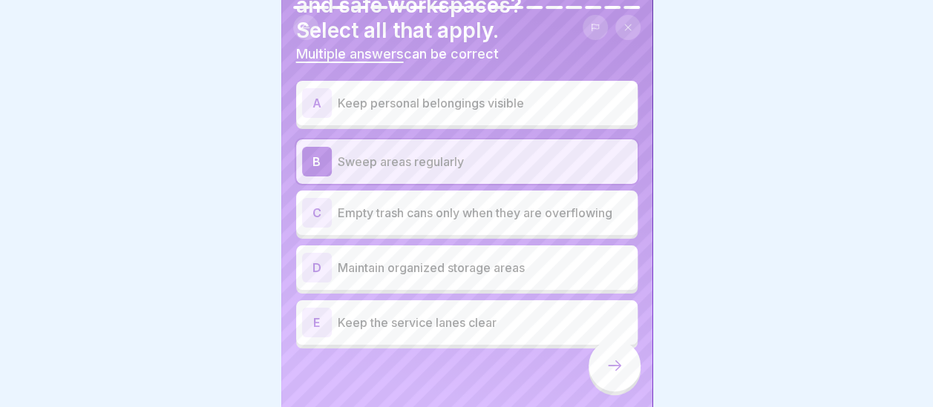
click at [312, 265] on div "D" at bounding box center [317, 268] width 30 height 30
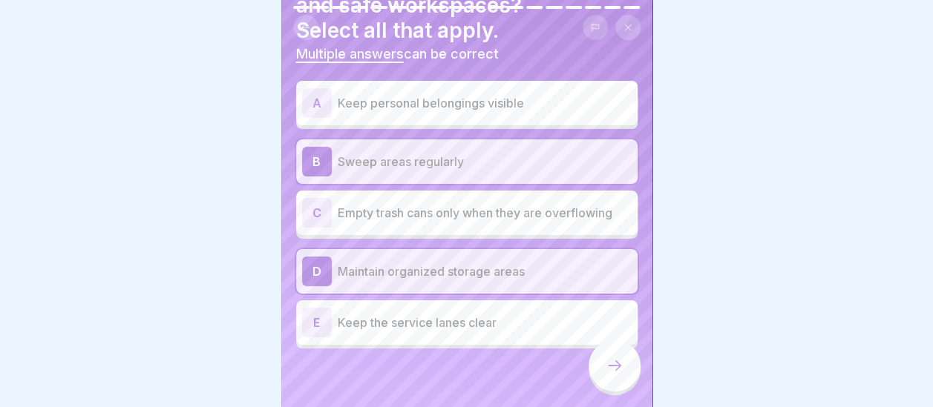
click at [314, 326] on div "E" at bounding box center [317, 323] width 30 height 30
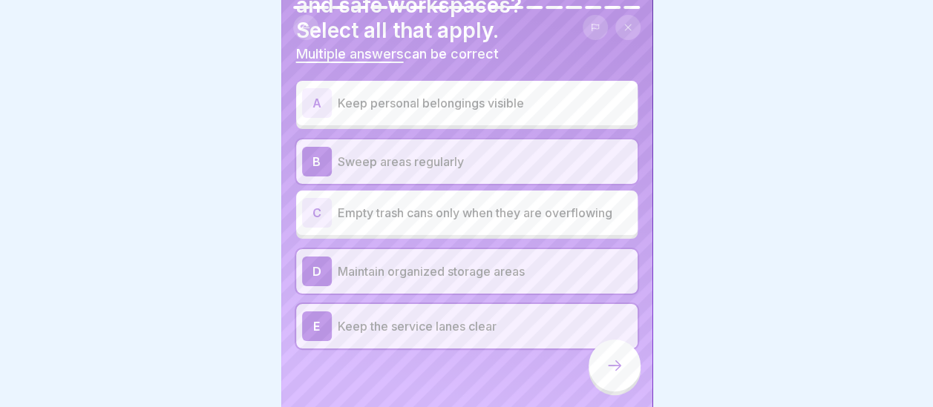
click at [612, 375] on icon at bounding box center [614, 366] width 18 height 18
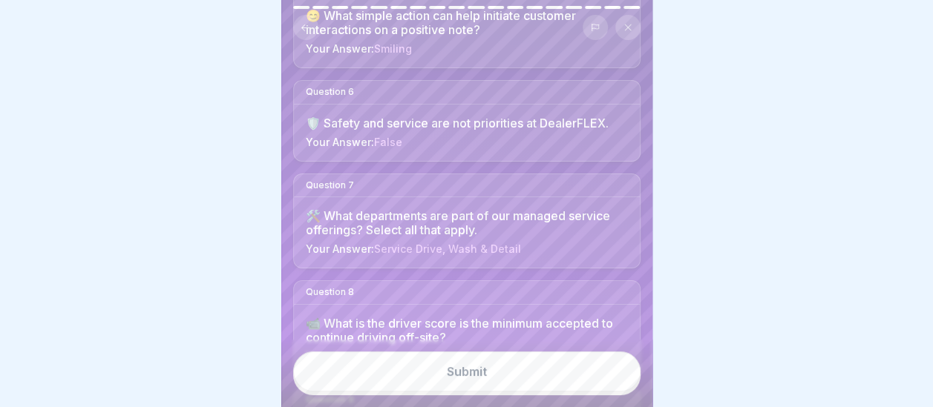
scroll to position [668, 0]
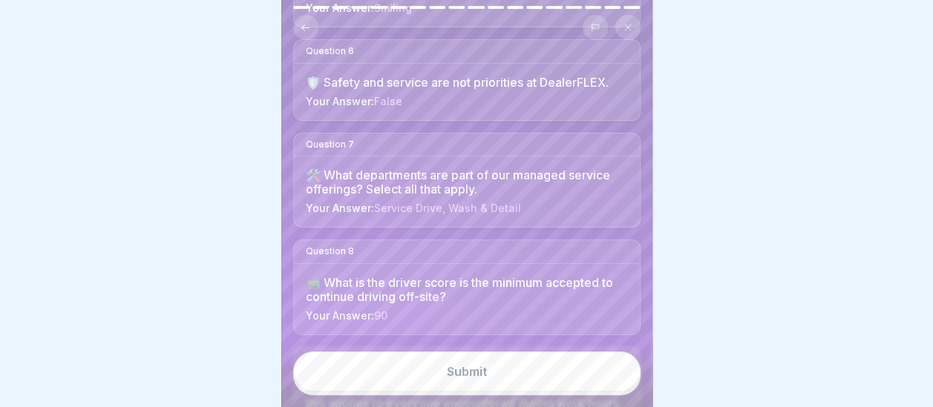
click at [444, 202] on span "Service Drive, Wash & Detail" at bounding box center [447, 208] width 147 height 13
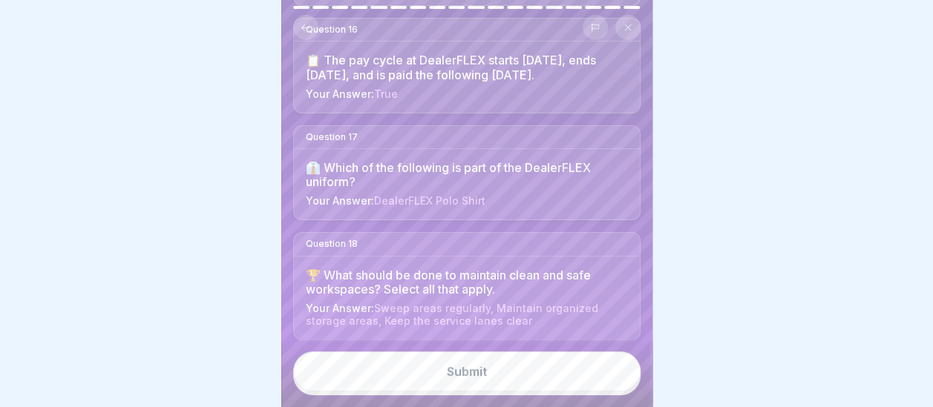
scroll to position [1740, 0]
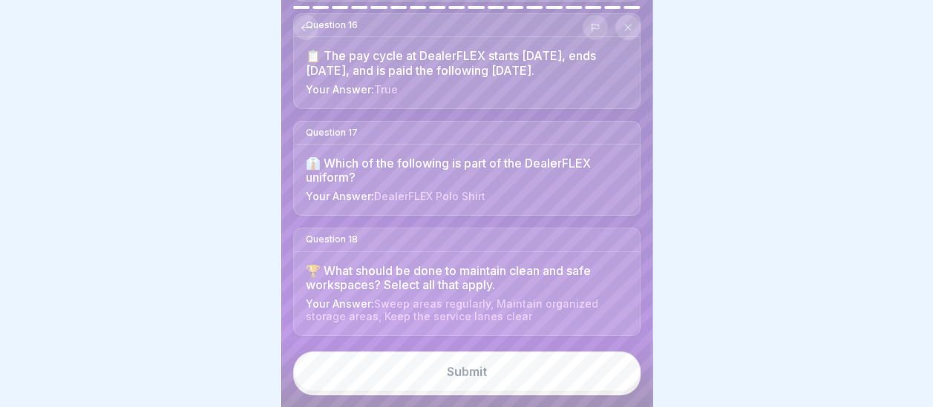
click at [488, 381] on button "Submit" at bounding box center [466, 372] width 347 height 40
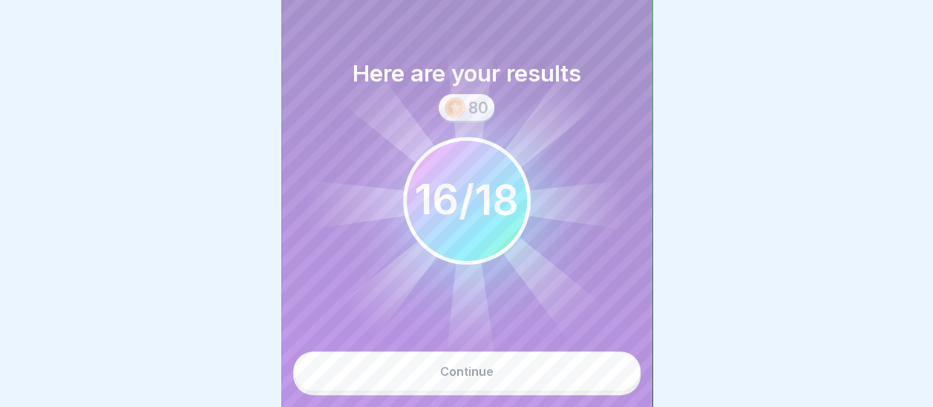
click at [497, 382] on button "Continue" at bounding box center [466, 372] width 347 height 40
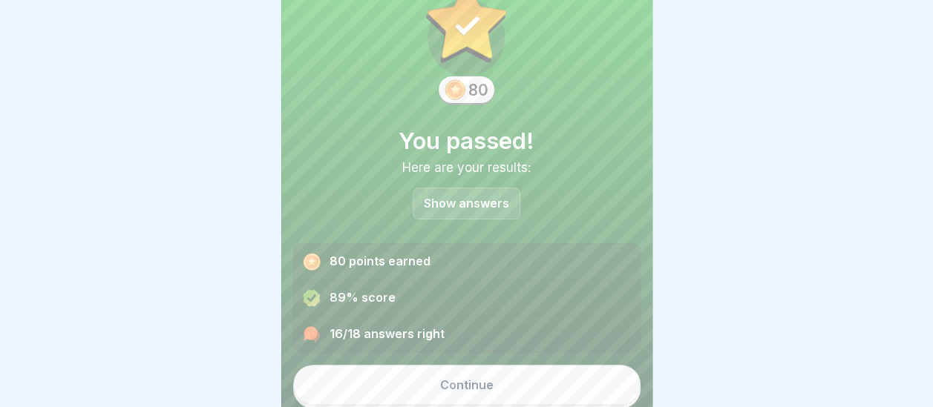
scroll to position [11, 0]
click at [470, 197] on p "Show answers" at bounding box center [466, 203] width 85 height 13
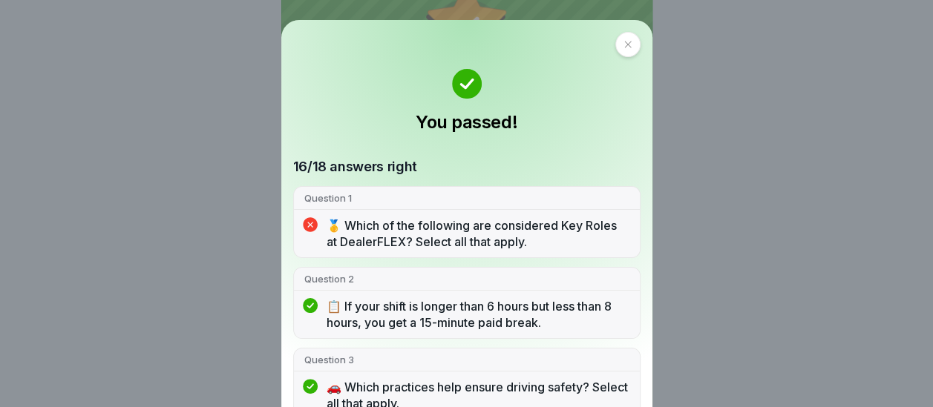
scroll to position [0, 0]
click at [623, 45] on icon at bounding box center [627, 44] width 9 height 9
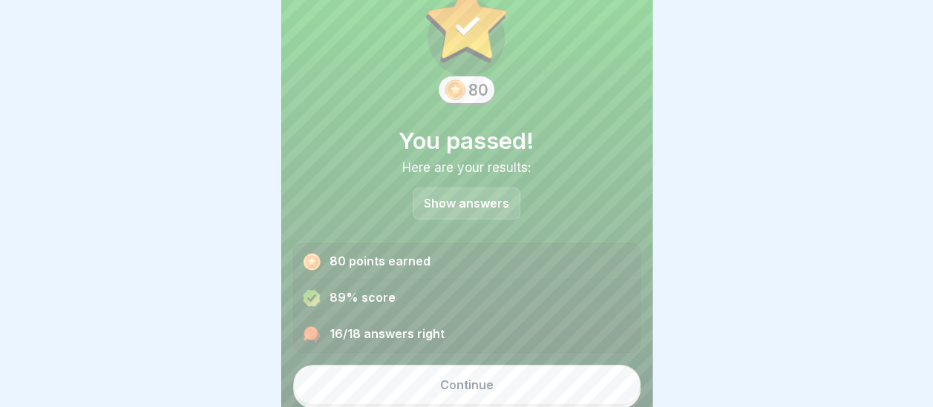
scroll to position [11, 0]
click at [466, 381] on button "Continue" at bounding box center [466, 385] width 347 height 40
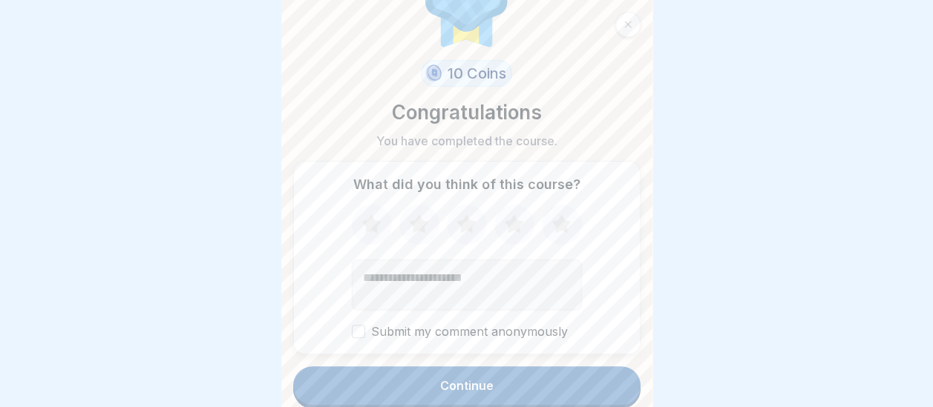
scroll to position [76, 0]
click at [551, 214] on icon at bounding box center [560, 223] width 19 height 19
click at [471, 378] on div "Continue" at bounding box center [466, 384] width 53 height 13
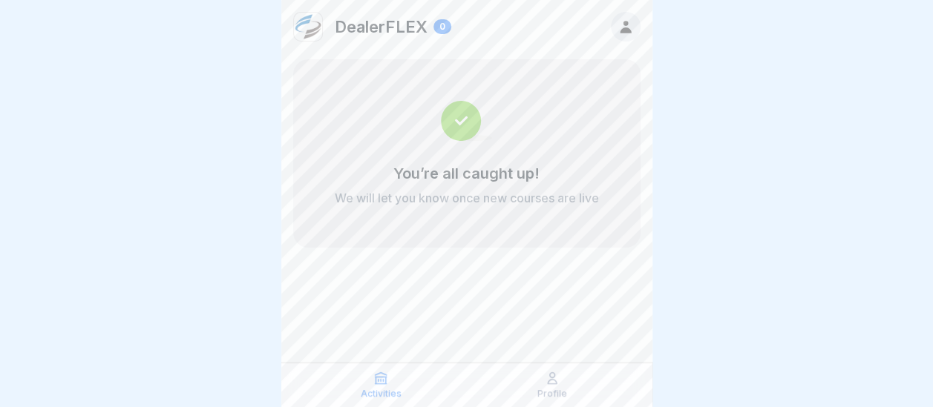
scroll to position [11, 0]
